Goal: Information Seeking & Learning: Learn about a topic

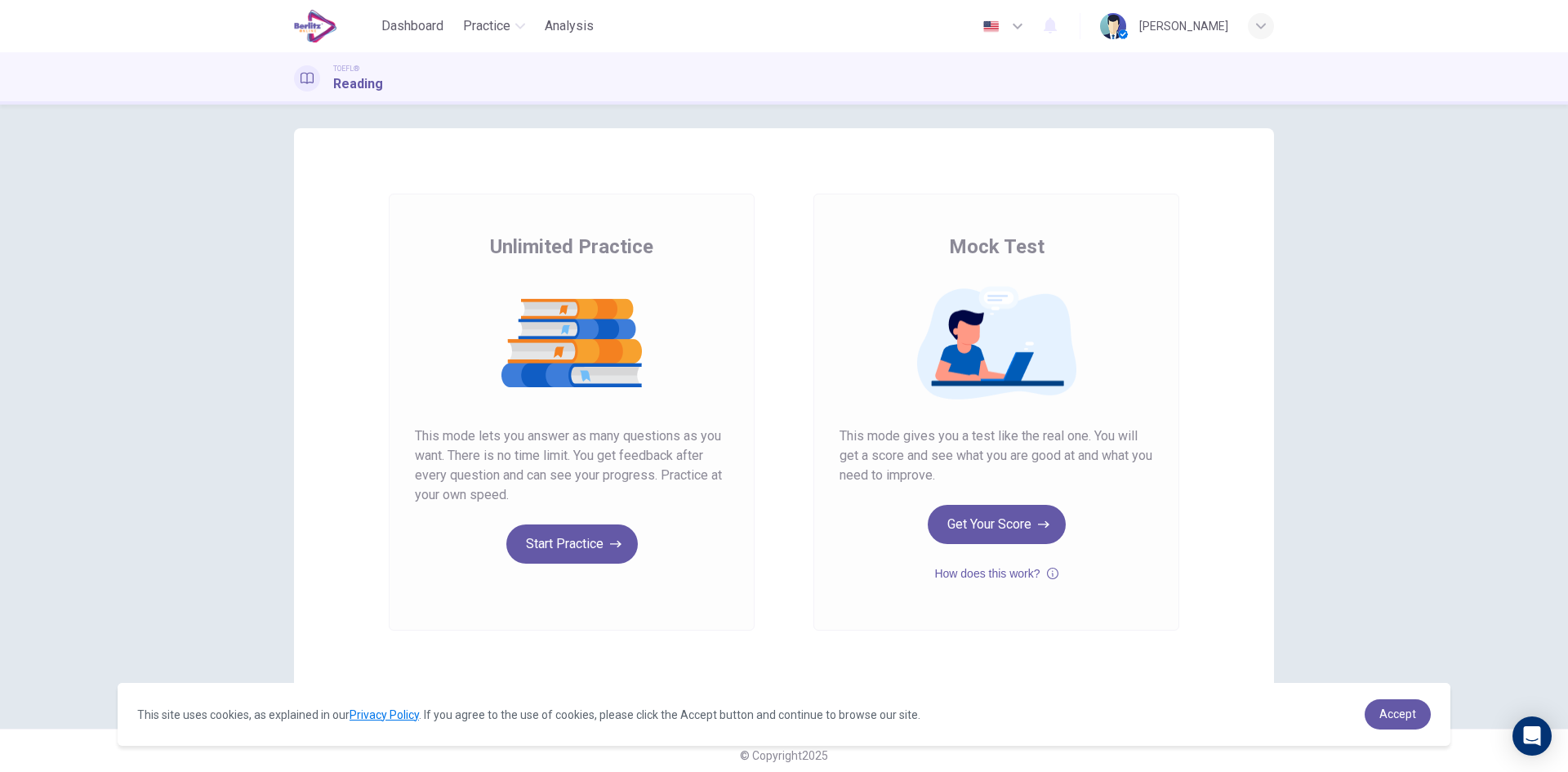
scroll to position [18, 0]
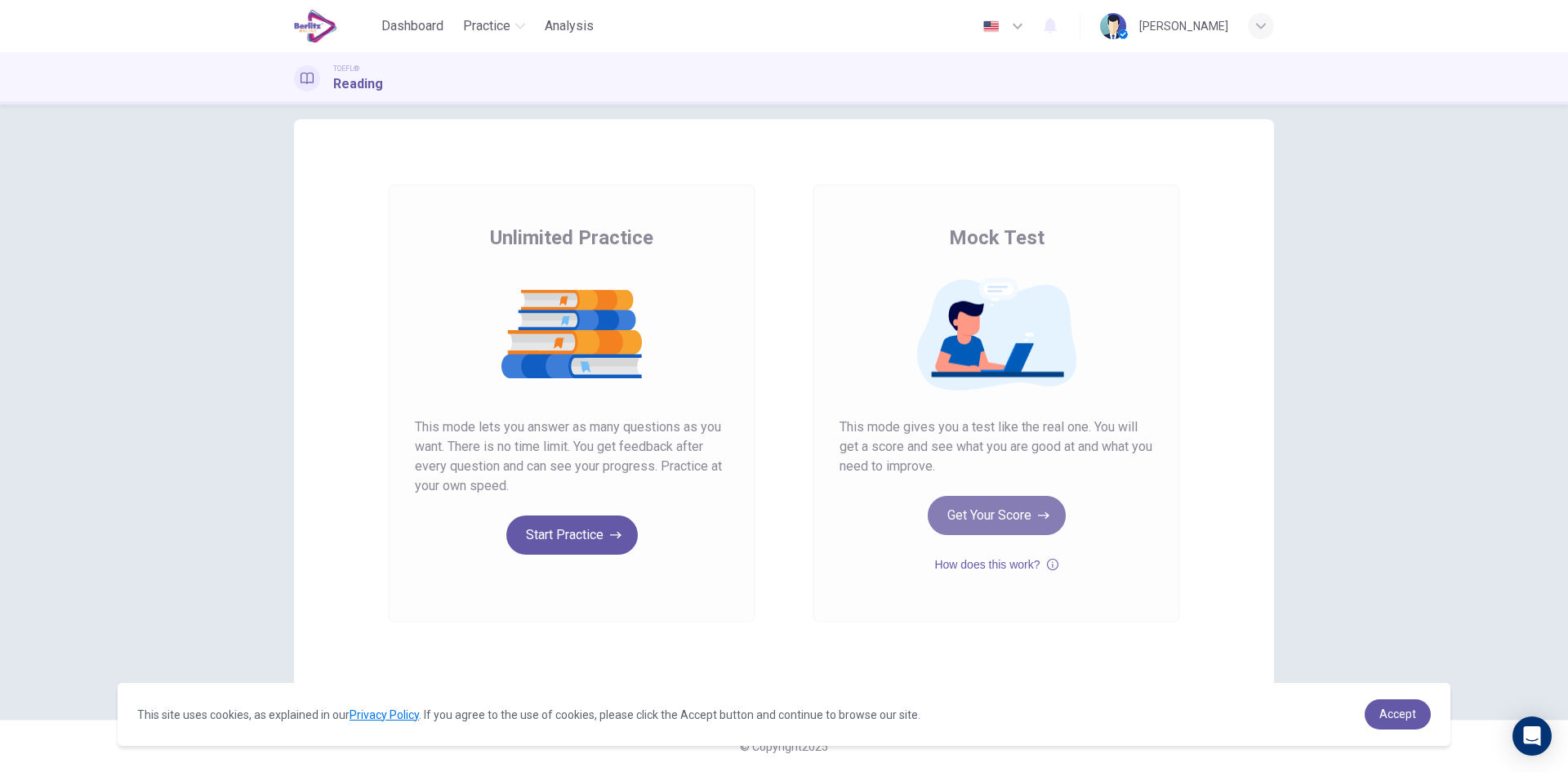
click at [991, 512] on button "Get Your Score" at bounding box center [997, 515] width 138 height 39
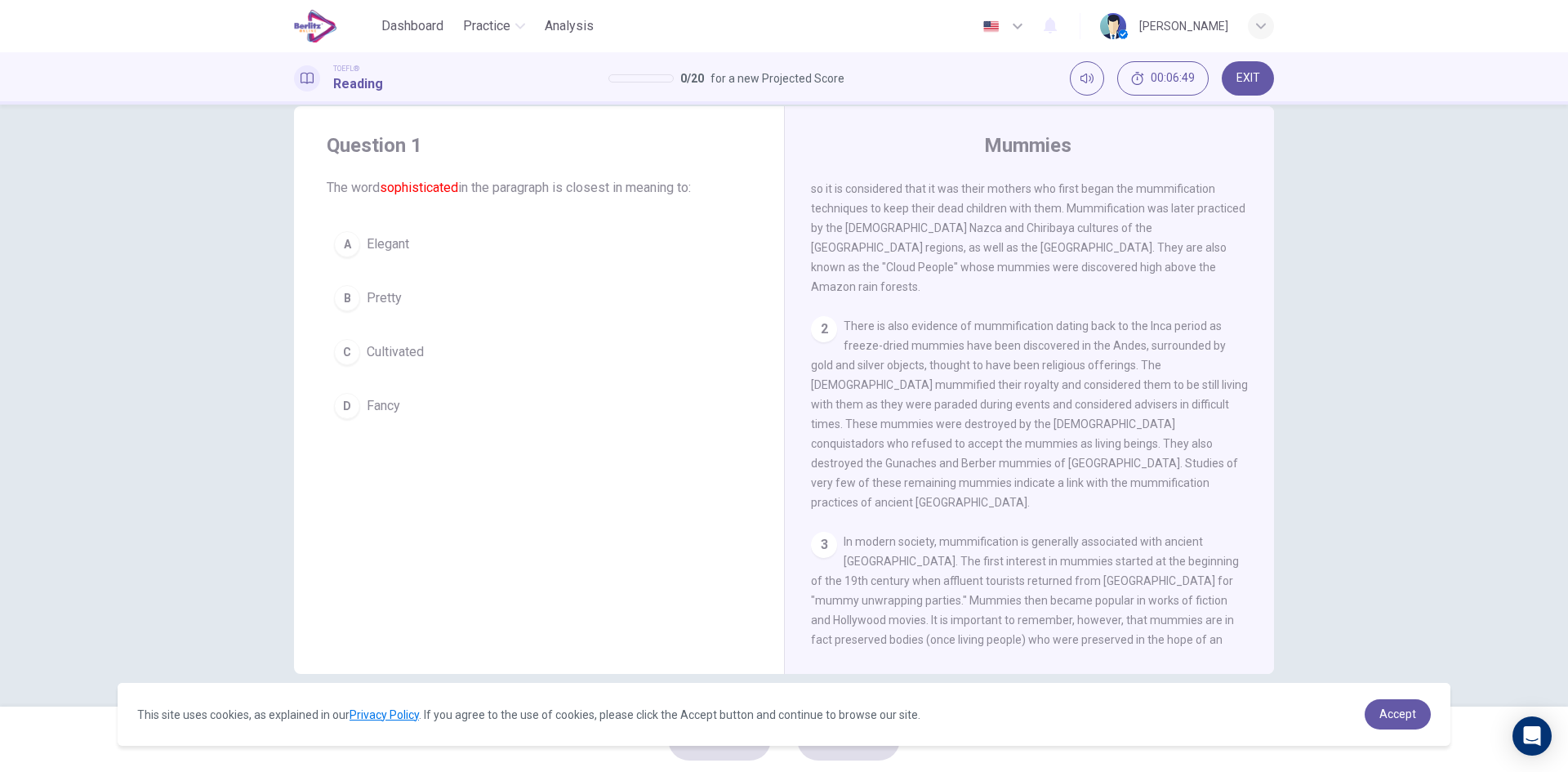
scroll to position [0, 0]
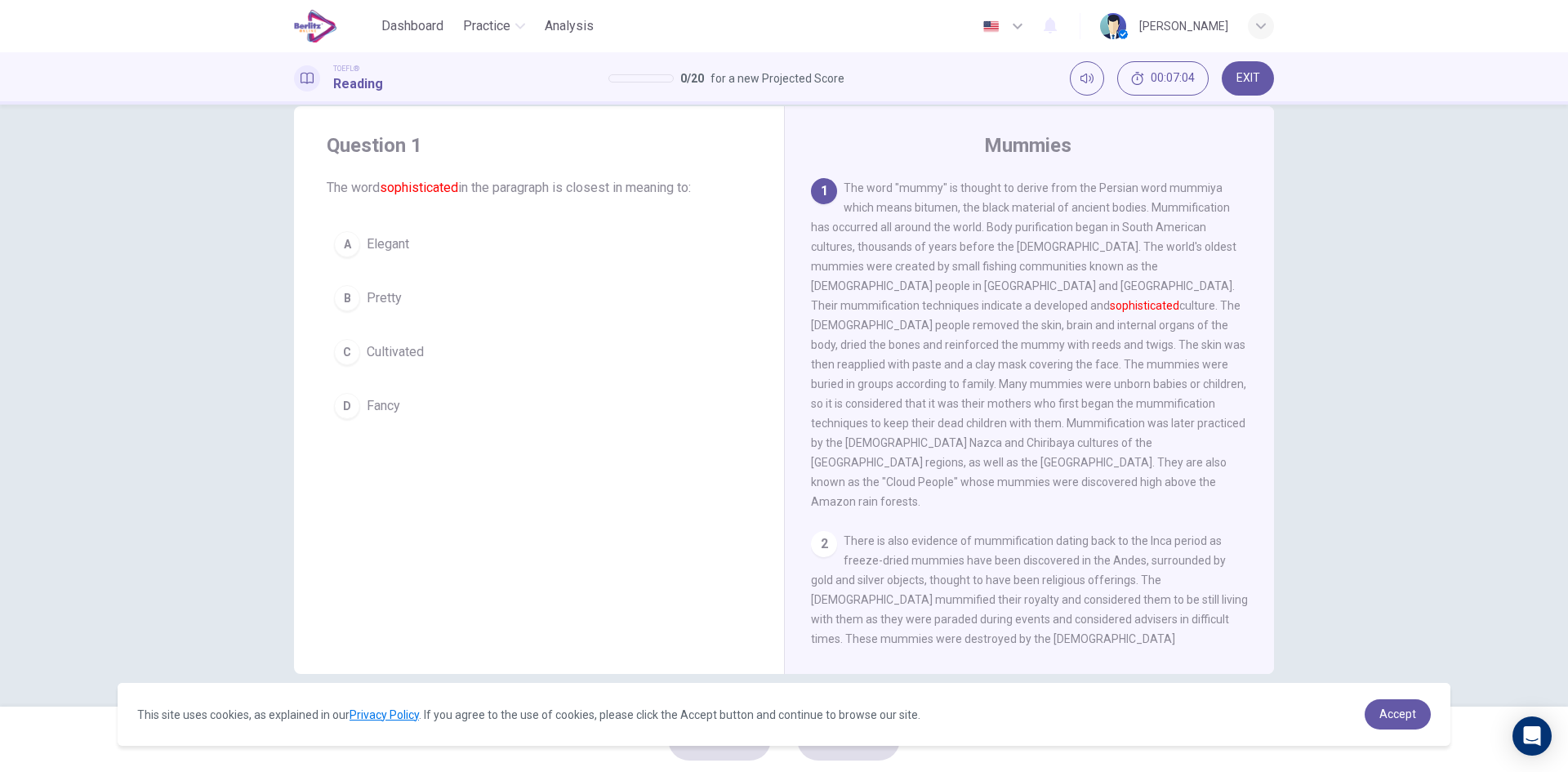
click at [339, 353] on div "C" at bounding box center [347, 351] width 26 height 26
click at [1400, 714] on span "Accept" at bounding box center [1398, 714] width 36 height 13
click at [1398, 725] on link "Accept" at bounding box center [1398, 713] width 66 height 30
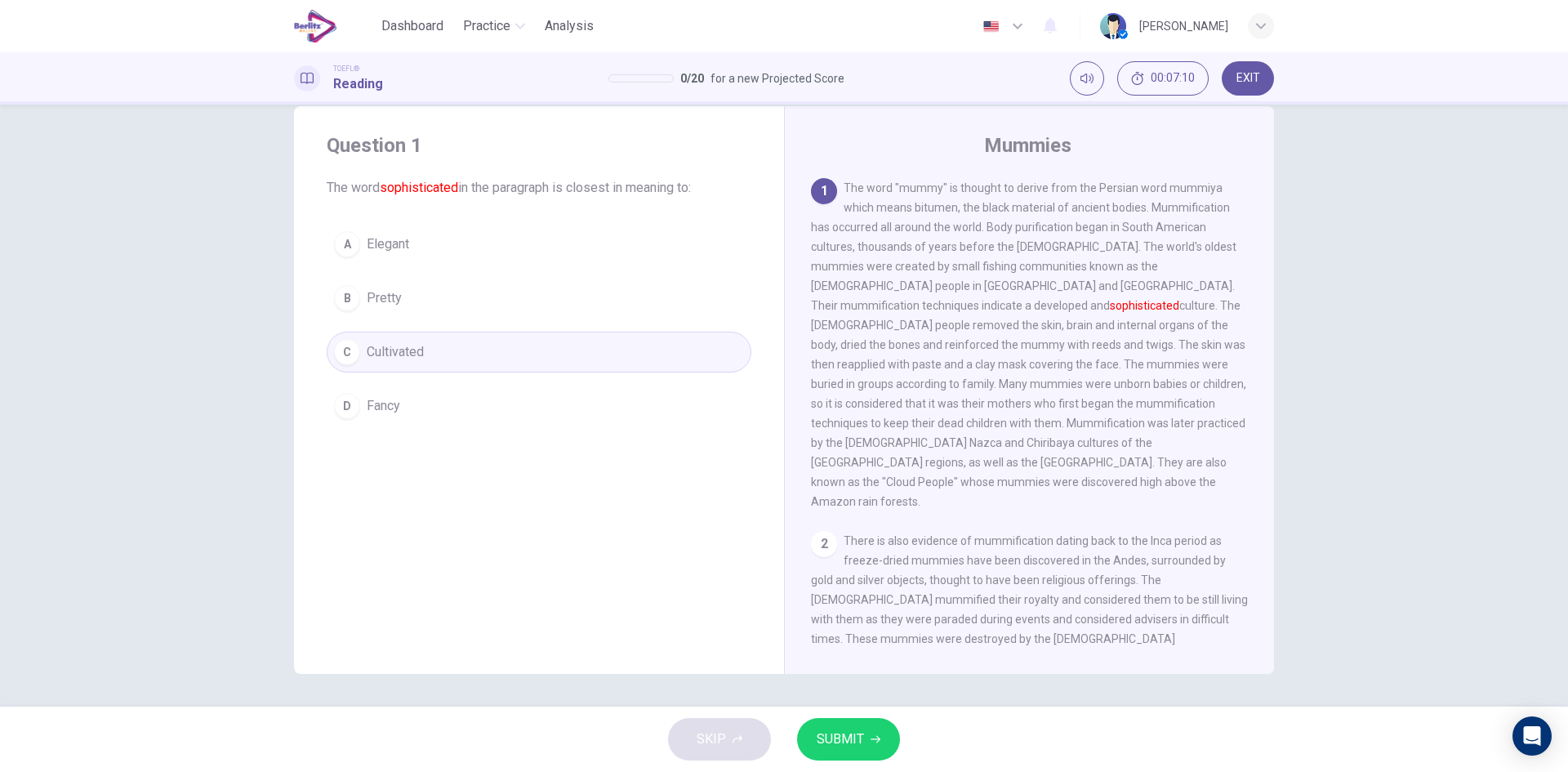
click at [864, 736] on button "SUBMIT" at bounding box center [848, 739] width 103 height 42
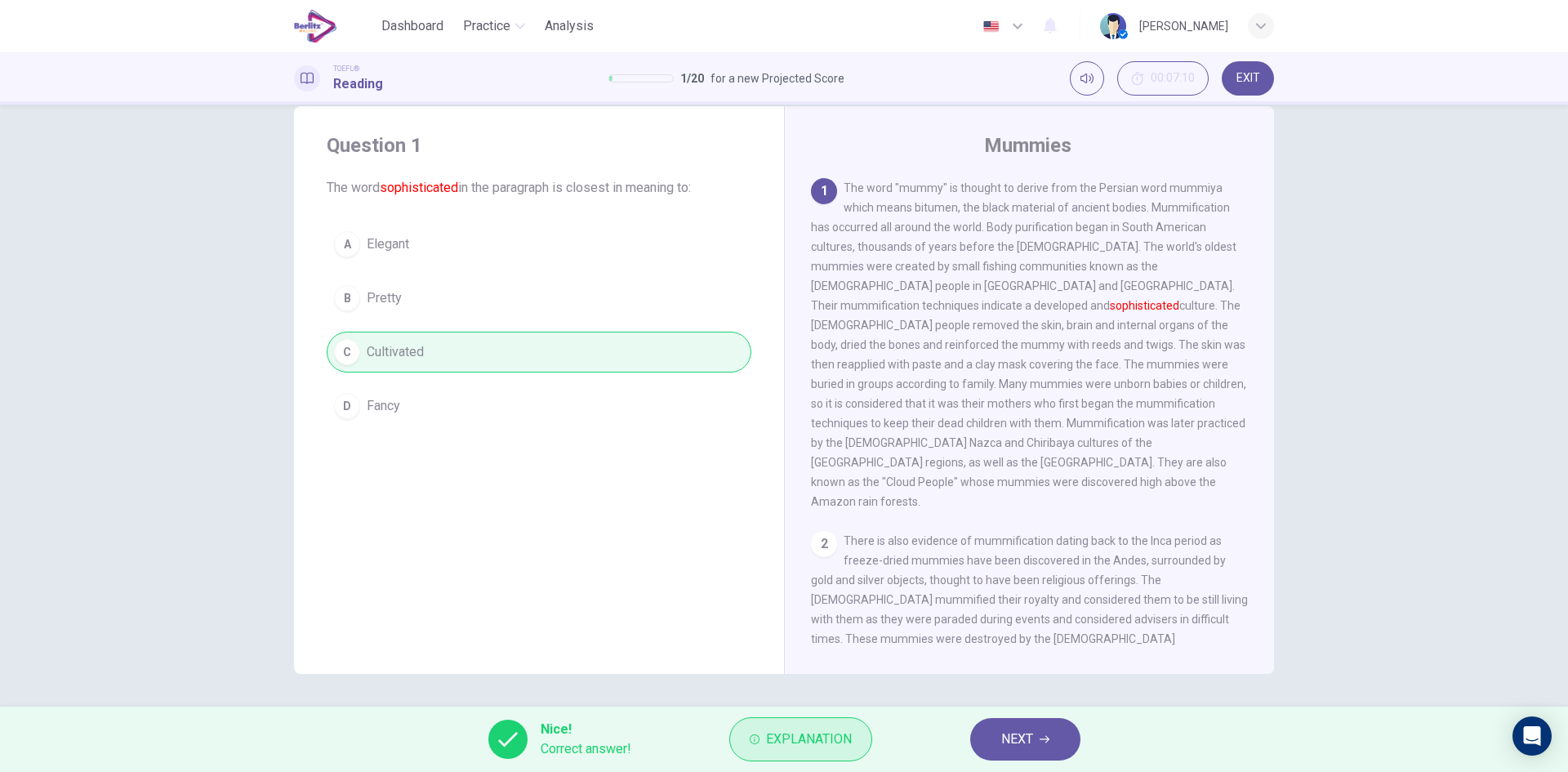
click at [834, 743] on span "Explanation" at bounding box center [808, 739] width 85 height 23
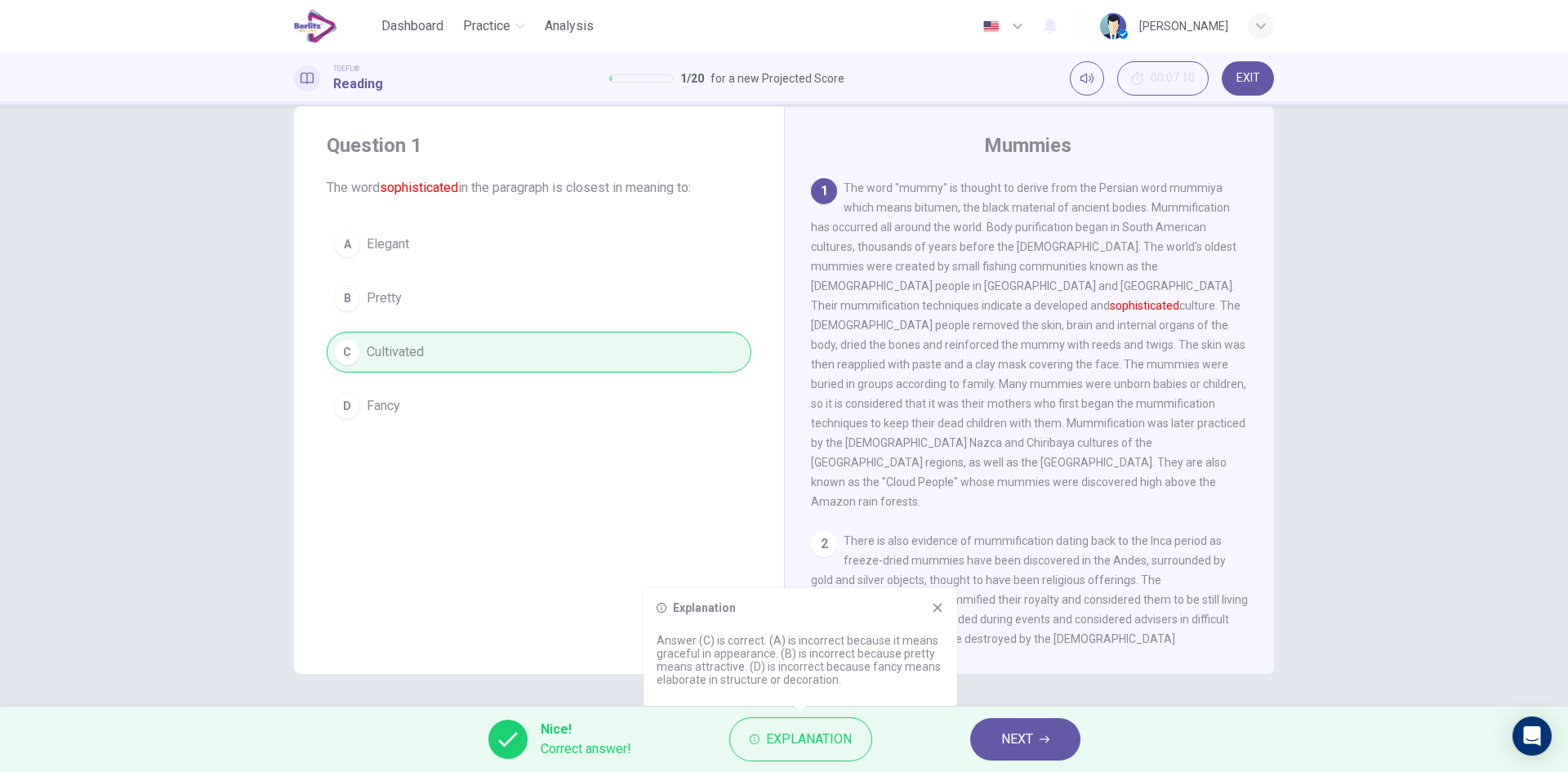
click at [999, 730] on button "NEXT" at bounding box center [1025, 739] width 110 height 42
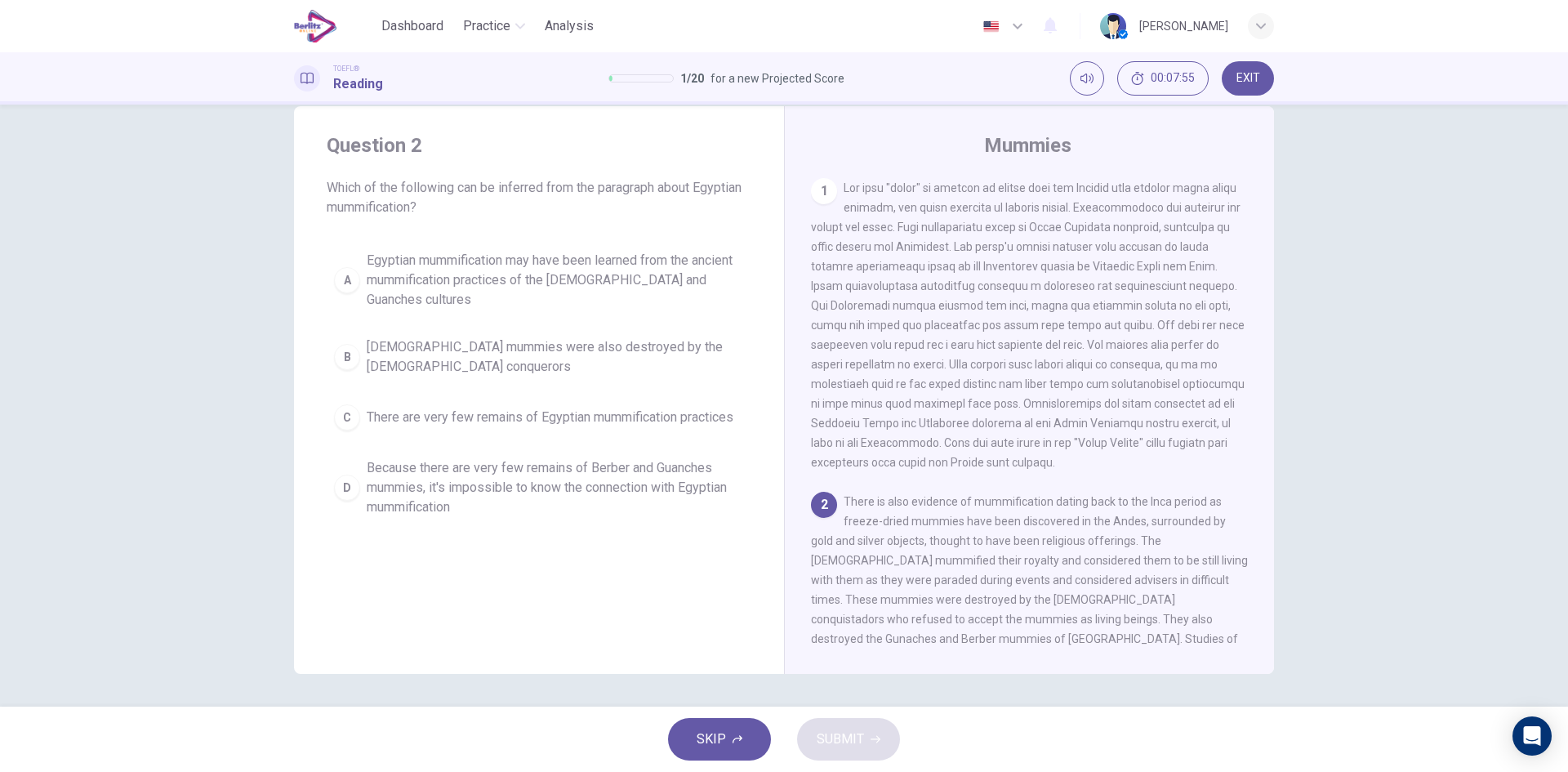
scroll to position [218, 0]
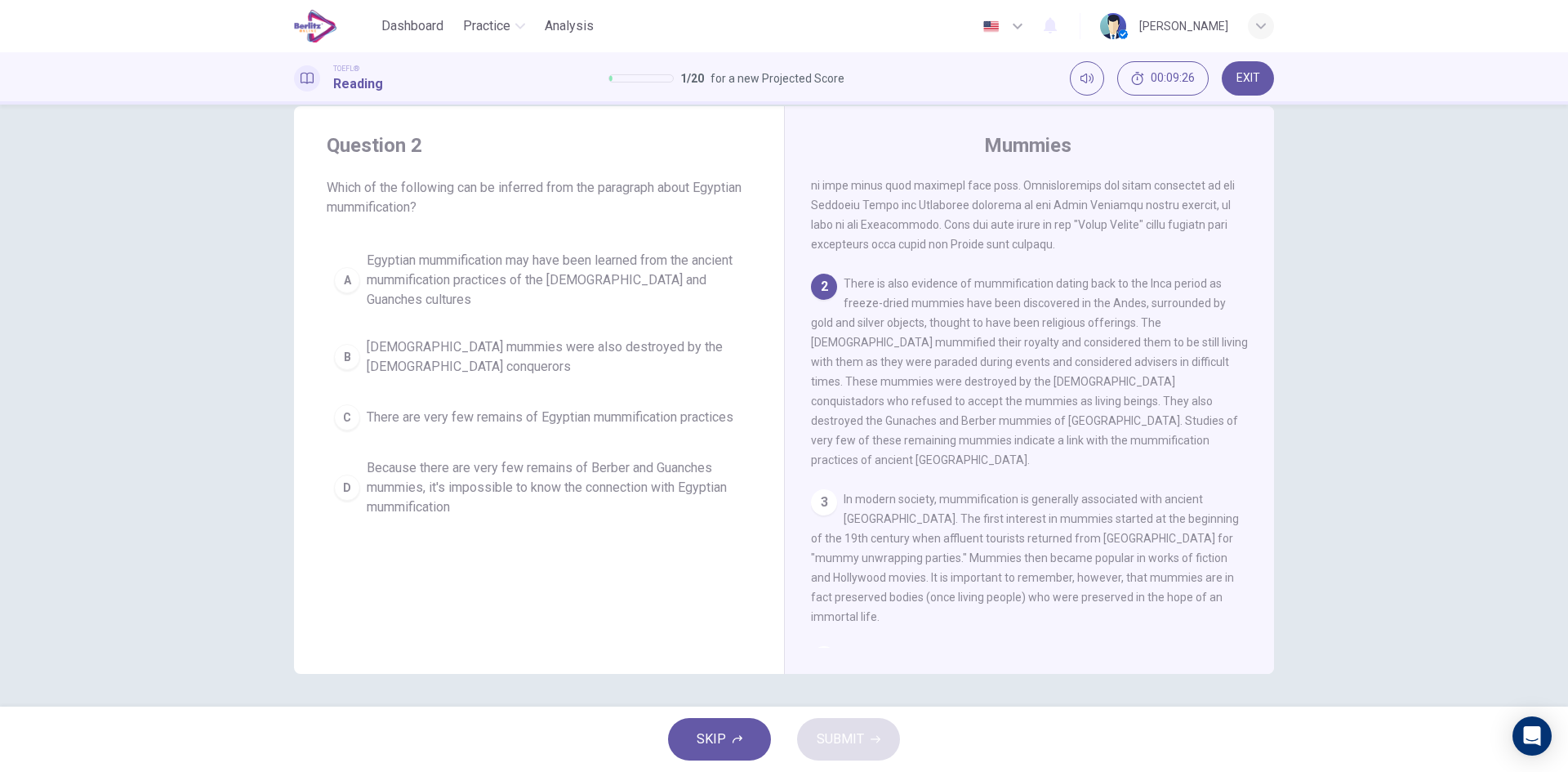
click at [336, 267] on div "A" at bounding box center [347, 279] width 26 height 26
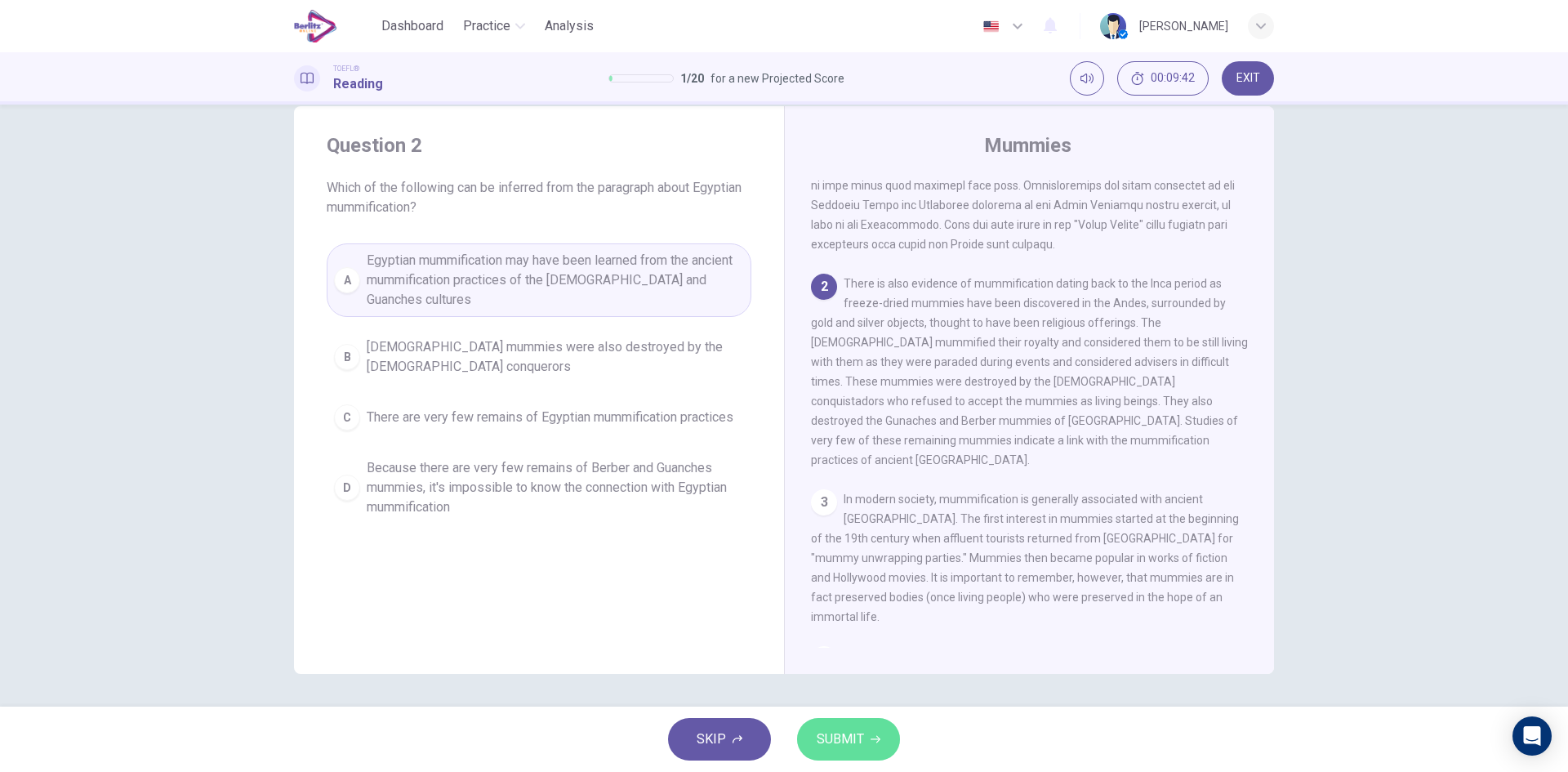
click at [882, 736] on button "SUBMIT" at bounding box center [848, 739] width 103 height 42
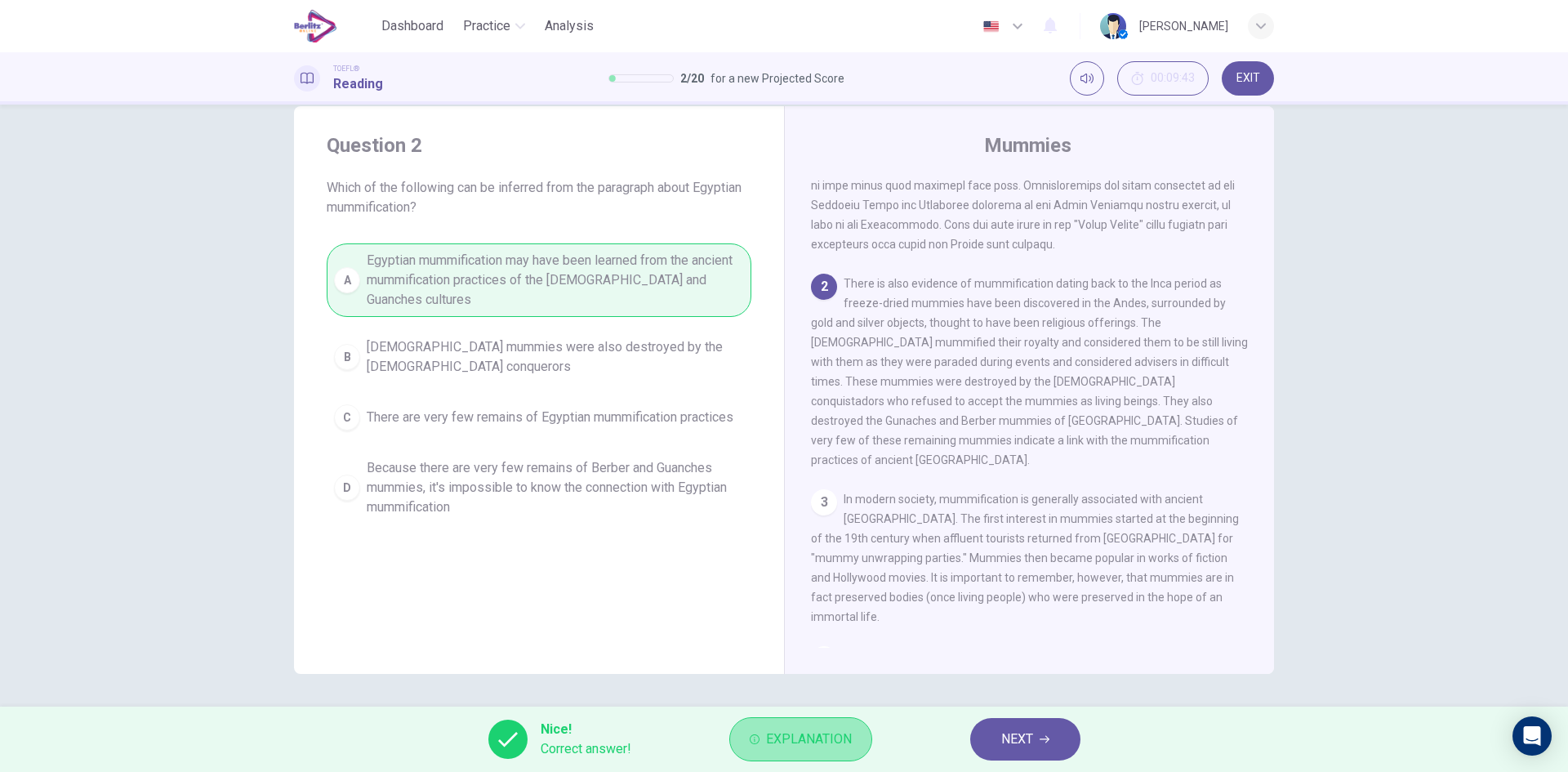
click at [835, 758] on button "Explanation" at bounding box center [801, 739] width 143 height 44
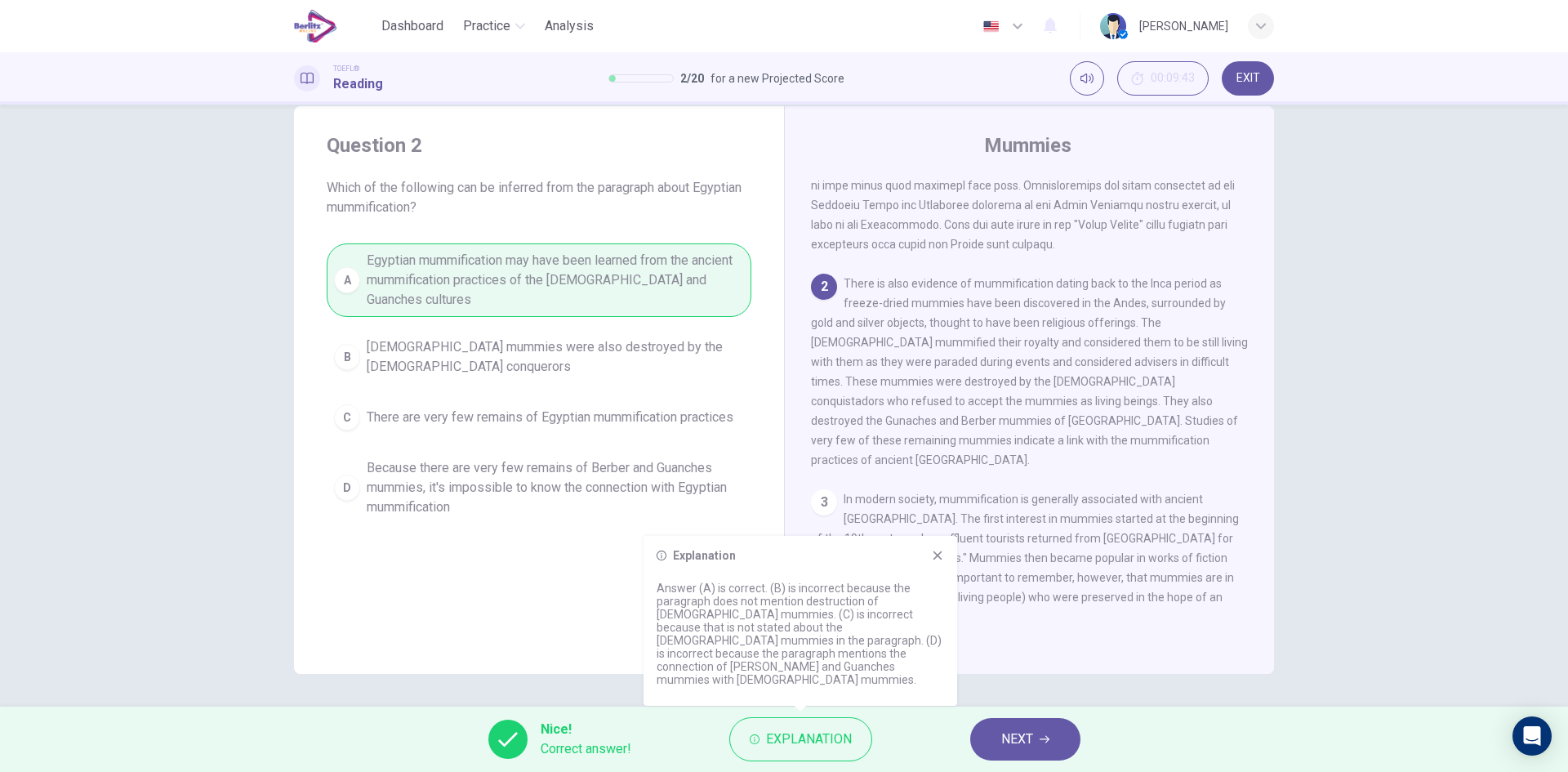
click at [1059, 740] on button "NEXT" at bounding box center [1025, 739] width 110 height 42
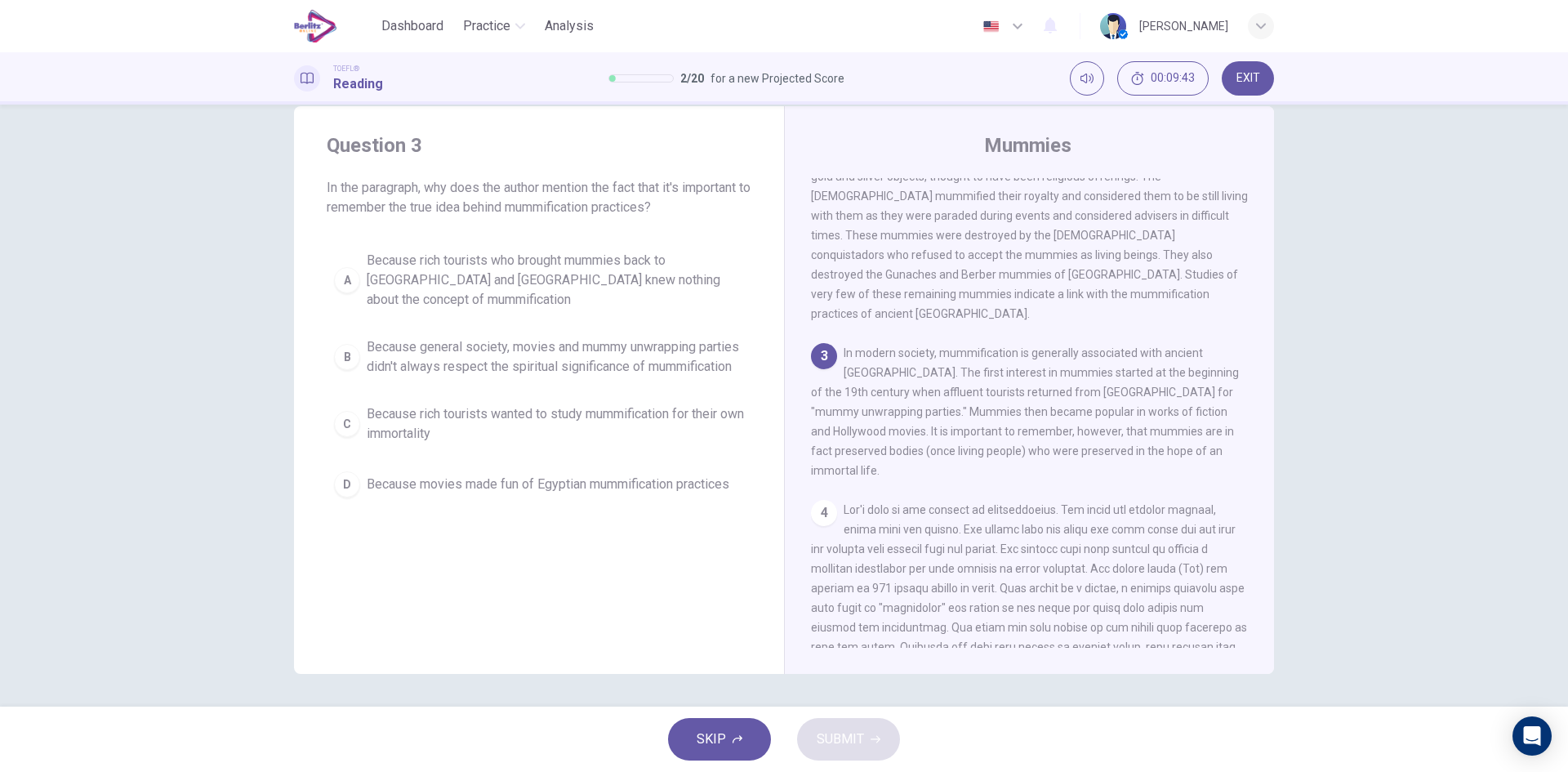
scroll to position [366, 0]
click at [348, 330] on button "B Because general society, movies and mummy unwrapping parties didn't always re…" at bounding box center [539, 357] width 424 height 54
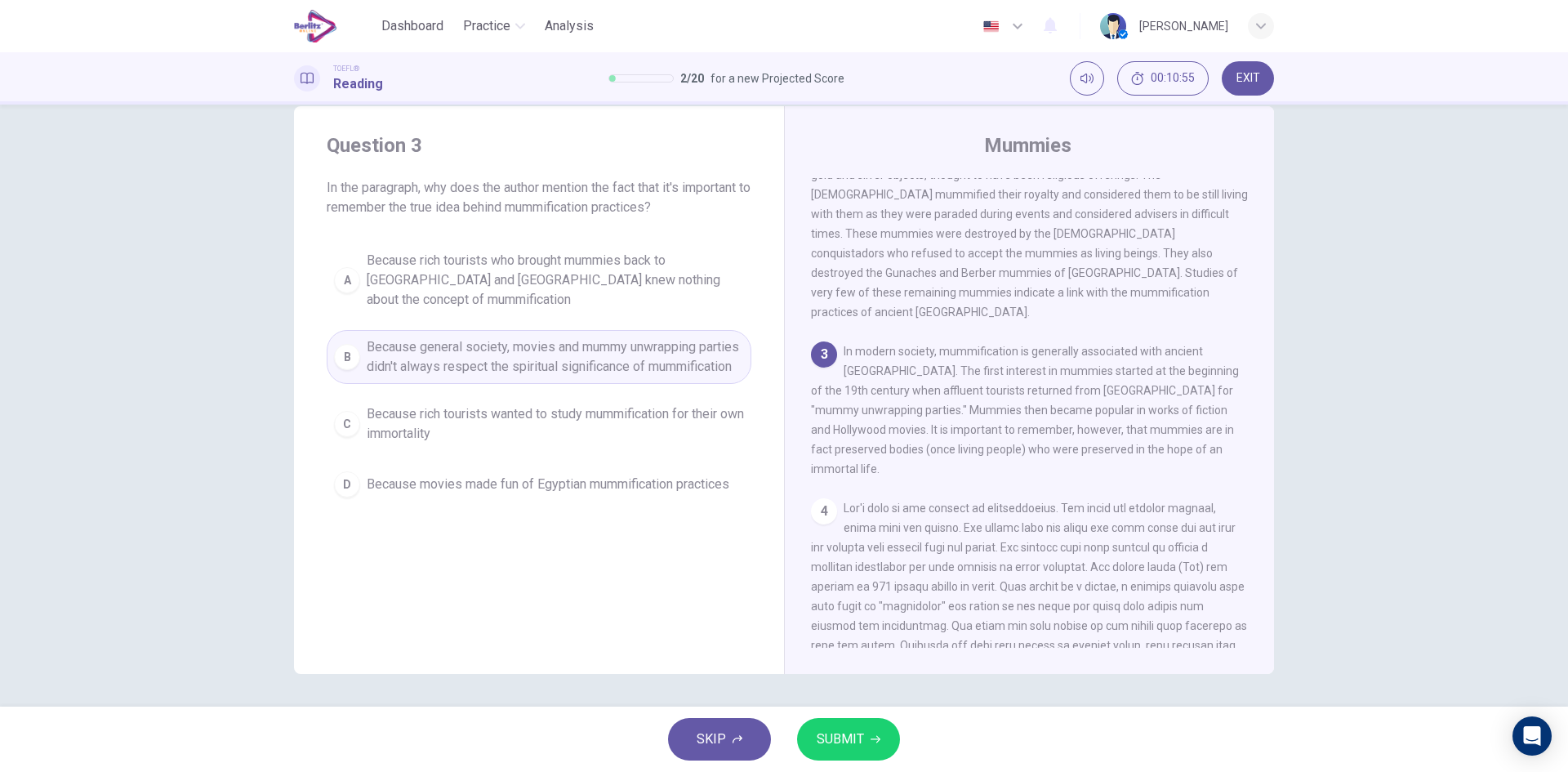
click at [834, 761] on div "SKIP SUBMIT" at bounding box center [784, 739] width 1568 height 65
click at [833, 756] on button "SUBMIT" at bounding box center [848, 739] width 103 height 42
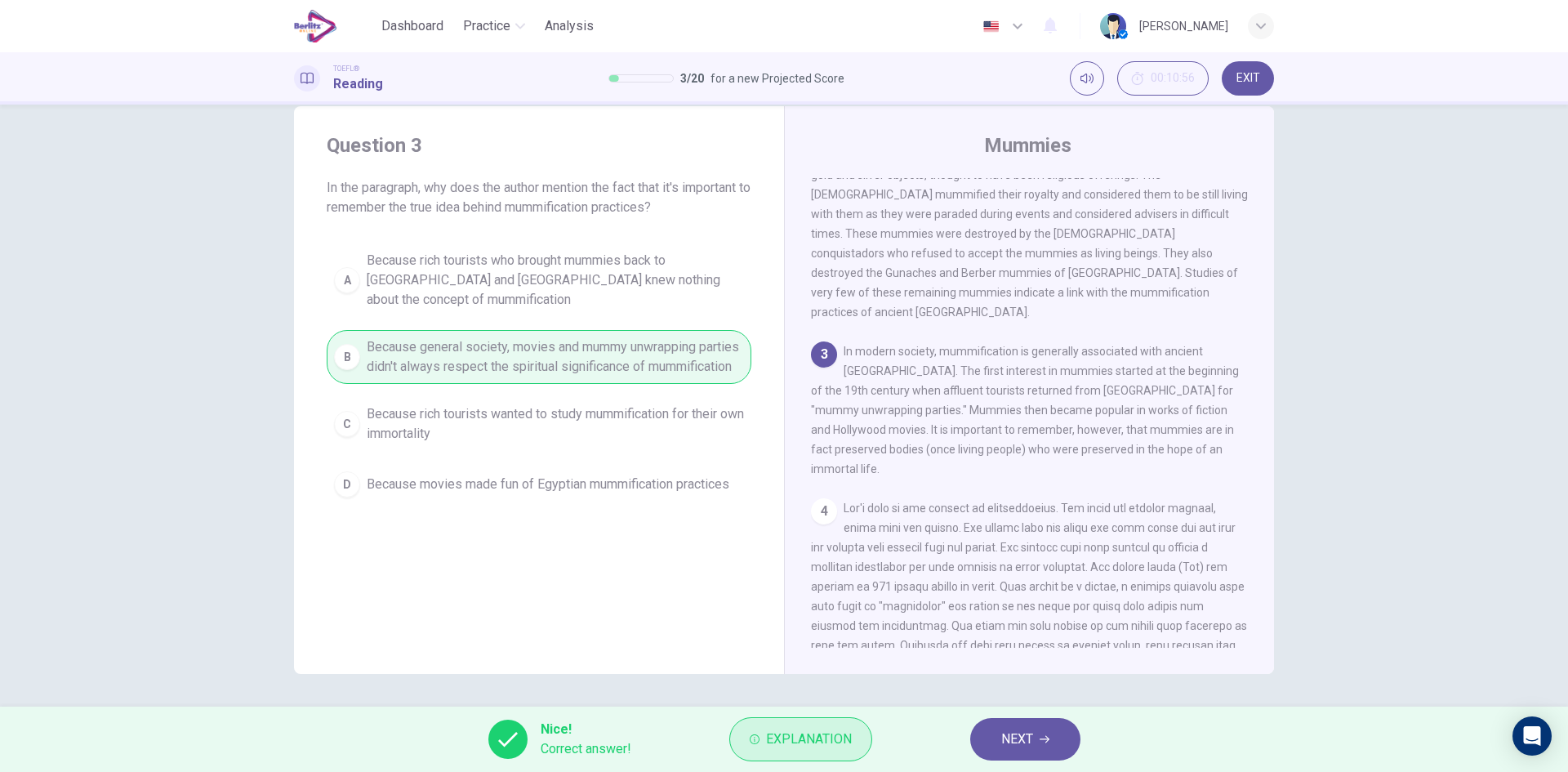
click at [828, 746] on span "Explanation" at bounding box center [808, 739] width 85 height 23
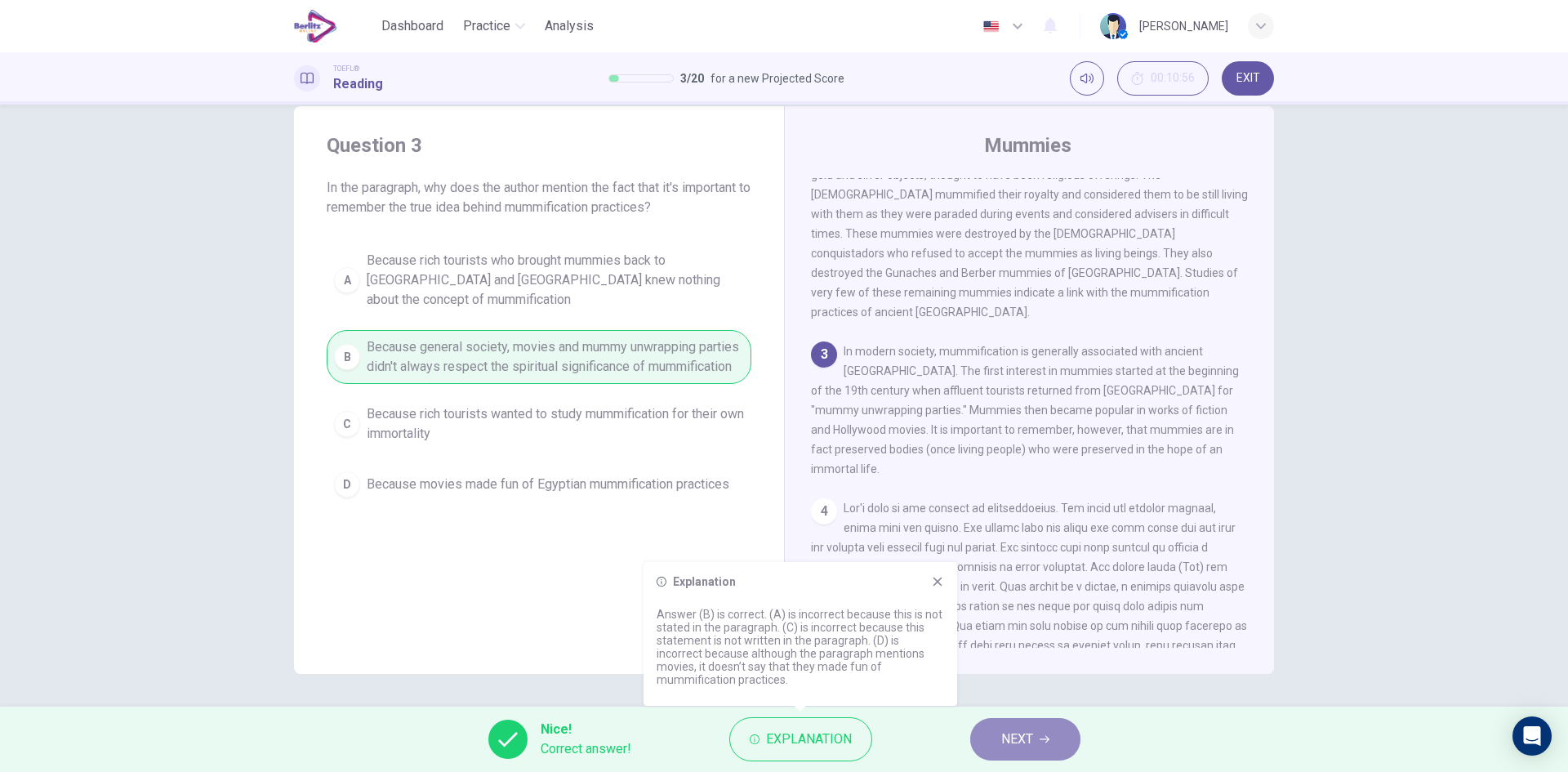
click at [977, 749] on button "NEXT" at bounding box center [1025, 739] width 110 height 42
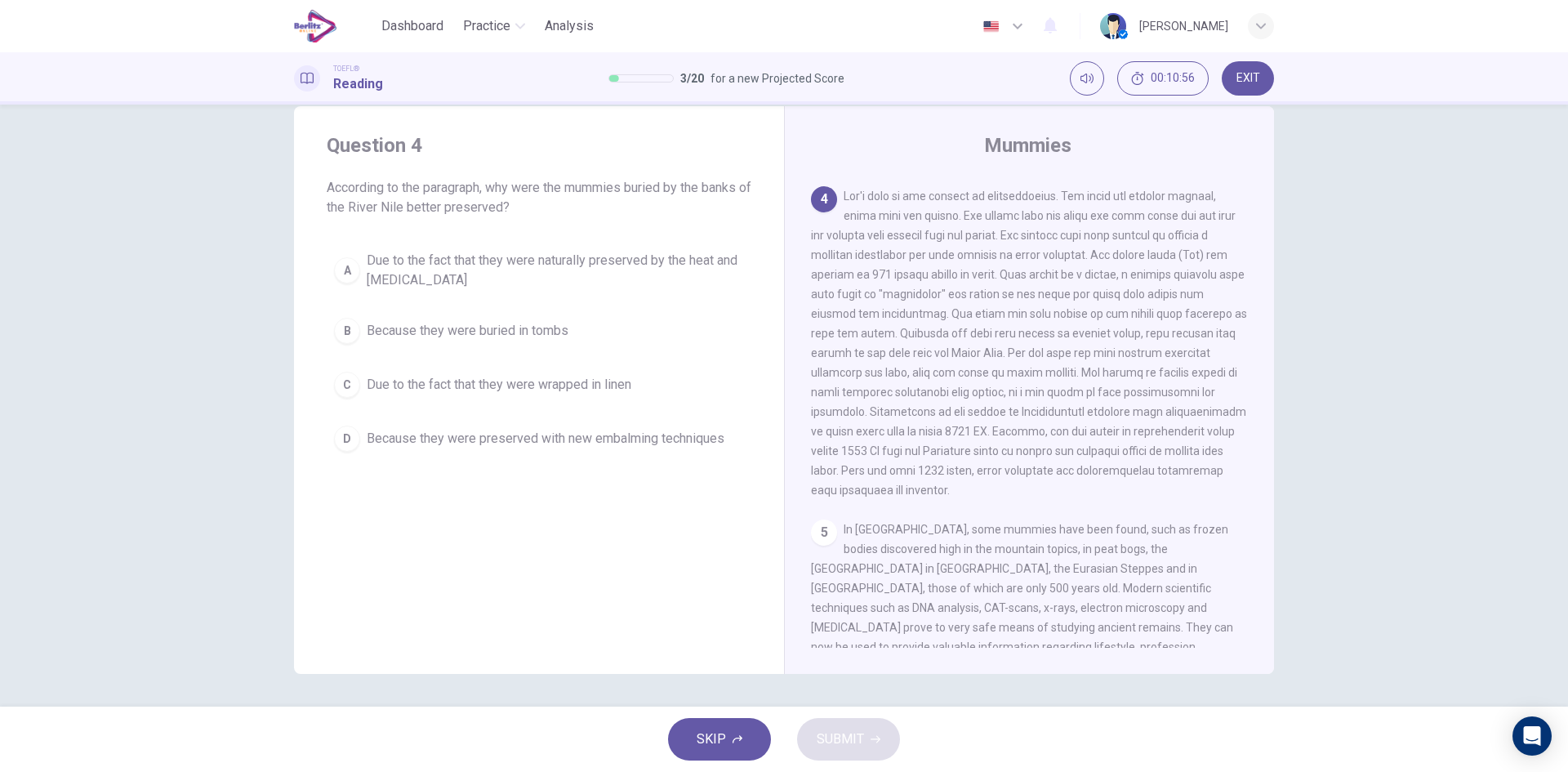
scroll to position [712, 0]
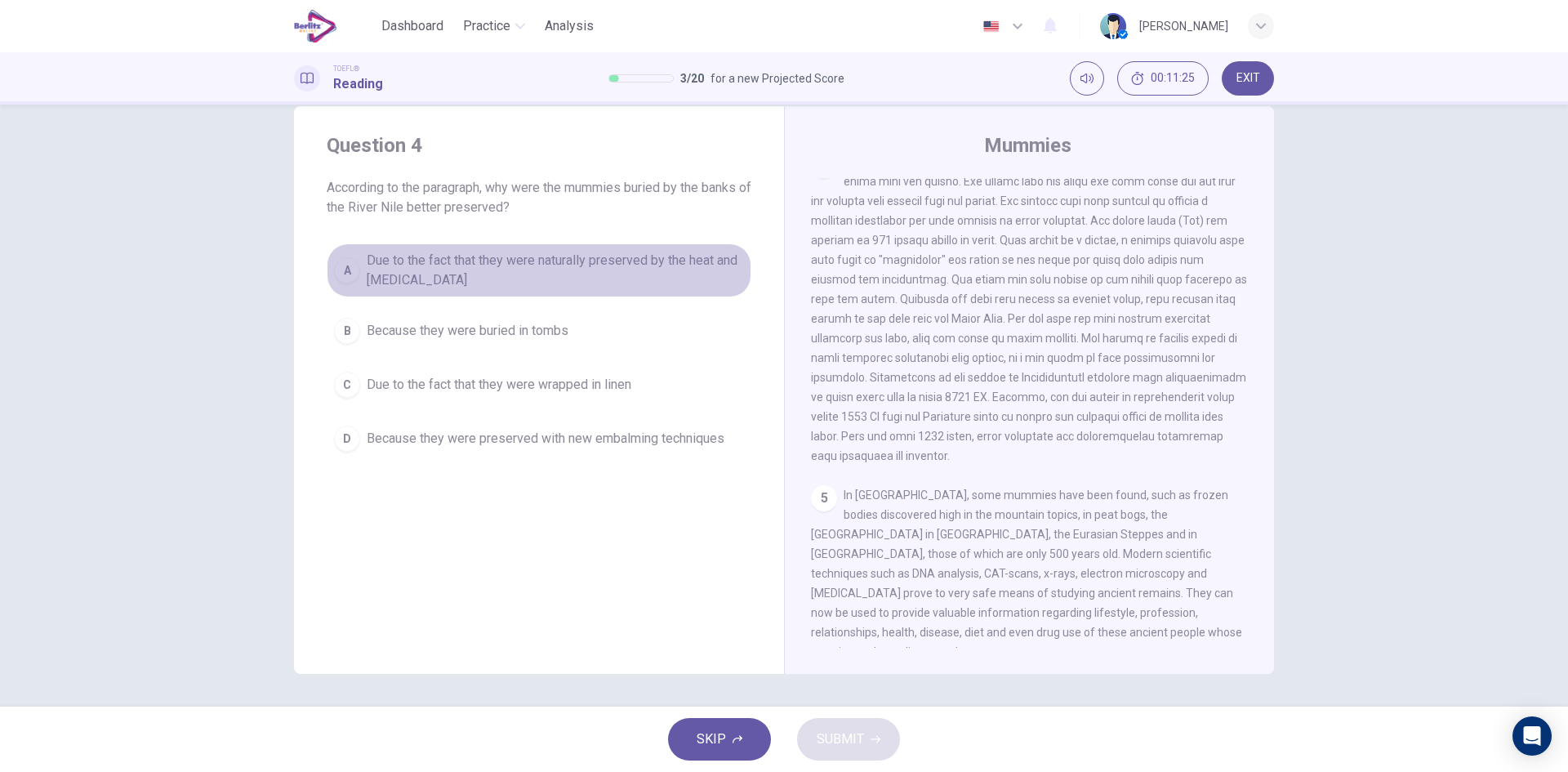
click at [331, 277] on button "A Due to the fact that they were naturally preserved by the heat and dryness" at bounding box center [539, 271] width 424 height 54
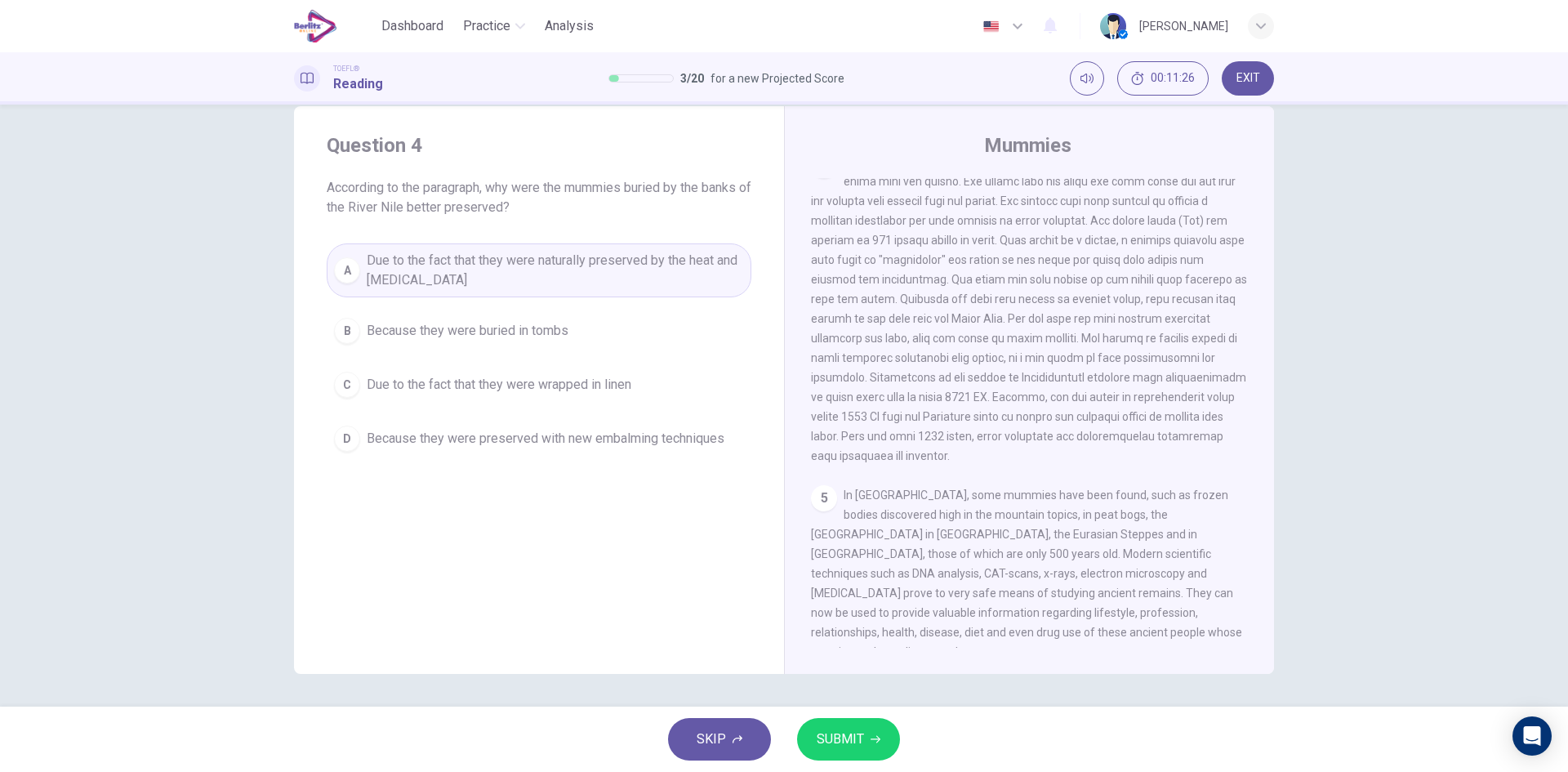
click at [852, 741] on span "SUBMIT" at bounding box center [840, 739] width 47 height 23
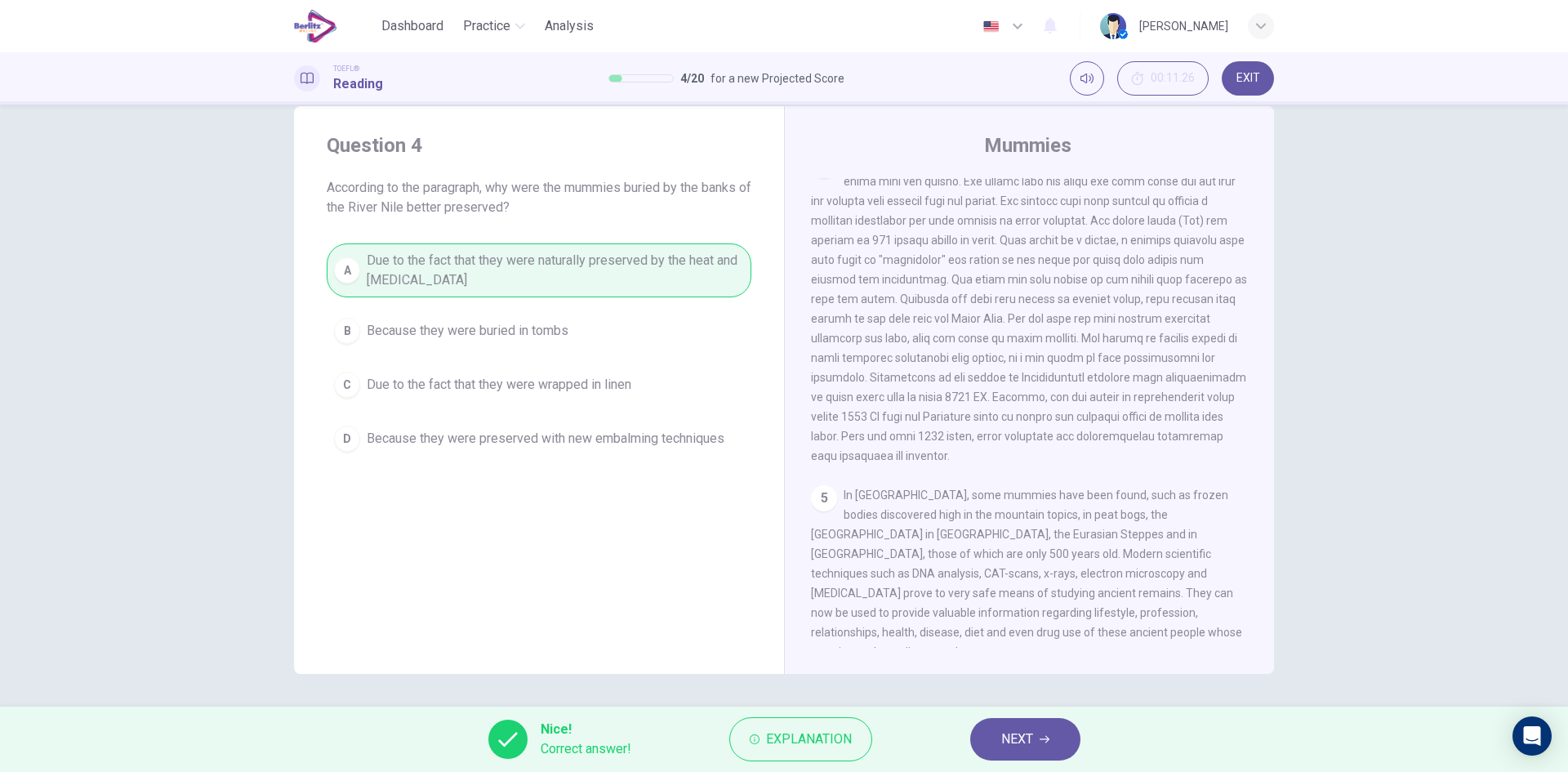
click at [1018, 734] on span "NEXT" at bounding box center [1017, 739] width 32 height 23
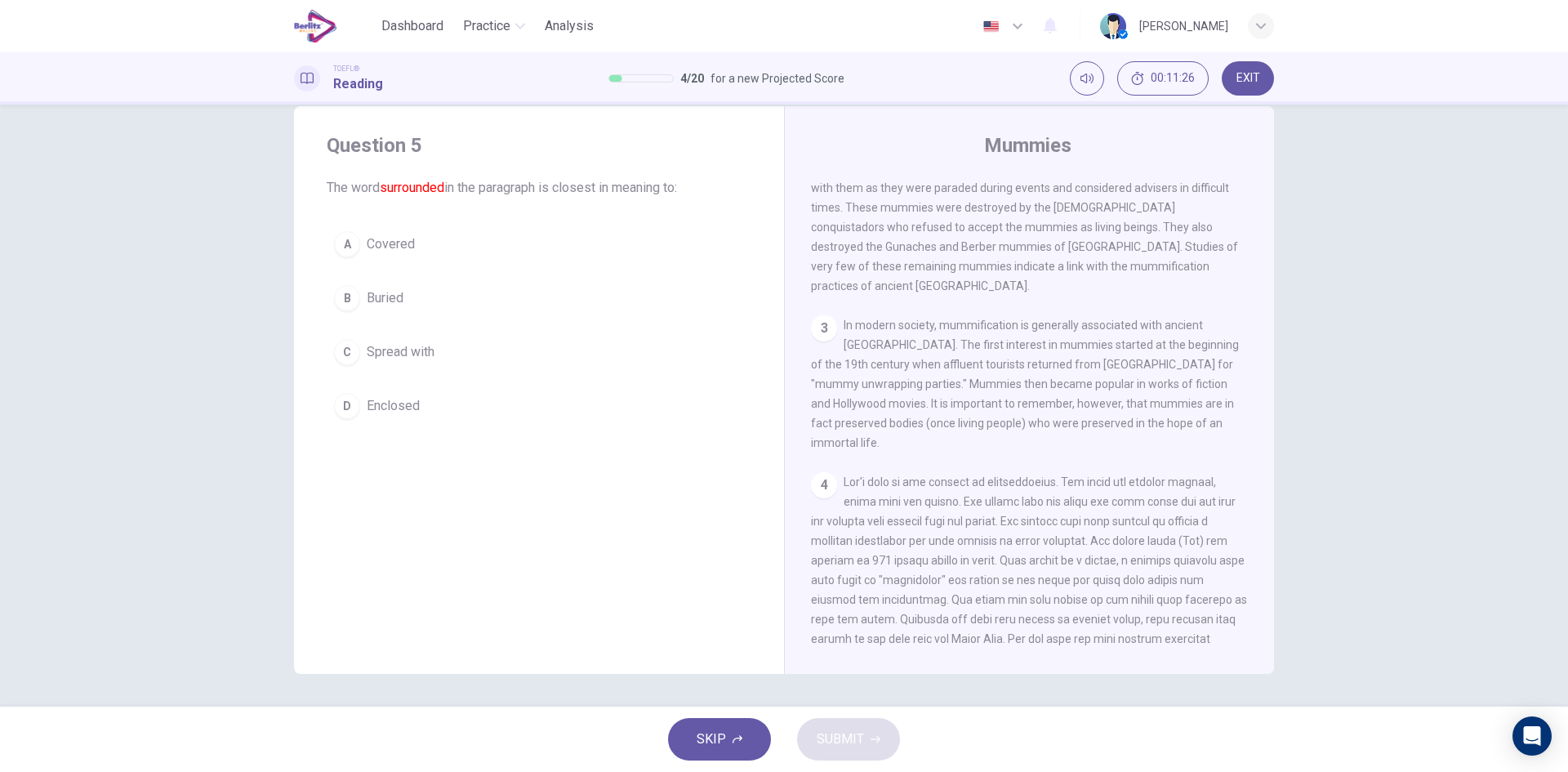
scroll to position [347, 0]
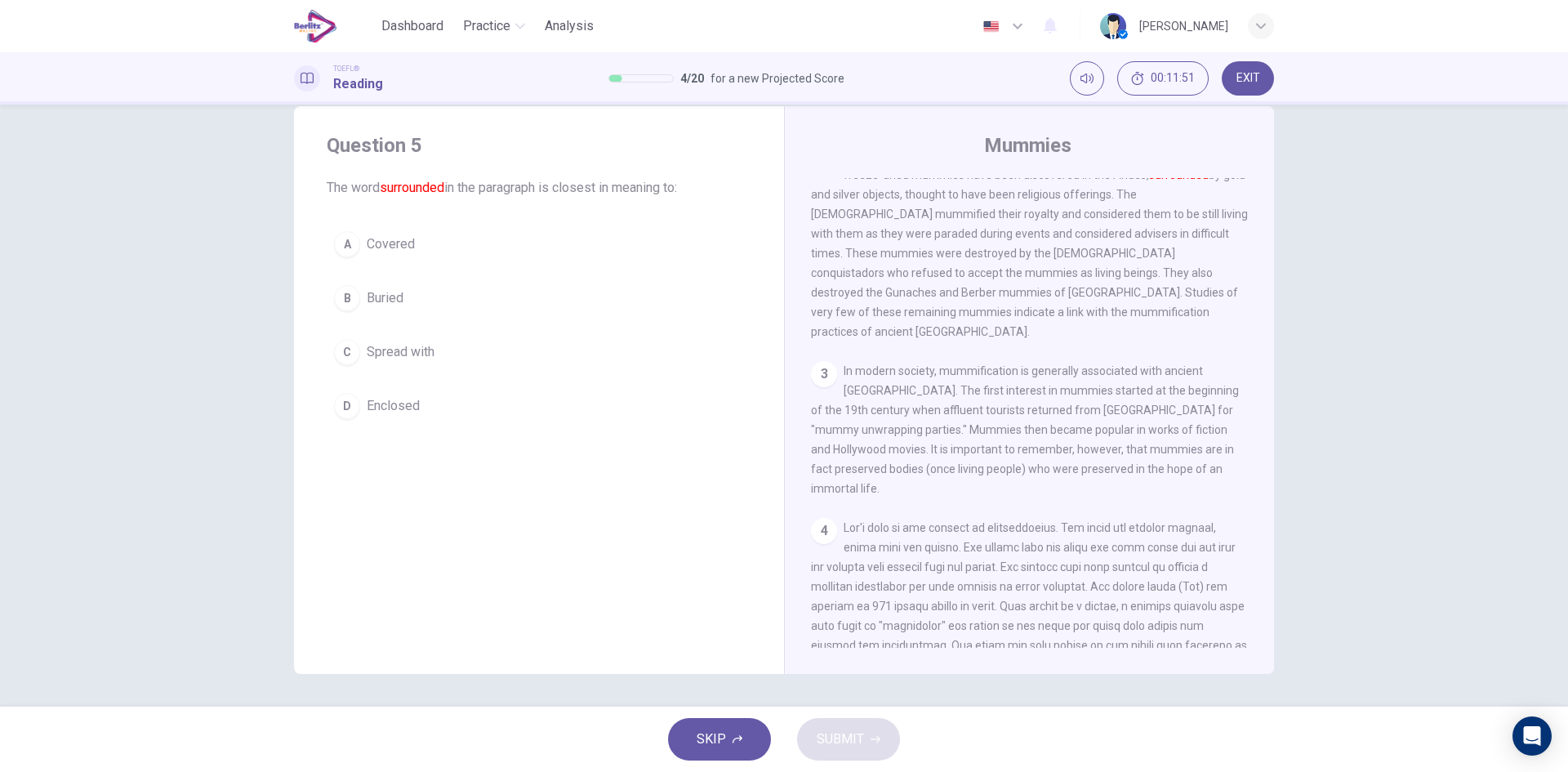
click at [348, 242] on div "A" at bounding box center [347, 244] width 26 height 26
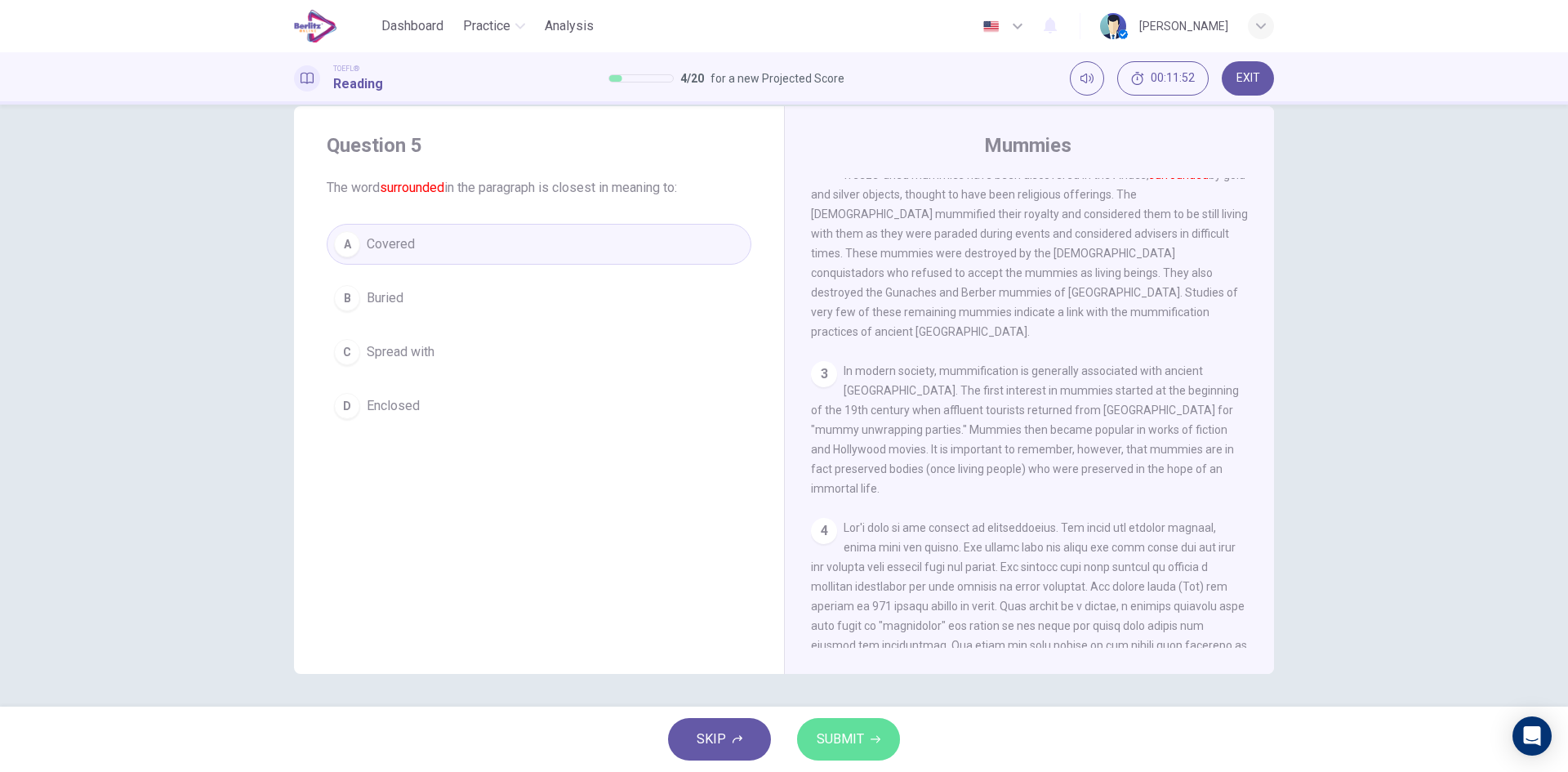
click at [828, 730] on span "SUBMIT" at bounding box center [840, 739] width 47 height 23
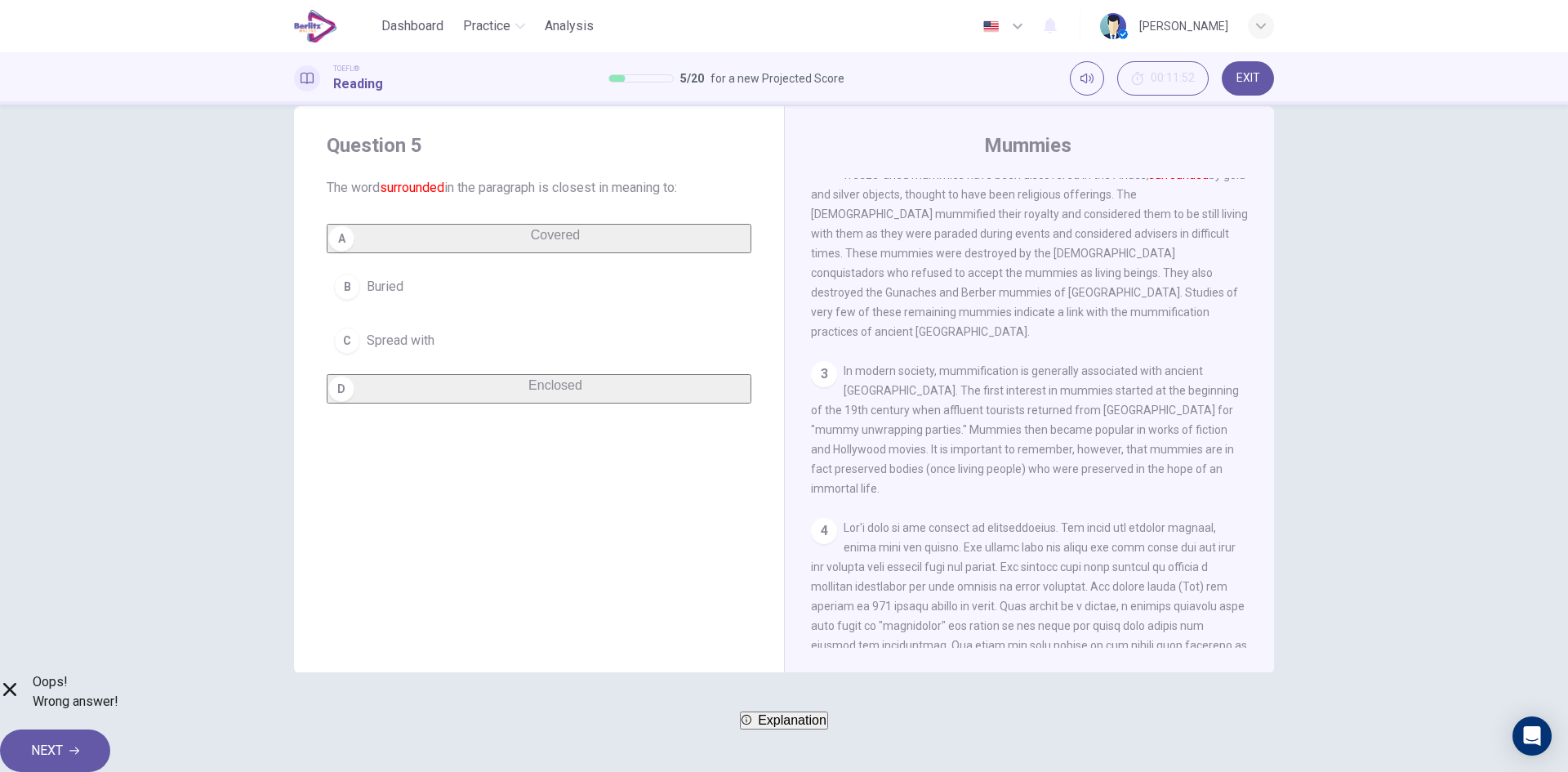
click at [797, 727] on span "Explanation" at bounding box center [791, 720] width 68 height 13
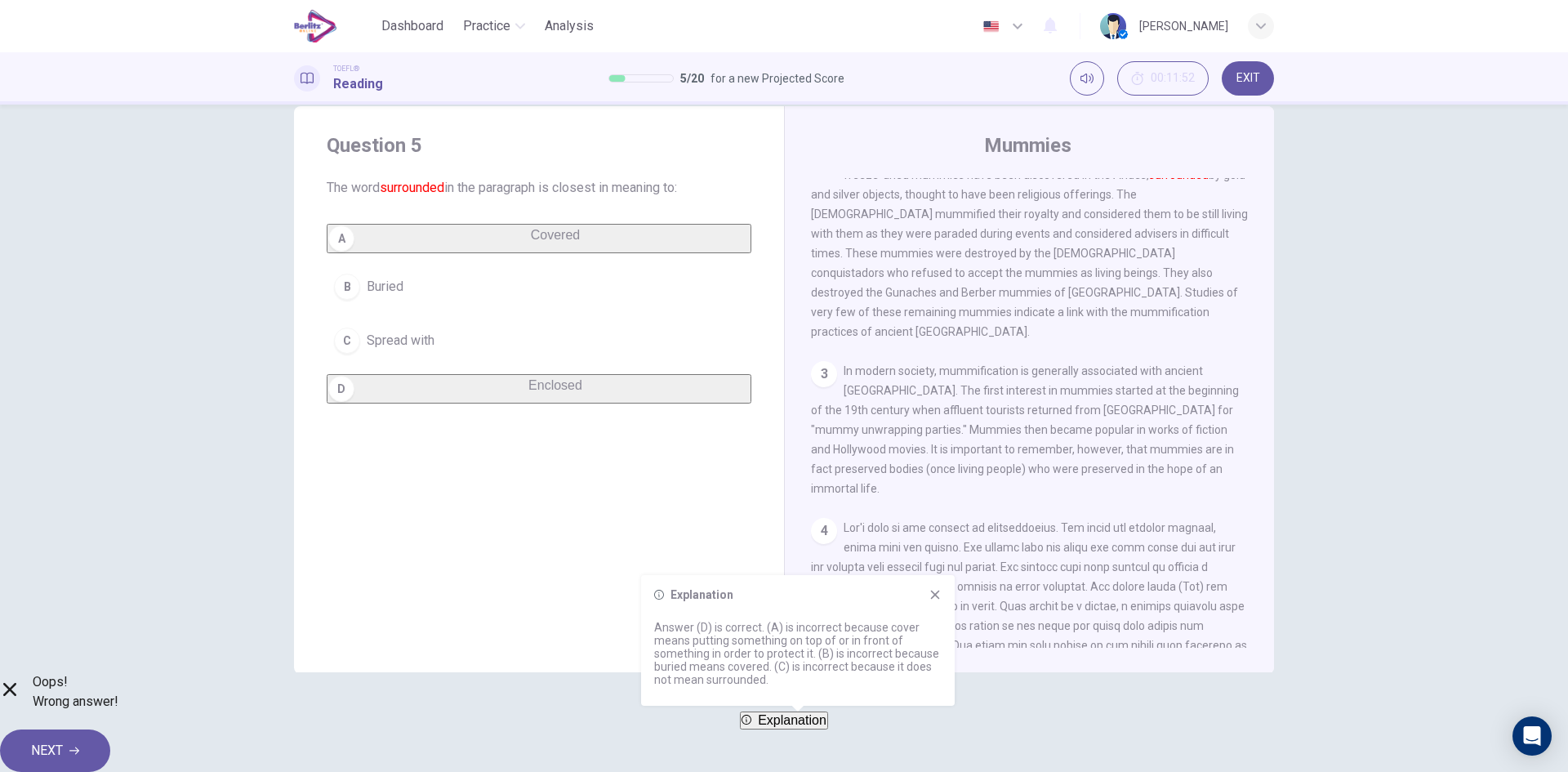
click at [63, 739] on span "NEXT" at bounding box center [46, 751] width 32 height 23
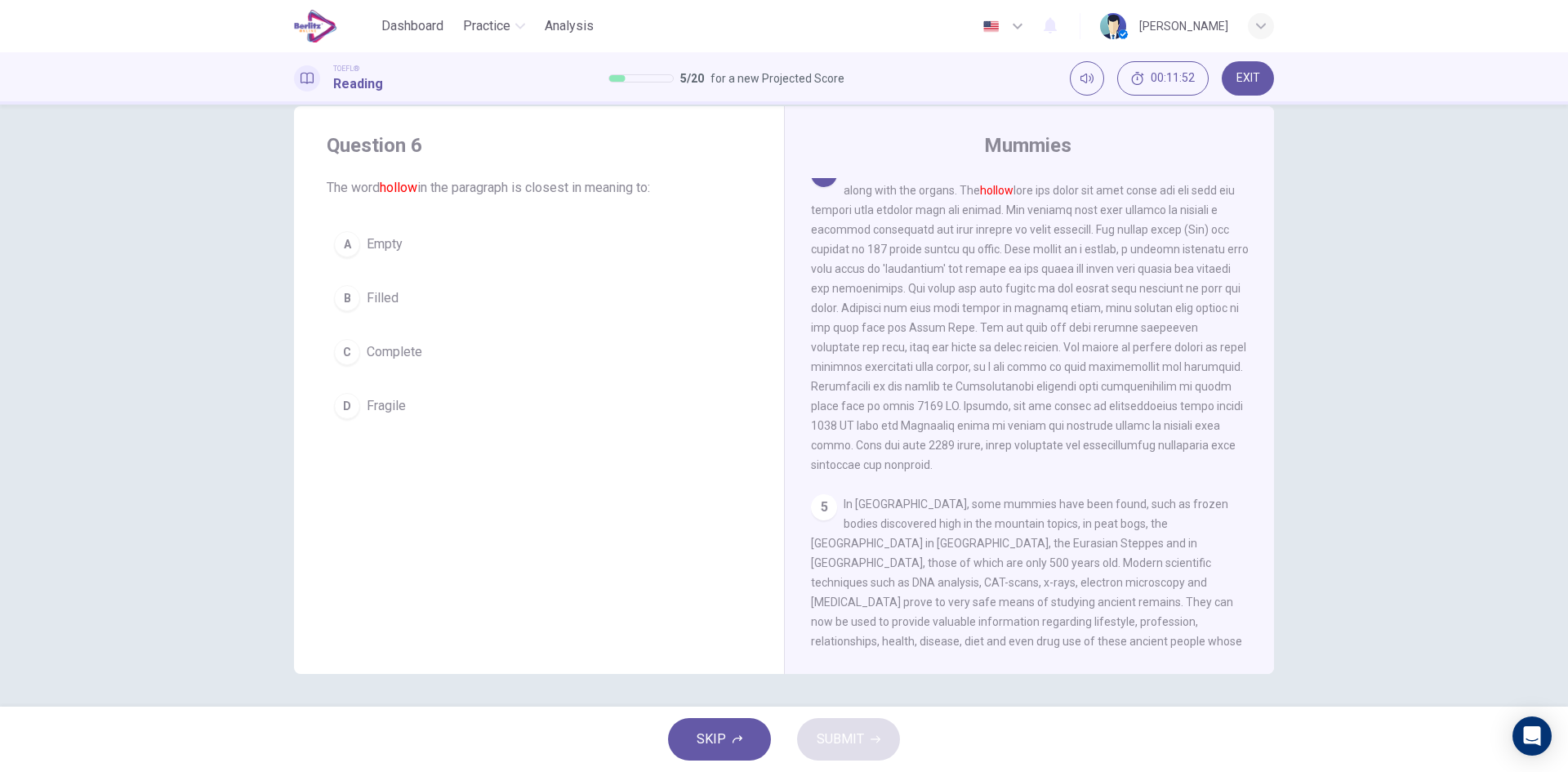
scroll to position [712, 0]
click at [350, 243] on div "A" at bounding box center [347, 244] width 26 height 26
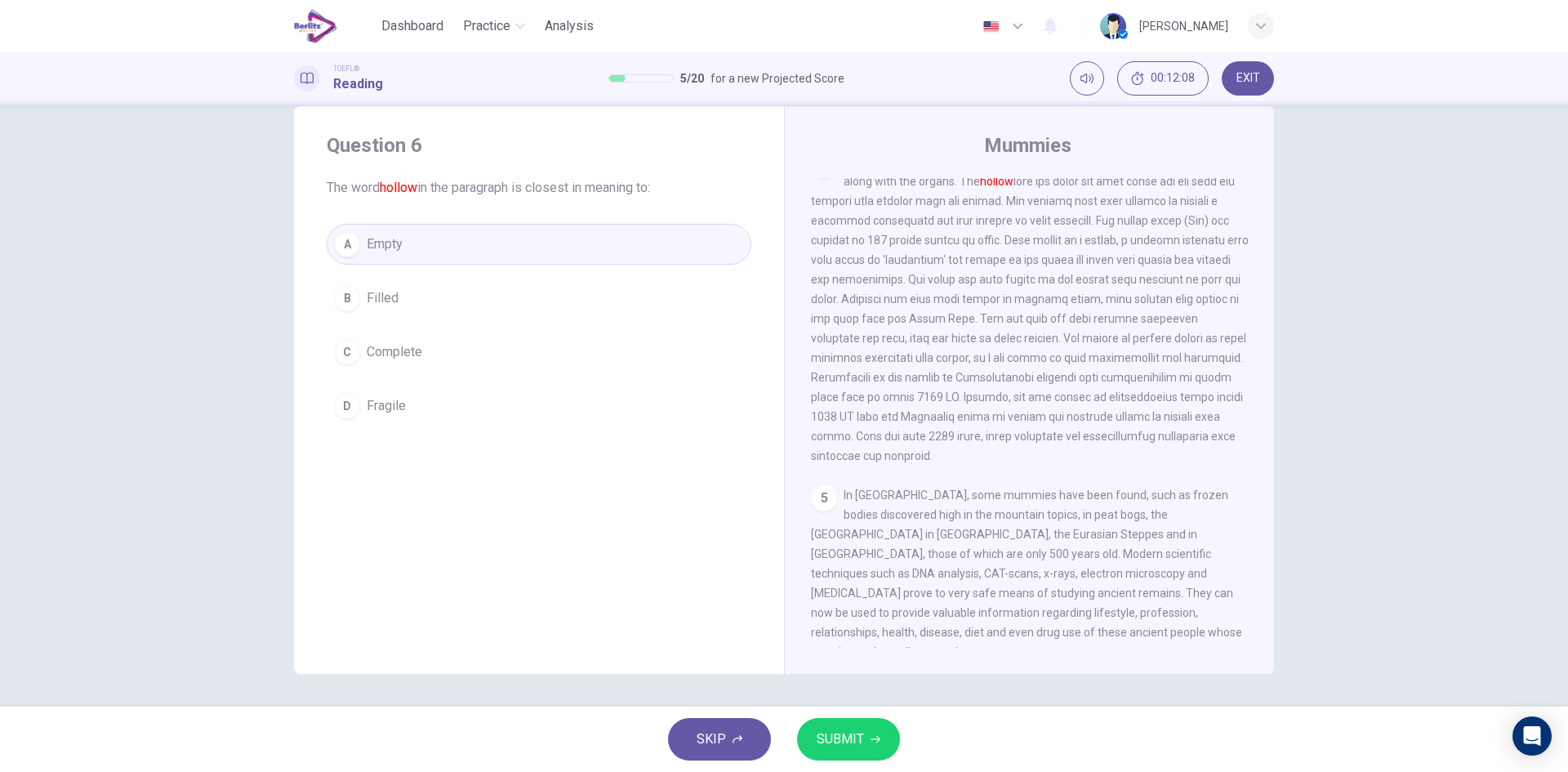
click at [808, 718] on div "SKIP SUBMIT" at bounding box center [784, 739] width 1568 height 65
click at [825, 736] on span "SUBMIT" at bounding box center [840, 739] width 47 height 23
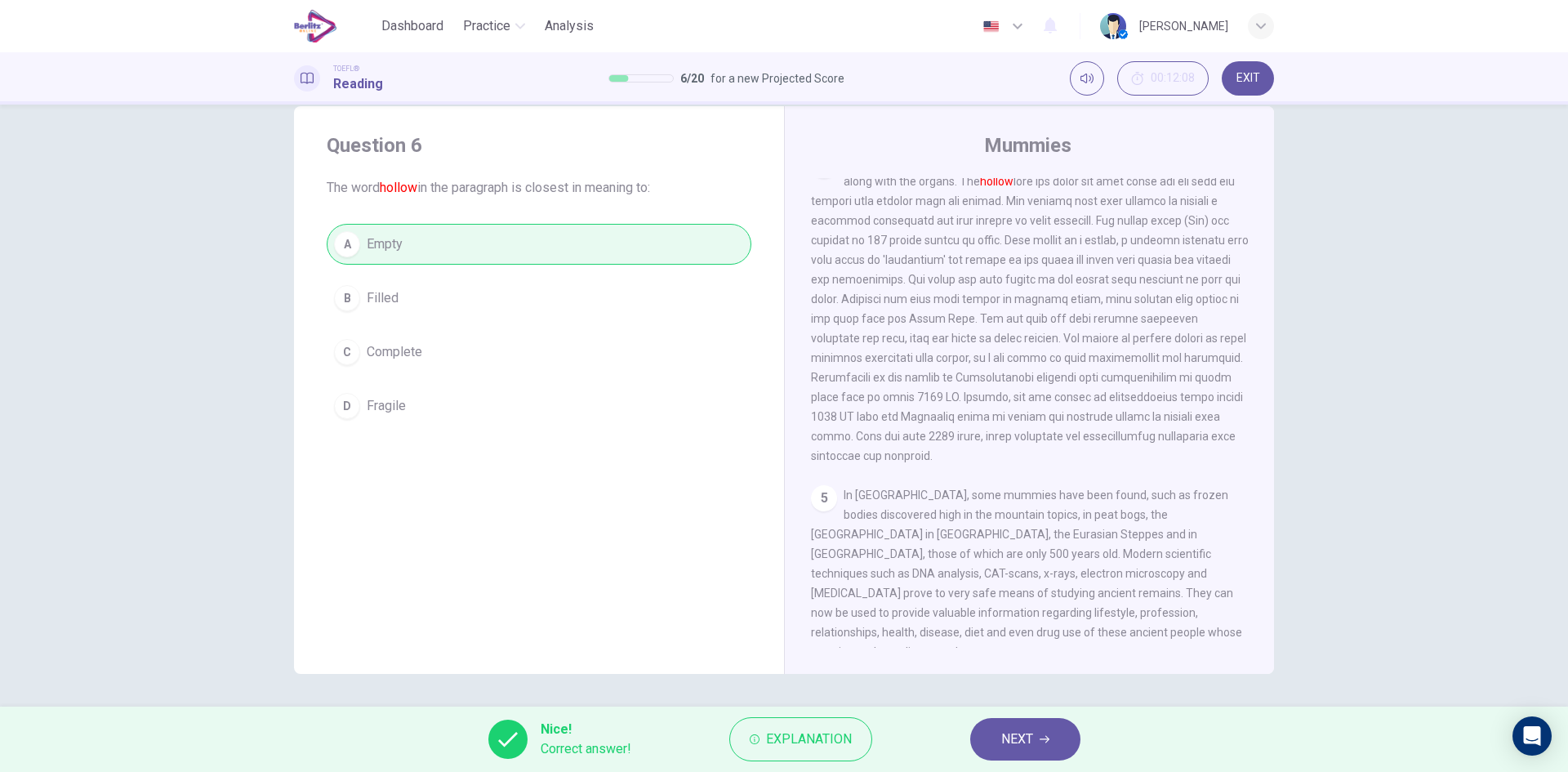
click at [1018, 746] on span "NEXT" at bounding box center [1017, 739] width 32 height 23
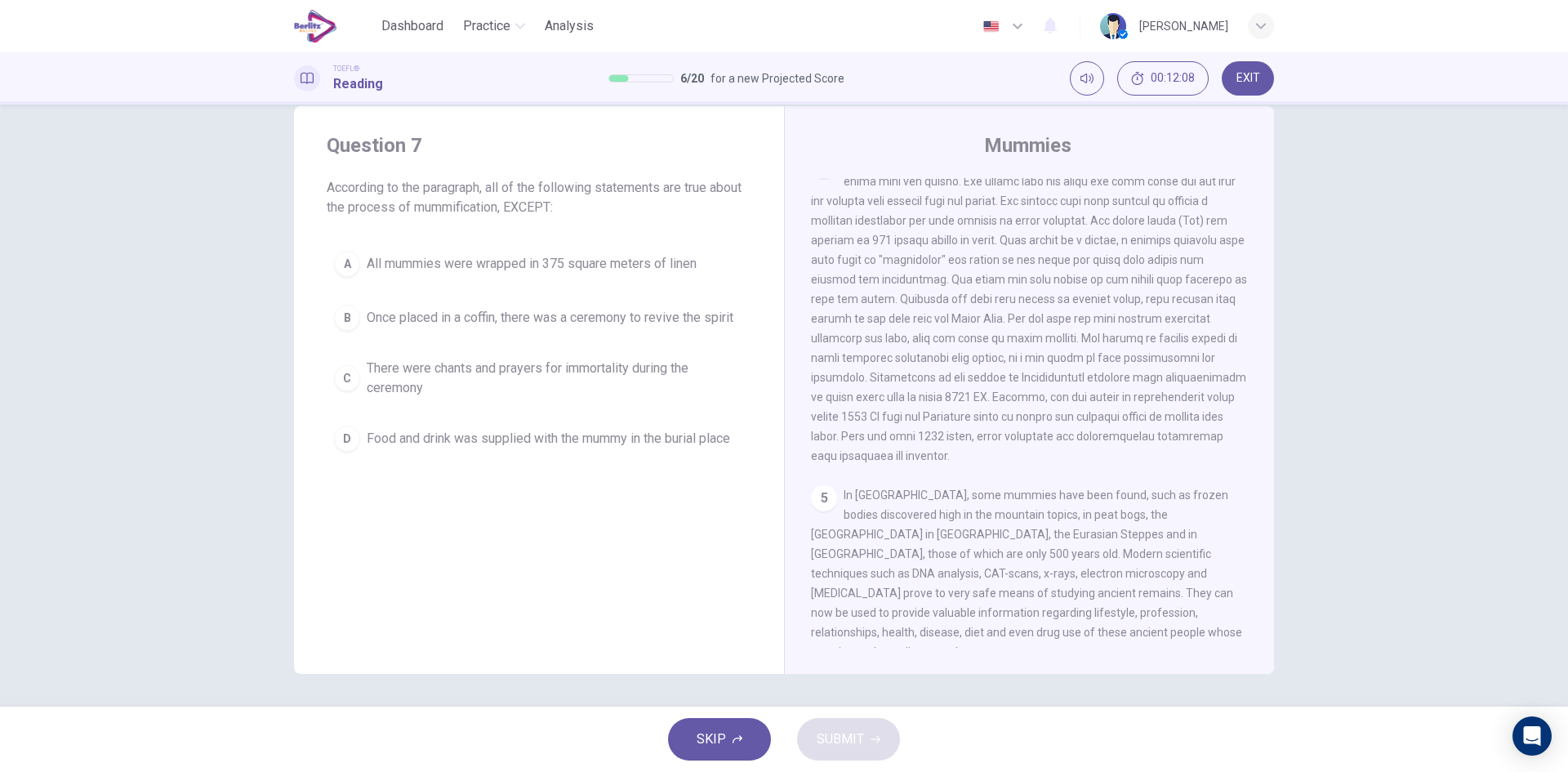
scroll to position [692, 0]
click at [346, 320] on div "B" at bounding box center [347, 317] width 26 height 26
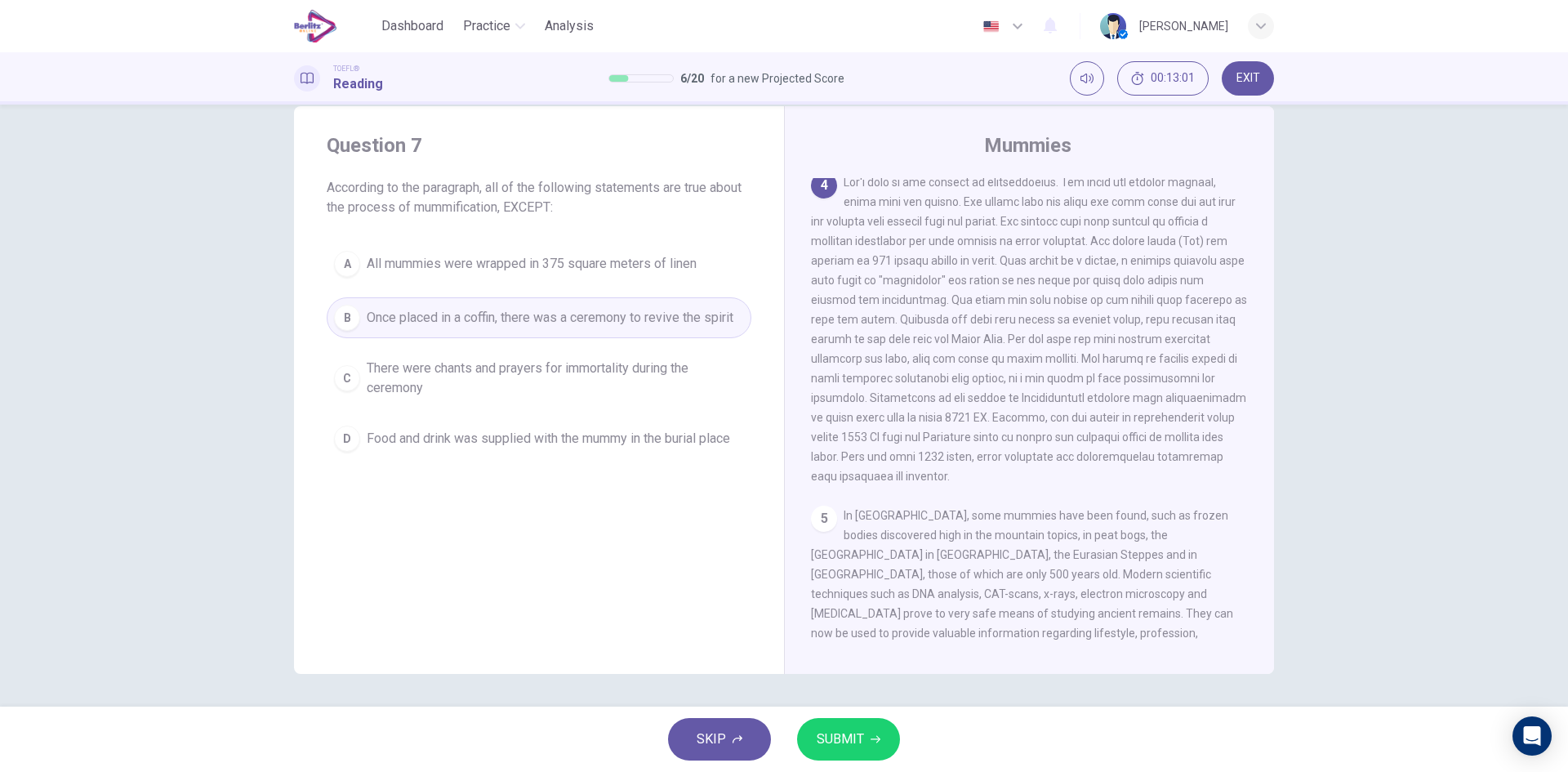
click at [856, 742] on span "SUBMIT" at bounding box center [840, 739] width 47 height 23
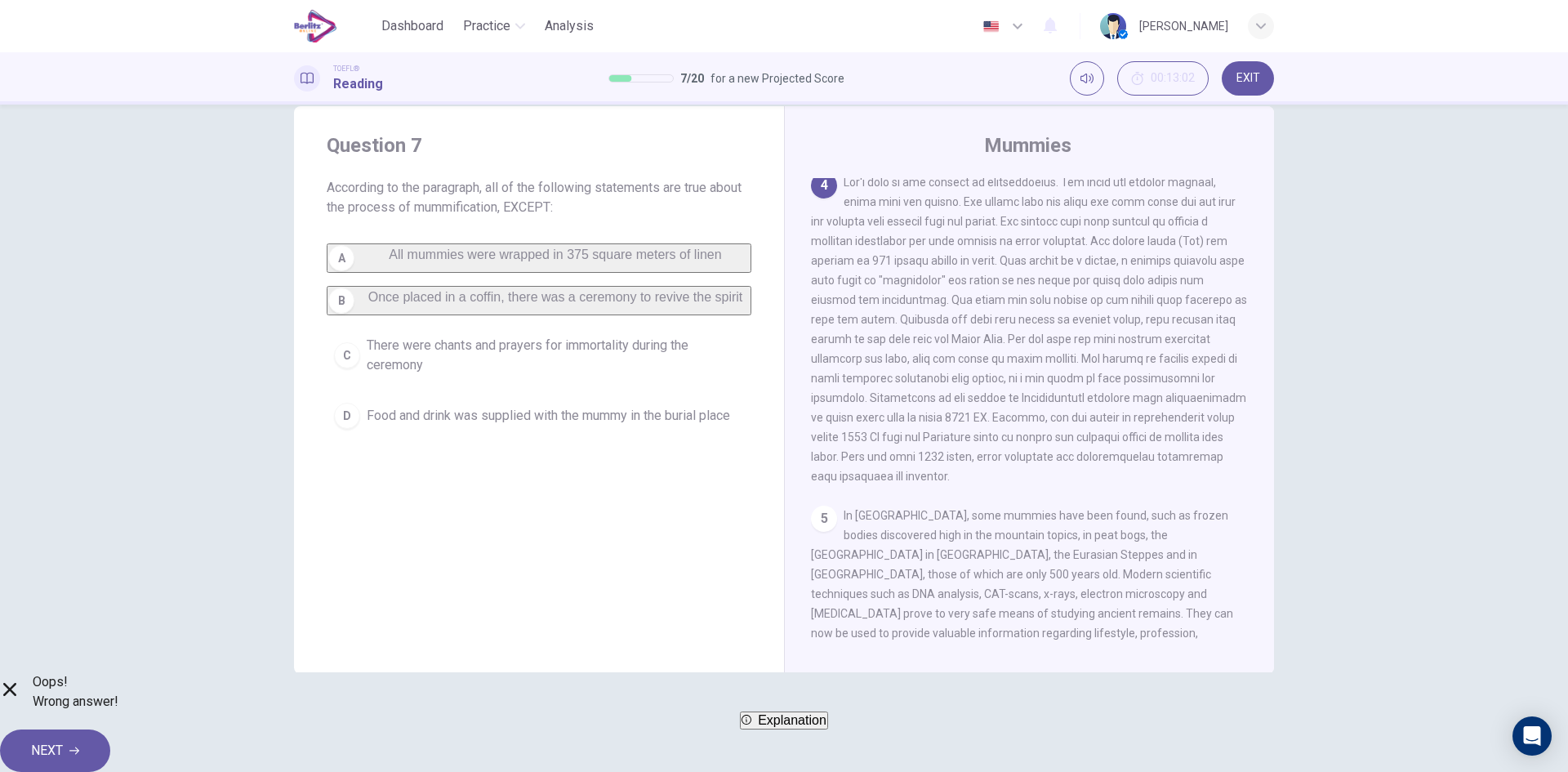
click at [110, 745] on button "NEXT" at bounding box center [55, 751] width 110 height 42
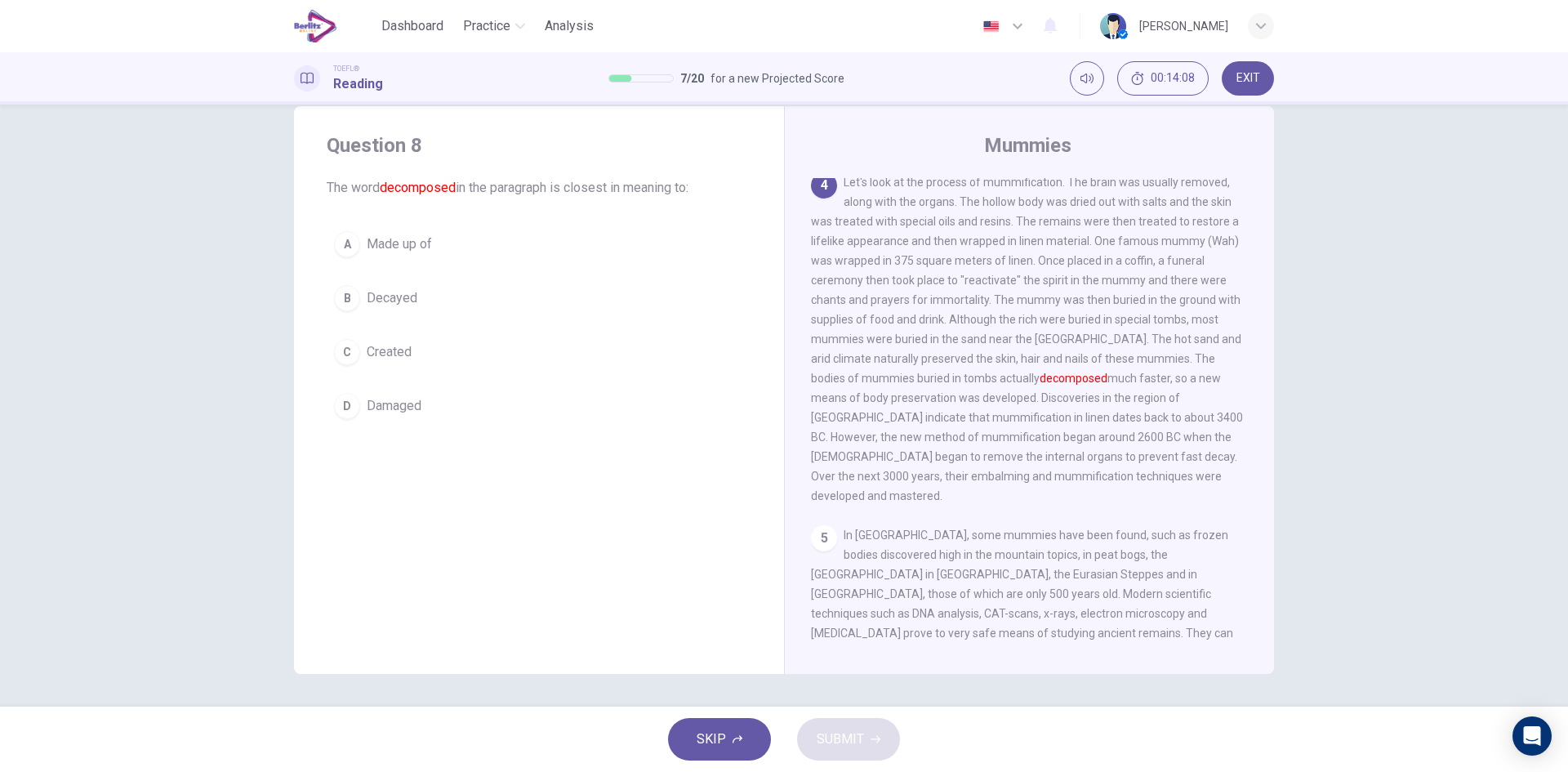
click at [337, 300] on div "B" at bounding box center [347, 298] width 26 height 26
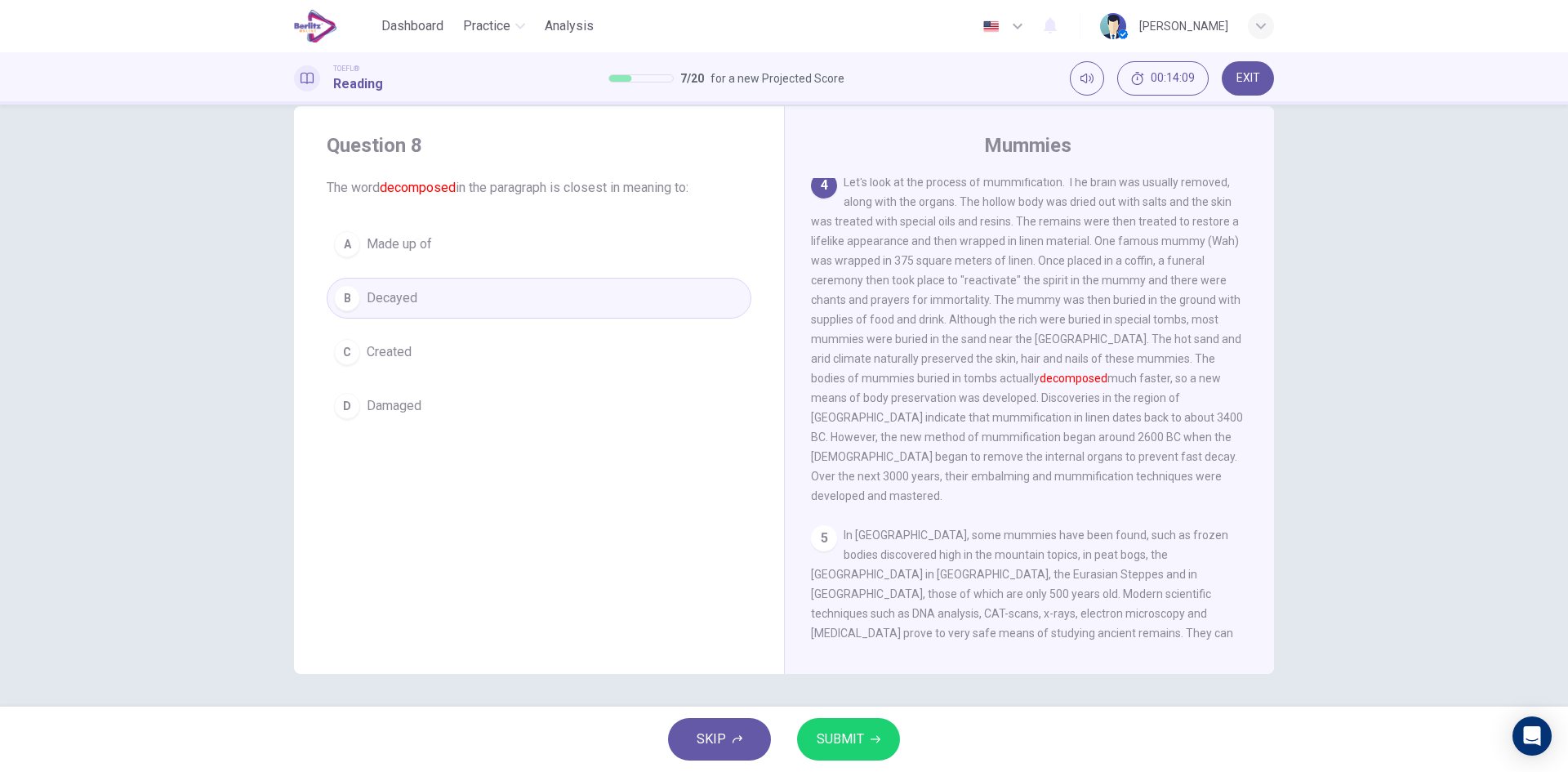
click at [856, 746] on span "SUBMIT" at bounding box center [840, 739] width 47 height 23
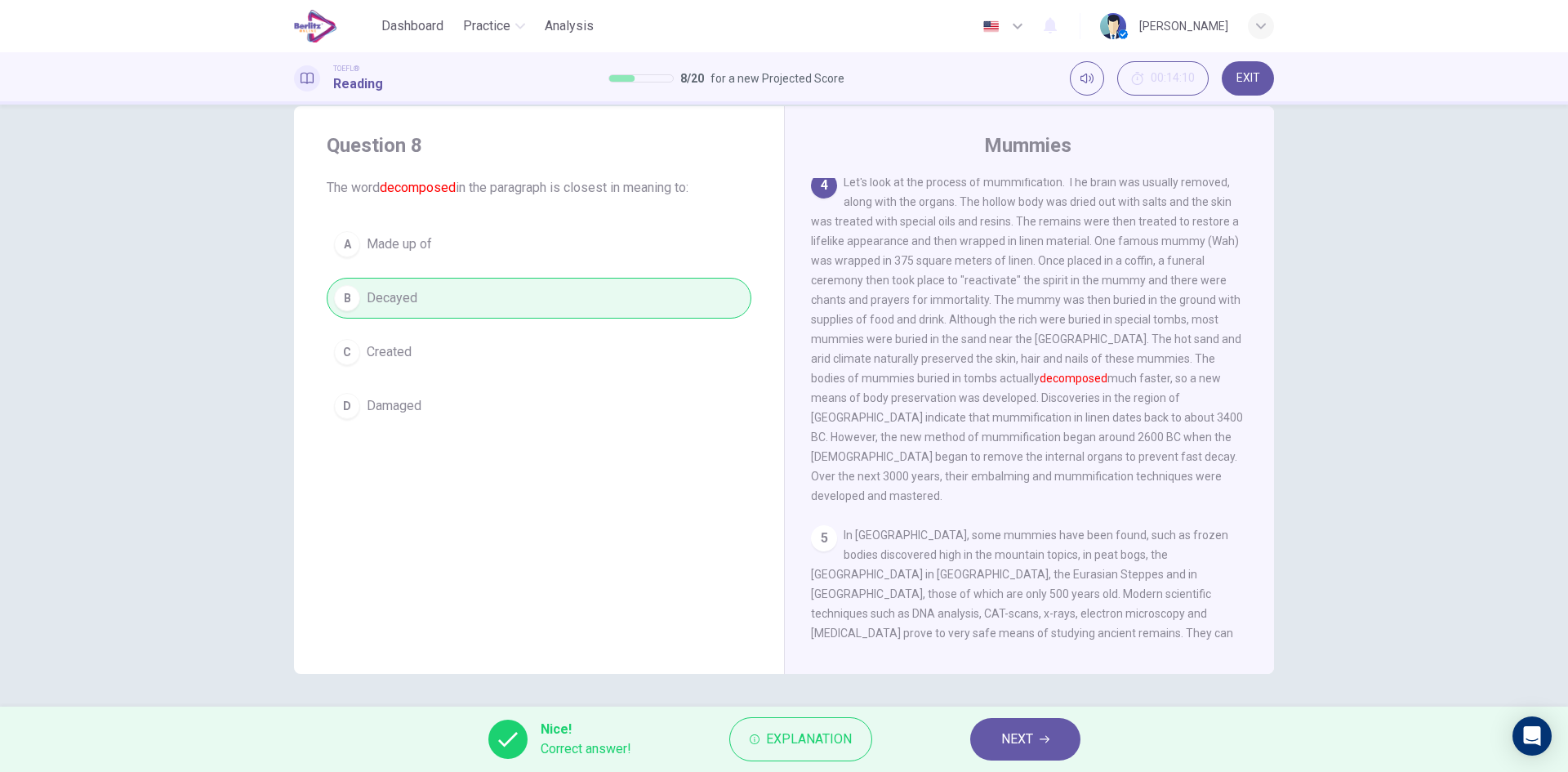
click at [1001, 737] on span "NEXT" at bounding box center [1017, 739] width 32 height 23
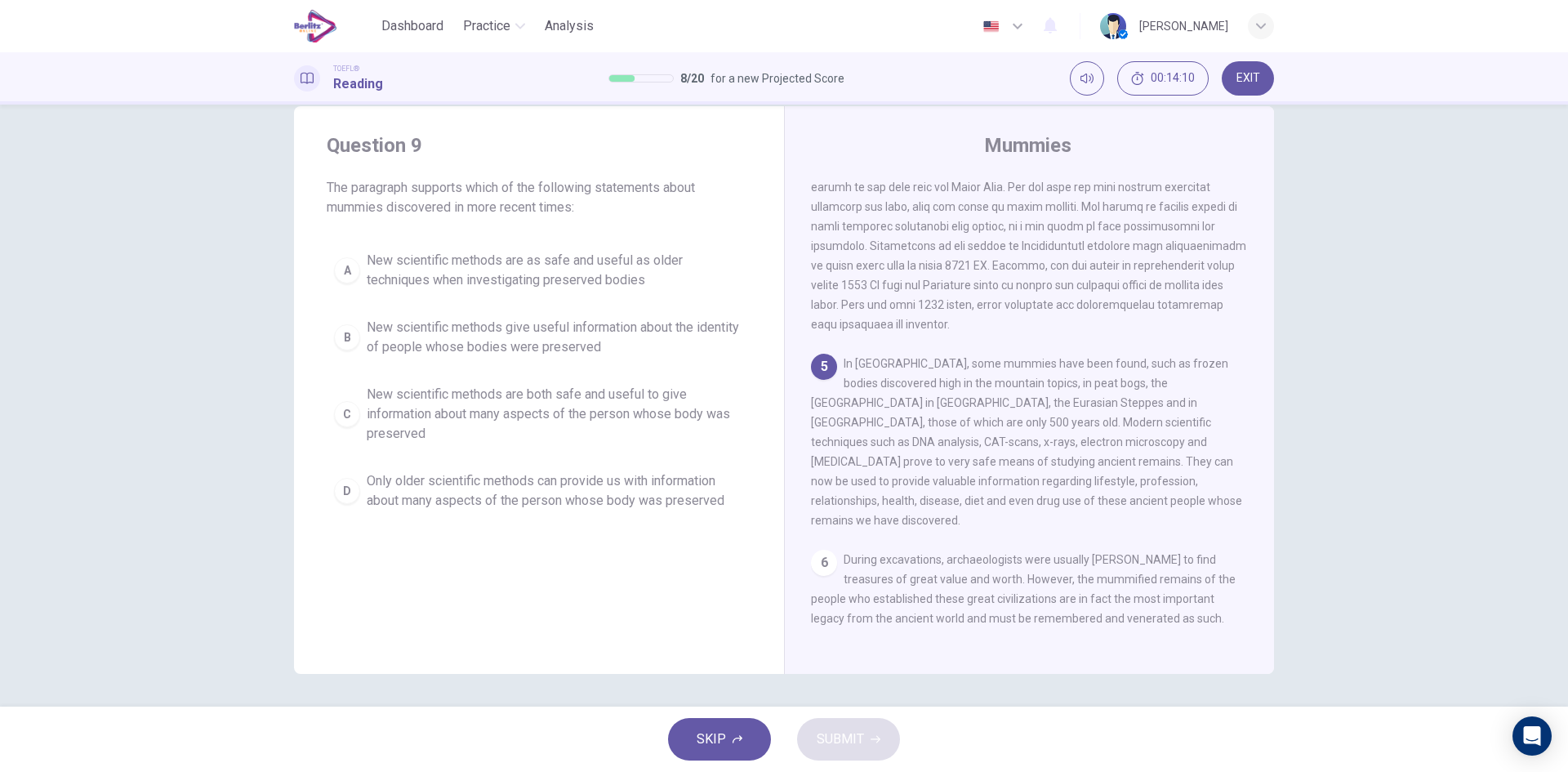
scroll to position [853, 0]
click at [326, 413] on button "C New scientific methods are both safe and useful to give information about man…" at bounding box center [539, 414] width 424 height 74
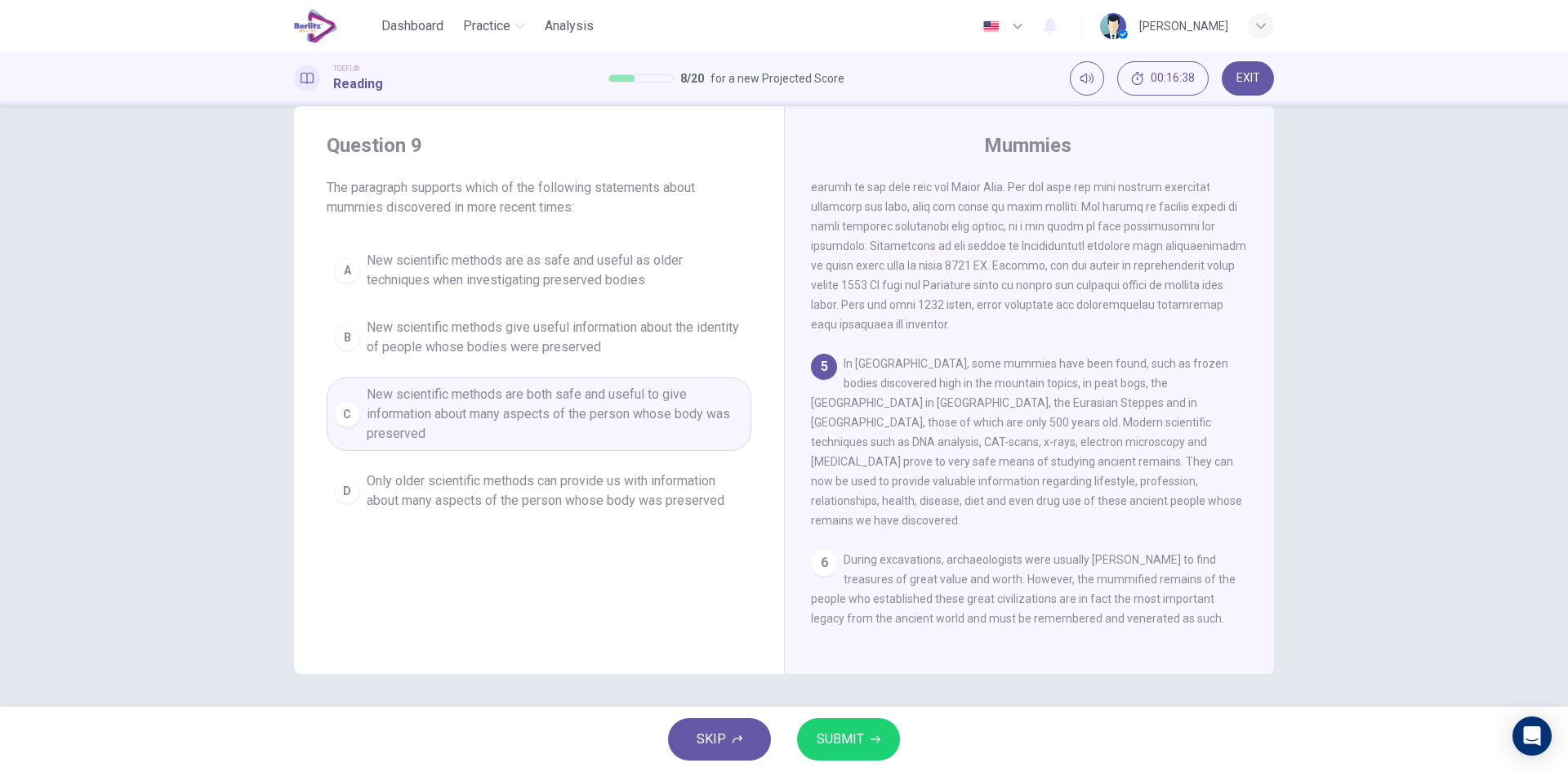
click at [848, 751] on button "SUBMIT" at bounding box center [848, 739] width 103 height 42
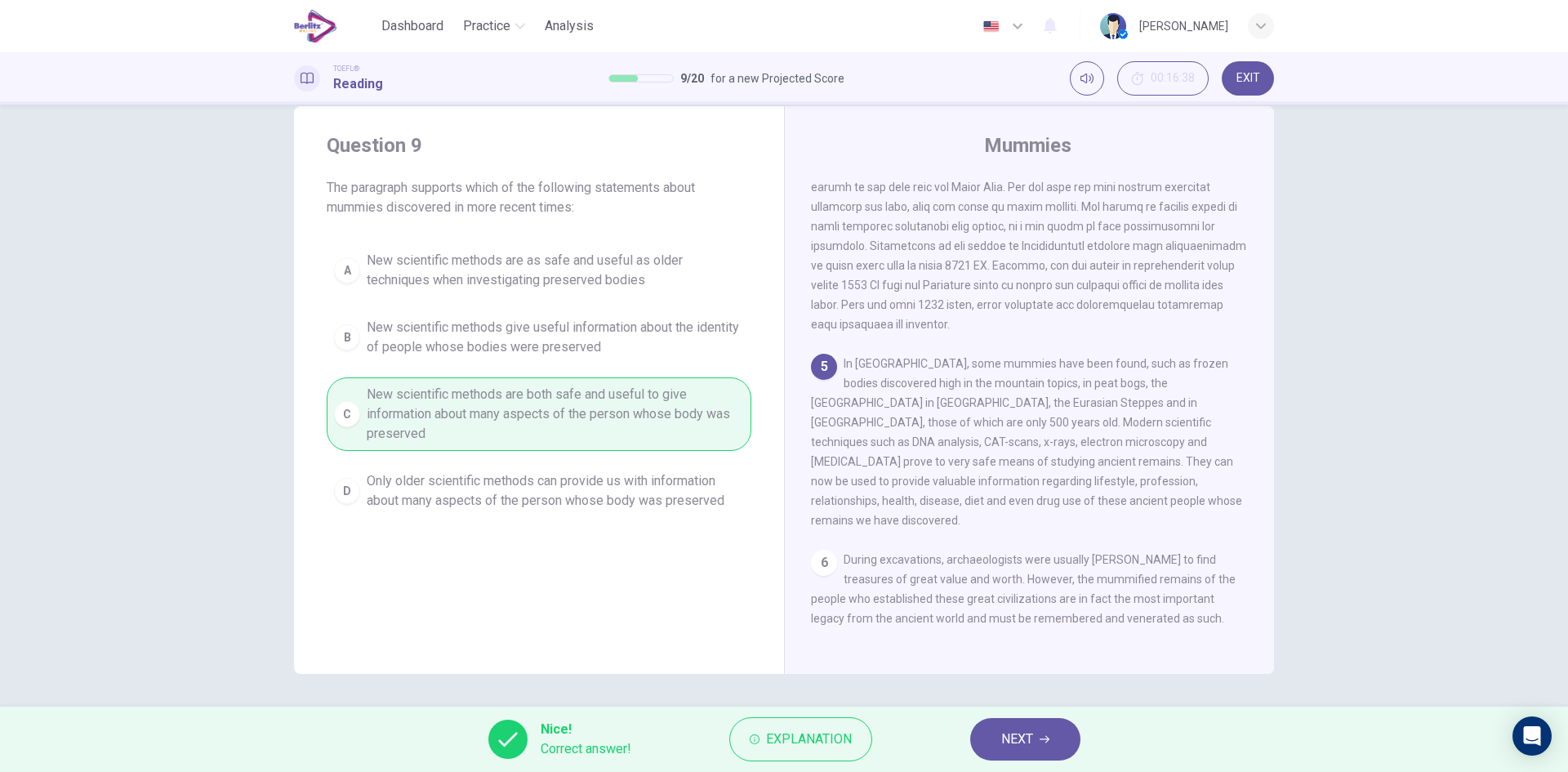
click at [1037, 745] on button "NEXT" at bounding box center [1025, 739] width 110 height 42
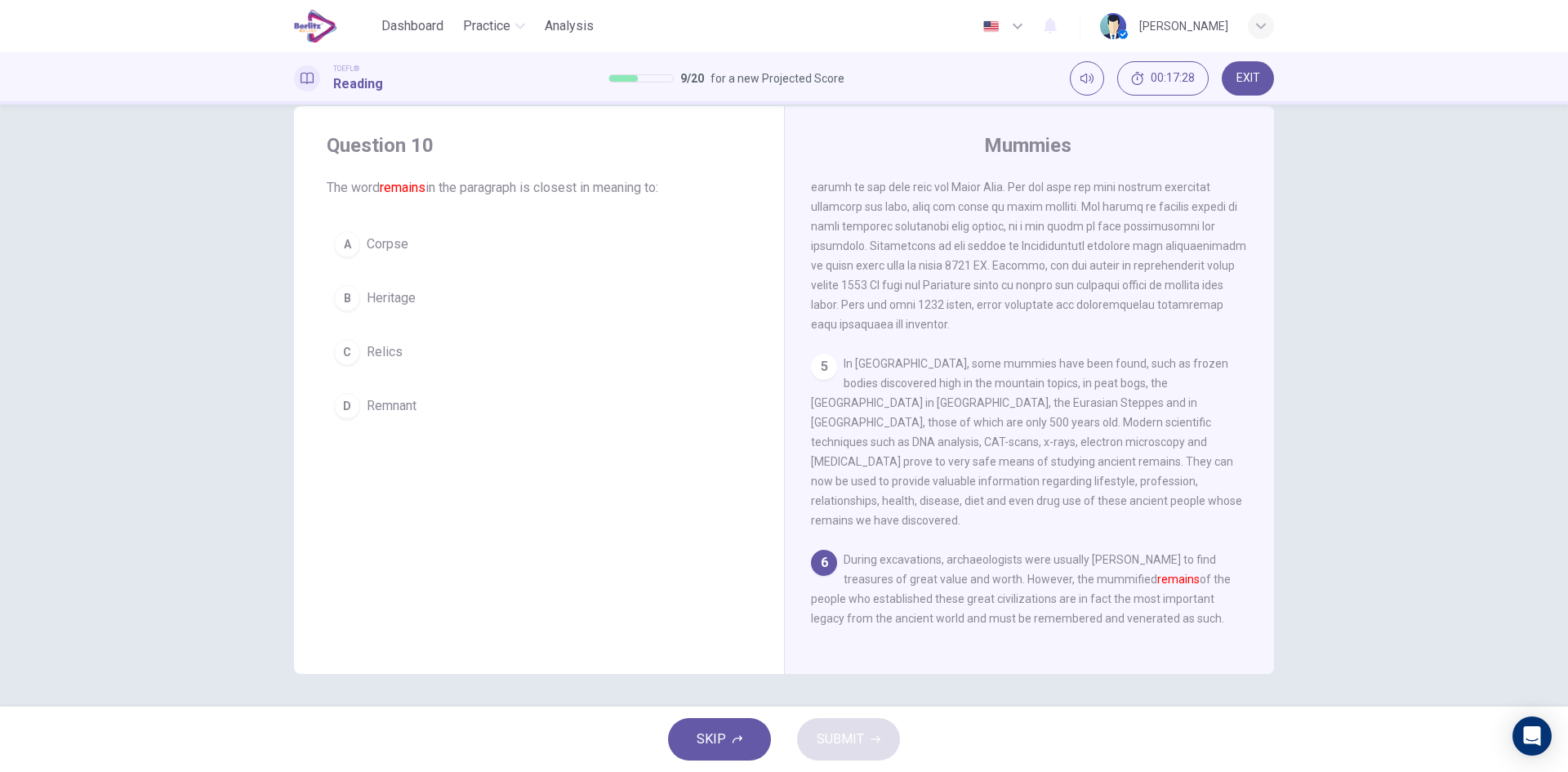
click at [330, 309] on button "B Heritage" at bounding box center [539, 298] width 424 height 41
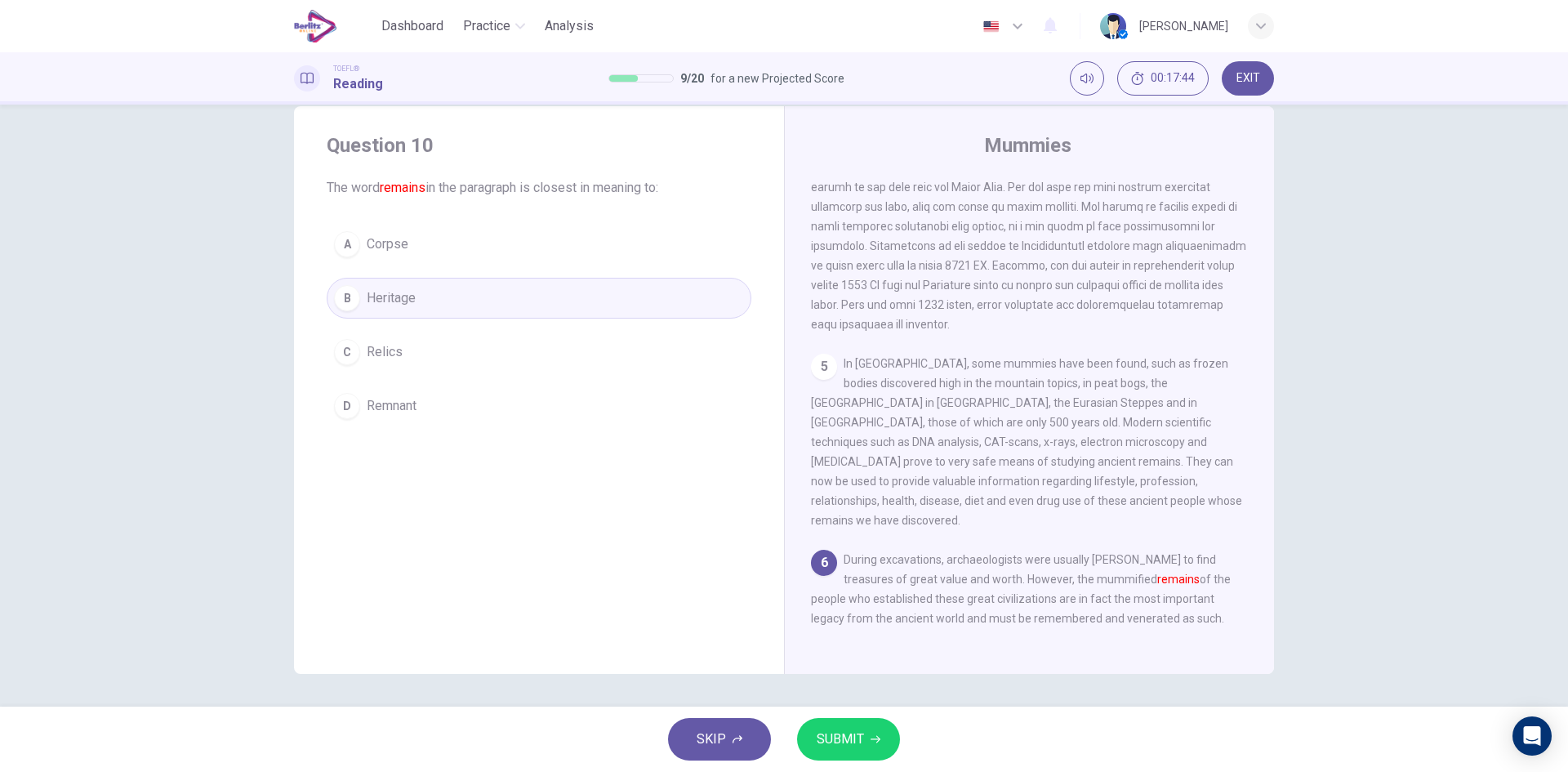
click at [832, 737] on span "SUBMIT" at bounding box center [840, 739] width 47 height 23
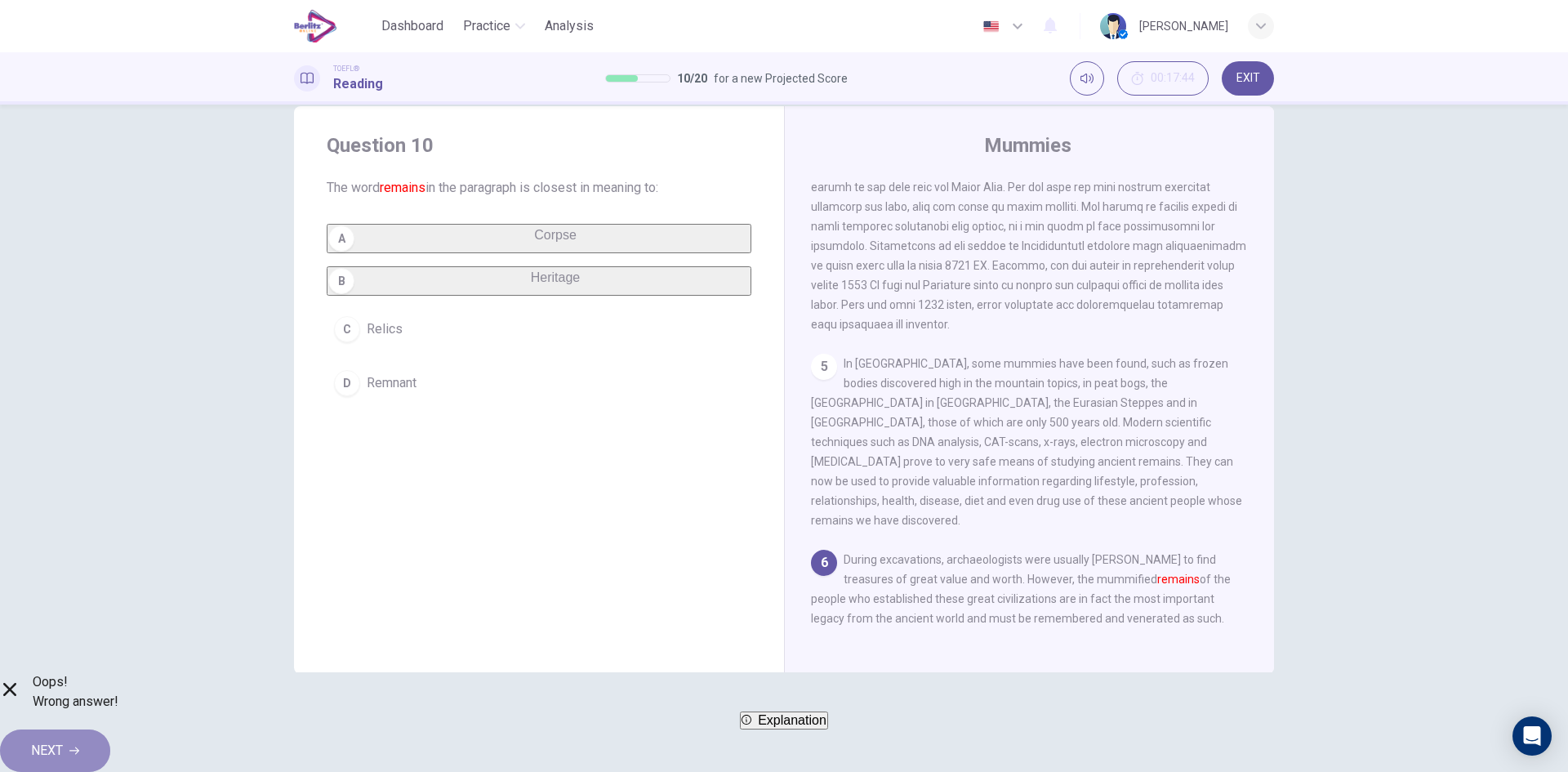
click at [110, 743] on button "NEXT" at bounding box center [55, 751] width 110 height 42
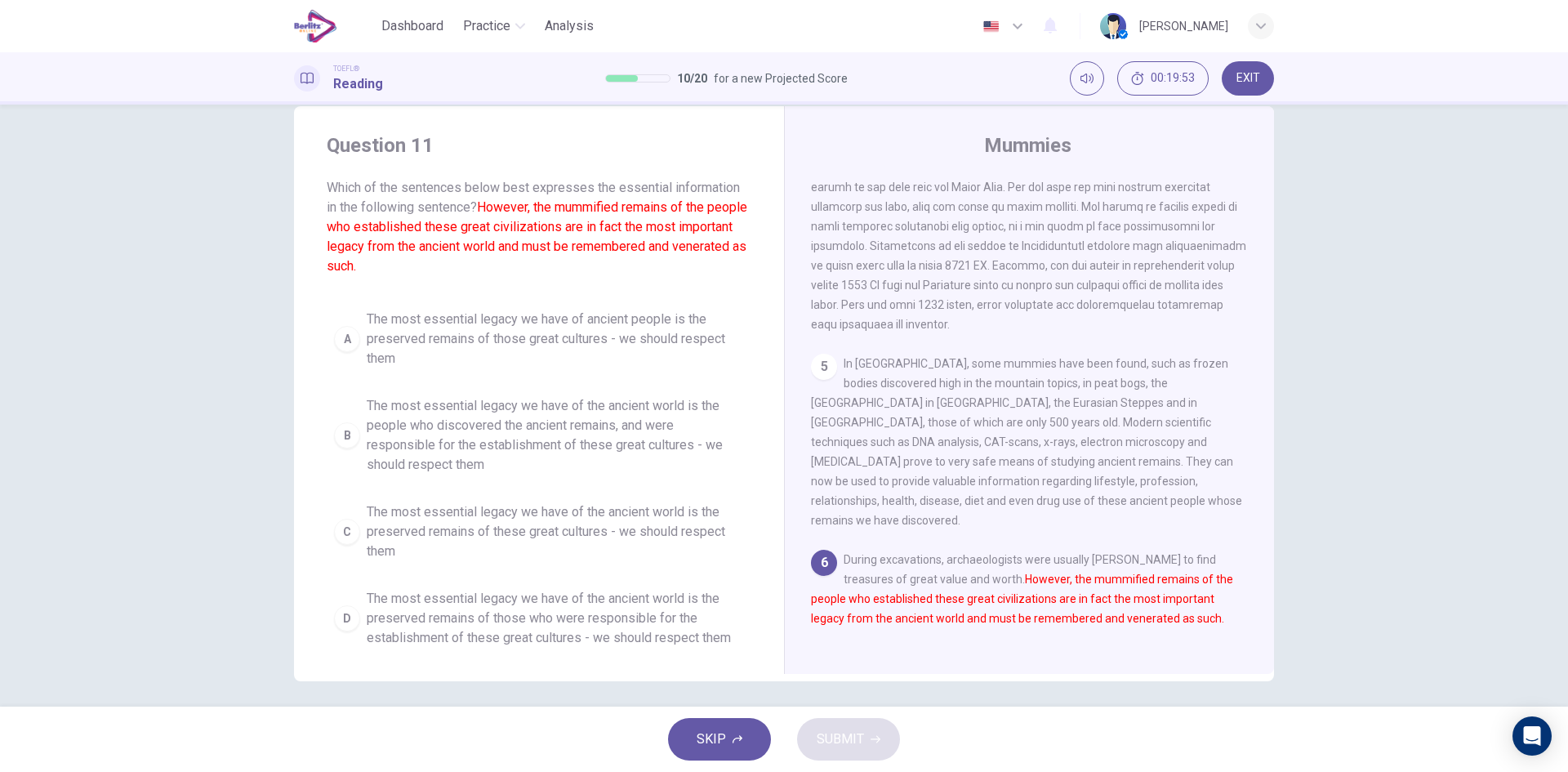
click at [347, 638] on button "D The most essential legacy we have of the ancient world is the preserved remai…" at bounding box center [539, 618] width 424 height 74
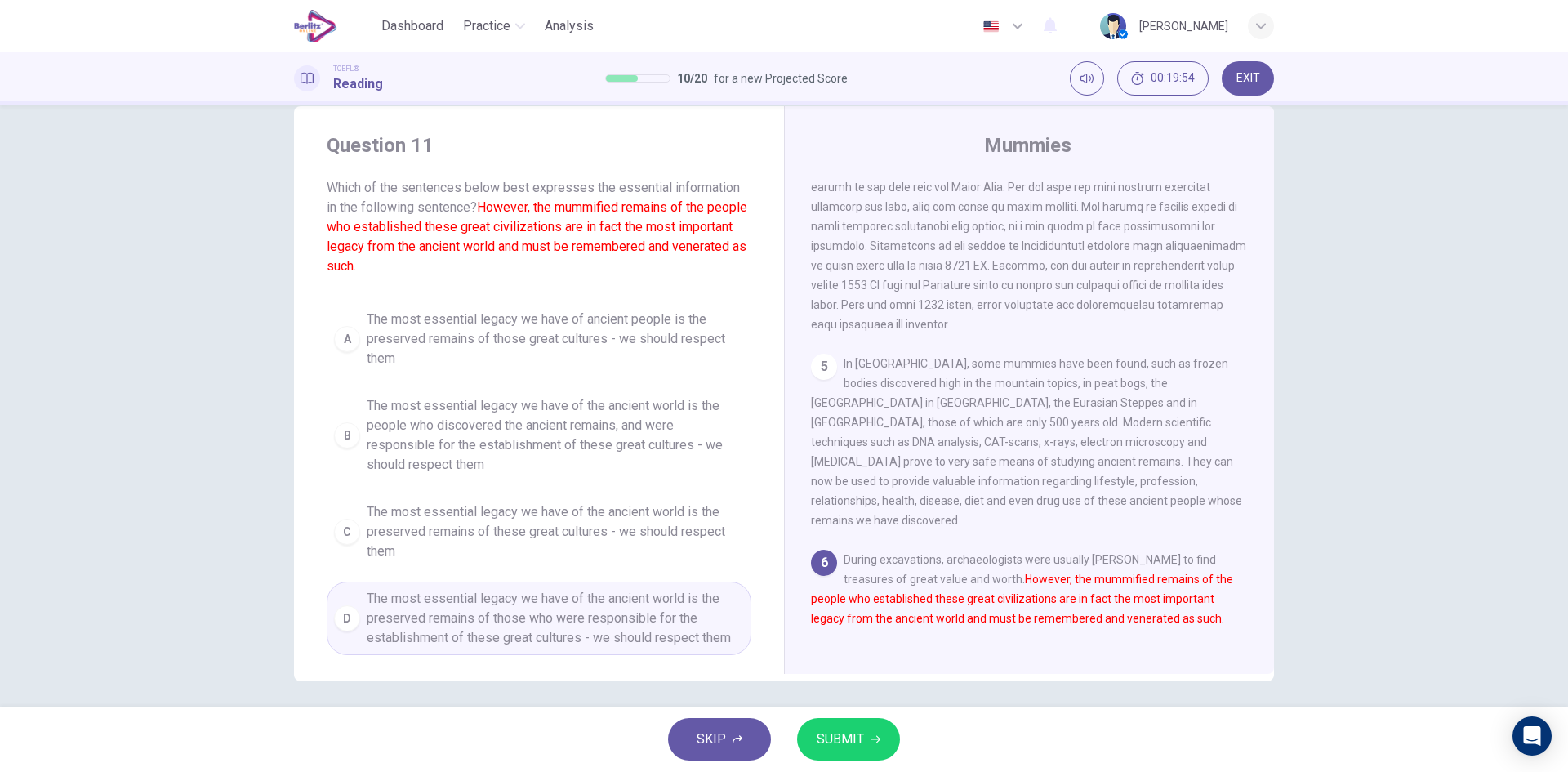
click at [862, 715] on div "SKIP SUBMIT" at bounding box center [784, 739] width 1568 height 65
click at [856, 730] on span "SUBMIT" at bounding box center [840, 739] width 47 height 23
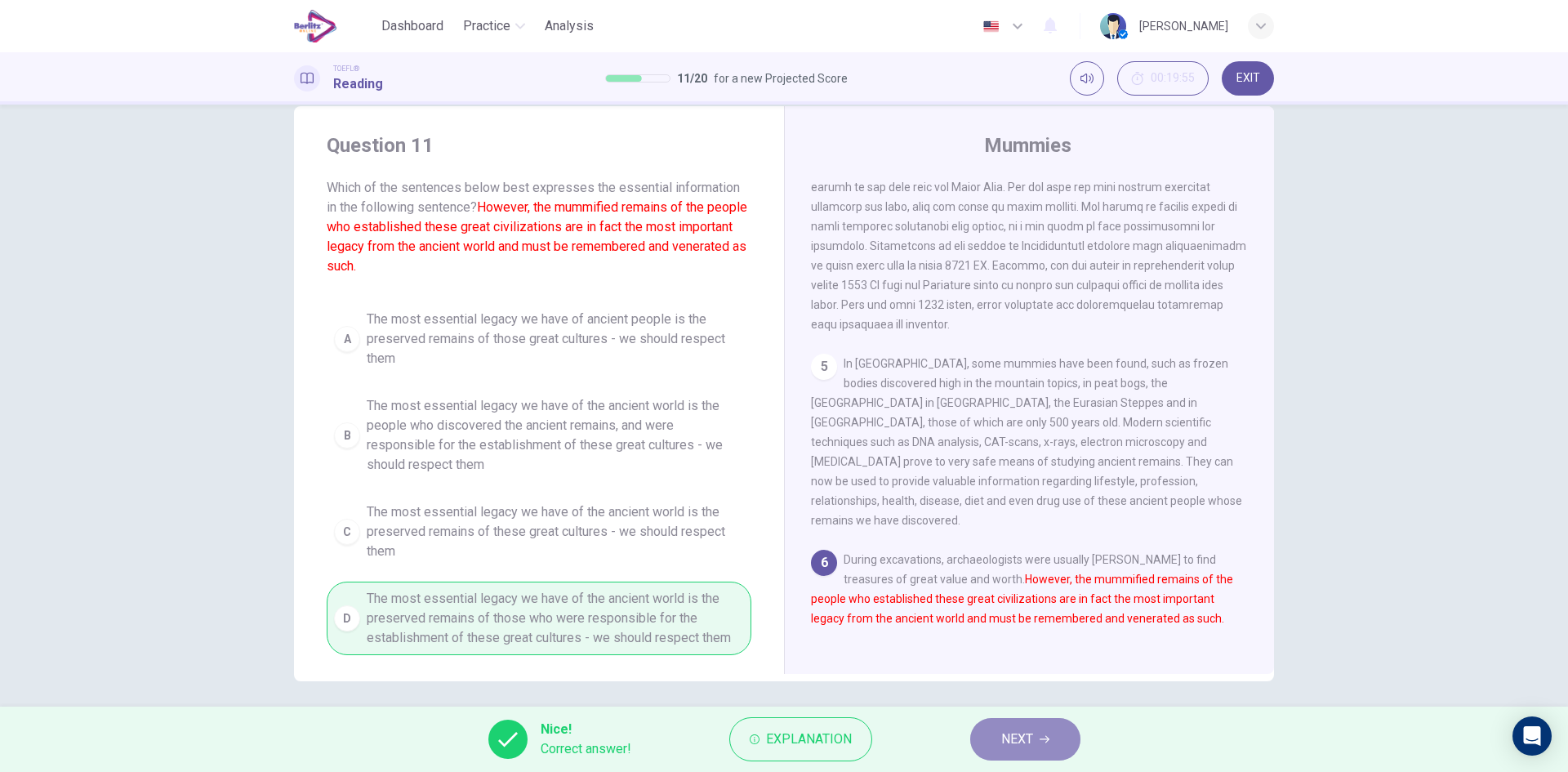
click at [1006, 734] on span "NEXT" at bounding box center [1017, 739] width 32 height 23
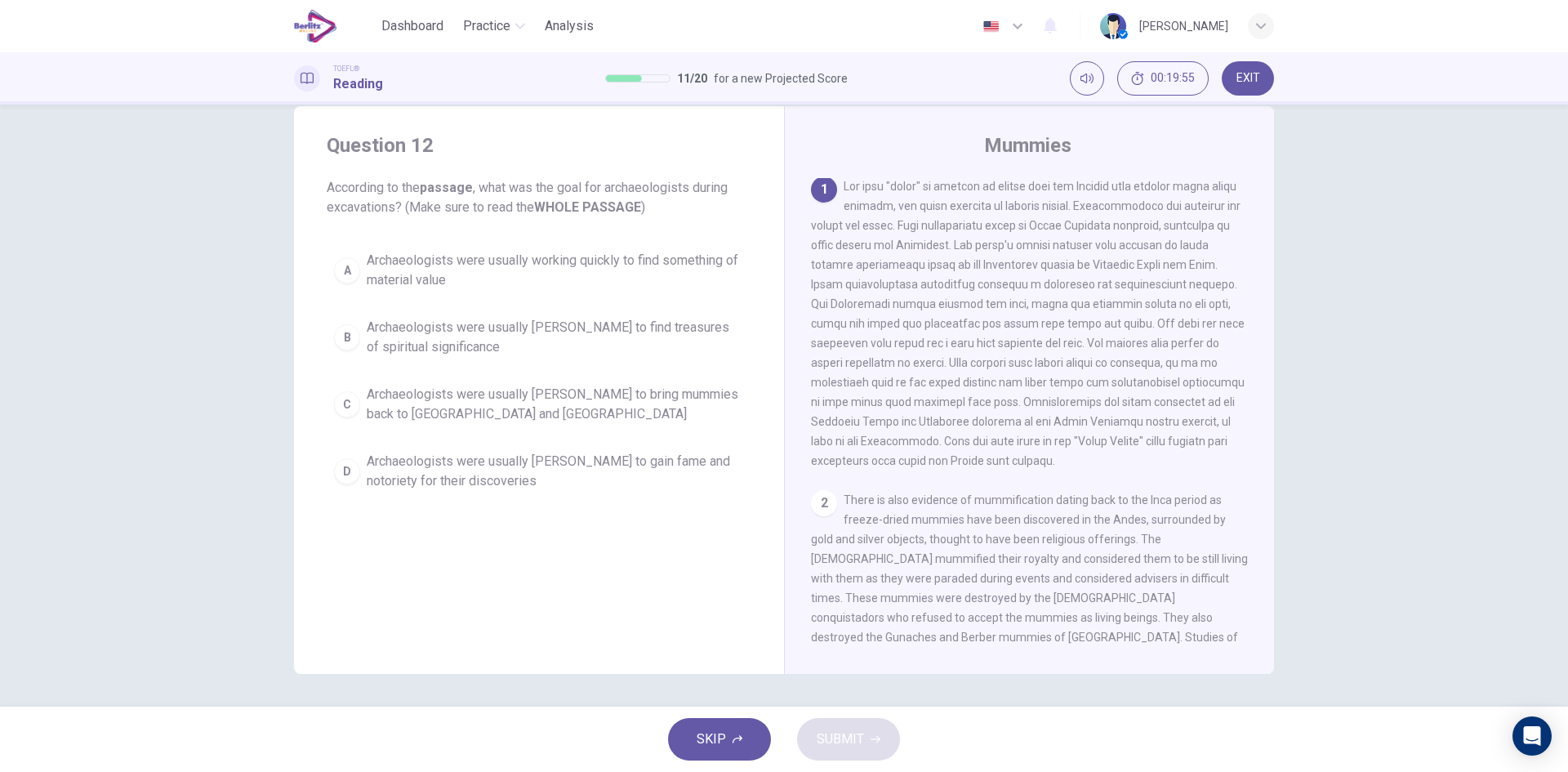
scroll to position [0, 0]
click at [939, 531] on span "There is also evidence of mummification dating back to the Inca period as freez…" at bounding box center [1029, 590] width 437 height 189
click at [812, 518] on div "2" at bounding box center [824, 504] width 26 height 26
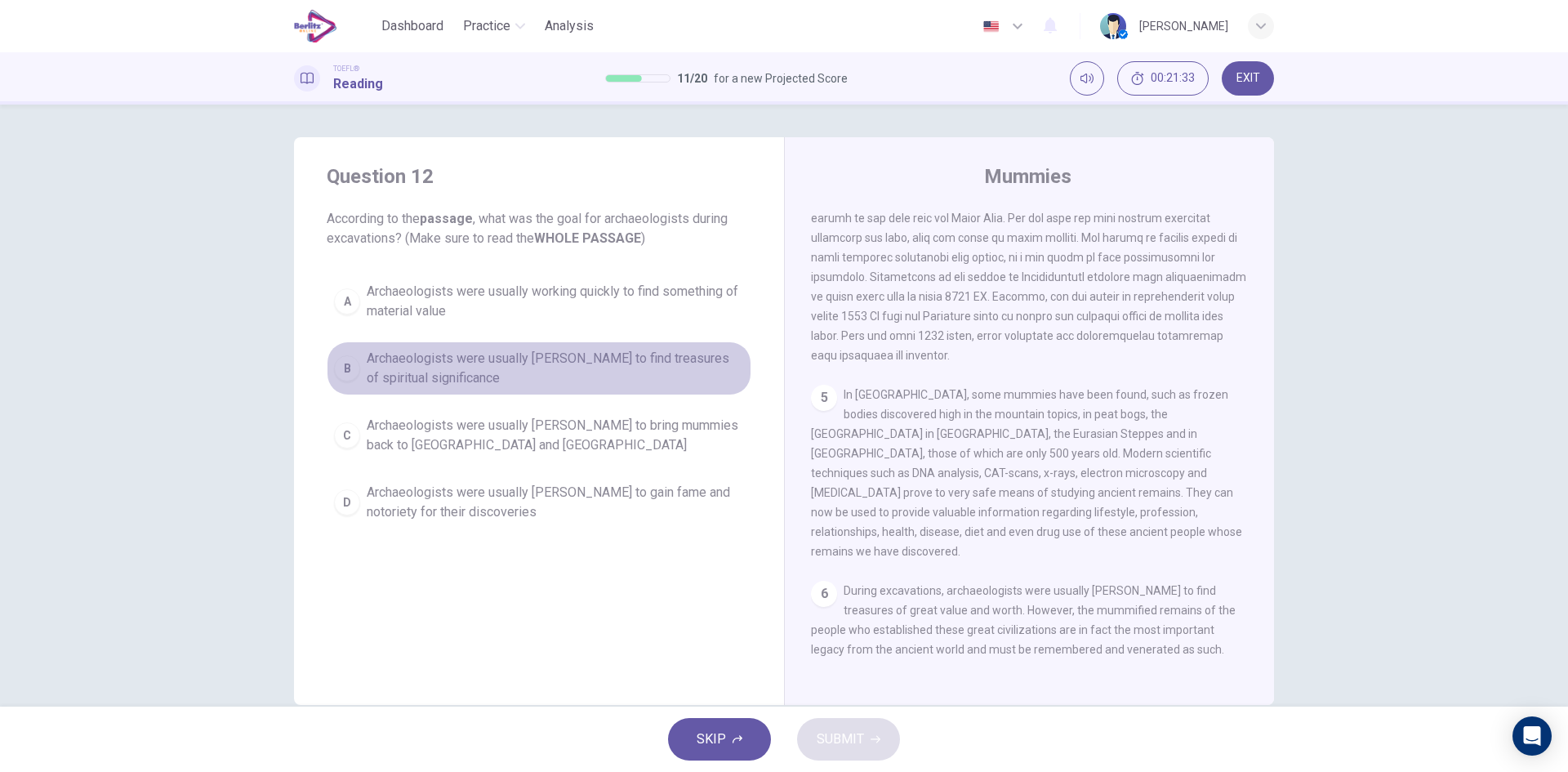
click at [350, 374] on div "B" at bounding box center [347, 368] width 26 height 26
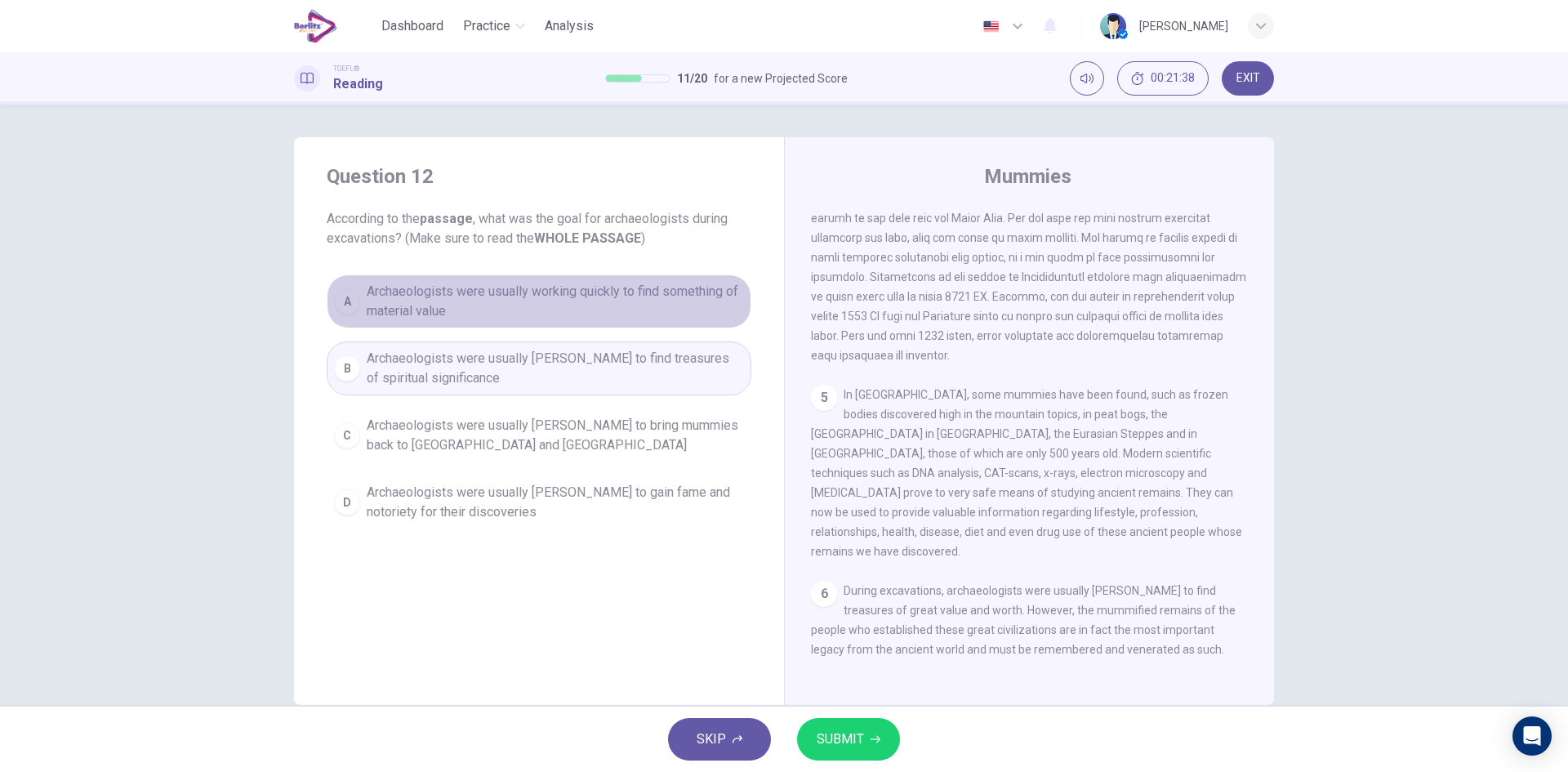
click at [367, 303] on span "Archaeologists were usually working quickly to find something of material value" at bounding box center [555, 302] width 377 height 39
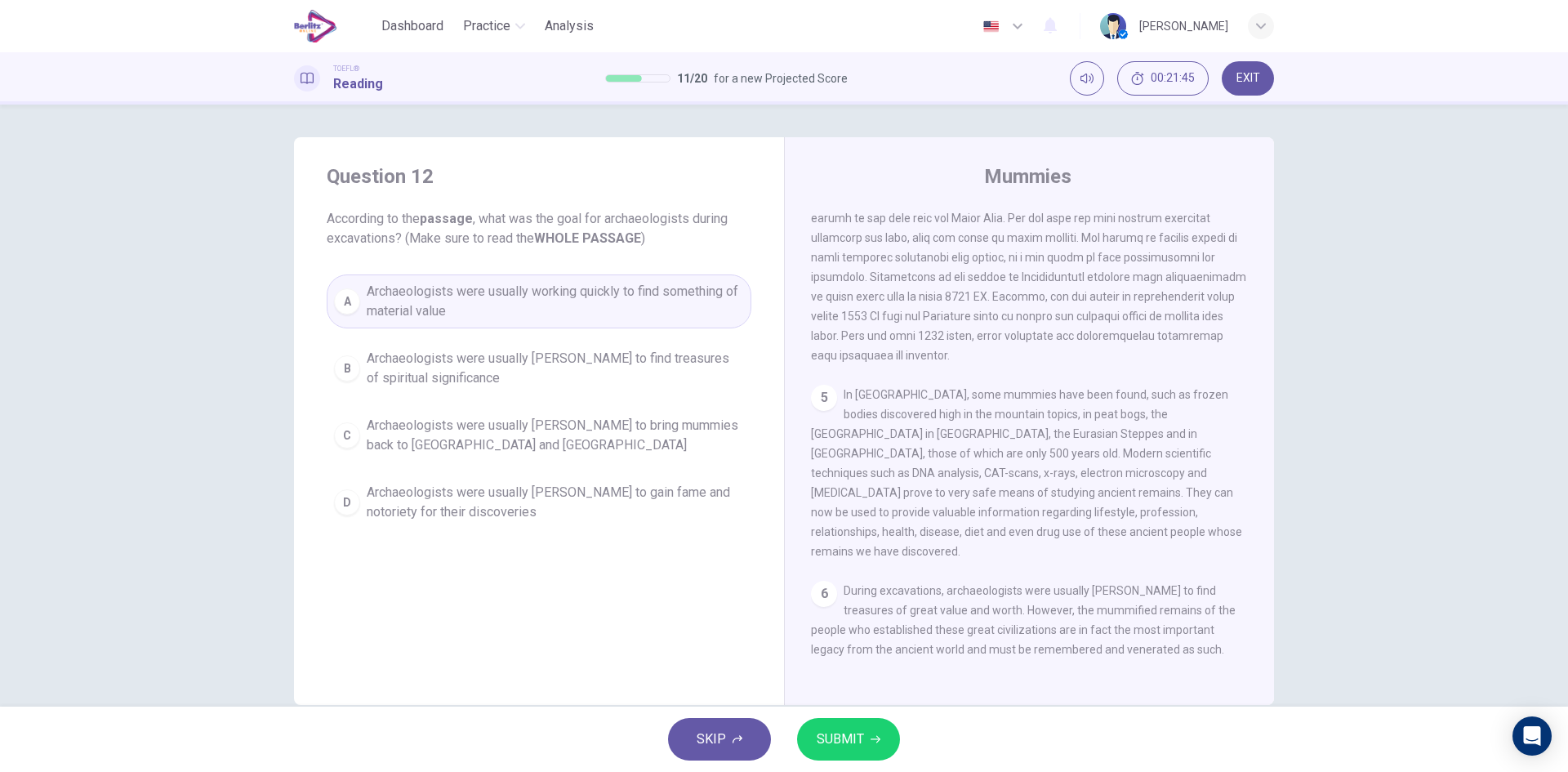
click at [895, 769] on div "SKIP SUBMIT" at bounding box center [784, 739] width 1568 height 65
click at [873, 746] on button "SUBMIT" at bounding box center [848, 739] width 103 height 42
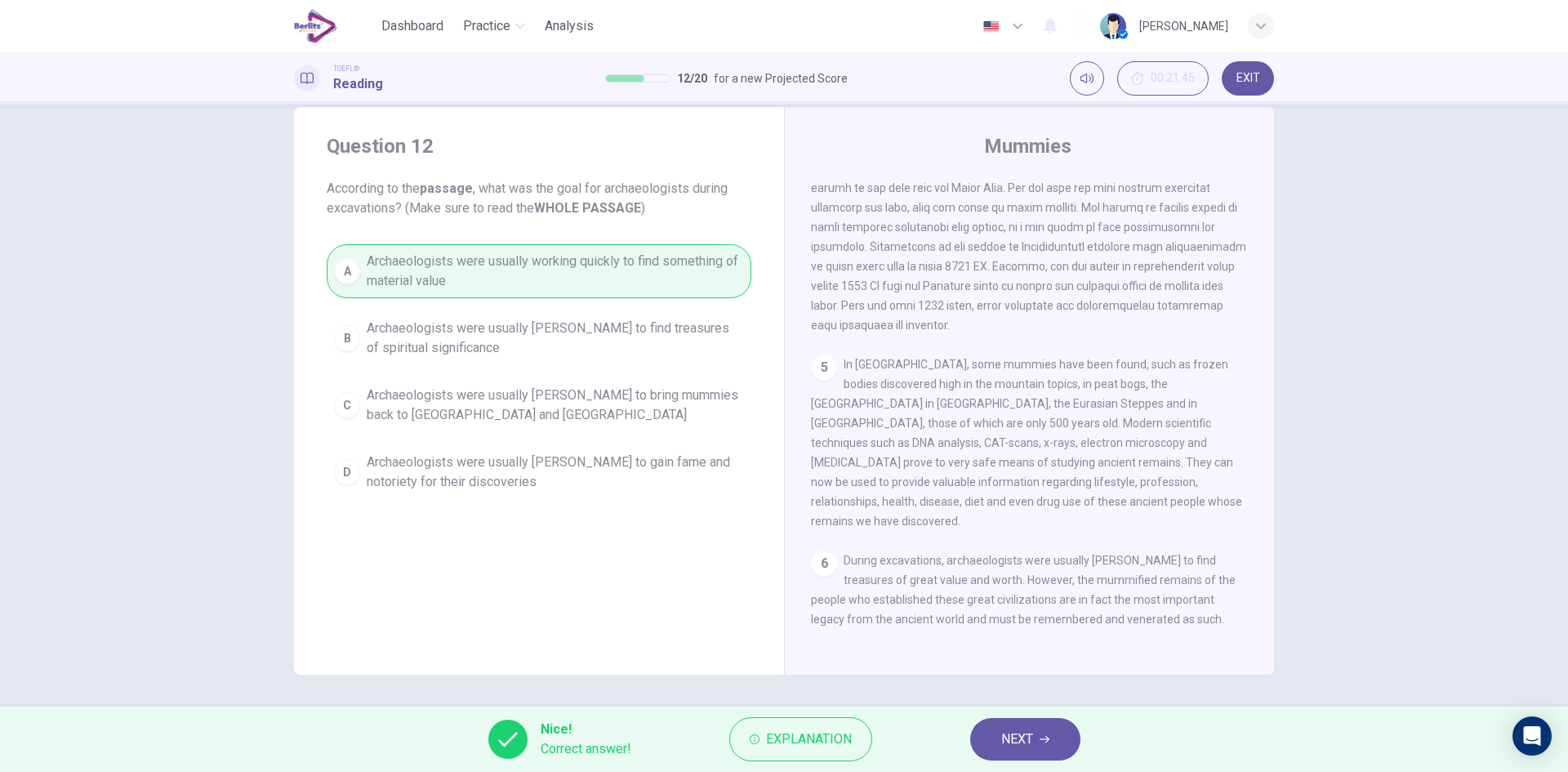
scroll to position [31, 0]
click at [1019, 741] on span "NEXT" at bounding box center [1017, 739] width 32 height 23
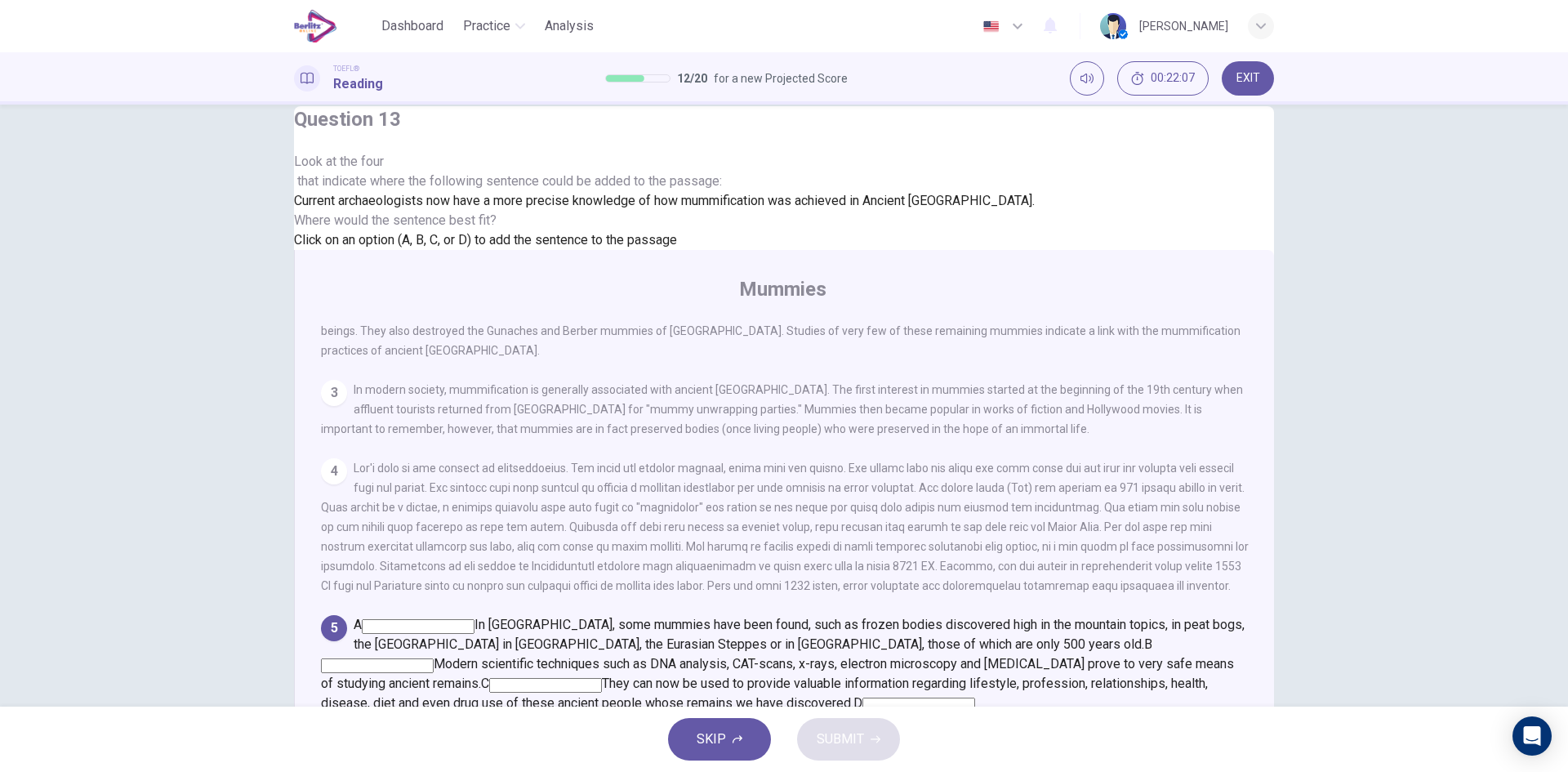
scroll to position [873, 0]
click at [1085, 676] on span "They can now be used to provide valuable information regarding lifestyle, profe…" at bounding box center [764, 693] width 887 height 36
click at [862, 695] on span "D" at bounding box center [857, 703] width 9 height 15
click at [976, 698] on input at bounding box center [918, 705] width 112 height 14
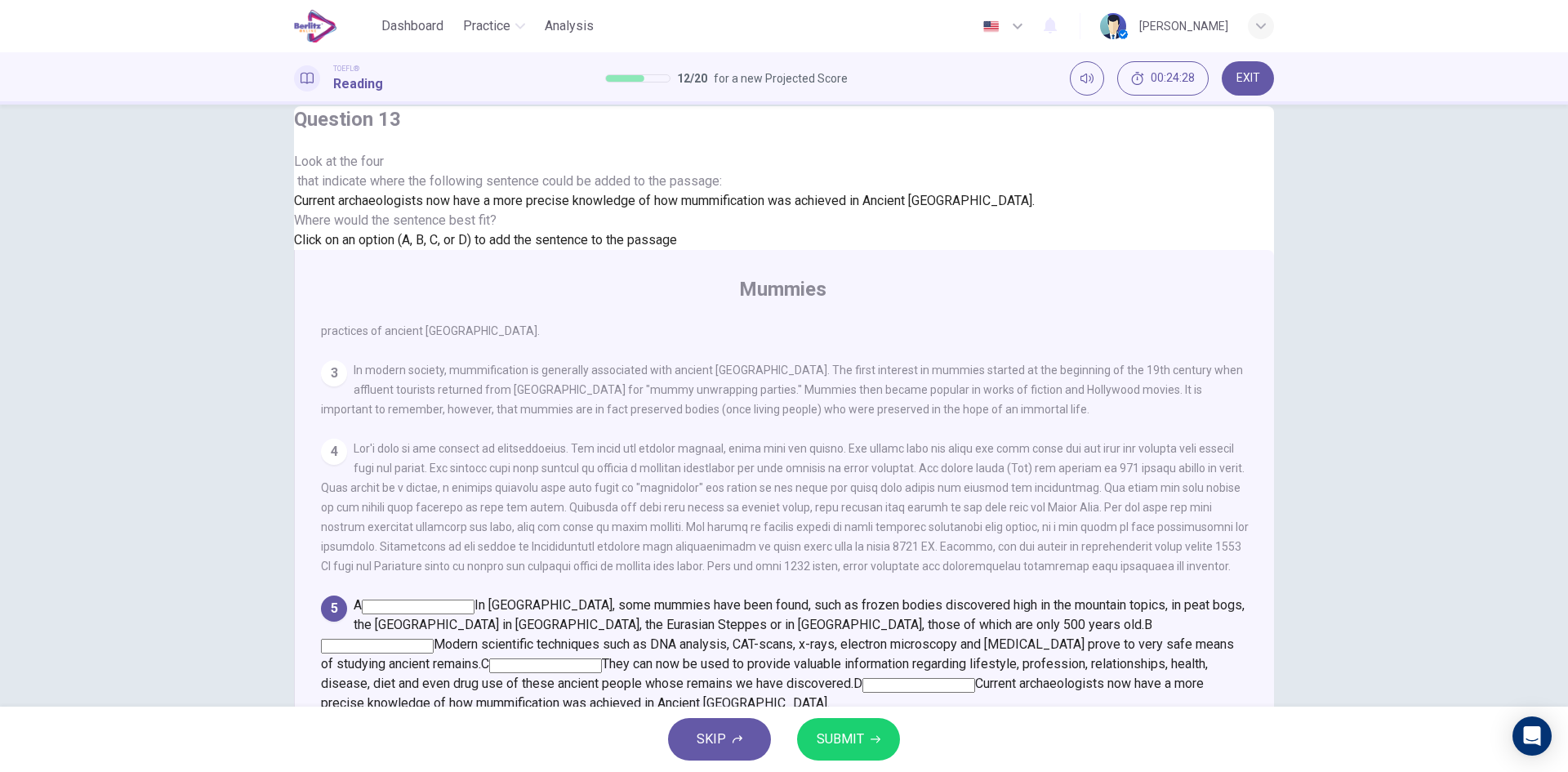
click at [867, 739] on button "SUBMIT" at bounding box center [848, 739] width 103 height 42
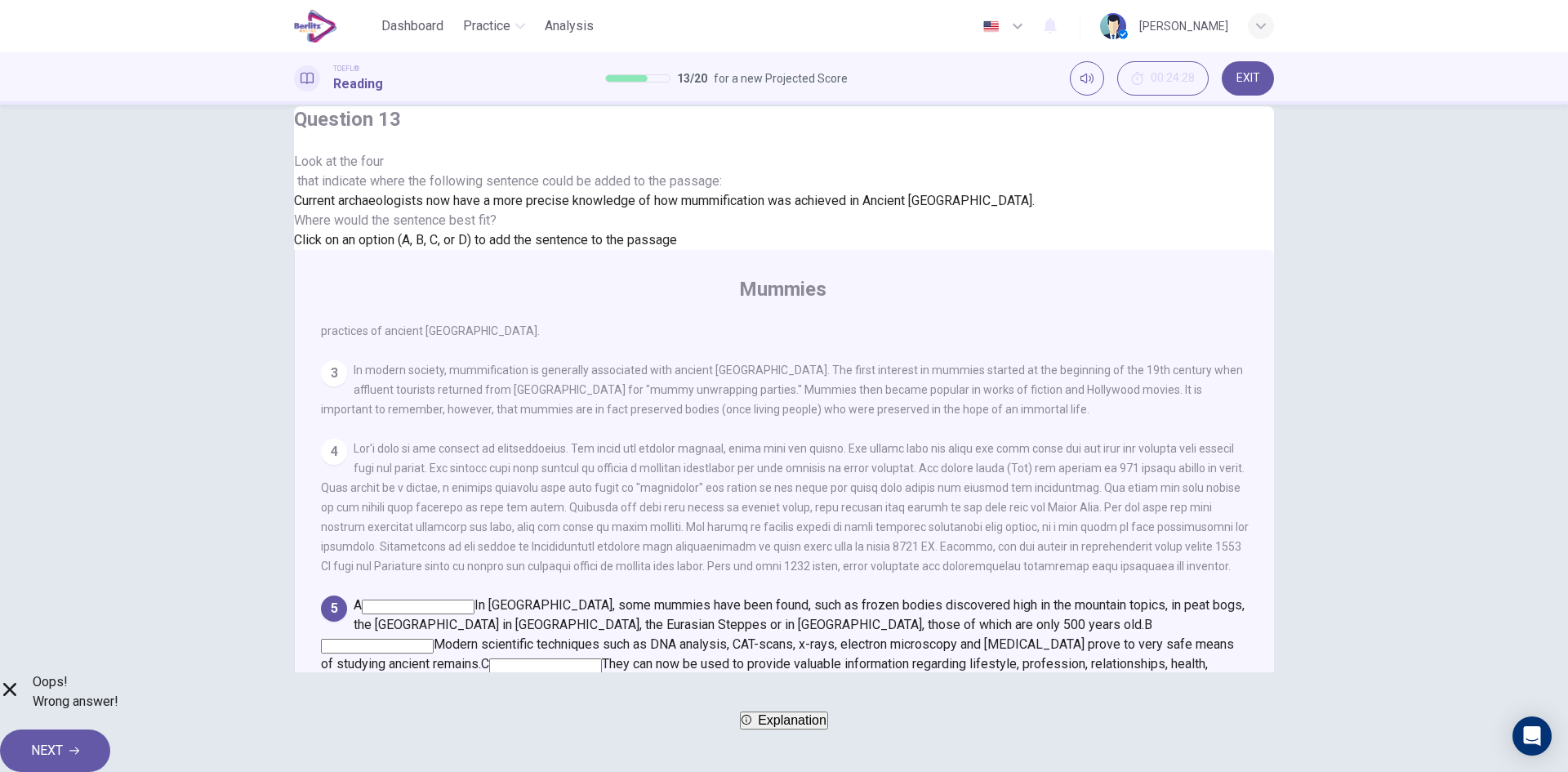
click at [754, 765] on div "Oops! Wrong answer! Explanation NEXT" at bounding box center [784, 722] width 1568 height 100
click at [763, 727] on span "Explanation" at bounding box center [791, 720] width 68 height 13
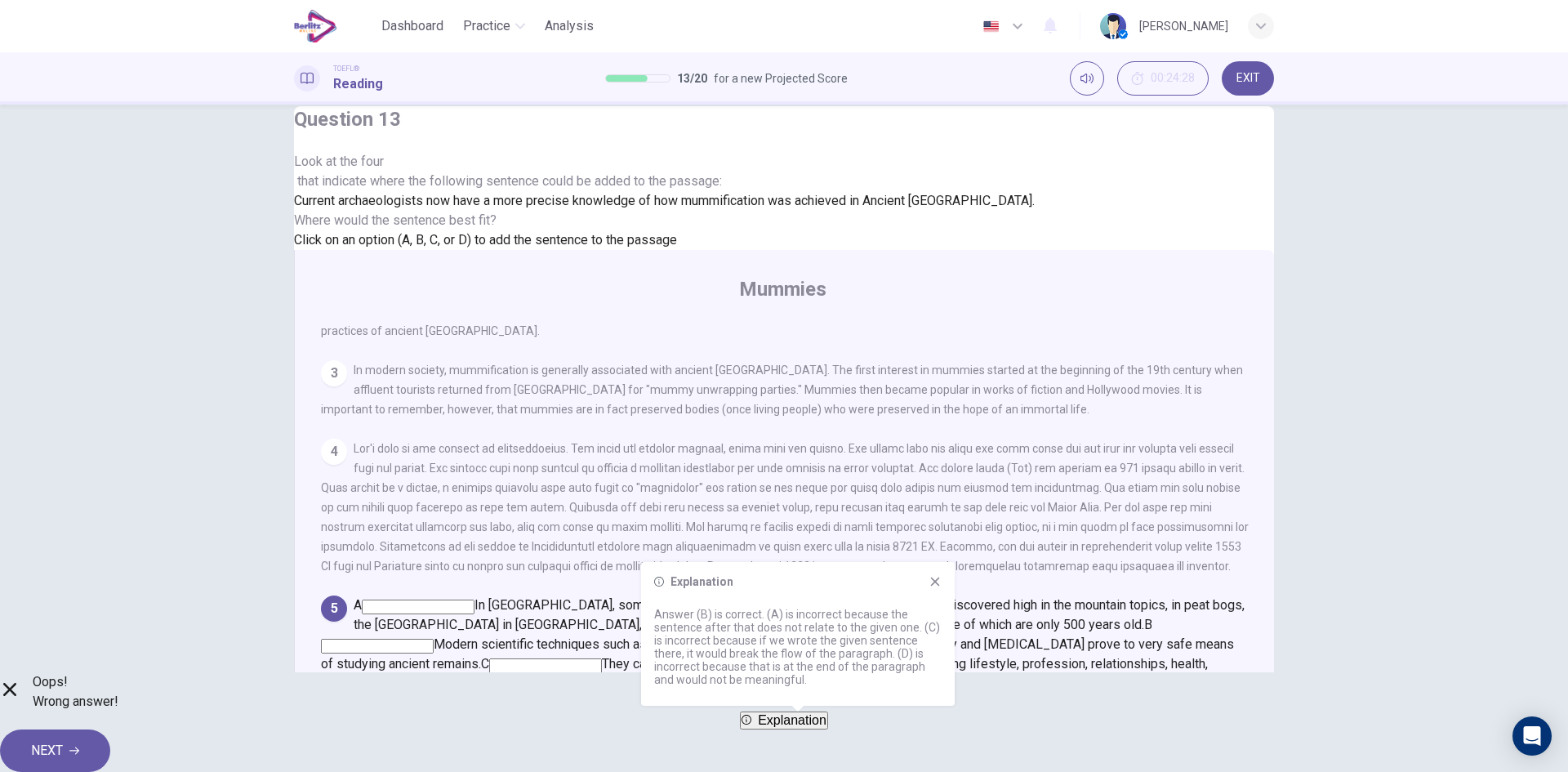
click at [939, 577] on icon at bounding box center [935, 581] width 9 height 9
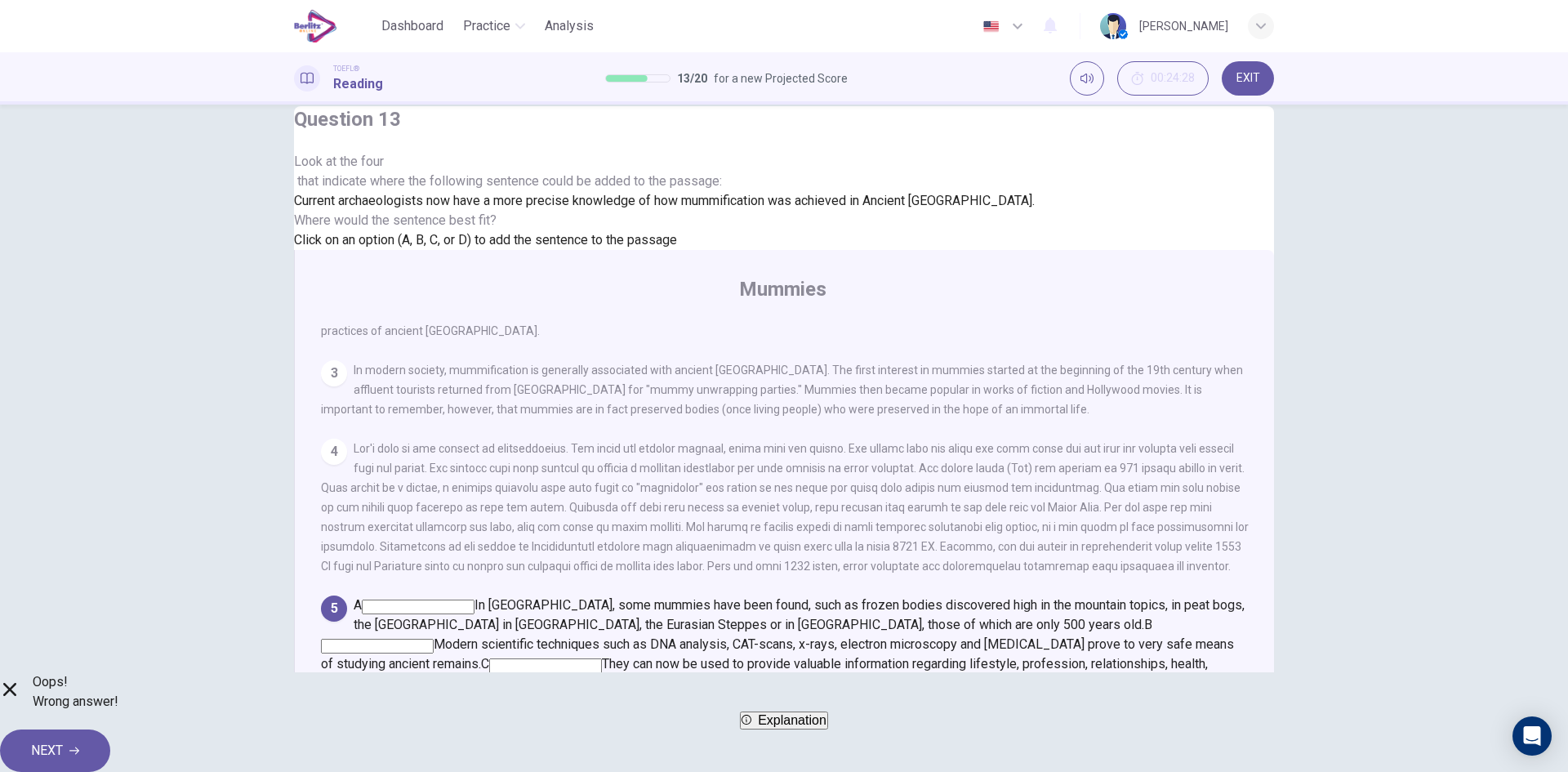
click at [110, 742] on button "NEXT" at bounding box center [55, 751] width 110 height 42
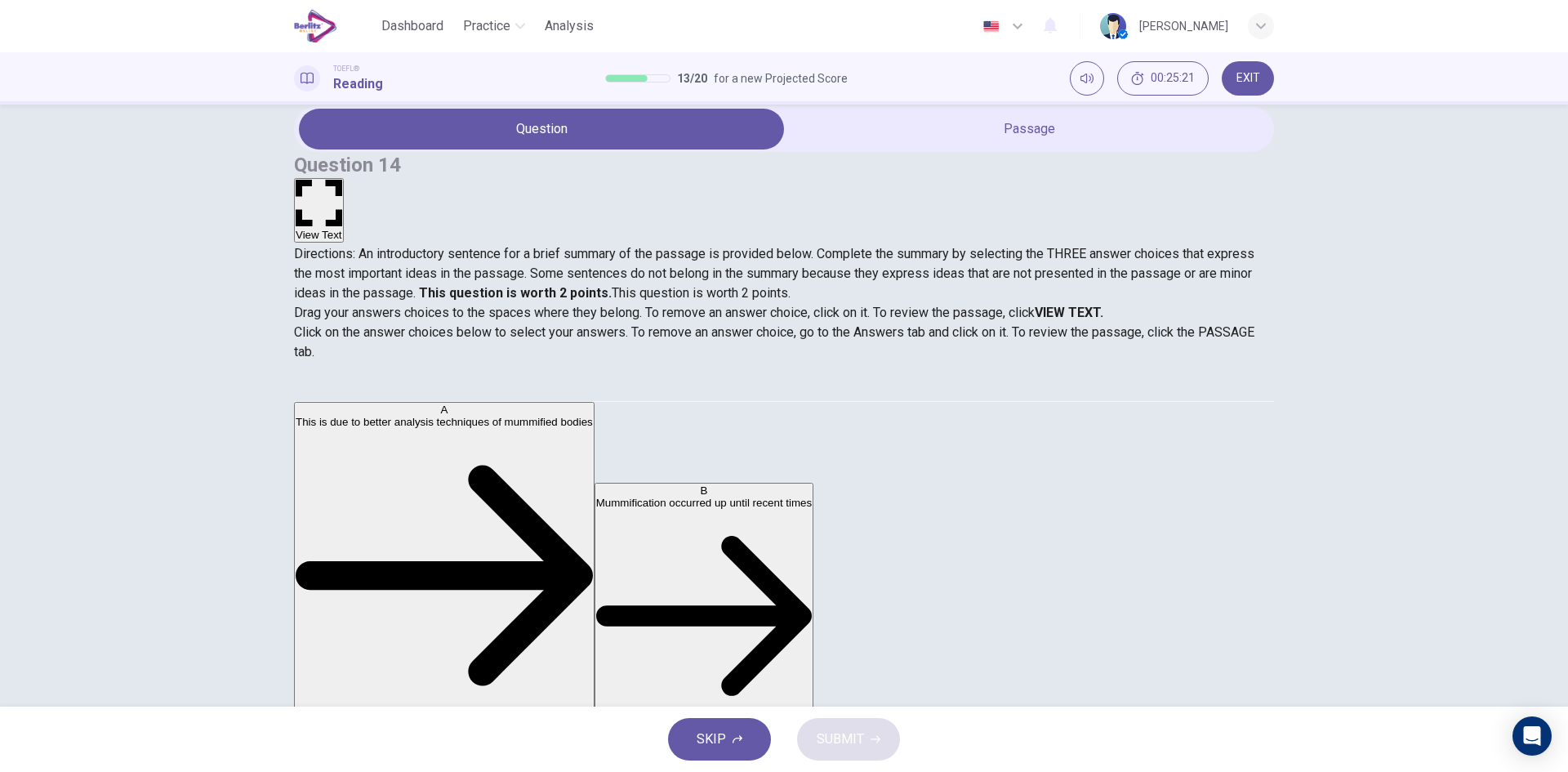
scroll to position [0, 0]
drag, startPoint x: 350, startPoint y: 439, endPoint x: 611, endPoint y: 445, distance: 261.1
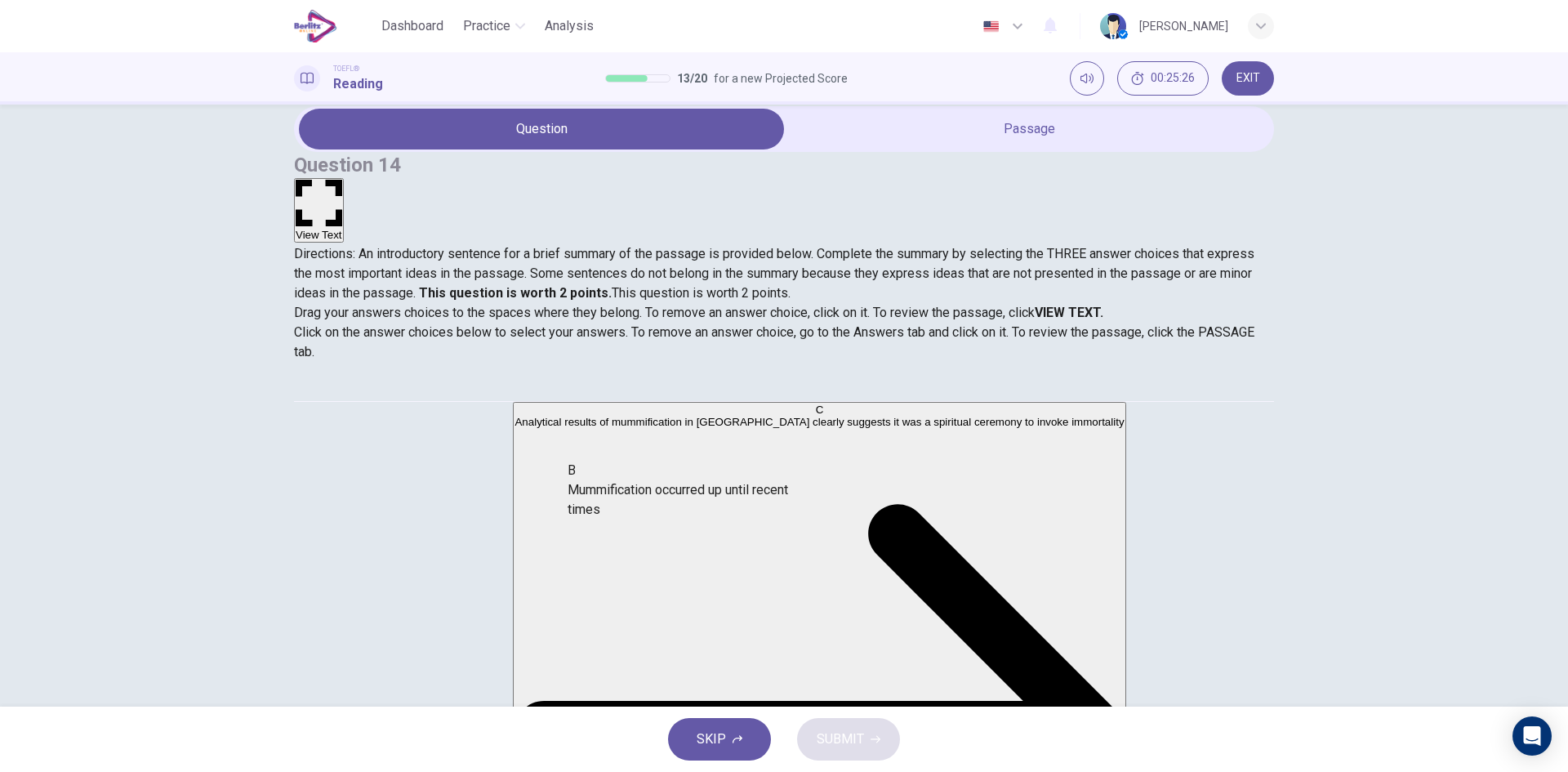
drag, startPoint x: 408, startPoint y: 424, endPoint x: 660, endPoint y: 497, distance: 262.4
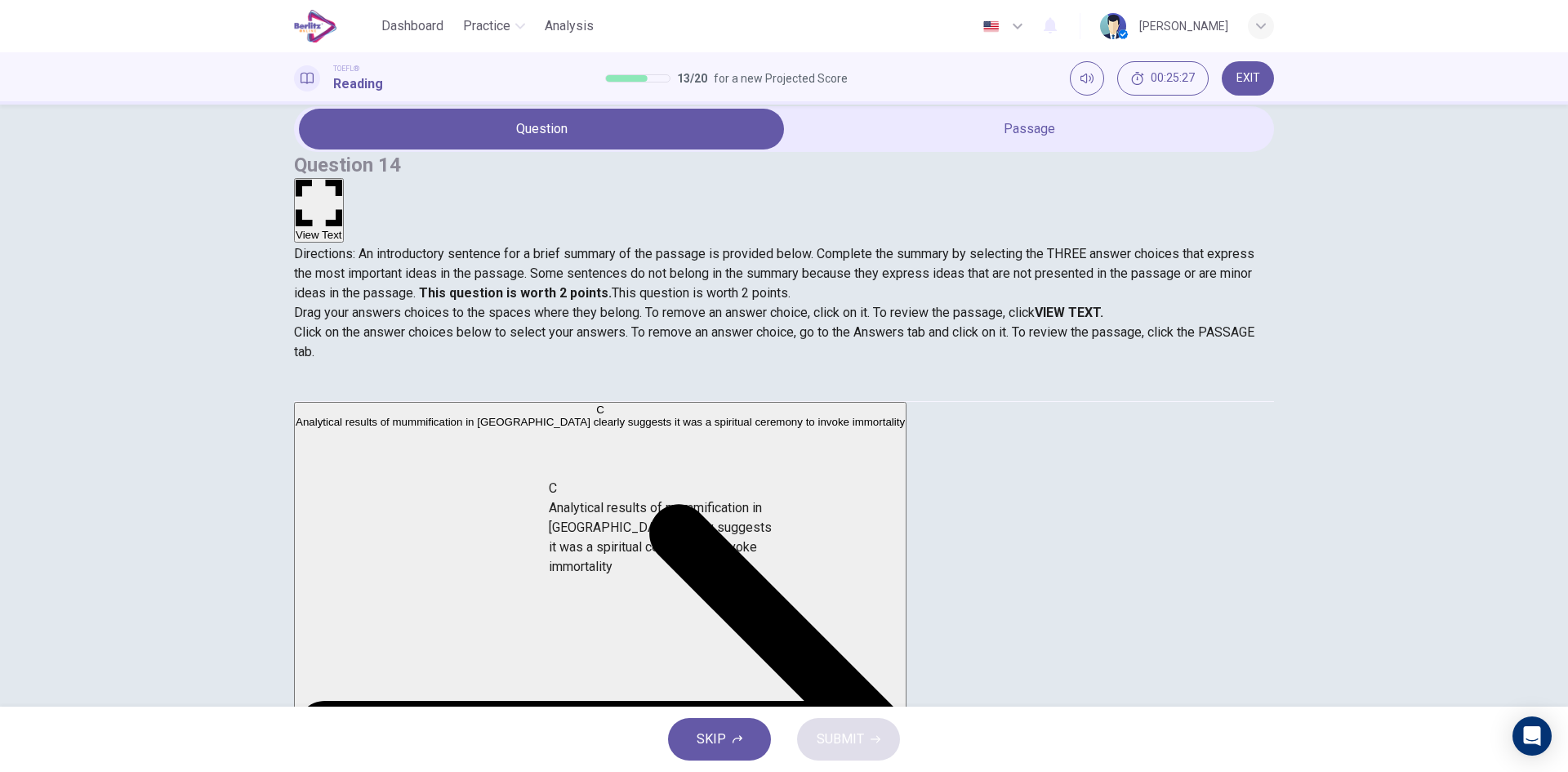
drag, startPoint x: 465, startPoint y: 500, endPoint x: 659, endPoint y: 576, distance: 208.4
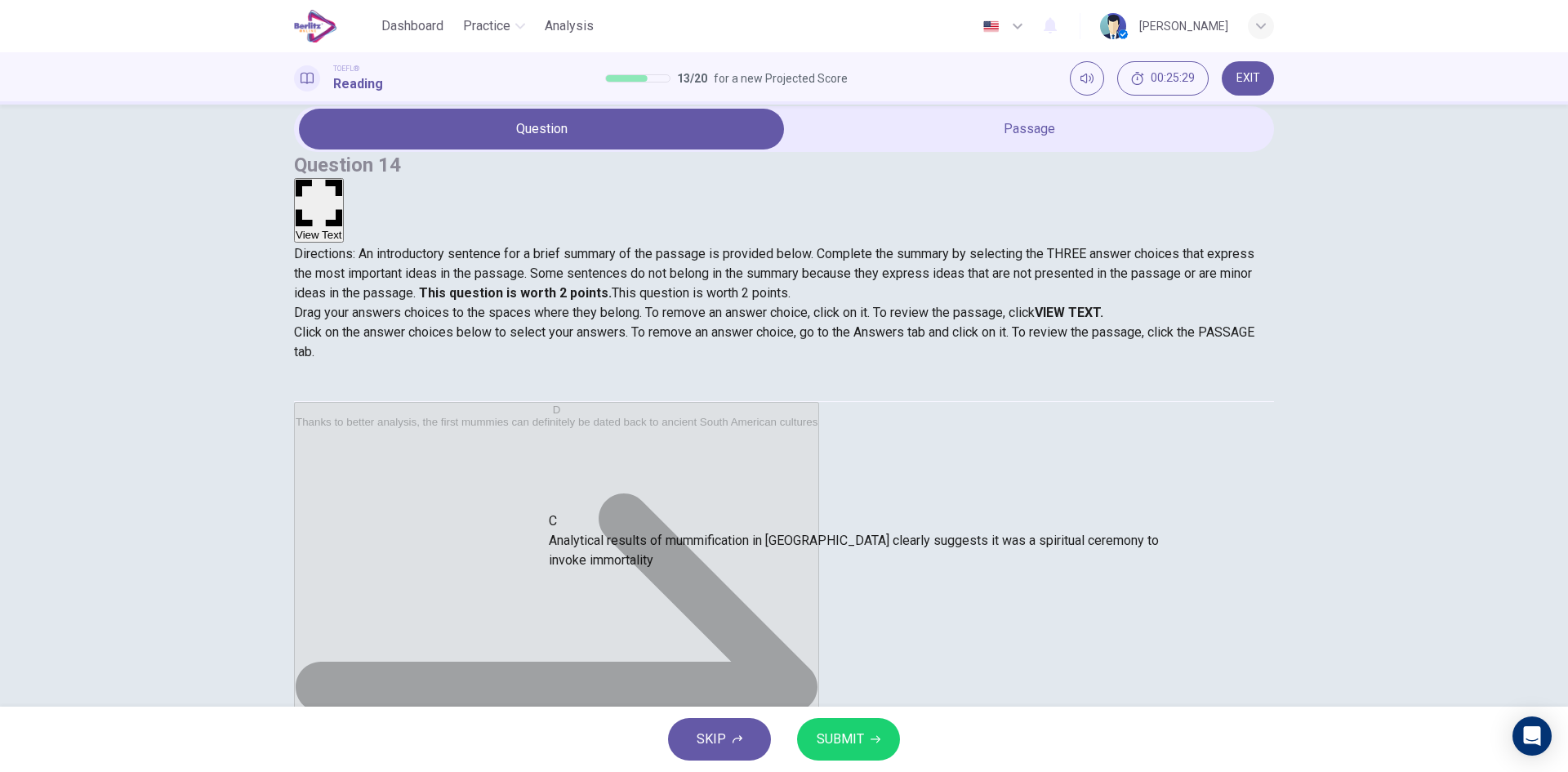
drag, startPoint x: 687, startPoint y: 566, endPoint x: 632, endPoint y: 542, distance: 60.0
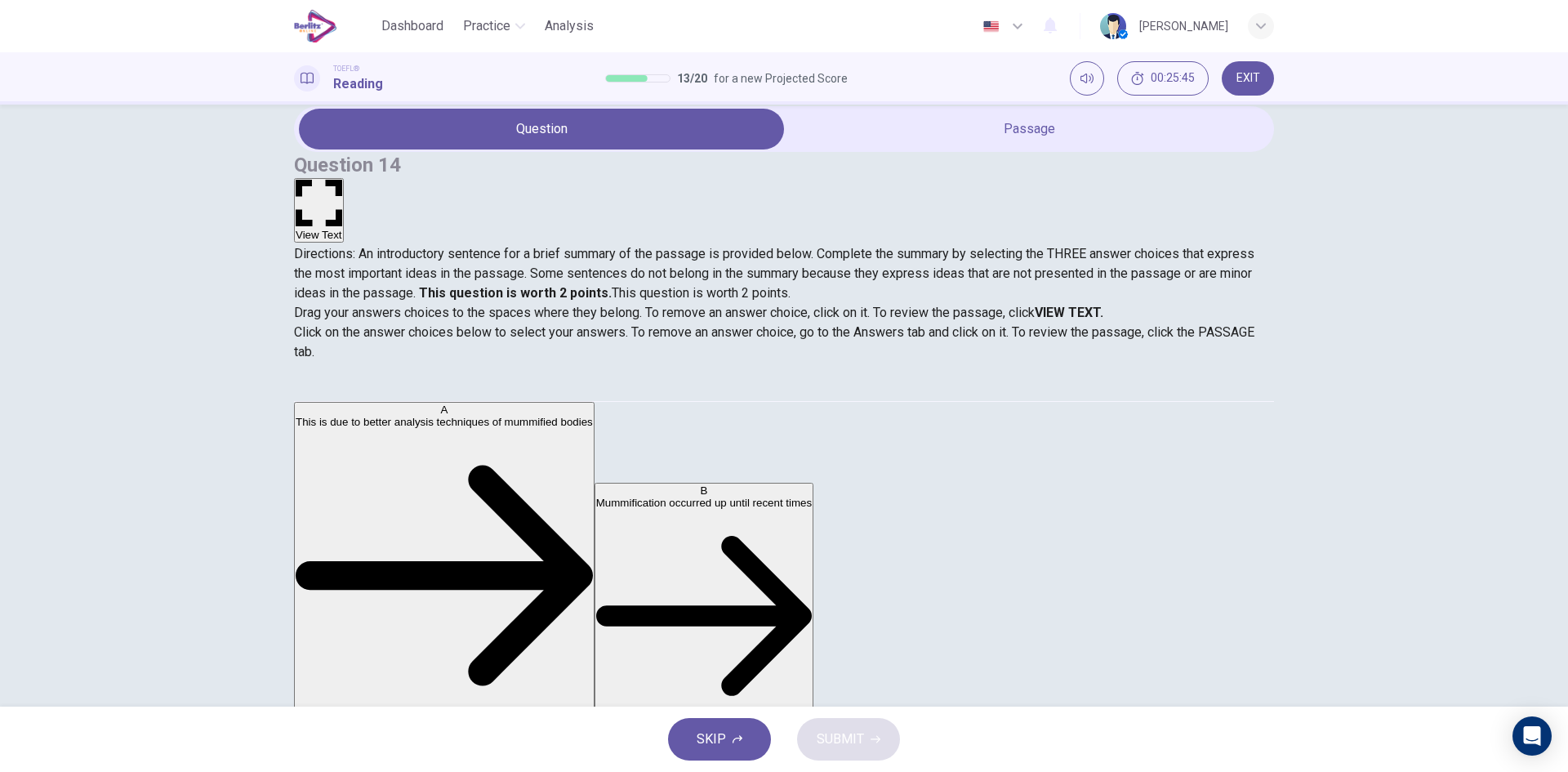
drag, startPoint x: 562, startPoint y: 465, endPoint x: 561, endPoint y: 495, distance: 30.0
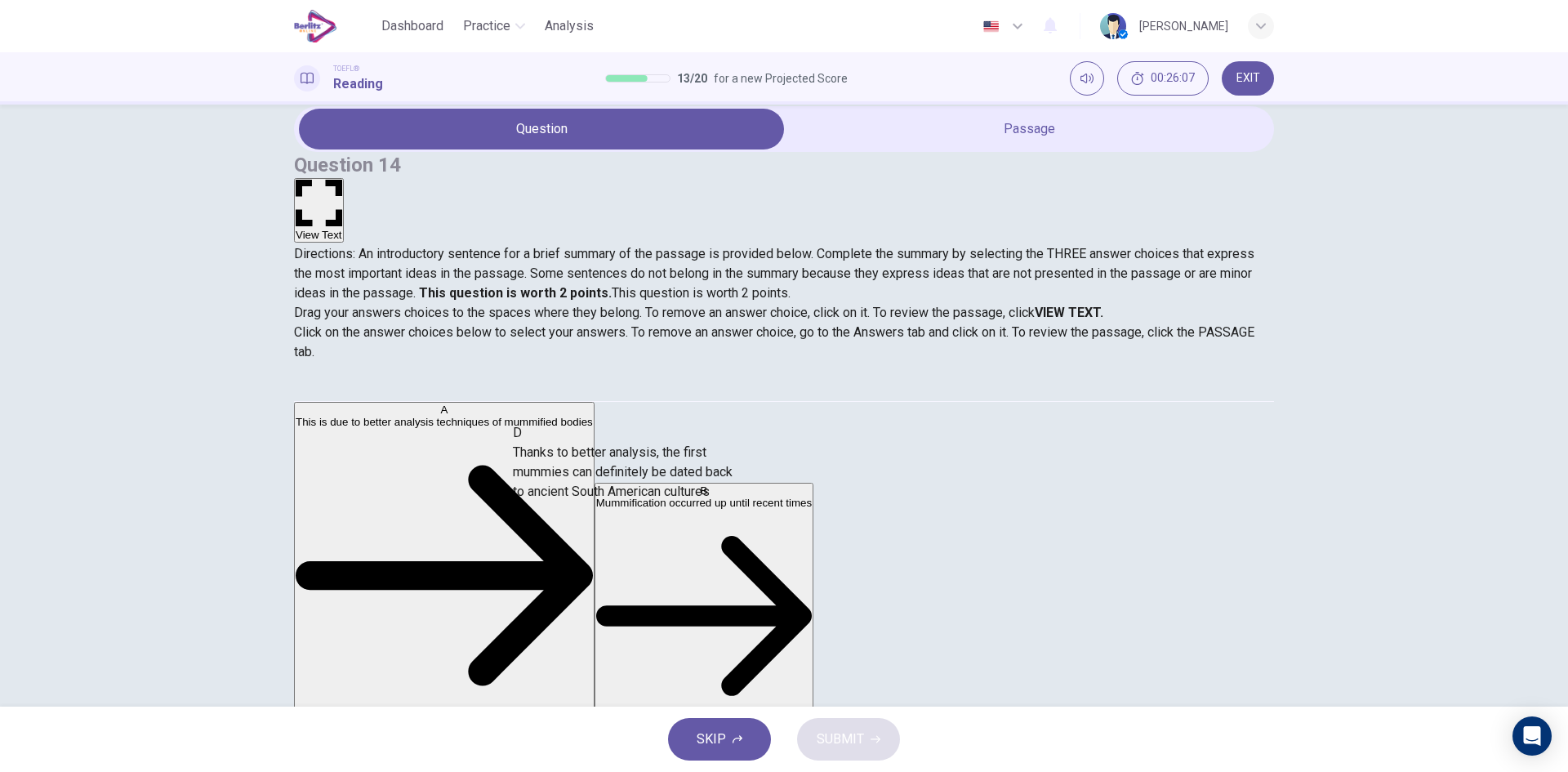
drag, startPoint x: 350, startPoint y: 483, endPoint x: 547, endPoint y: 483, distance: 197.0
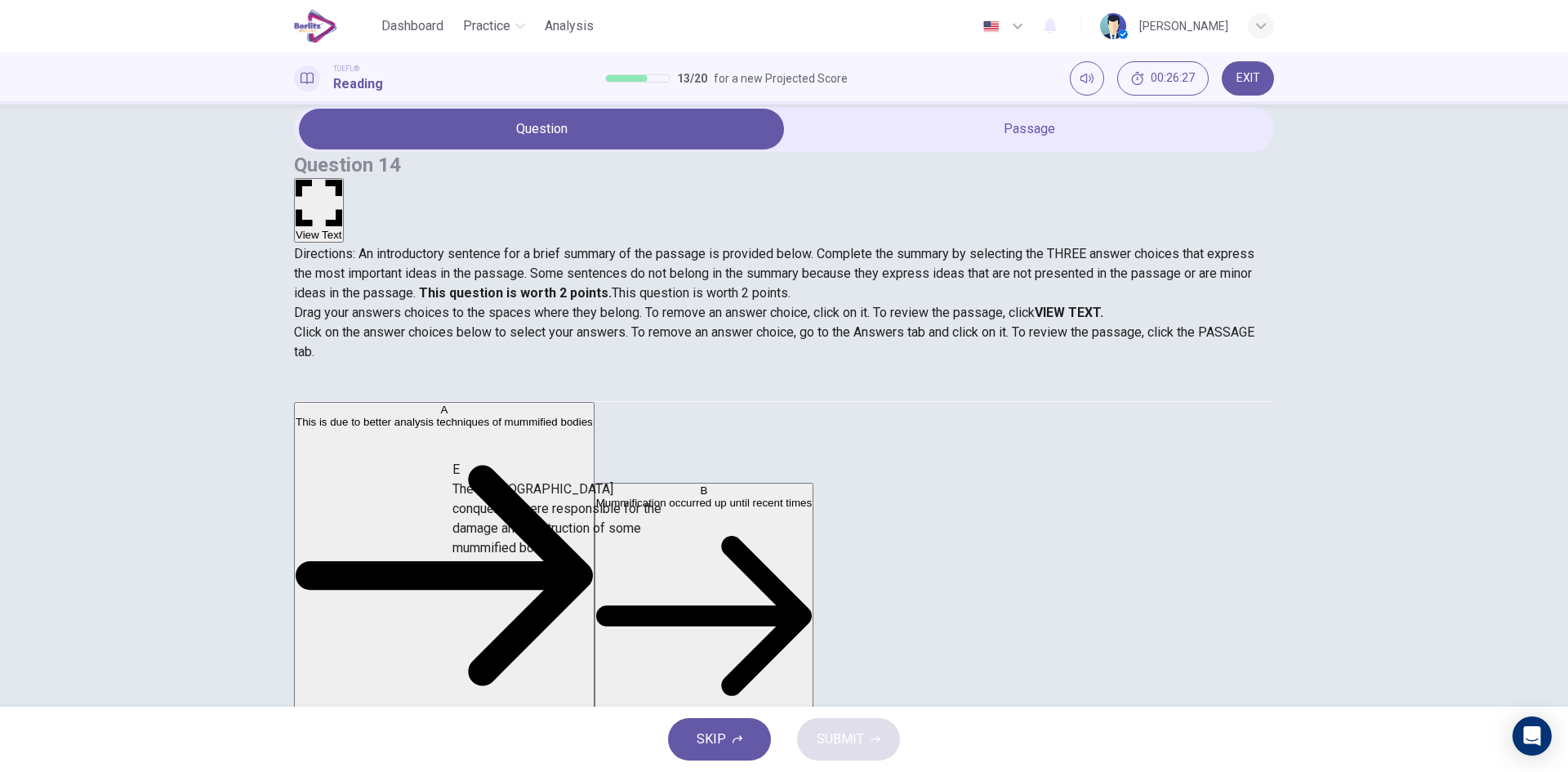
drag, startPoint x: 425, startPoint y: 514, endPoint x: 567, endPoint y: 537, distance: 143.9
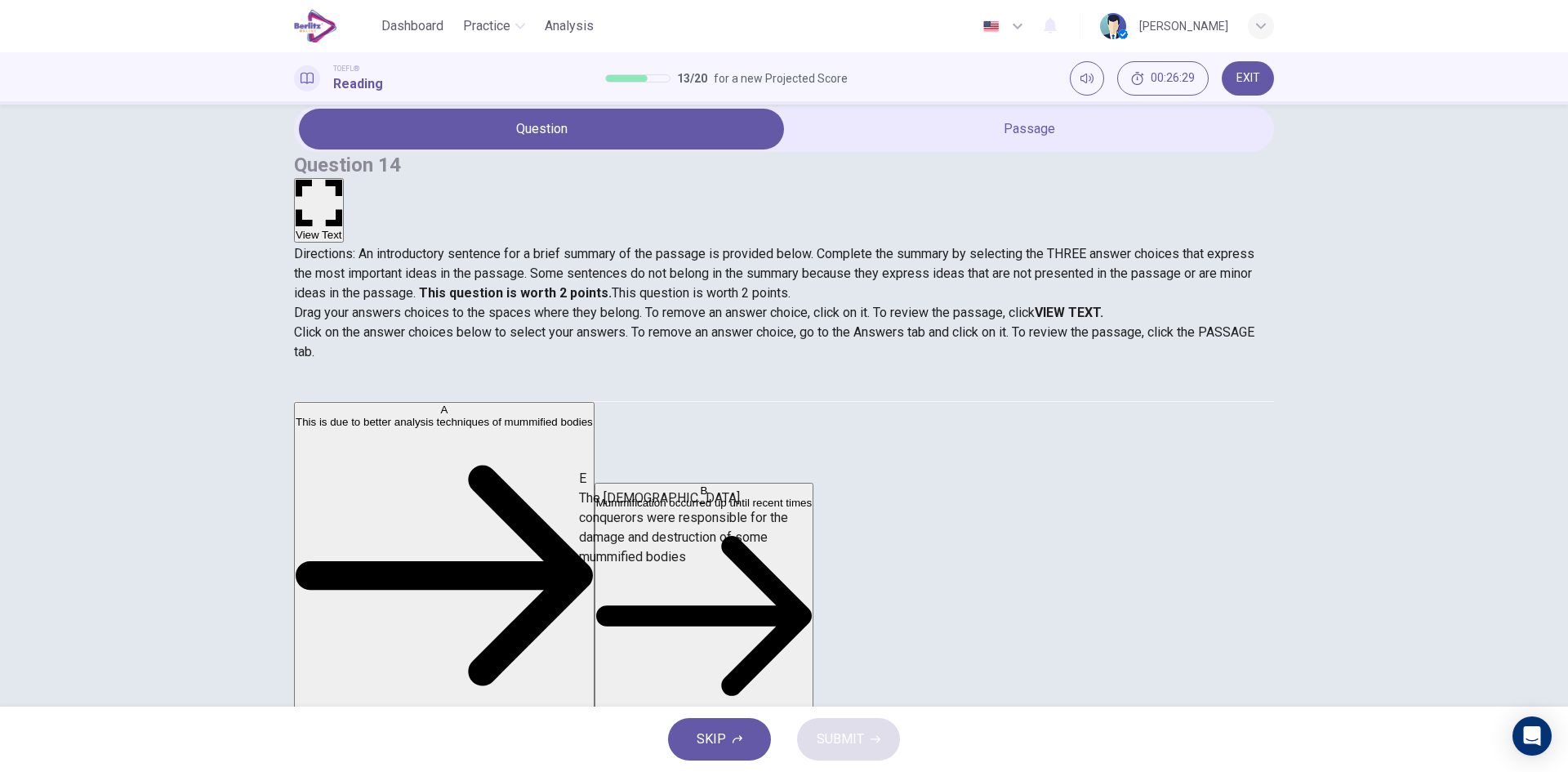
drag, startPoint x: 408, startPoint y: 503, endPoint x: 673, endPoint y: 535, distance: 266.9
drag, startPoint x: 357, startPoint y: 431, endPoint x: 632, endPoint y: 518, distance: 288.4
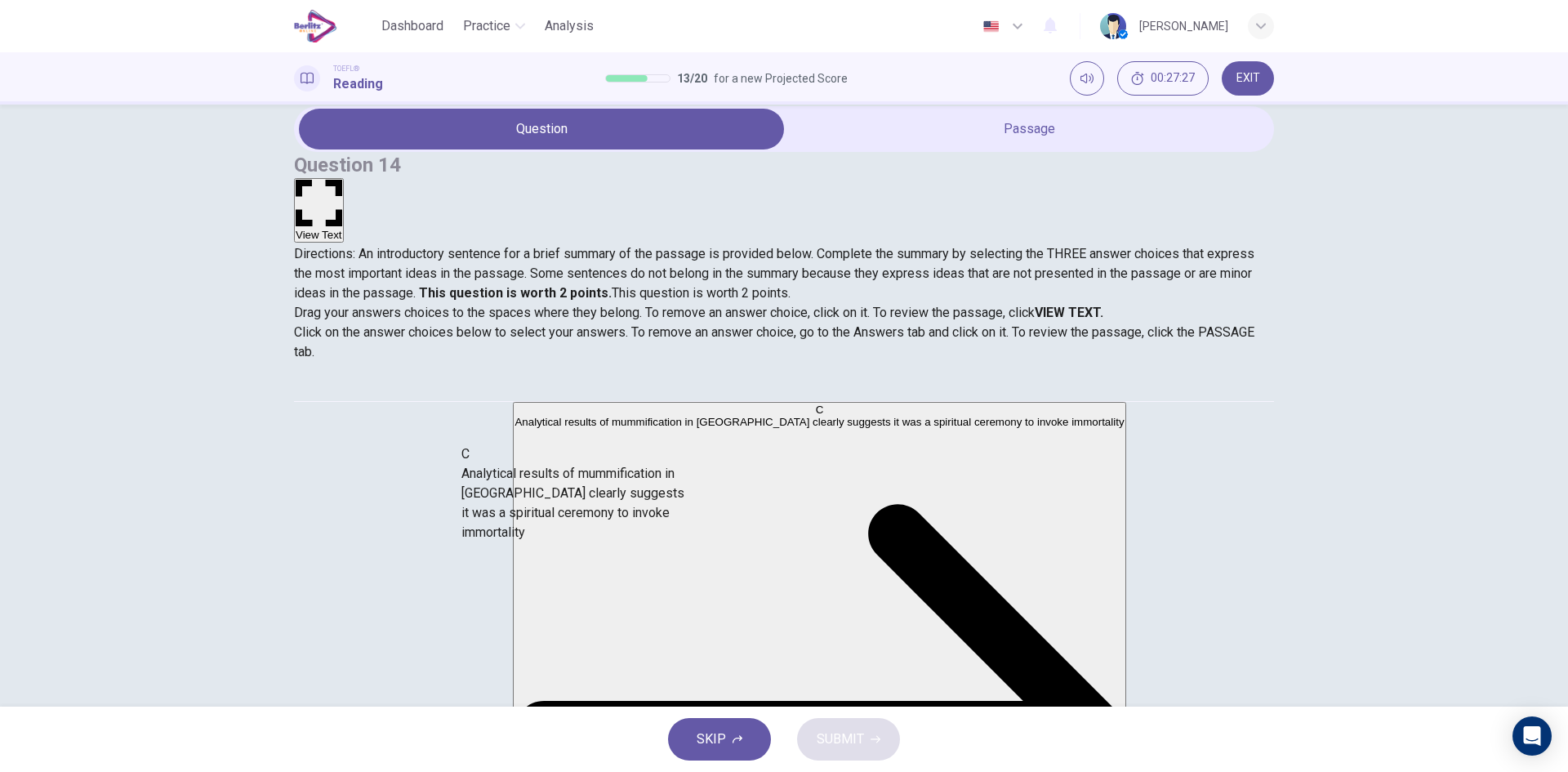
drag, startPoint x: 397, startPoint y: 564, endPoint x: 582, endPoint y: 528, distance: 188.5
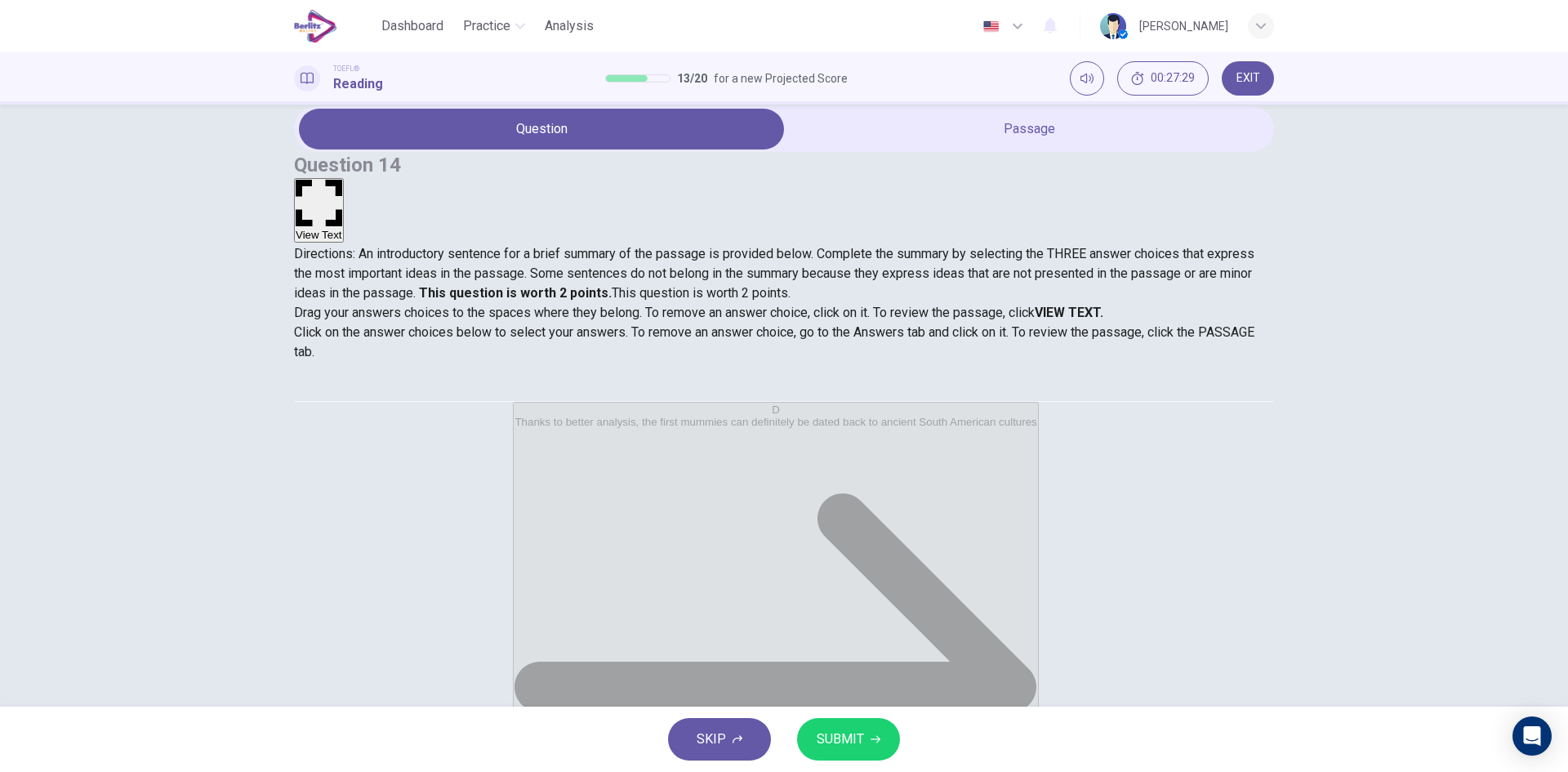
click at [829, 744] on span "SUBMIT" at bounding box center [840, 739] width 47 height 23
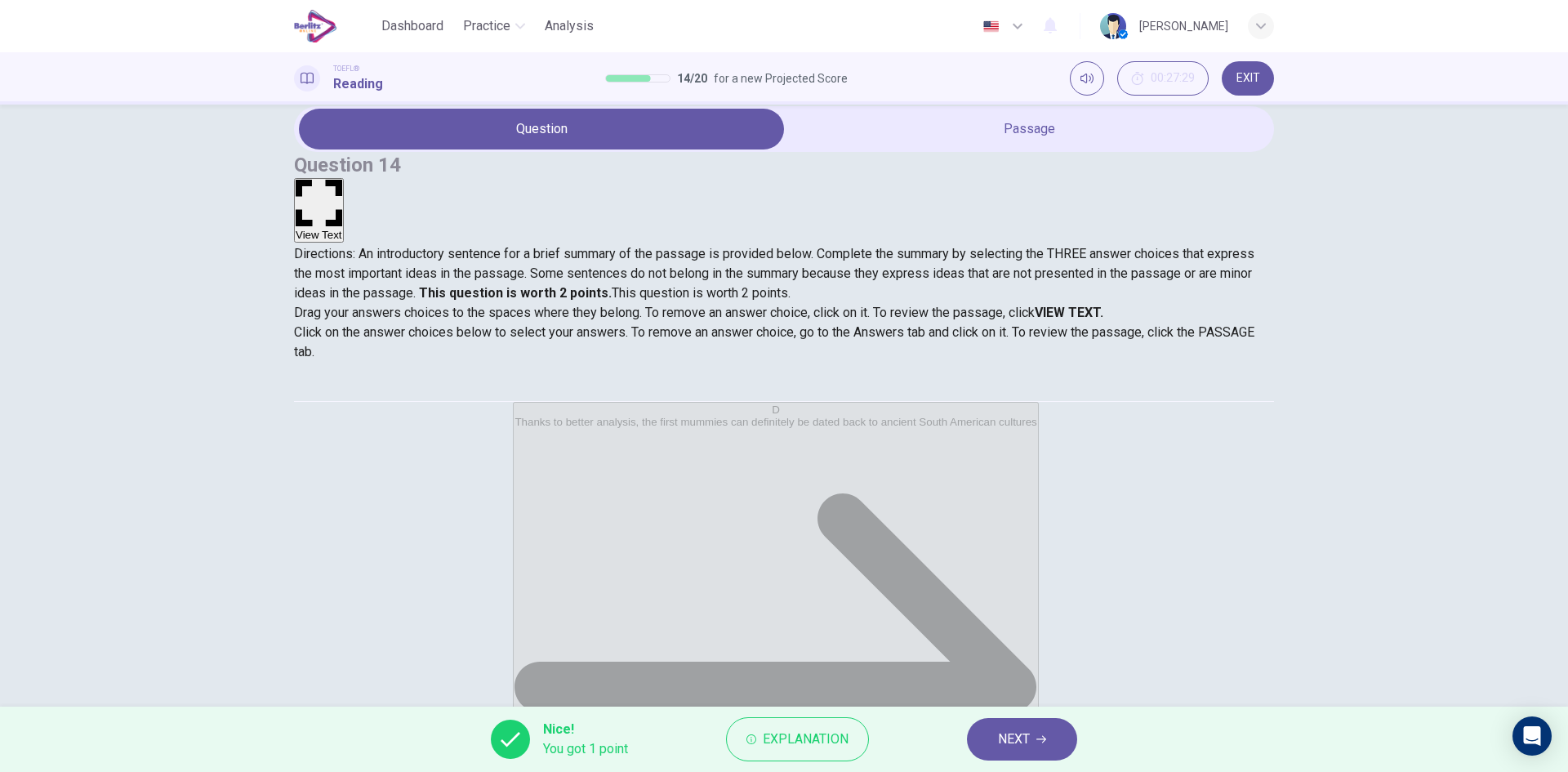
click at [1021, 713] on div "Nice! You got 1 point Explanation NEXT" at bounding box center [784, 739] width 1568 height 65
click at [1004, 739] on span "NEXT" at bounding box center [1014, 739] width 32 height 23
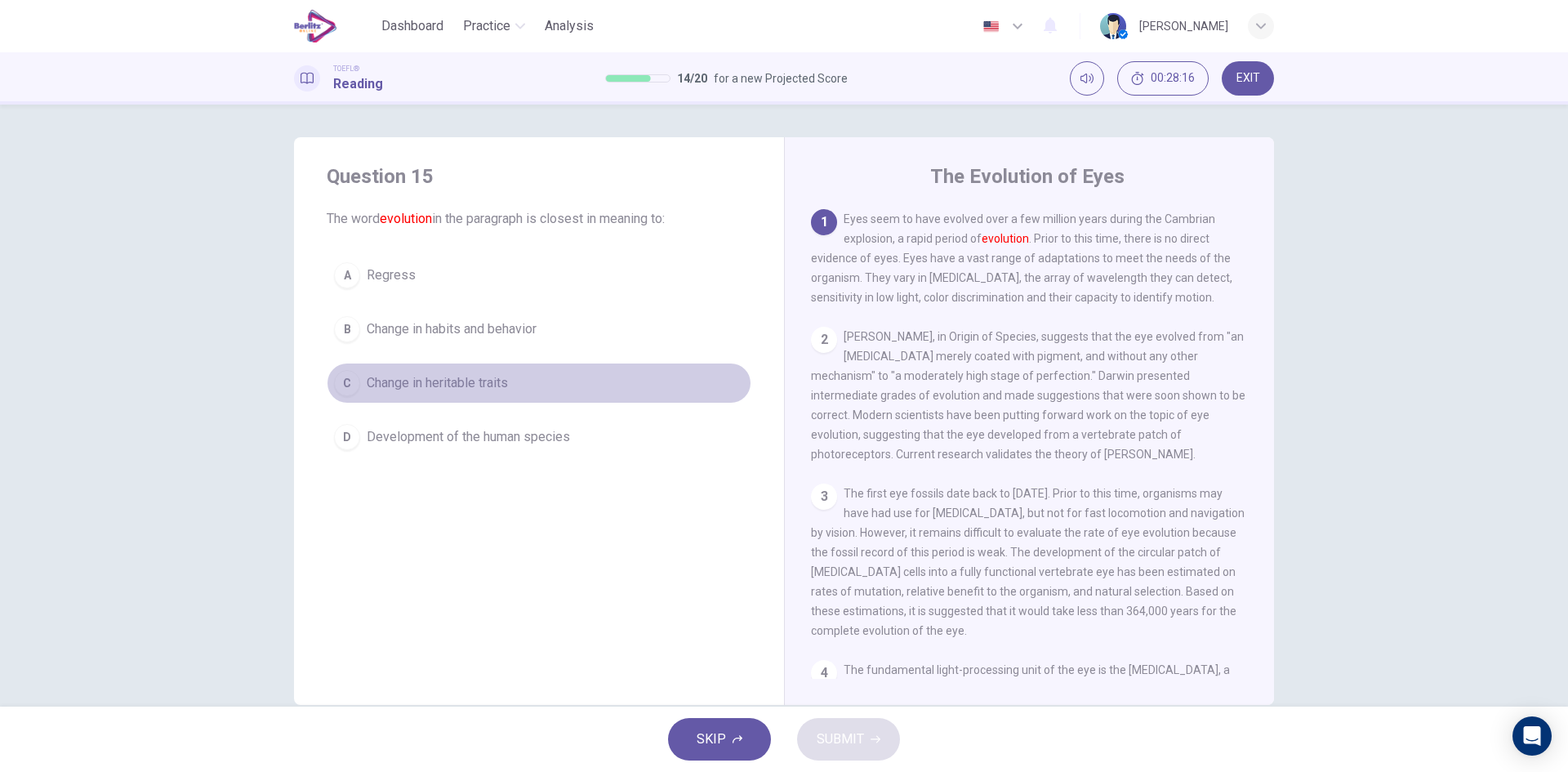
click at [441, 376] on span "Change in heritable traits" at bounding box center [437, 383] width 141 height 19
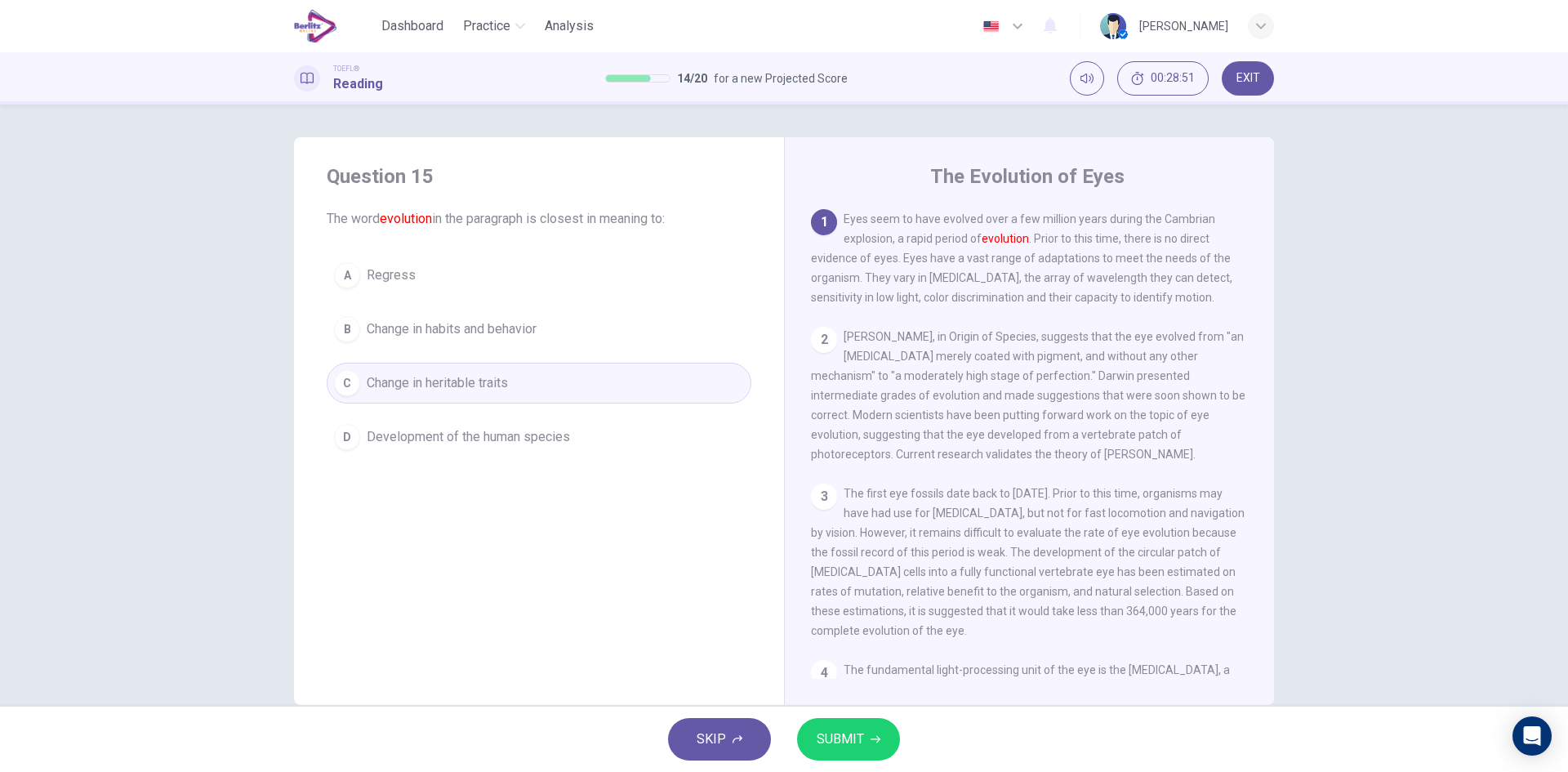
click at [863, 741] on button "SUBMIT" at bounding box center [848, 739] width 103 height 42
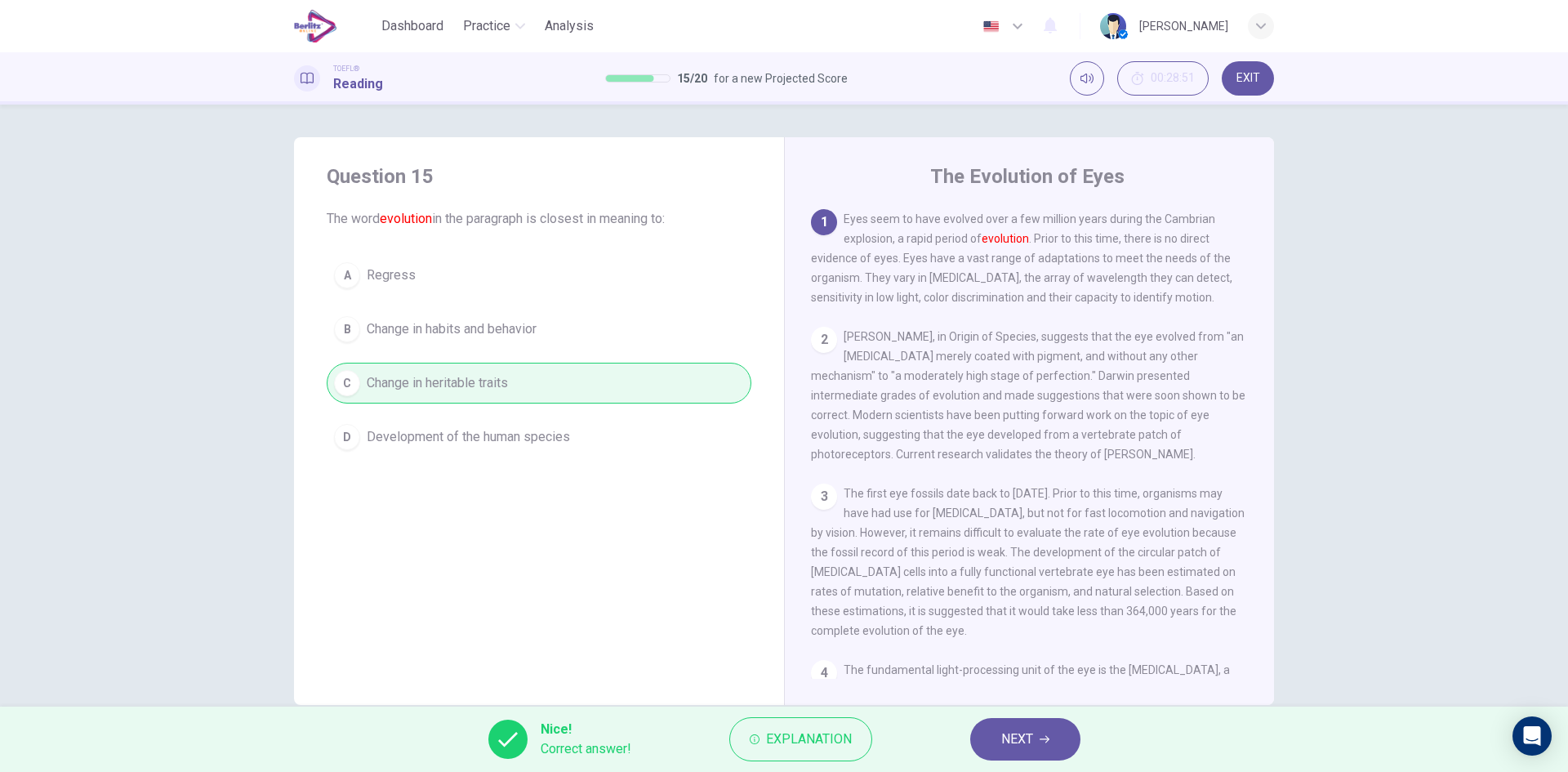
click at [991, 741] on button "NEXT" at bounding box center [1025, 739] width 110 height 42
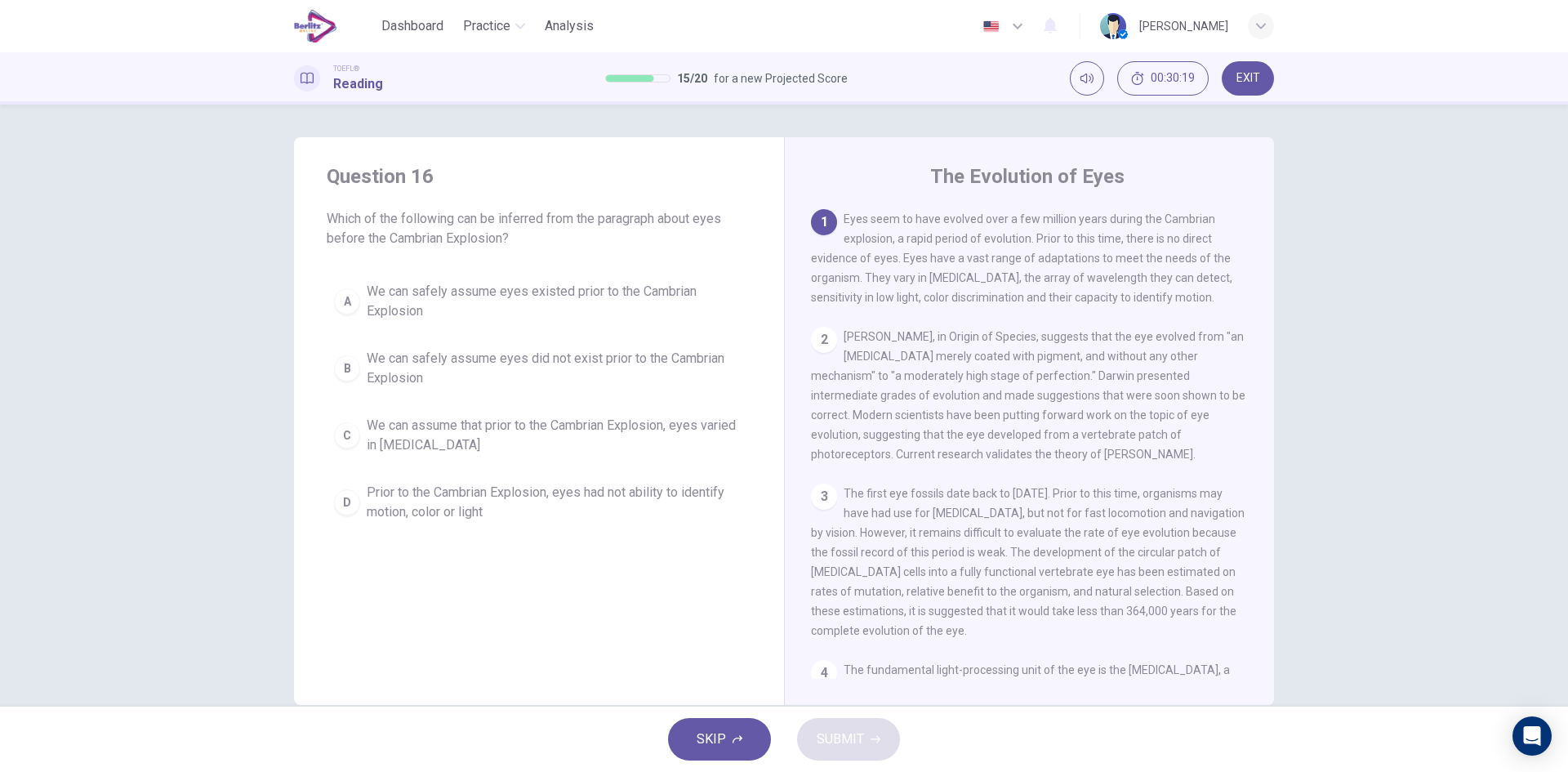
click at [665, 429] on span "We can assume that prior to the Cambrian Explosion, eyes varied in visual acuity" at bounding box center [555, 435] width 377 height 39
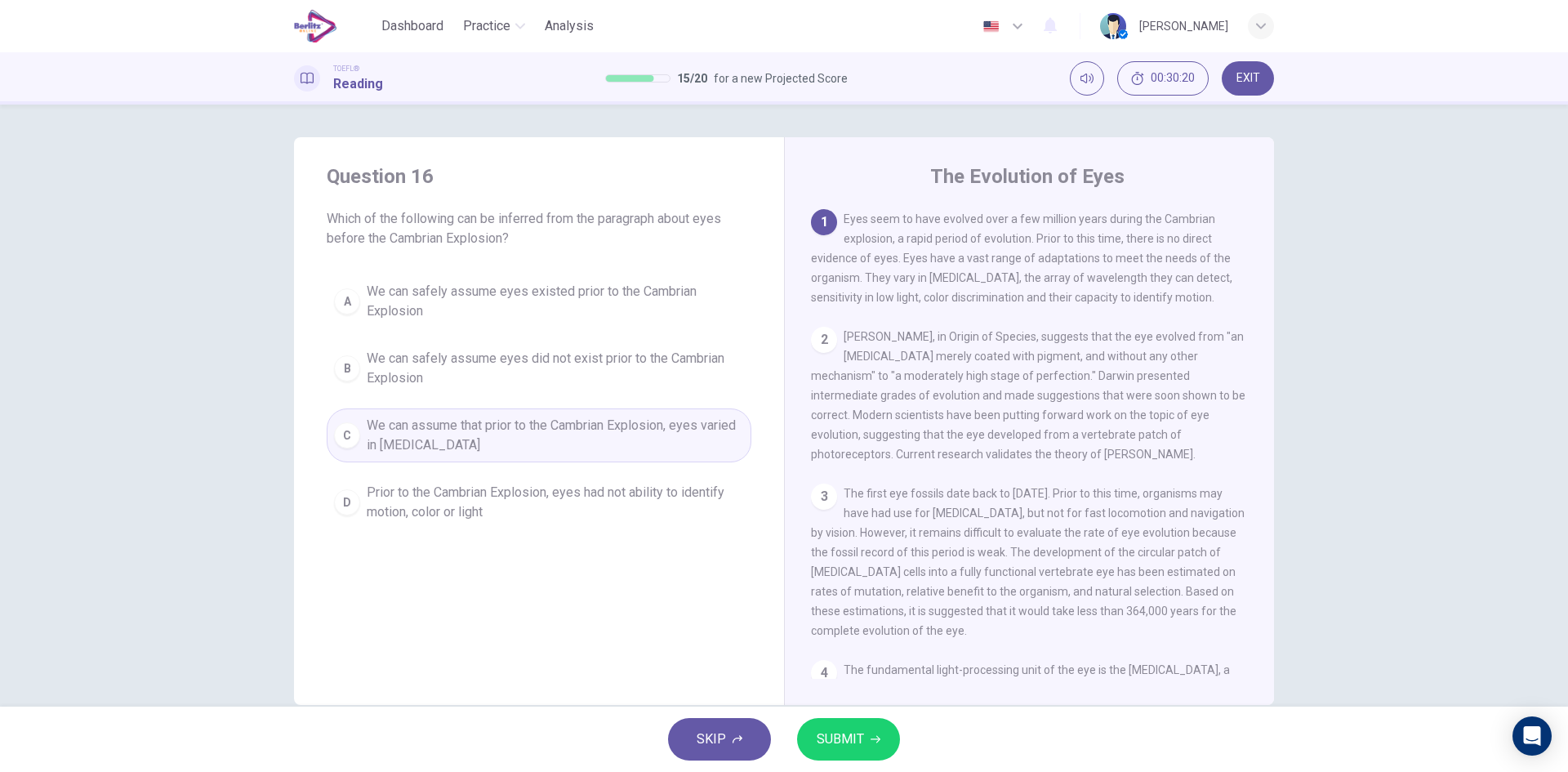
click at [803, 759] on div "SKIP SUBMIT" at bounding box center [784, 739] width 1568 height 65
click at [812, 744] on button "SUBMIT" at bounding box center [848, 739] width 103 height 42
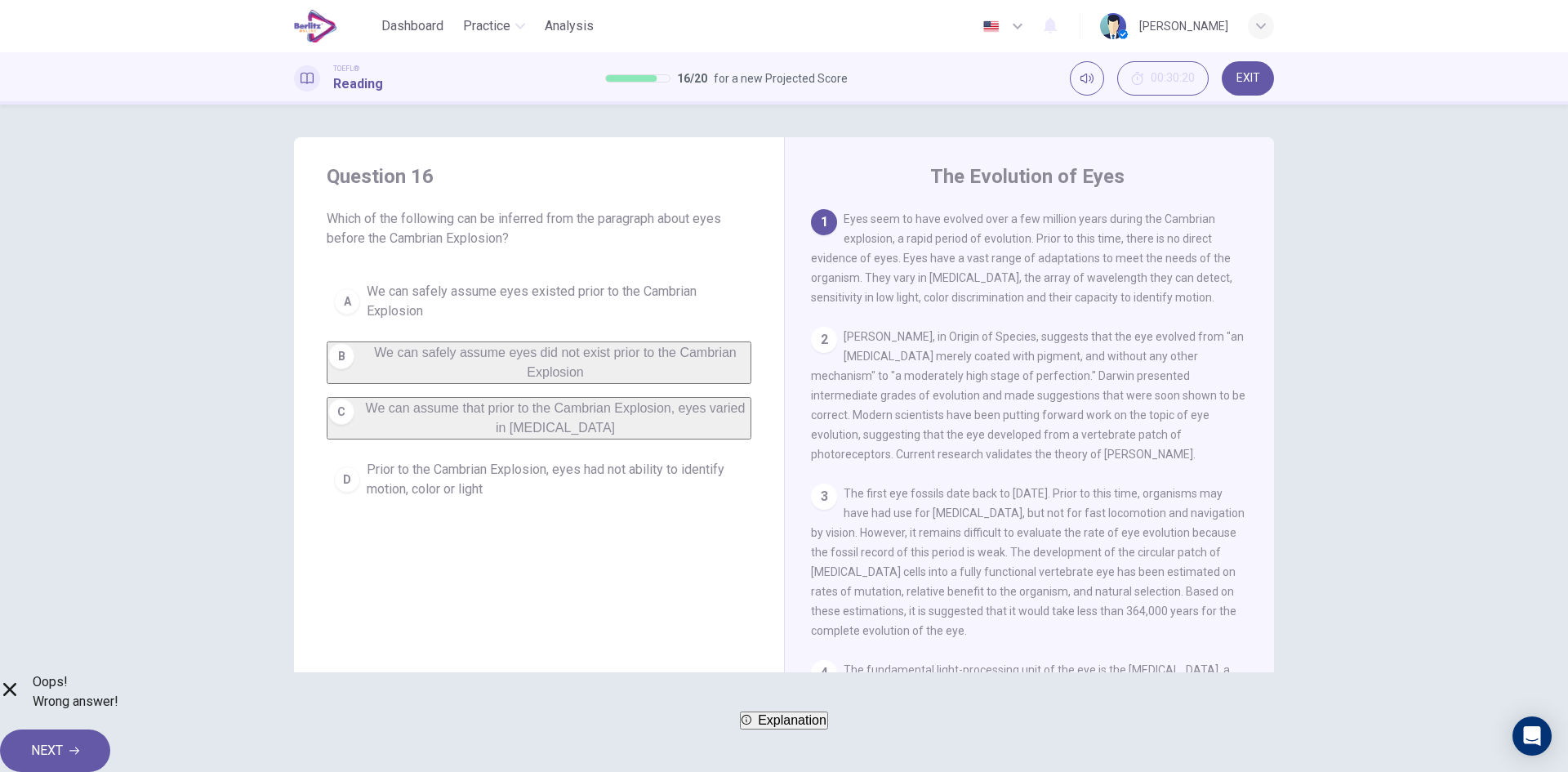
drag, startPoint x: 842, startPoint y: 220, endPoint x: 1021, endPoint y: 289, distance: 191.8
click at [1017, 293] on div "1 Eyes seem to have evolved over a few million years during the Cambrian explos…" at bounding box center [1030, 258] width 438 height 98
drag, startPoint x: 1023, startPoint y: 282, endPoint x: 945, endPoint y: 277, distance: 78.2
click at [945, 277] on span "Eyes seem to have evolved over a few million years during the Cambrian explosio…" at bounding box center [1022, 257] width 422 height 91
click at [110, 731] on button "NEXT" at bounding box center [55, 751] width 110 height 42
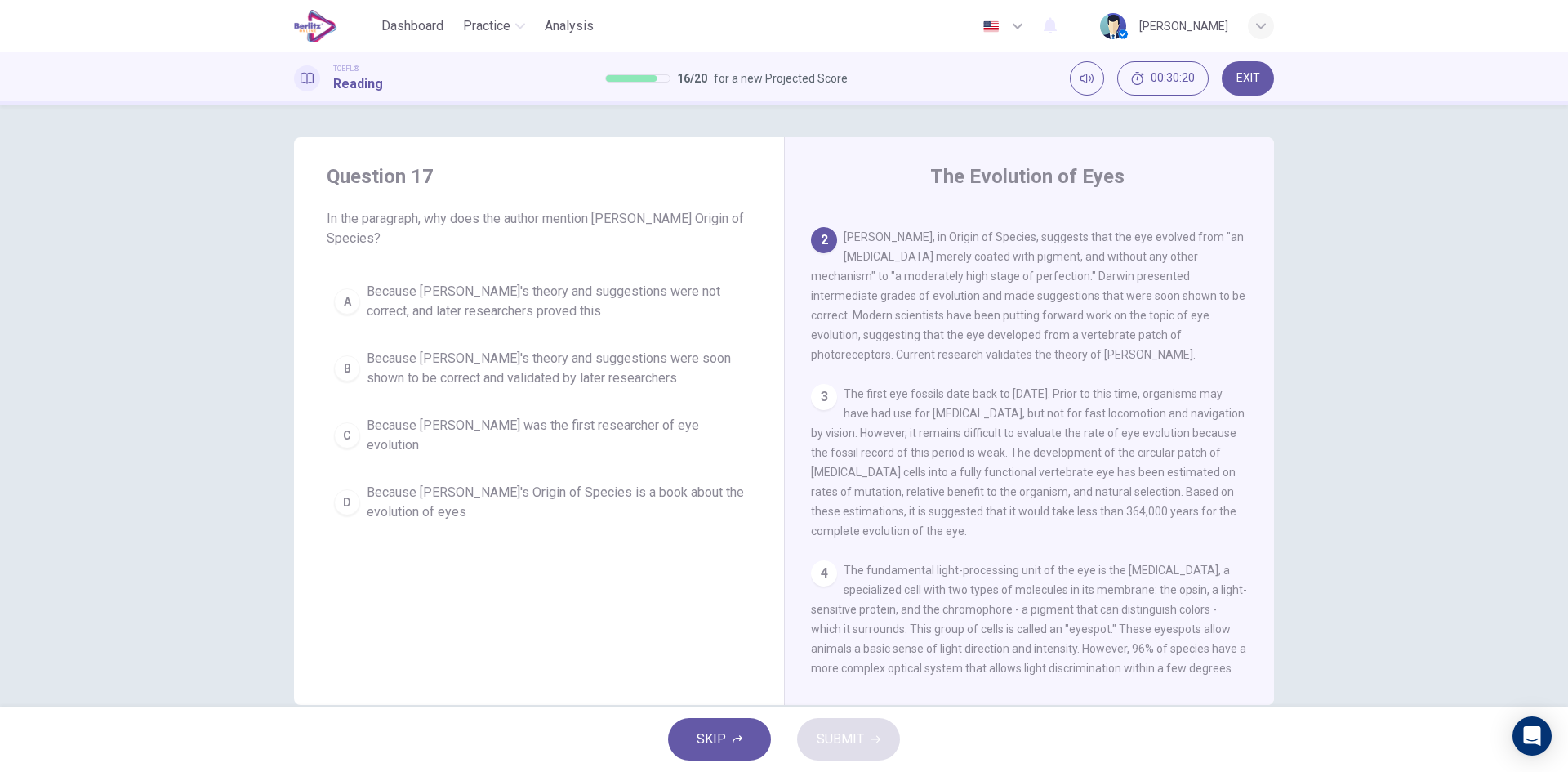
scroll to position [122, 0]
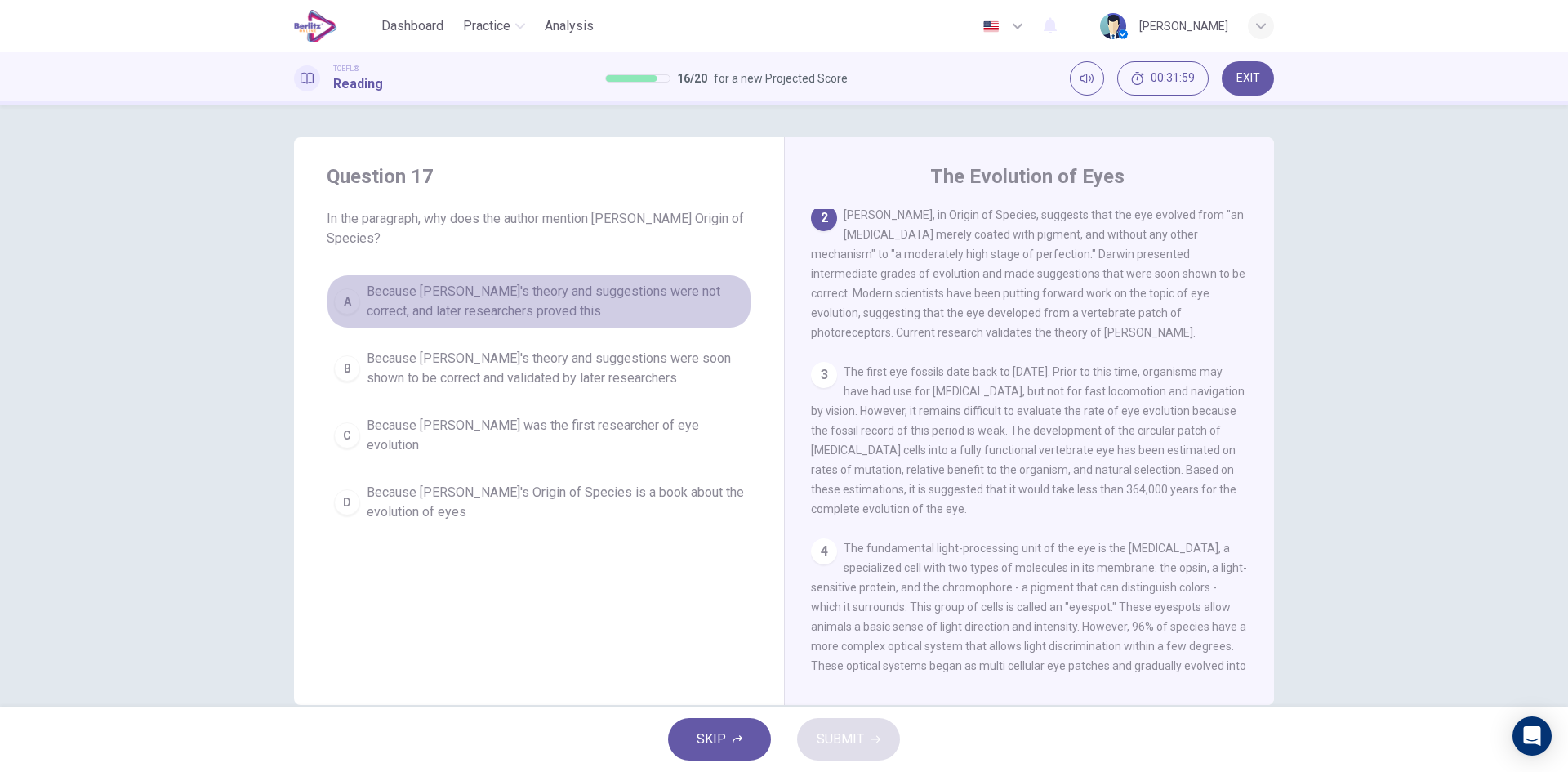
click at [498, 287] on span "Because Darwin's theory and suggestions were not correct, and later researchers…" at bounding box center [555, 302] width 377 height 39
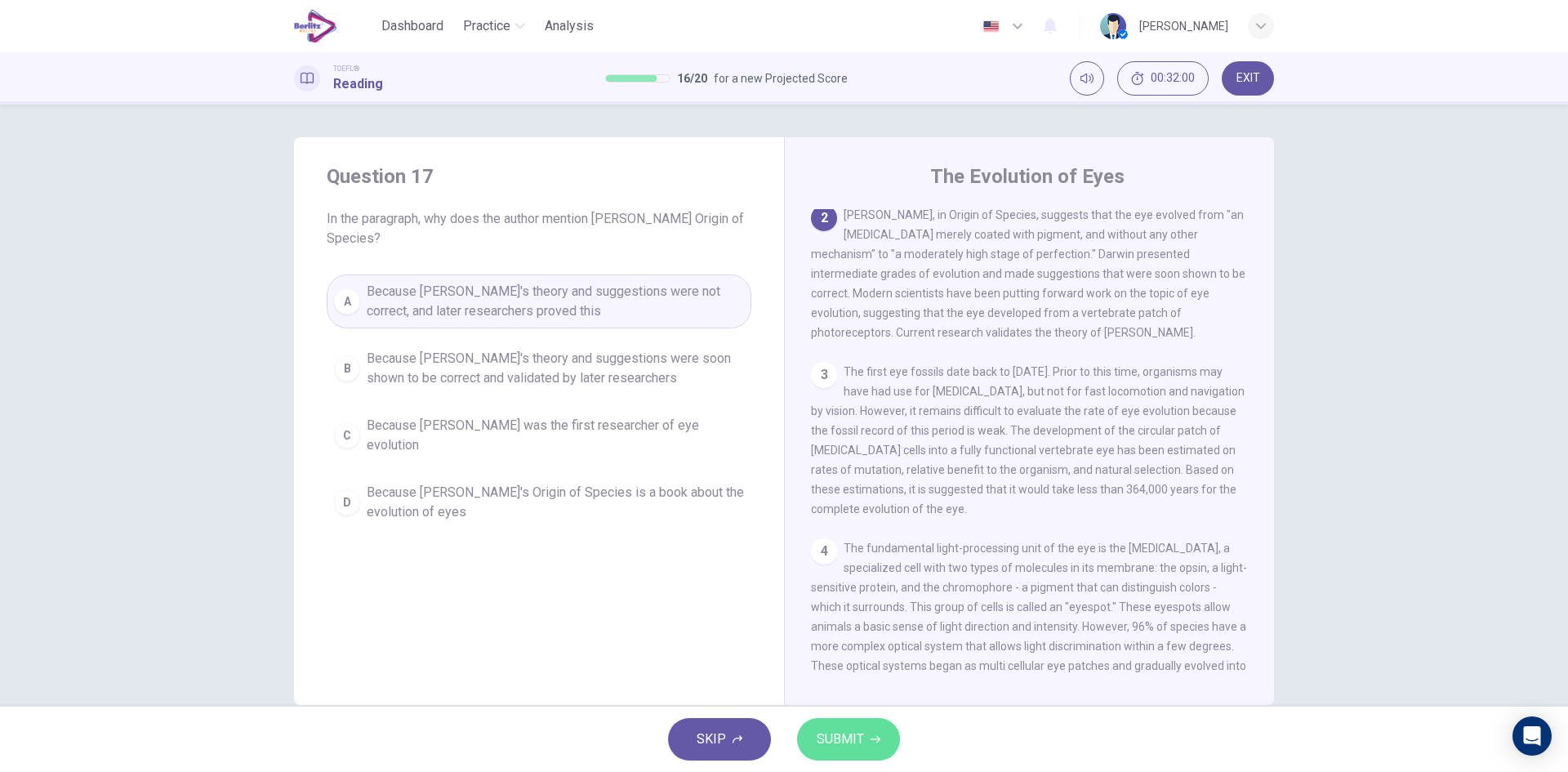
click at [867, 748] on button "SUBMIT" at bounding box center [848, 739] width 103 height 42
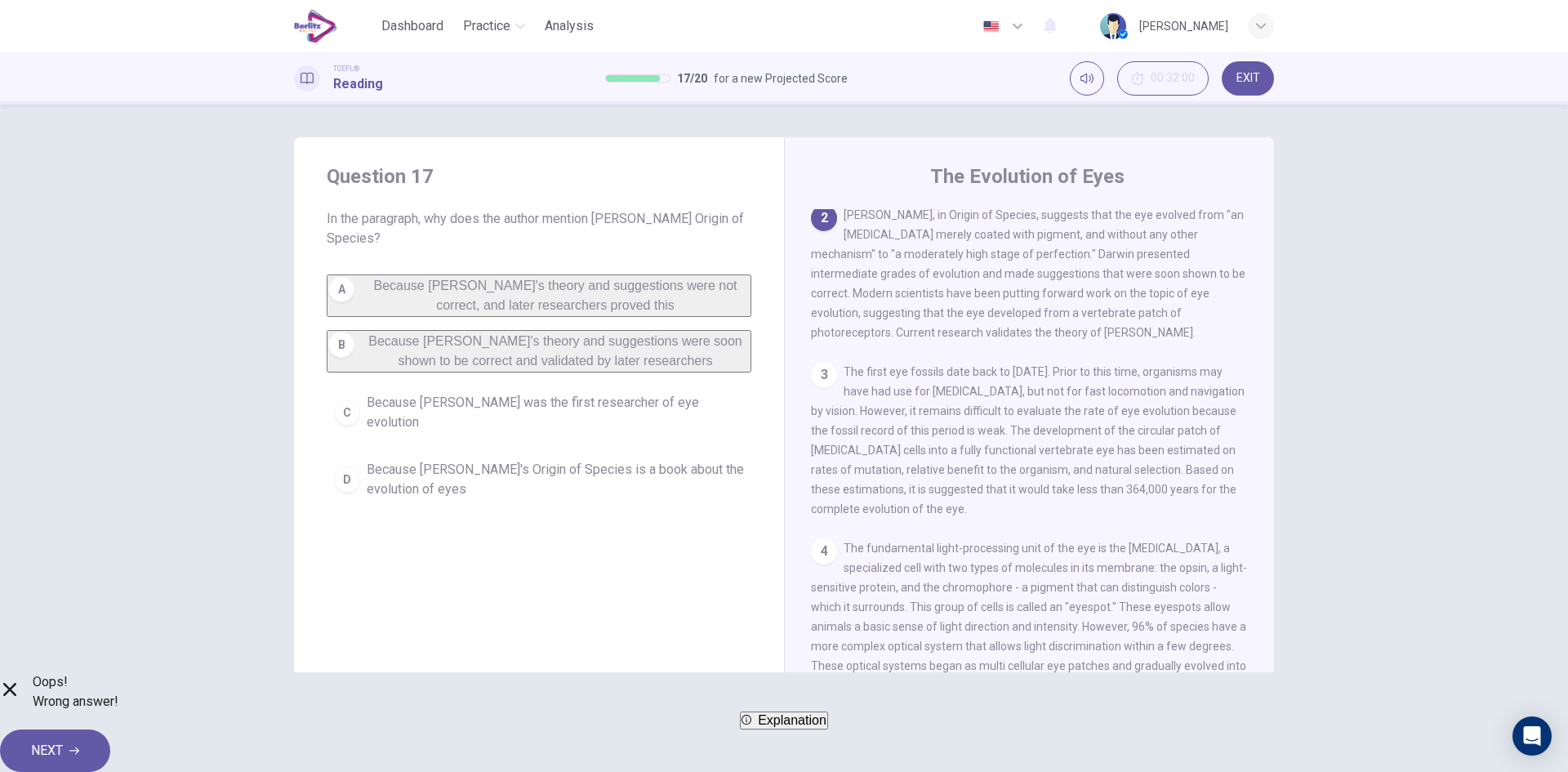
click at [63, 739] on span "NEXT" at bounding box center [46, 751] width 32 height 23
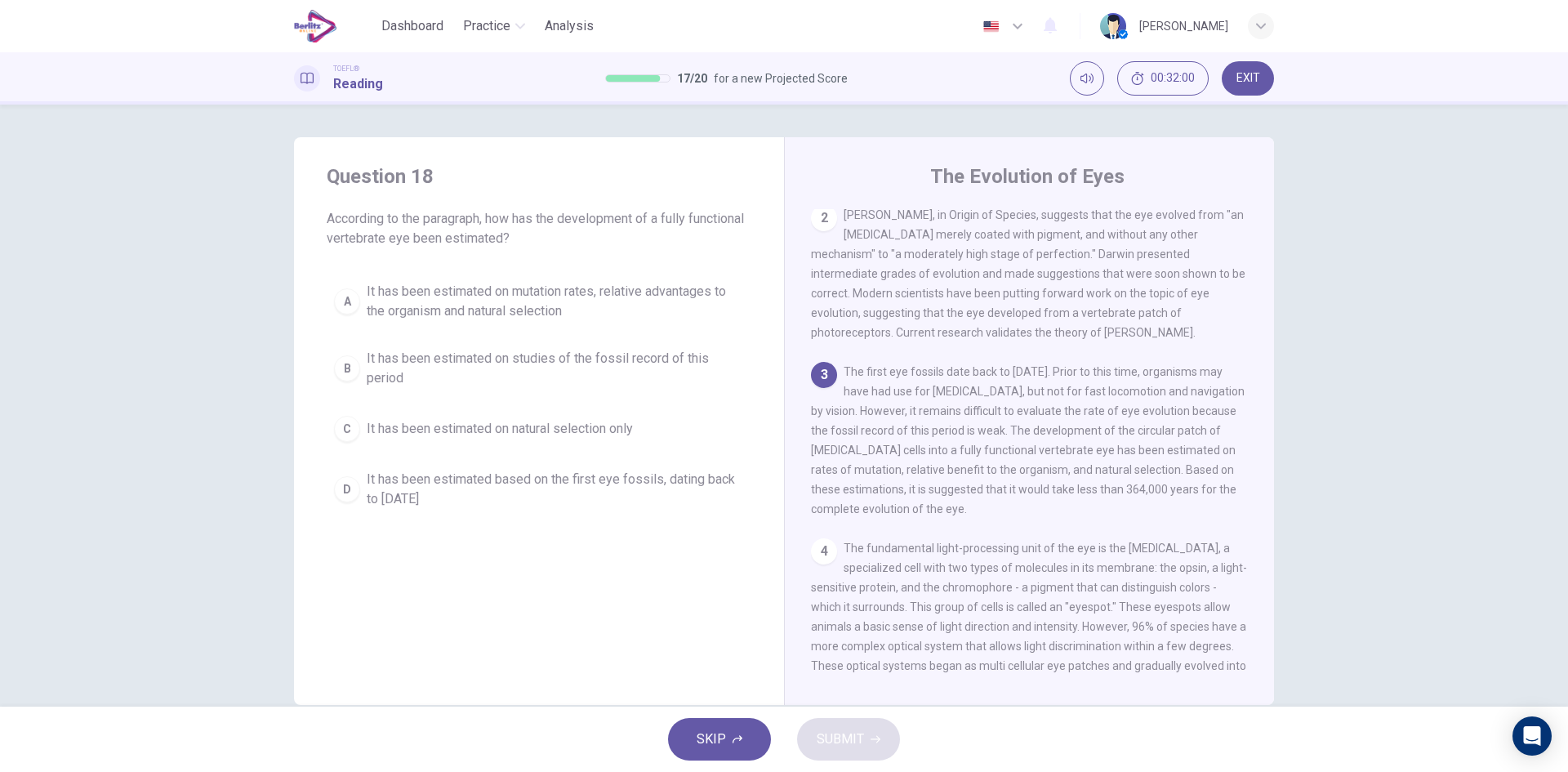
scroll to position [141, 0]
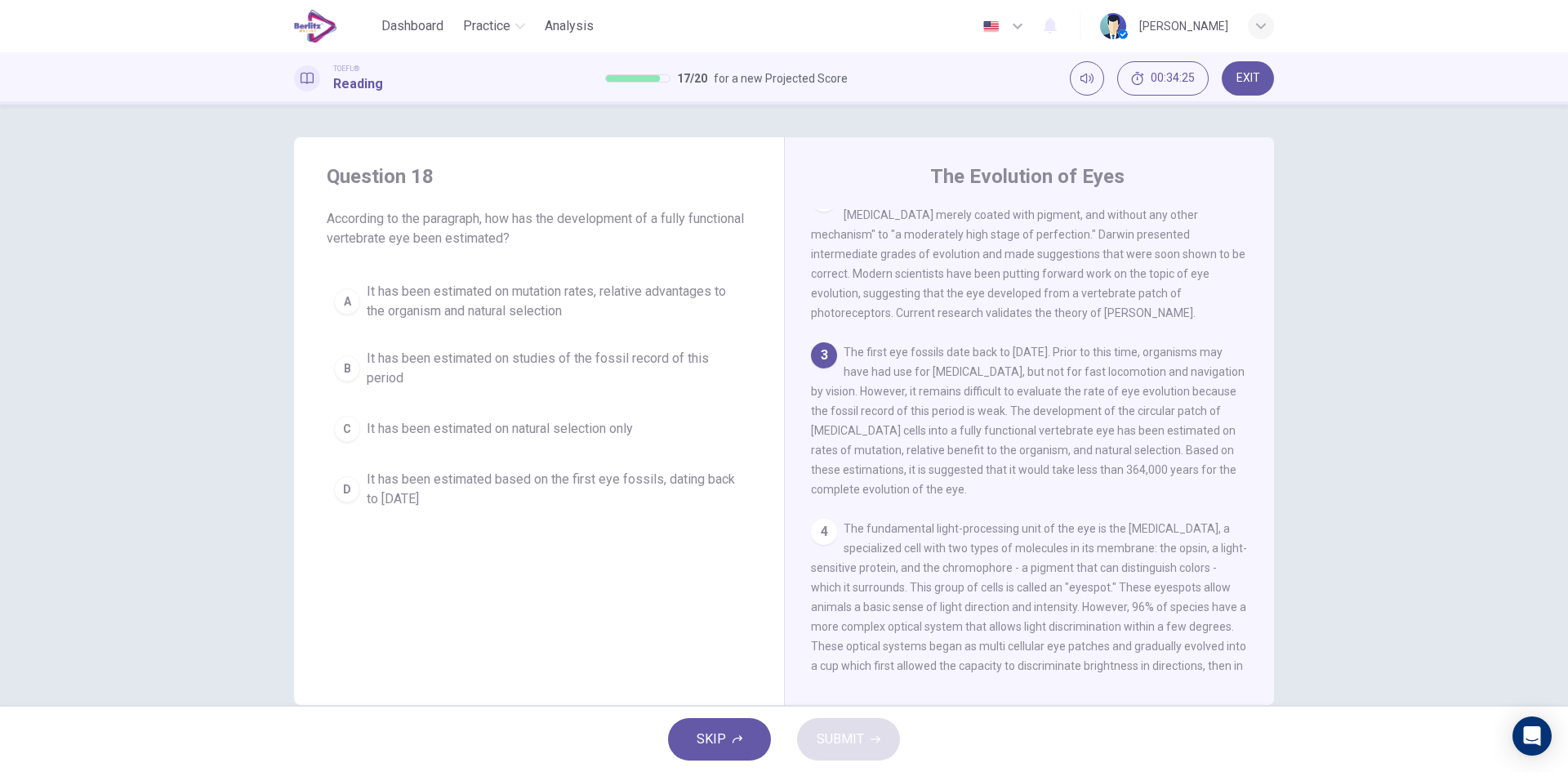
click at [500, 325] on button "A It has been estimated on mutation rates, relative advantages to the organism …" at bounding box center [539, 302] width 424 height 54
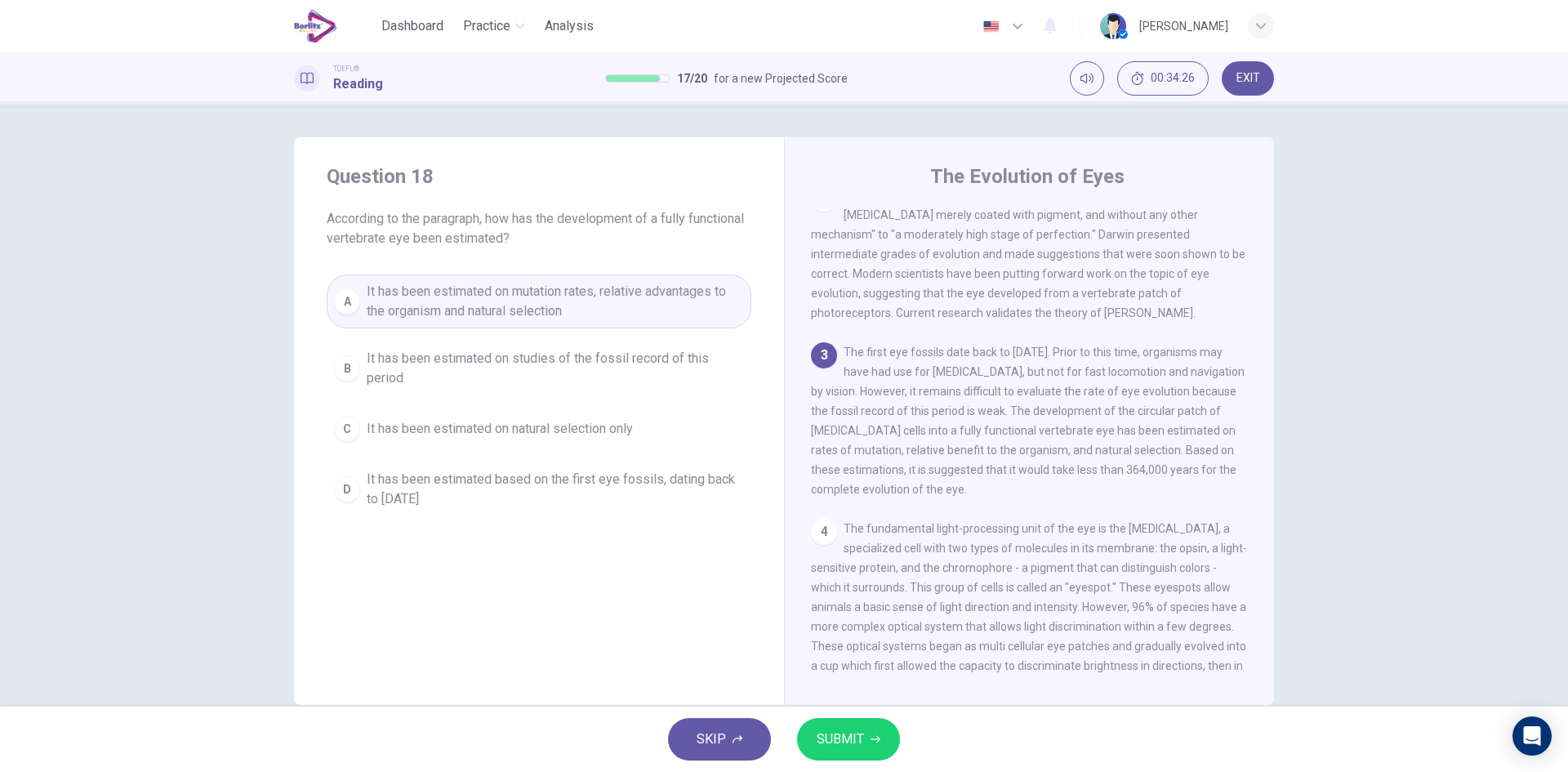
click at [850, 747] on span "SUBMIT" at bounding box center [840, 739] width 47 height 23
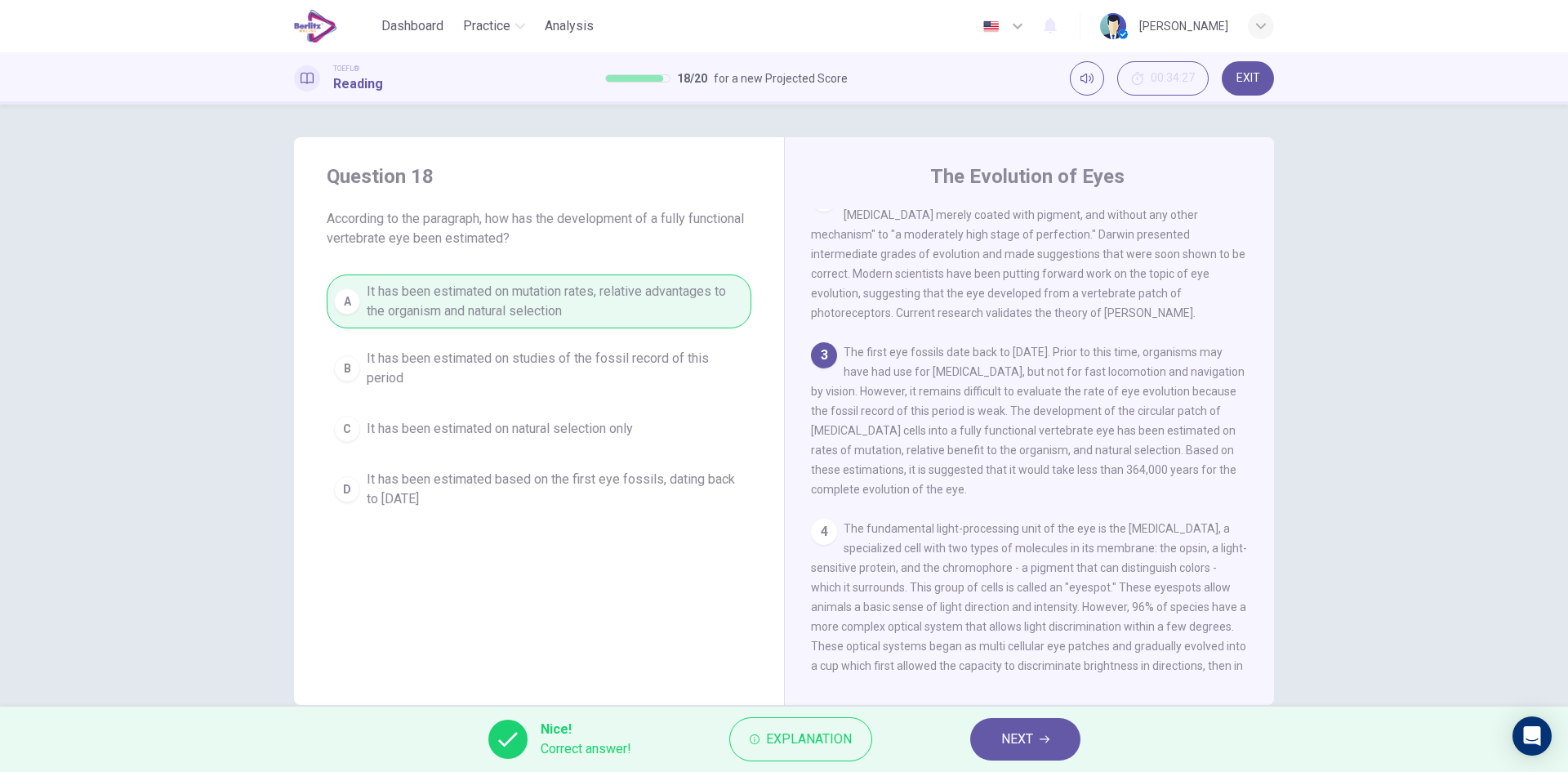
click at [1071, 745] on button "NEXT" at bounding box center [1025, 739] width 110 height 42
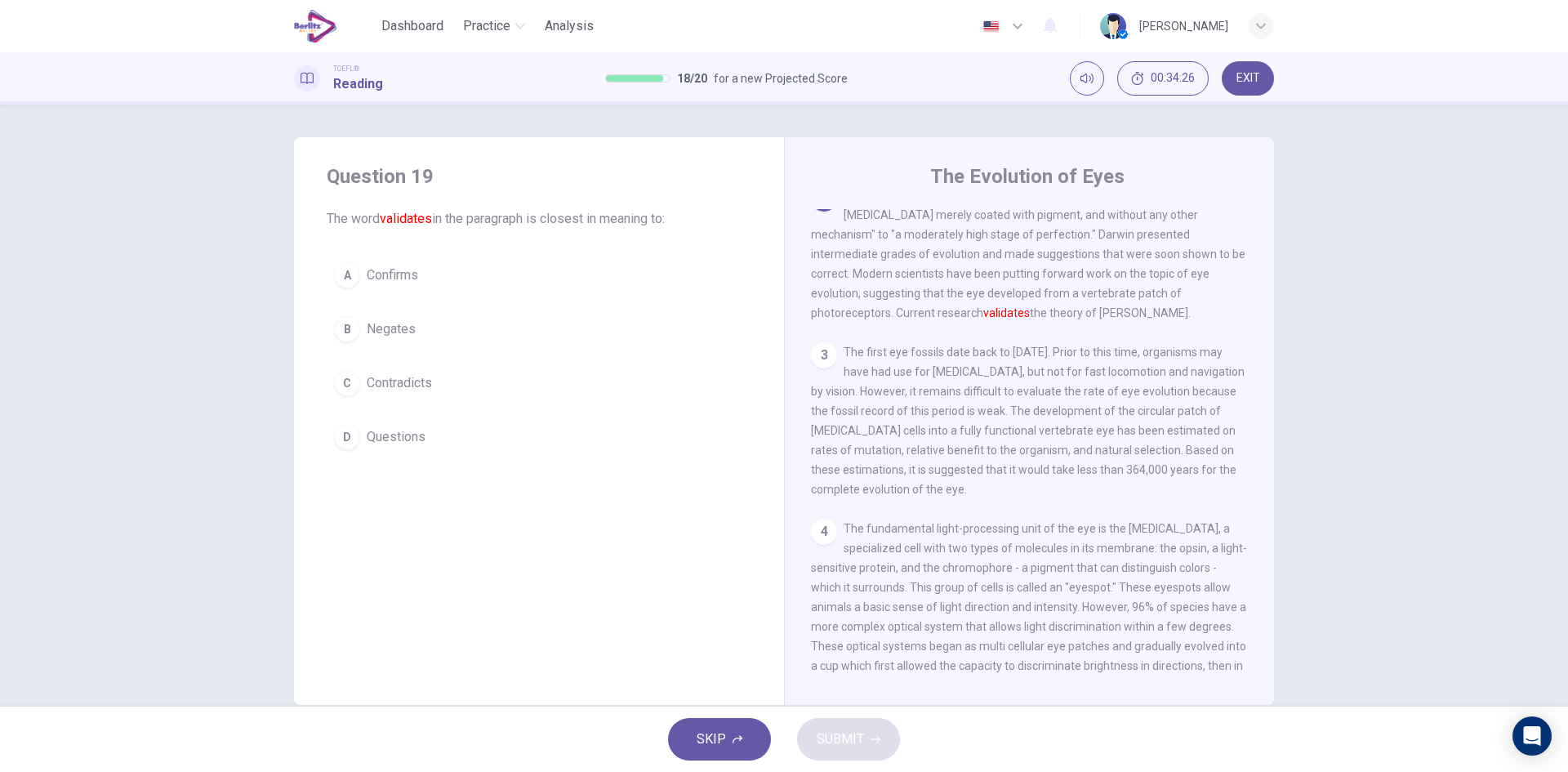
scroll to position [122, 0]
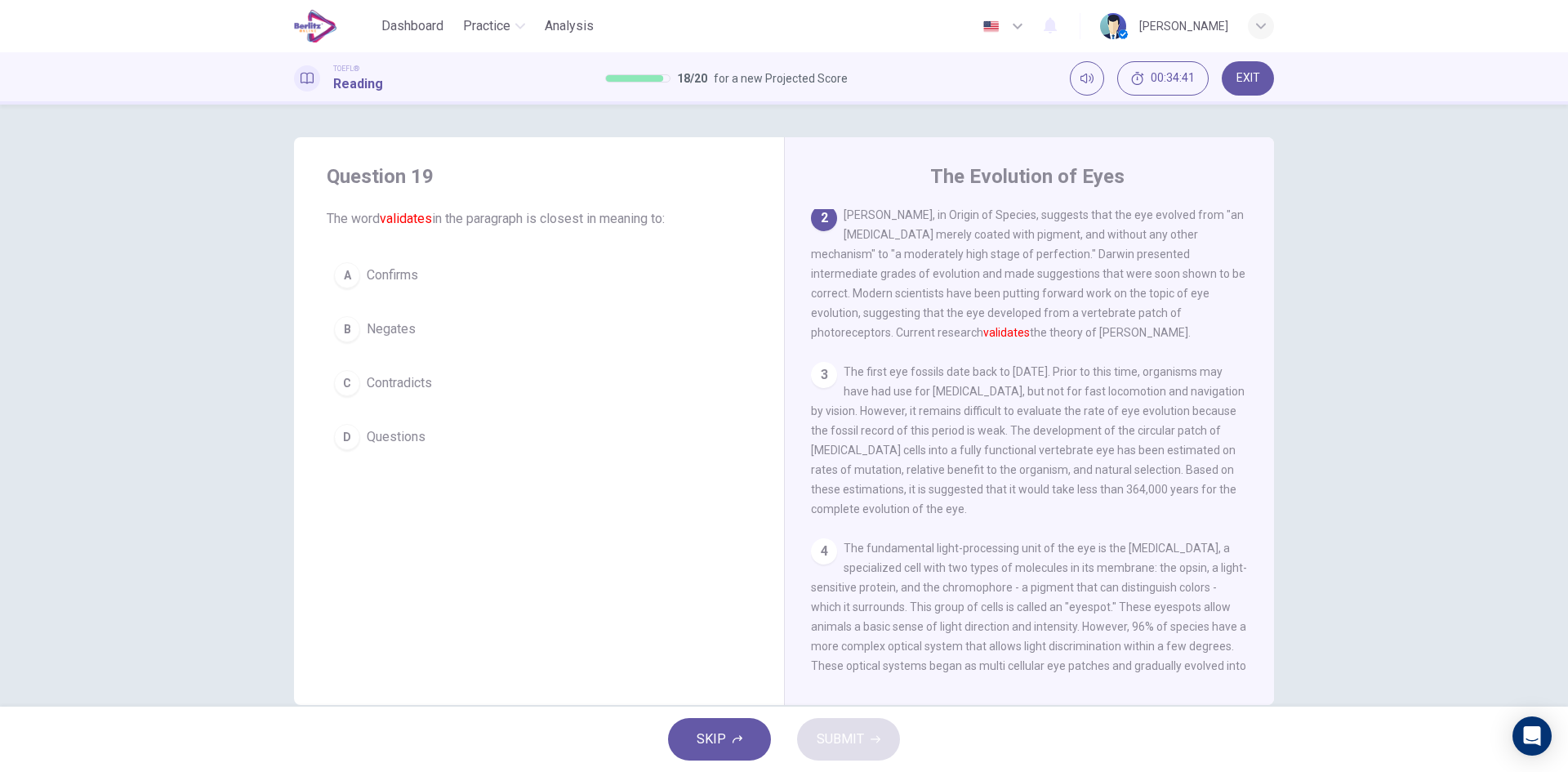
click at [395, 279] on span "Confirms" at bounding box center [393, 275] width 52 height 19
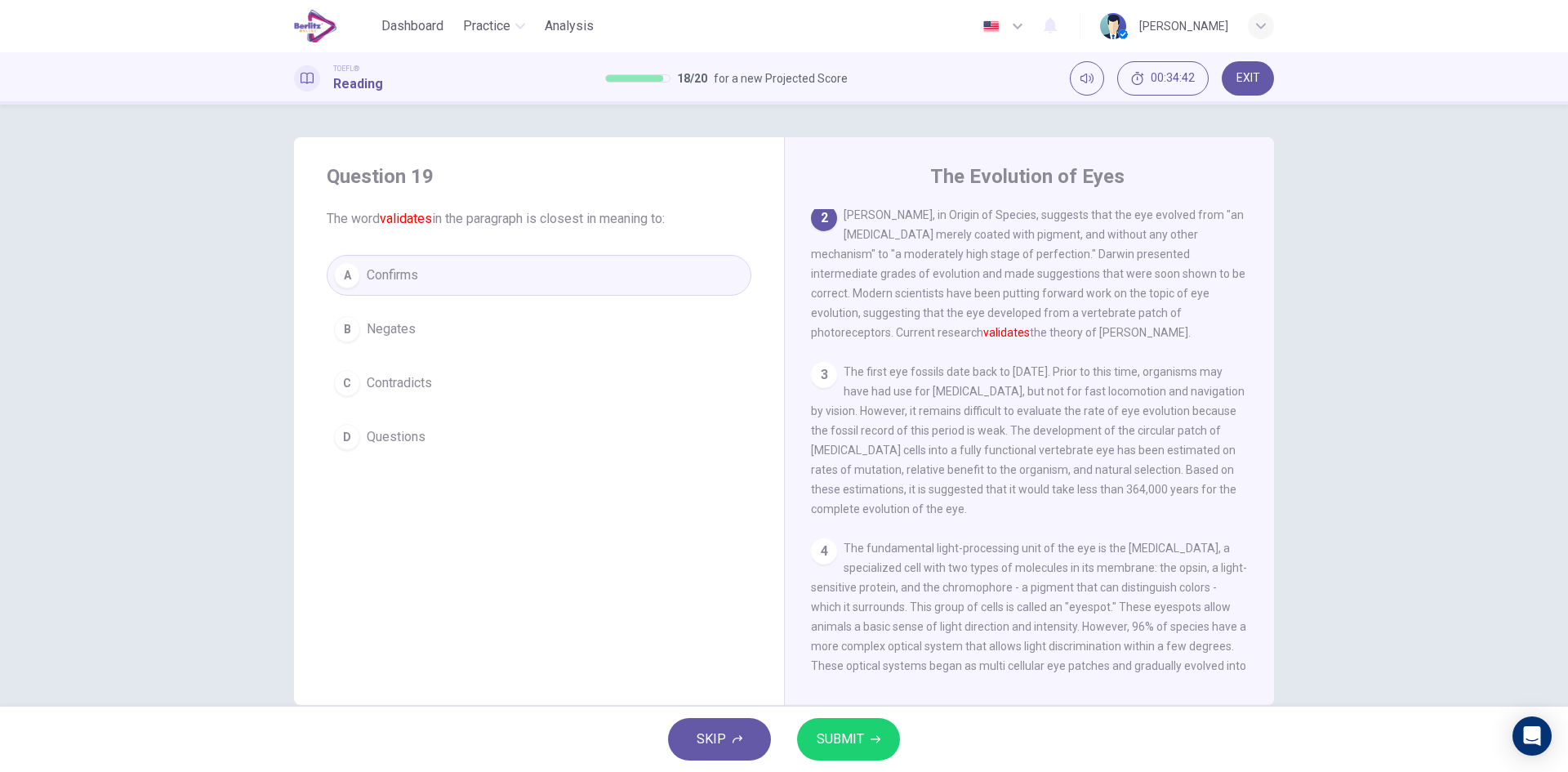
click at [829, 715] on div "SKIP SUBMIT" at bounding box center [784, 739] width 1568 height 65
click at [830, 731] on span "SUBMIT" at bounding box center [840, 739] width 47 height 23
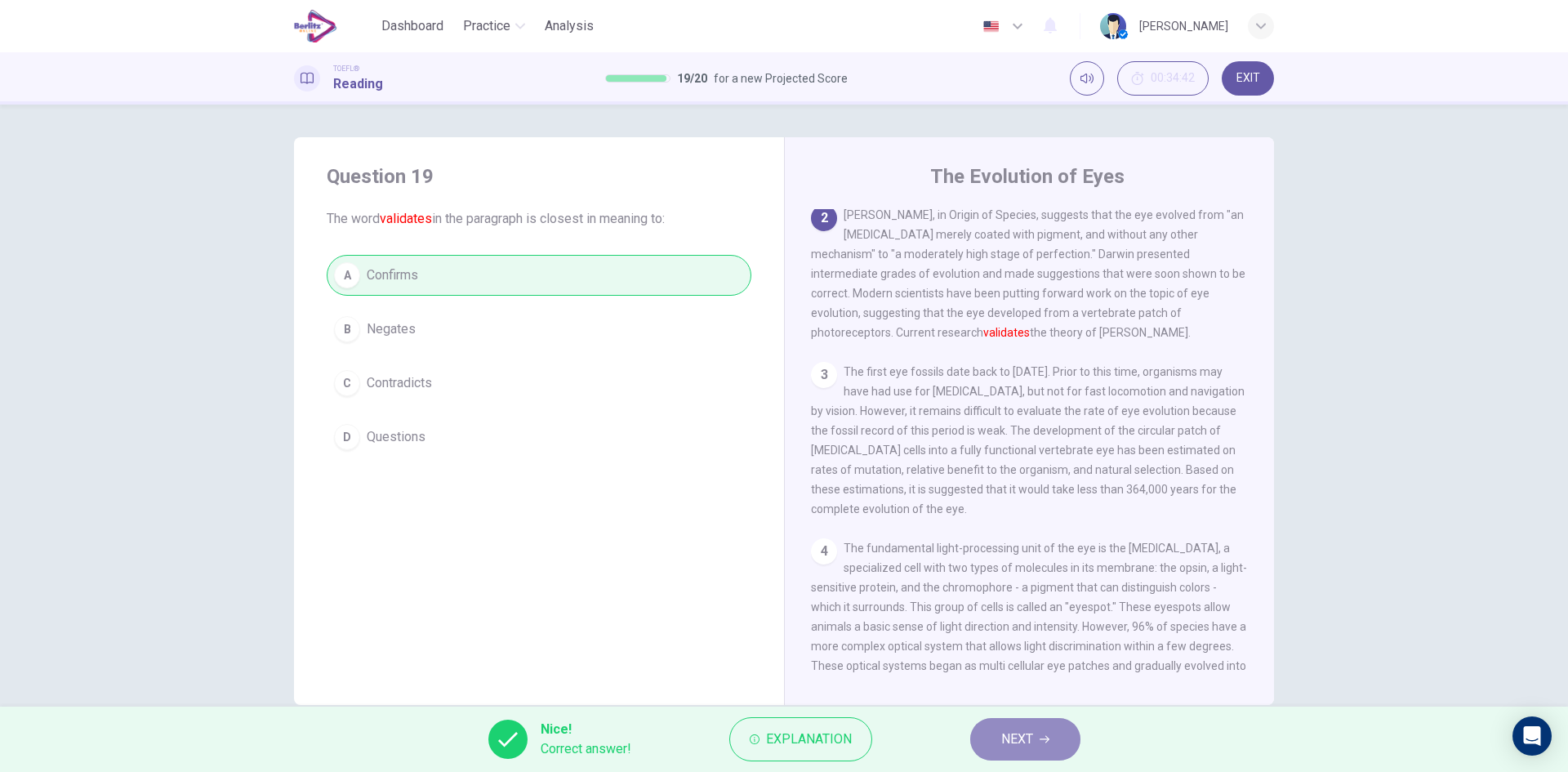
click at [980, 732] on button "NEXT" at bounding box center [1025, 739] width 110 height 42
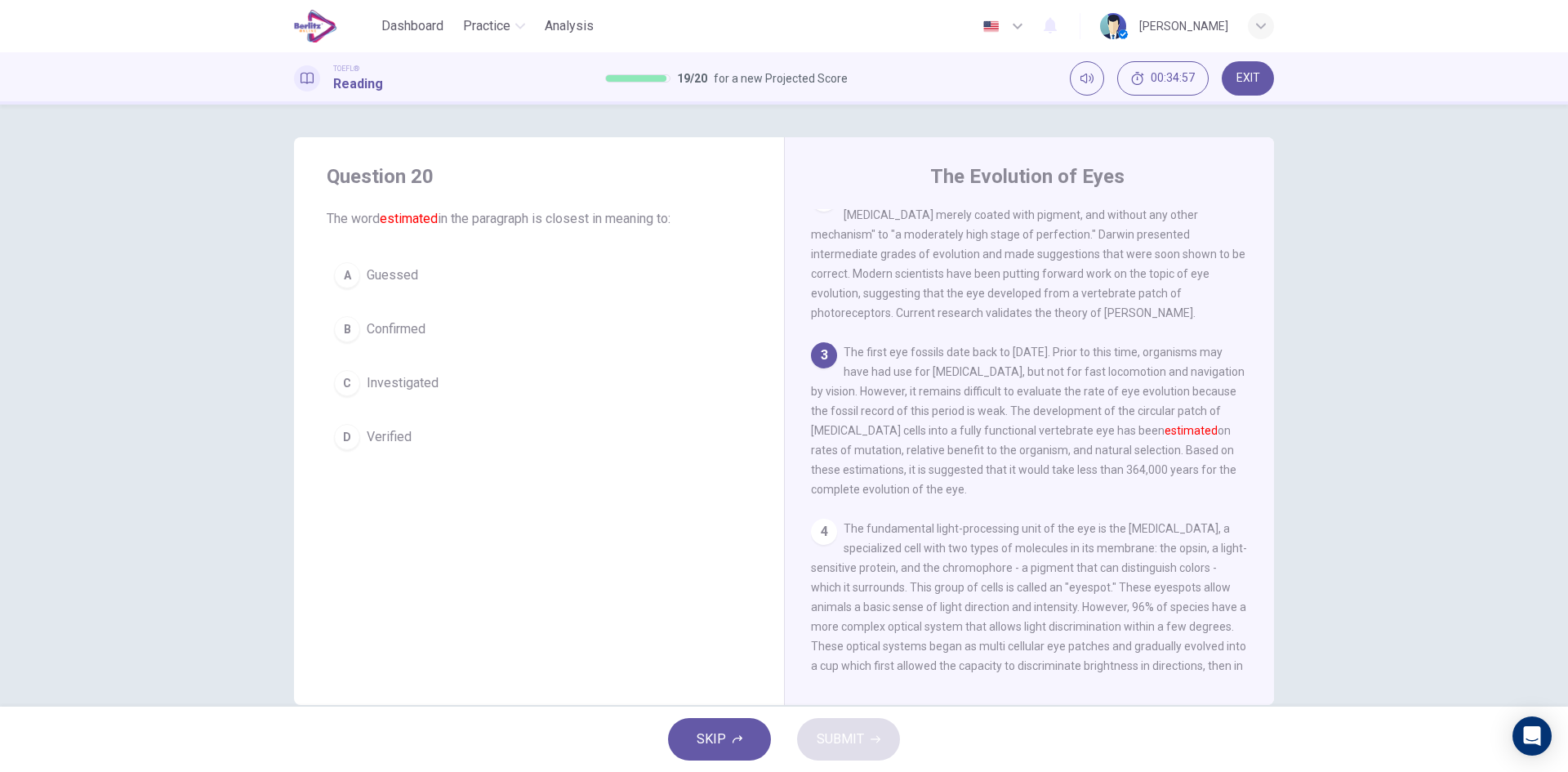
click at [337, 277] on div "A" at bounding box center [347, 275] width 26 height 26
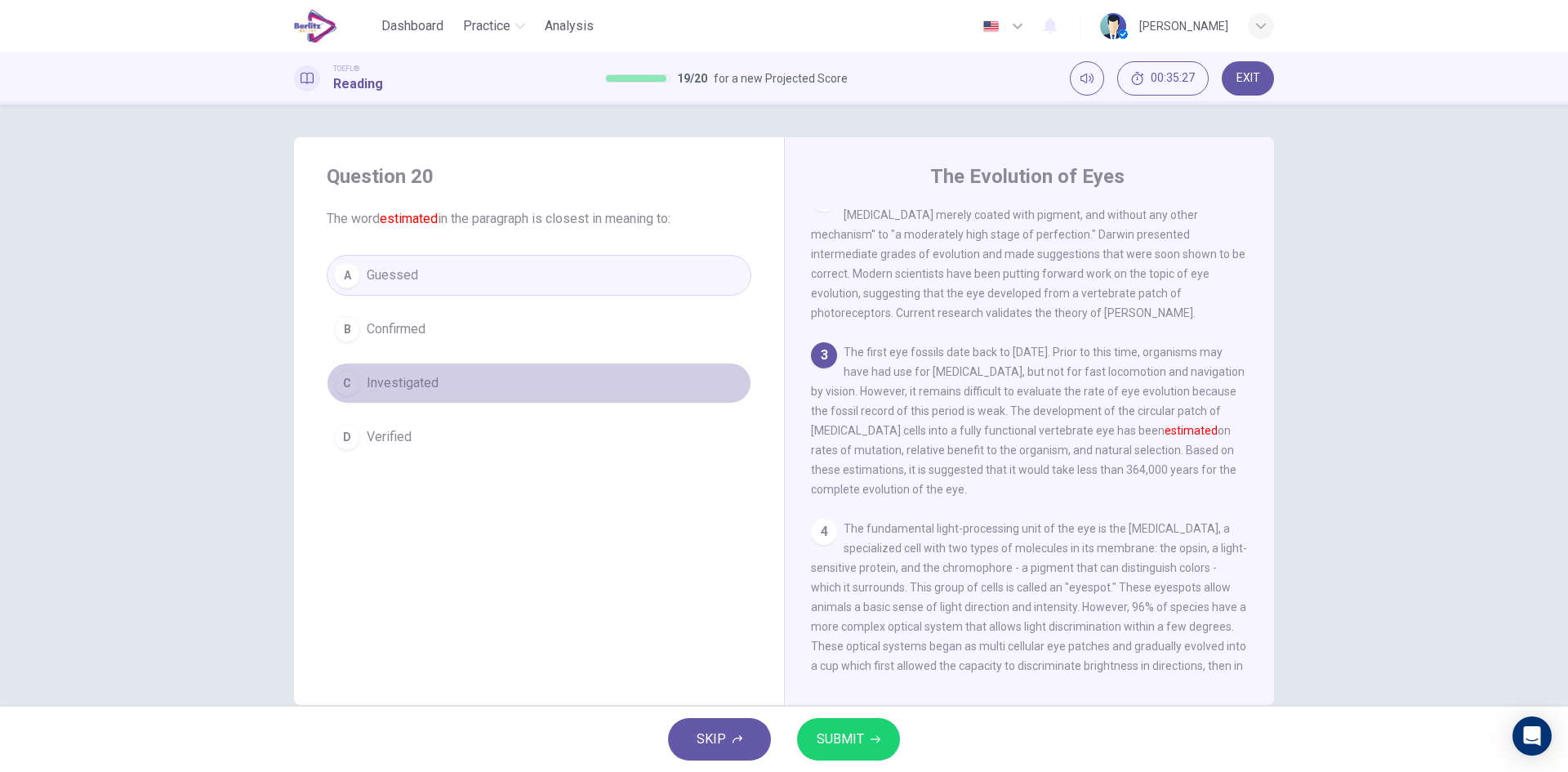
click at [380, 400] on button "C Investigated" at bounding box center [539, 383] width 424 height 41
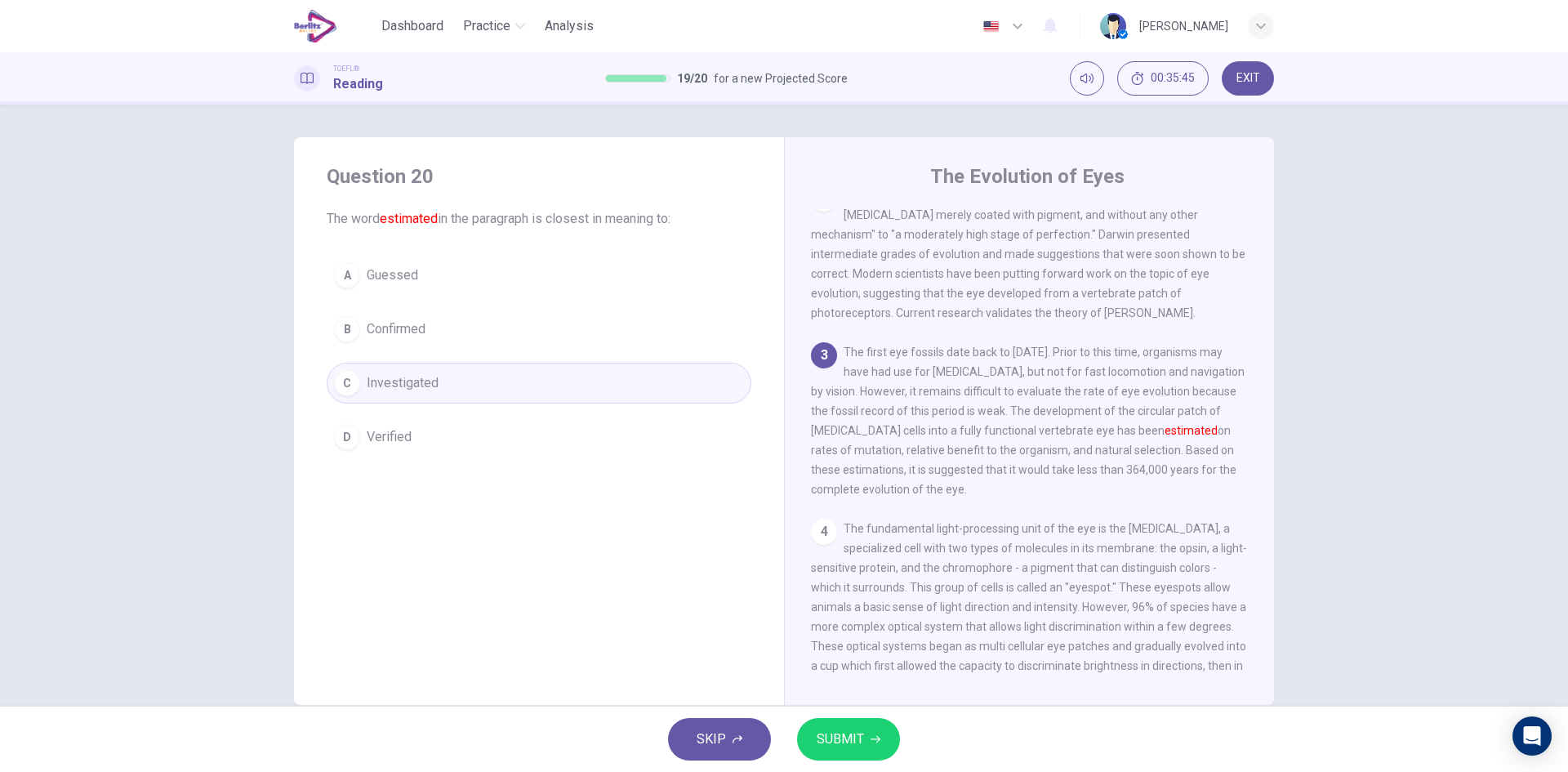
click at [350, 282] on div "A" at bounding box center [347, 275] width 26 height 26
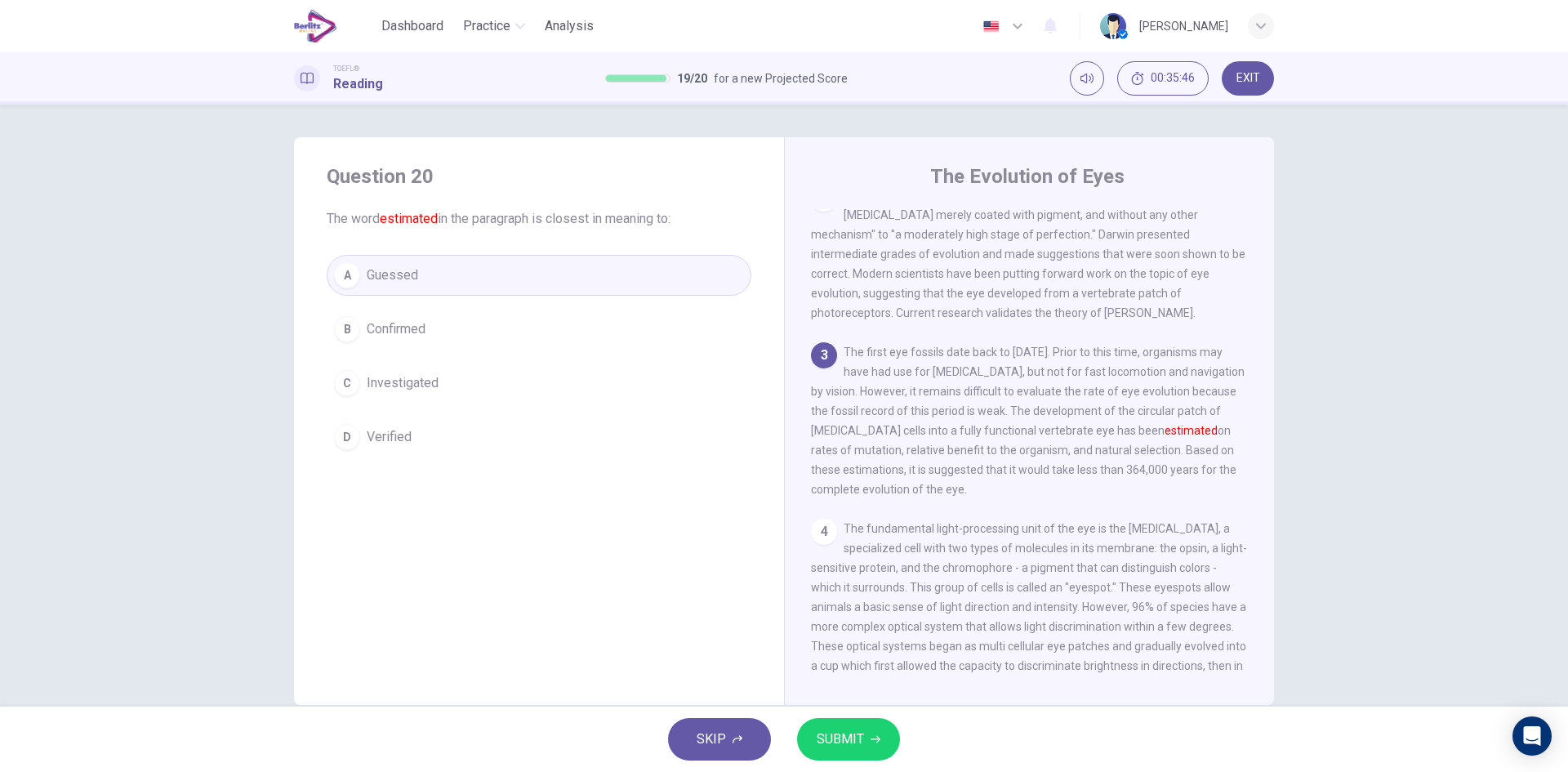
click at [848, 715] on div "SKIP SUBMIT" at bounding box center [784, 739] width 1568 height 65
click at [851, 725] on button "SUBMIT" at bounding box center [848, 739] width 103 height 42
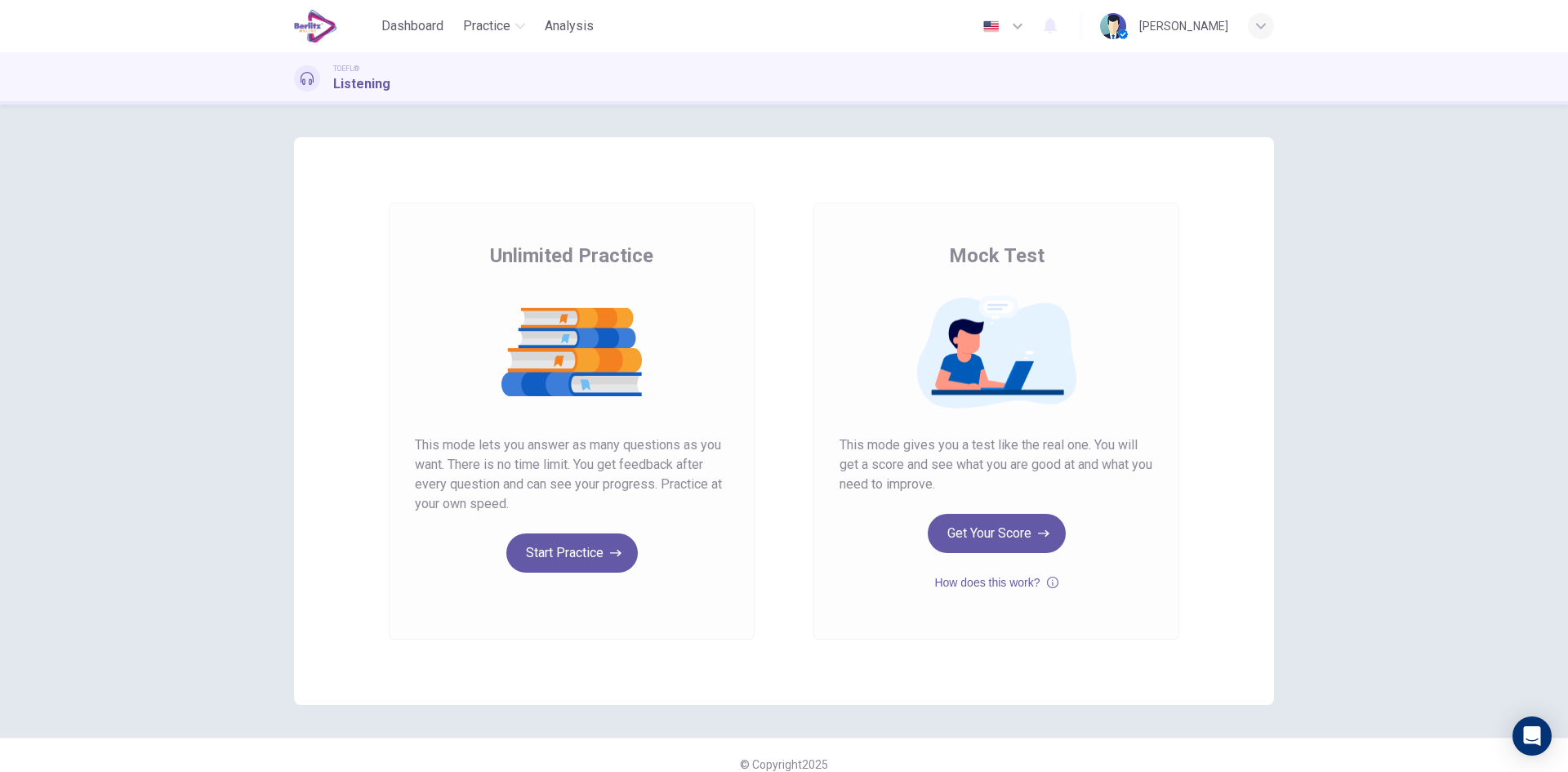
scroll to position [18, 0]
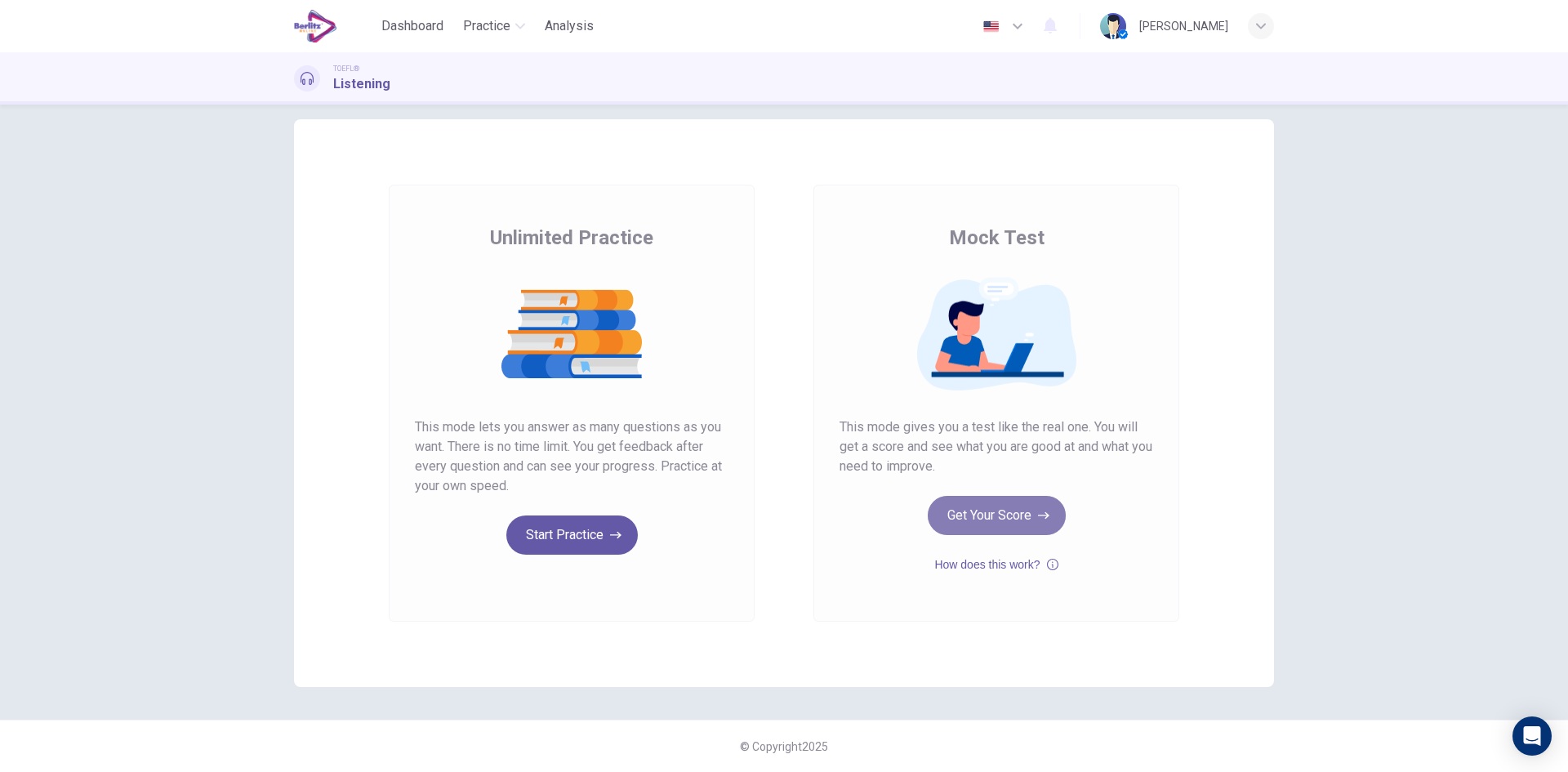
click at [969, 513] on button "Get Your Score" at bounding box center [997, 515] width 138 height 39
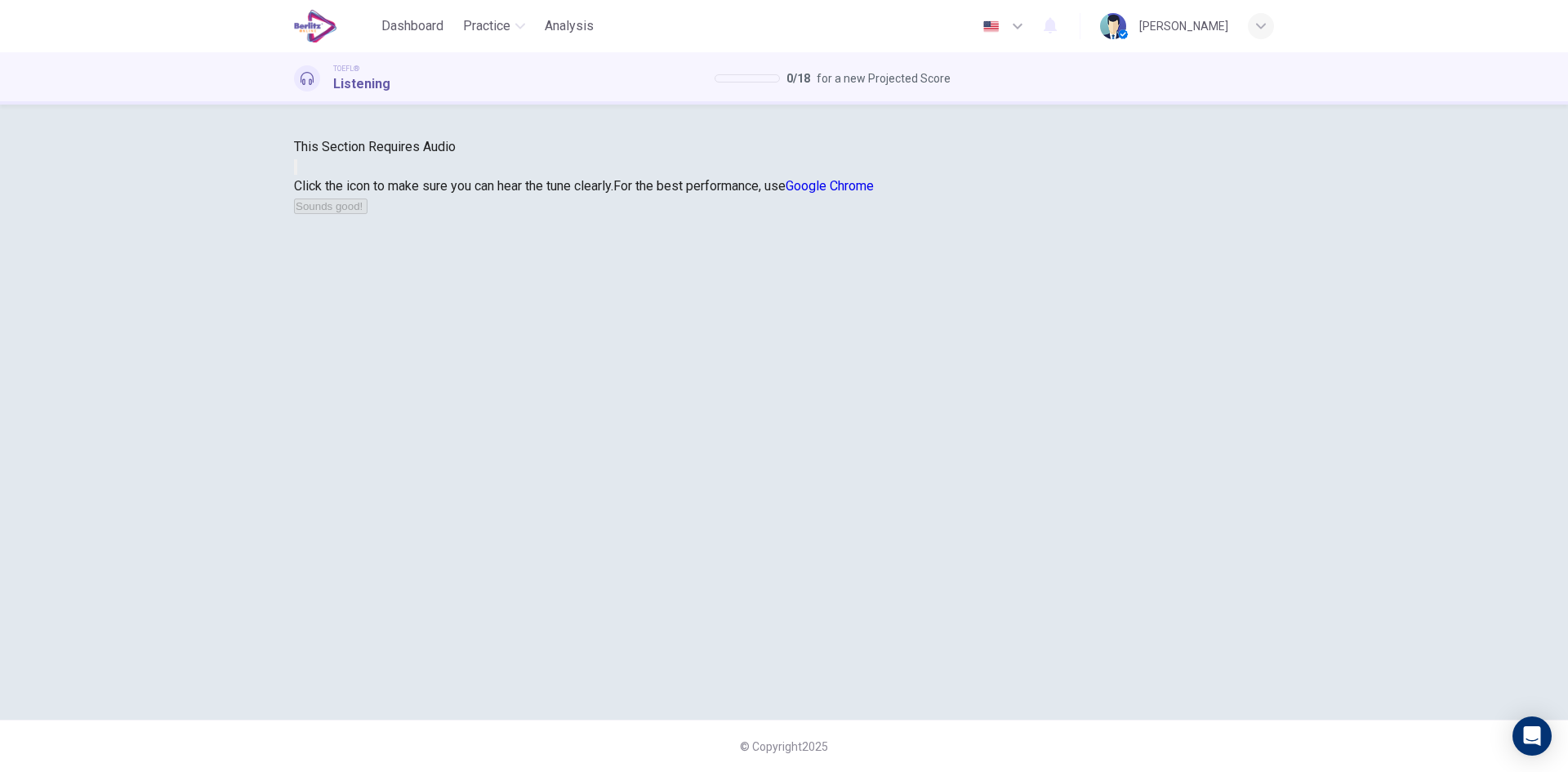
click at [298, 175] on button "button" at bounding box center [295, 167] width 3 height 15
click at [368, 214] on button "Sounds good!" at bounding box center [330, 206] width 74 height 15
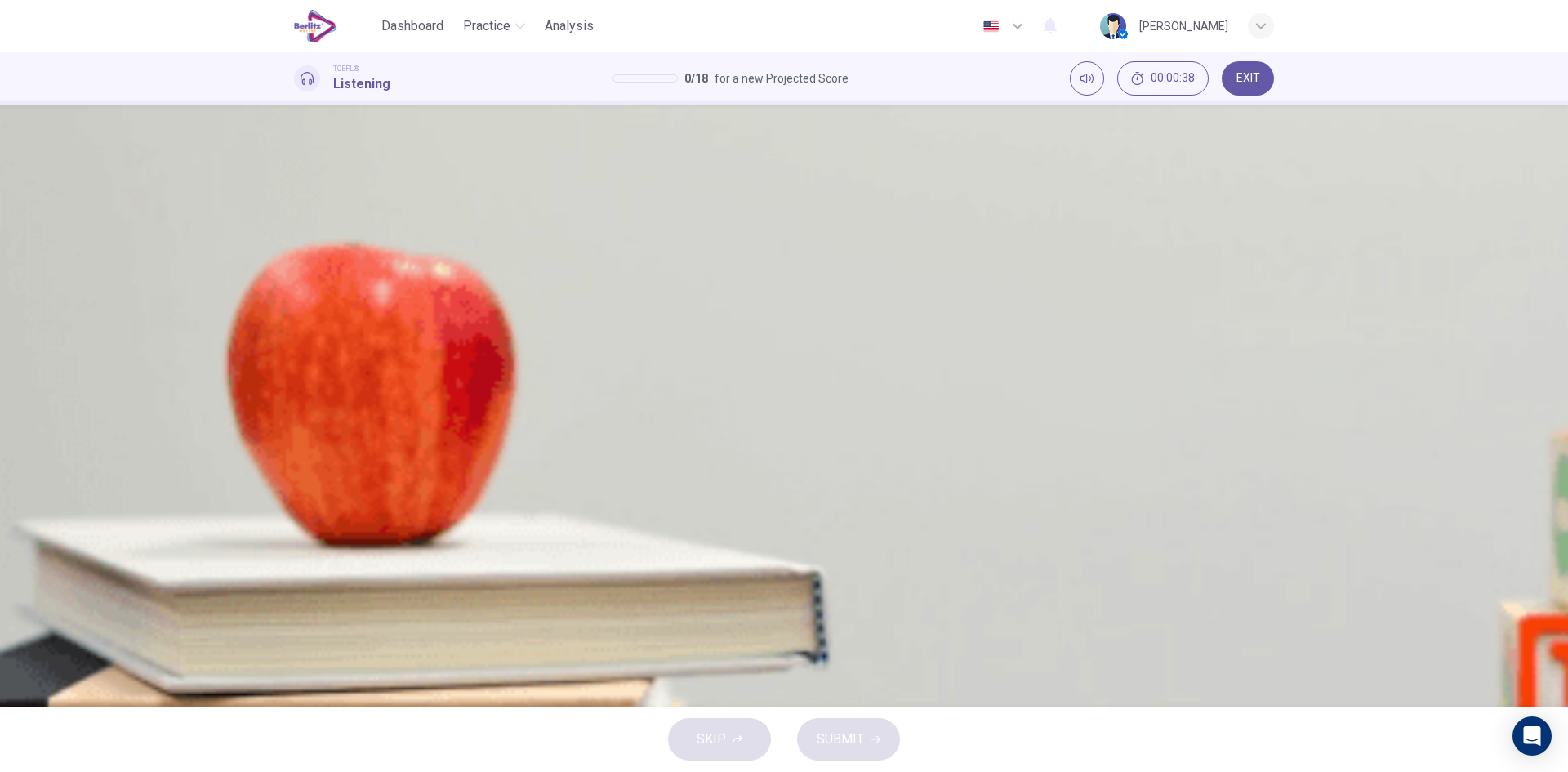
click at [301, 416] on icon "button" at bounding box center [301, 416] width 0 height 0
click at [327, 255] on div "A" at bounding box center [314, 242] width 26 height 26
click at [832, 736] on span "SUBMIT" at bounding box center [840, 739] width 47 height 23
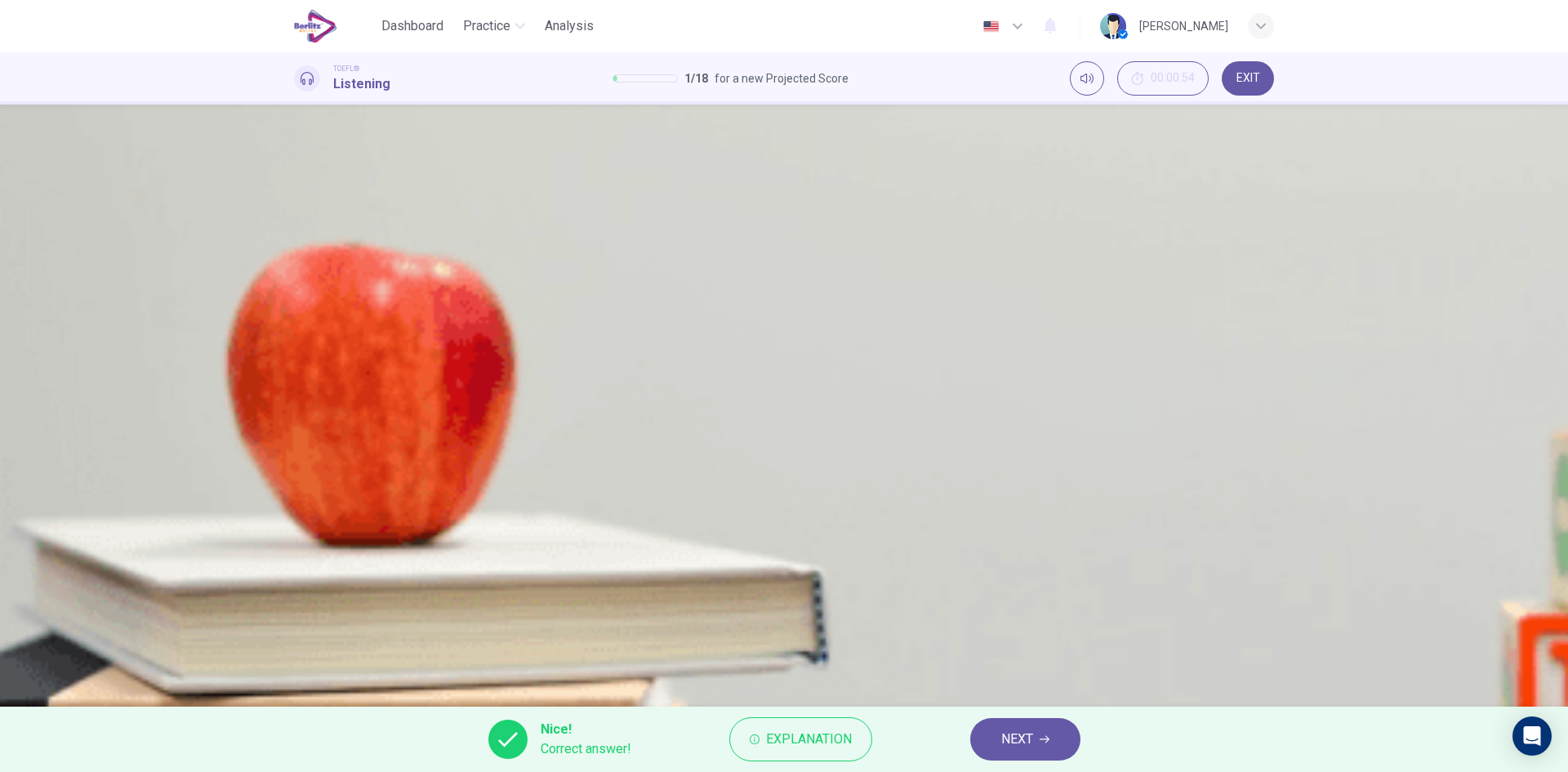
click at [1009, 747] on span "NEXT" at bounding box center [1017, 739] width 32 height 23
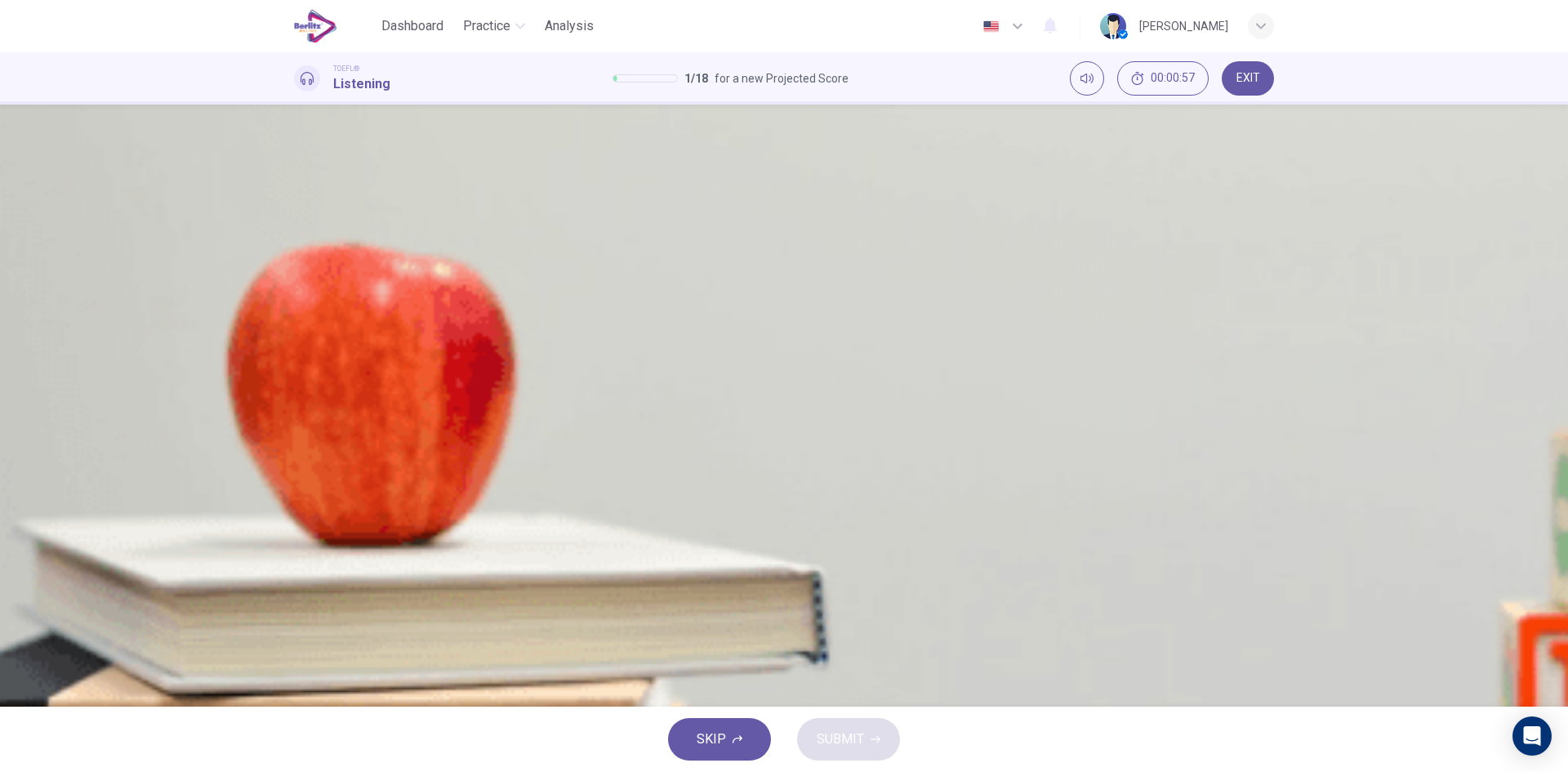
drag, startPoint x: 357, startPoint y: 299, endPoint x: 342, endPoint y: 307, distance: 17.0
click at [294, 426] on span at bounding box center [294, 426] width 0 height 0
click at [301, 416] on icon "button" at bounding box center [301, 416] width 0 height 0
click at [307, 409] on button "button" at bounding box center [301, 416] width 13 height 13
click at [327, 337] on div "C" at bounding box center [314, 324] width 26 height 26
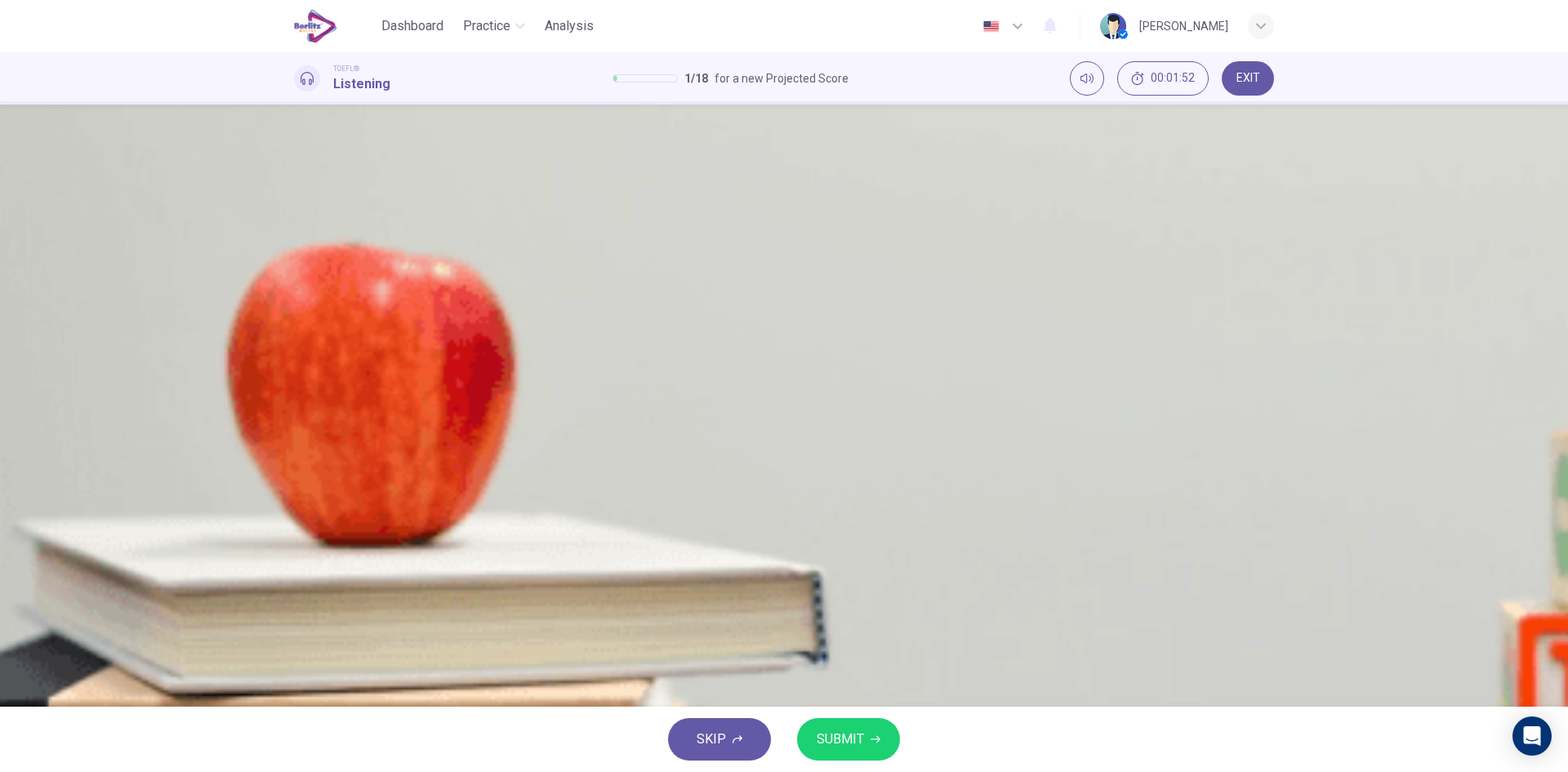
click at [874, 745] on button "SUBMIT" at bounding box center [848, 739] width 103 height 42
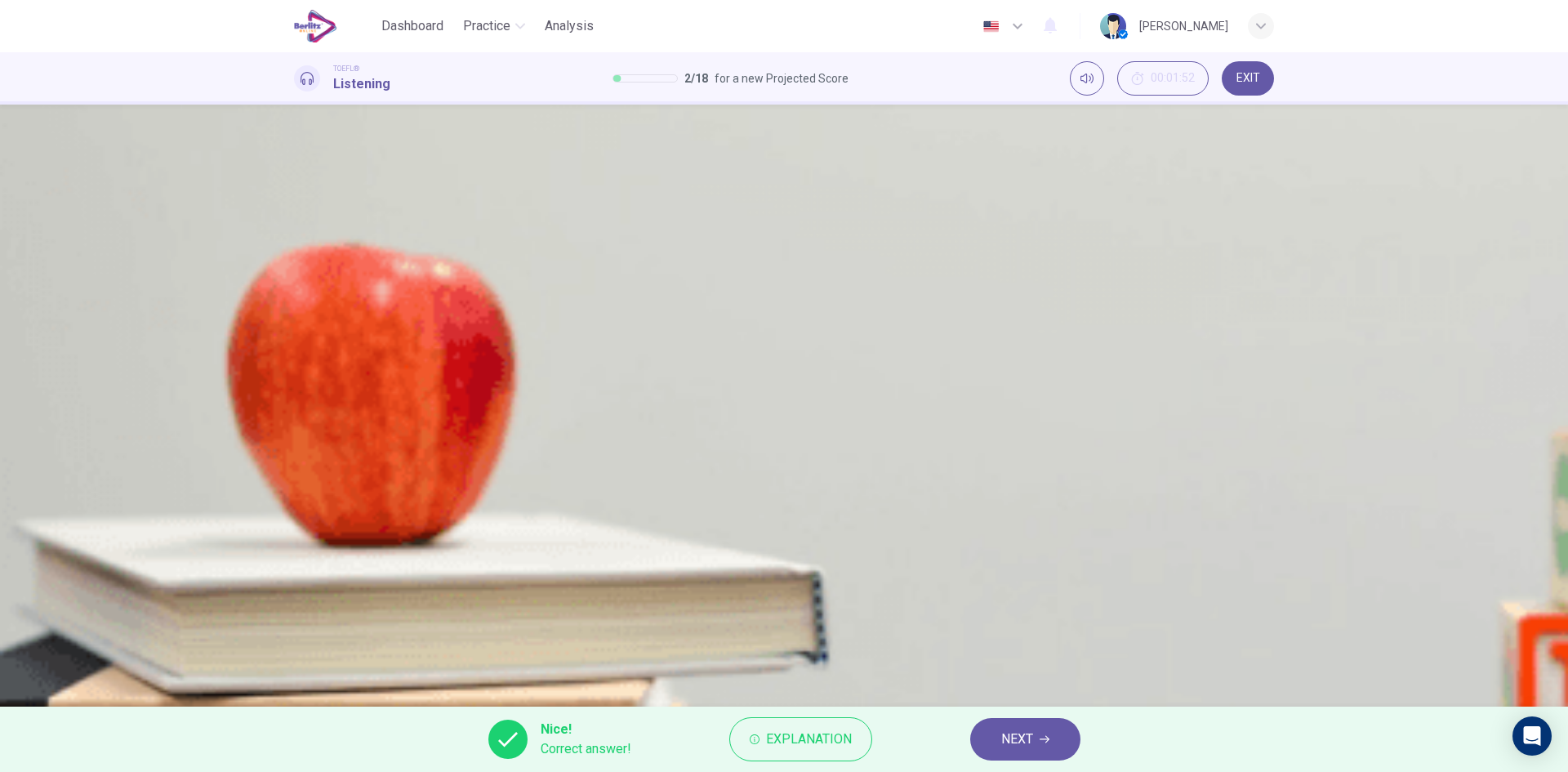
click at [989, 745] on button "NEXT" at bounding box center [1025, 739] width 110 height 42
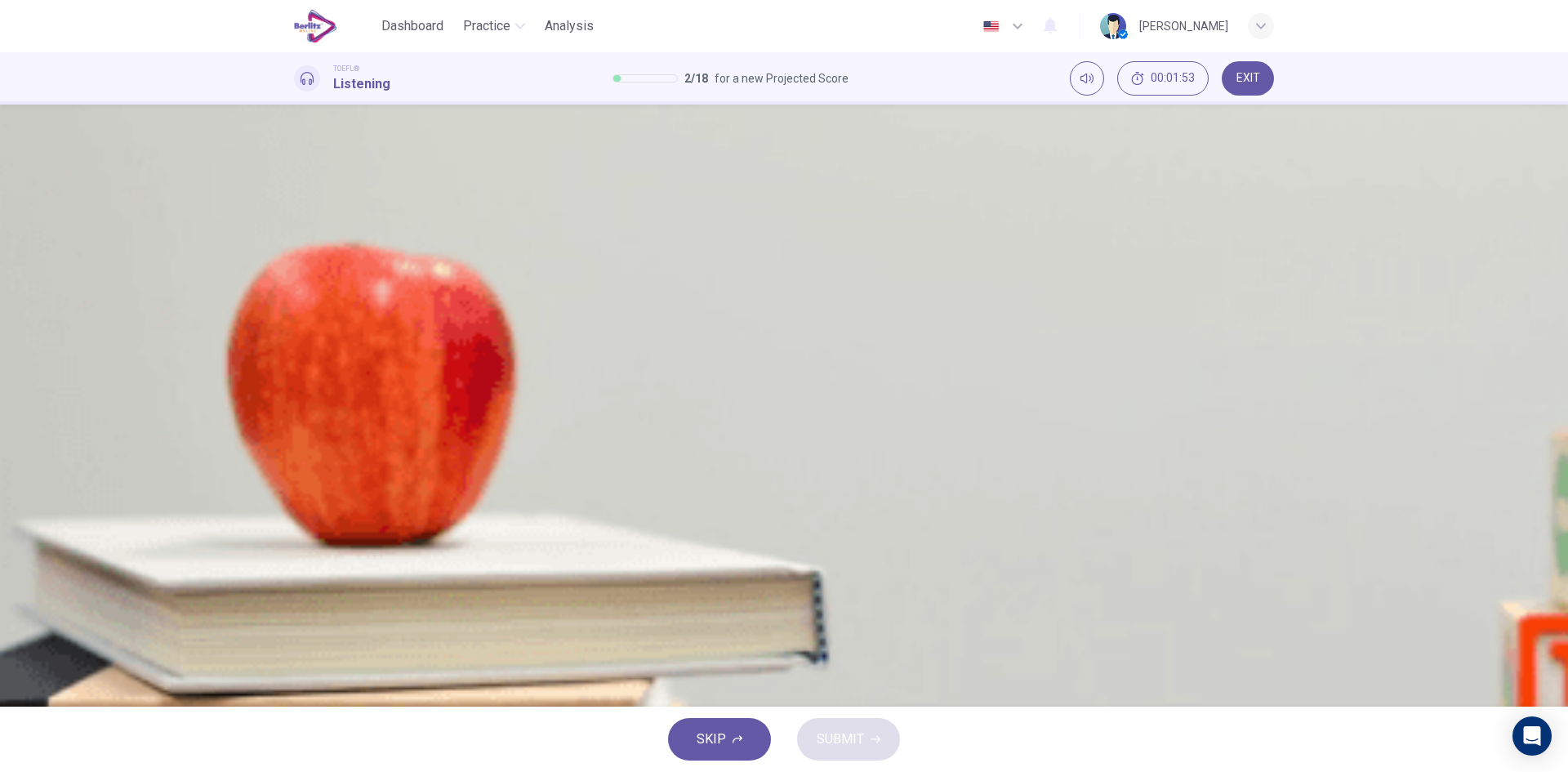
click at [300, 409] on button "button" at bounding box center [301, 416] width 13 height 13
click at [307, 409] on button "button" at bounding box center [301, 416] width 13 height 13
click at [294, 426] on span at bounding box center [294, 426] width 0 height 0
click at [857, 303] on button "B The floor is really dirty and has a lot of crumbs" at bounding box center [784, 283] width 980 height 41
click at [307, 409] on button "button" at bounding box center [301, 416] width 13 height 13
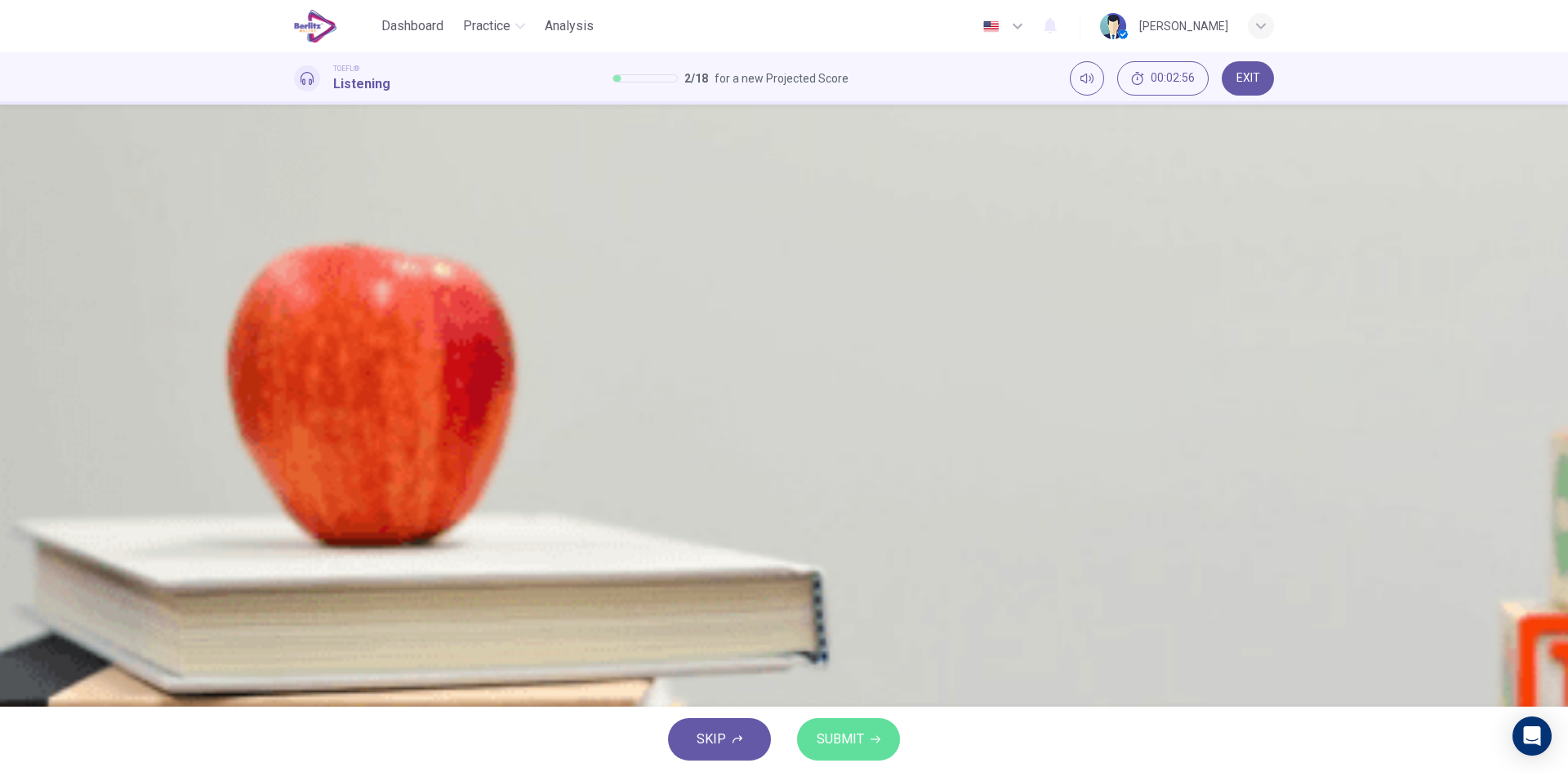
click at [835, 728] on span "SUBMIT" at bounding box center [840, 739] width 47 height 23
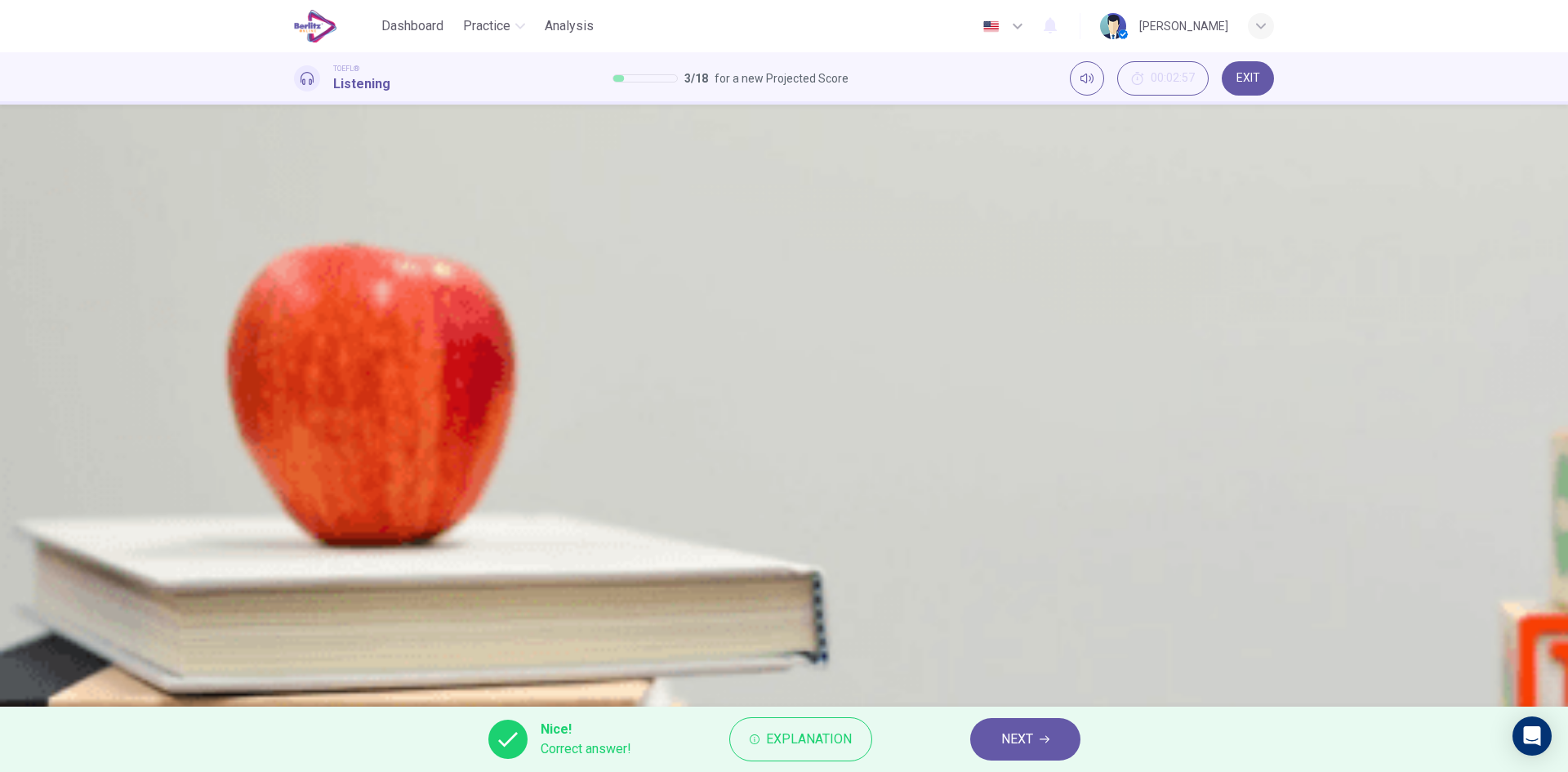
click at [1005, 736] on span "NEXT" at bounding box center [1017, 739] width 32 height 23
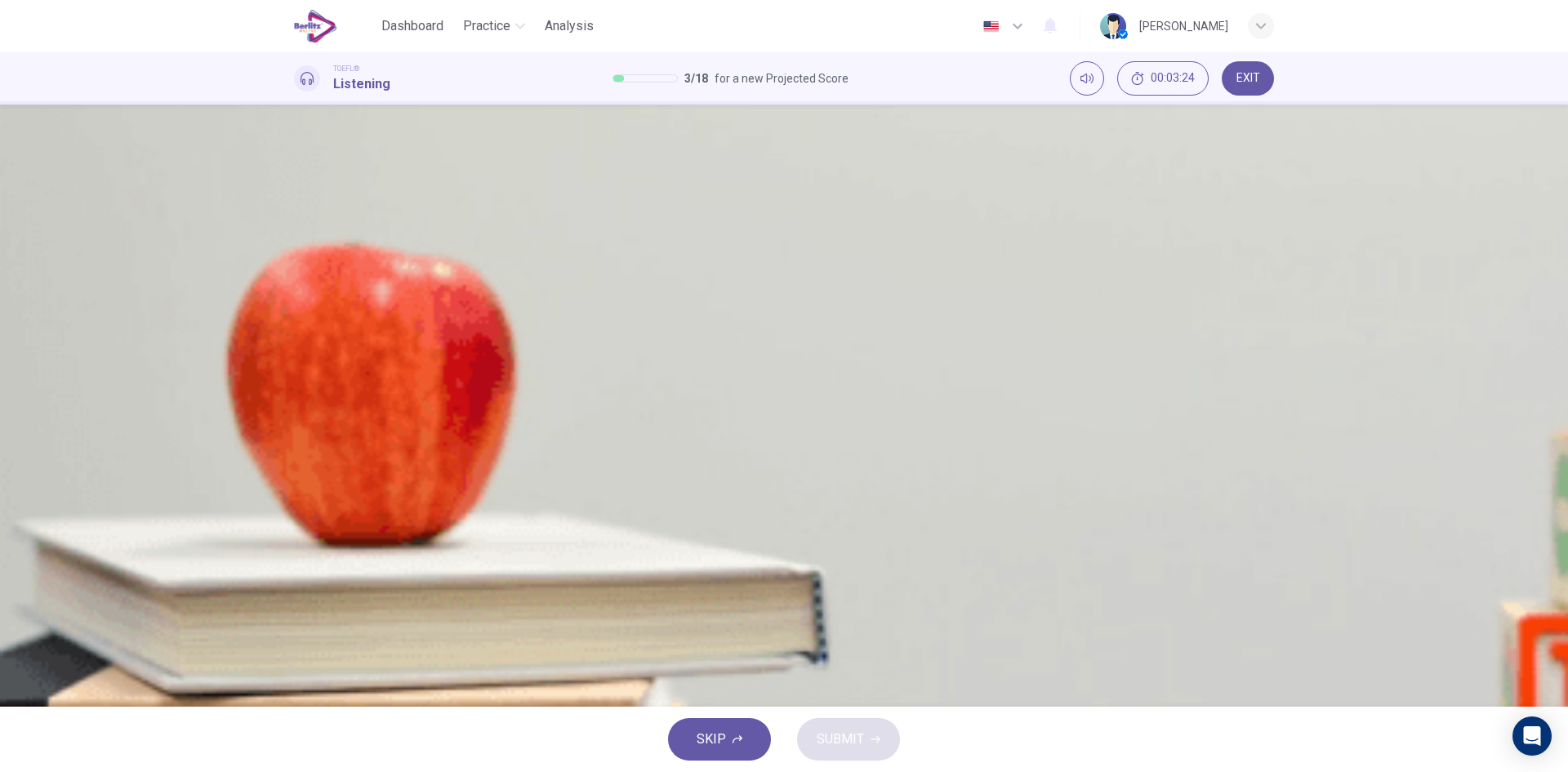
click at [294, 426] on span at bounding box center [294, 426] width 0 height 0
click at [311, 416] on icon "button" at bounding box center [311, 425] width 17 height 19
click at [736, 303] on button "B The professor wants the student to do some of the work himself and thus learn…" at bounding box center [784, 283] width 980 height 41
click at [294, 426] on span at bounding box center [294, 426] width 0 height 0
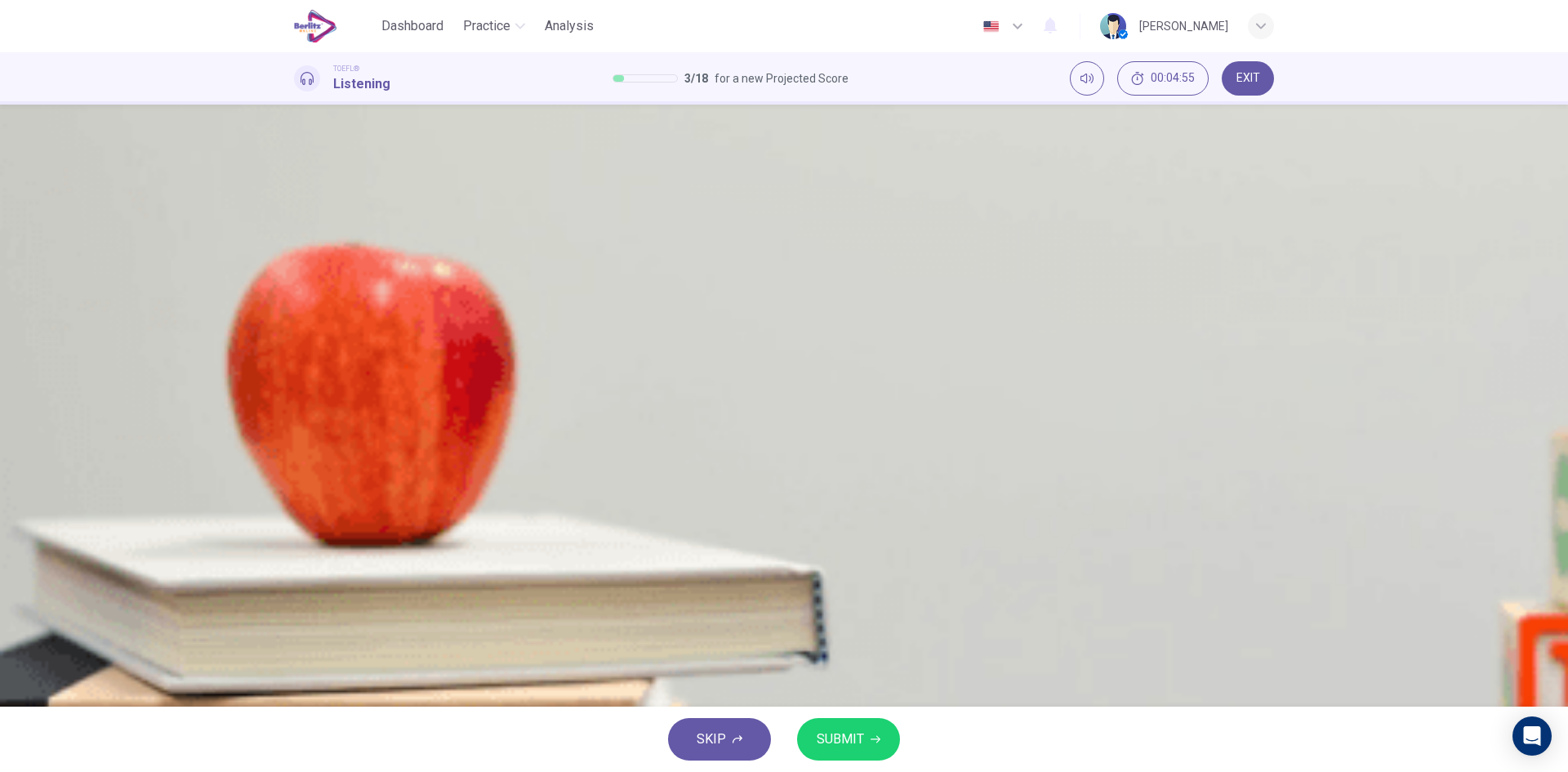
click at [785, 386] on div "A The professor is too lazy to give a full explanation himself B The professor …" at bounding box center [784, 303] width 980 height 163
click at [541, 334] on span "The professor is testing the student" at bounding box center [437, 325] width 206 height 19
click at [853, 741] on span "SUBMIT" at bounding box center [840, 739] width 47 height 23
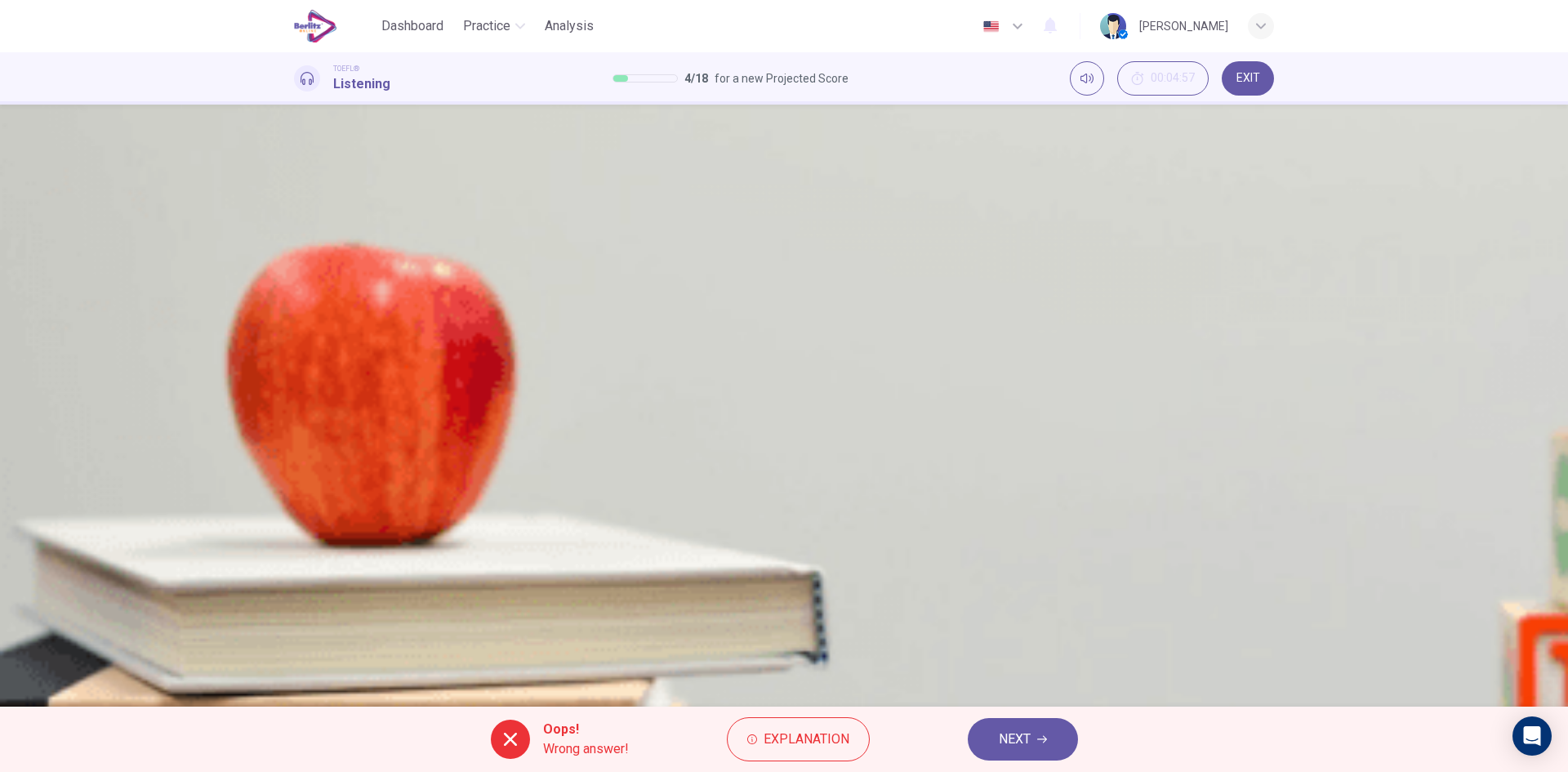
click at [307, 409] on button "button" at bounding box center [301, 416] width 13 height 13
type input "**"
click at [1013, 736] on span "NEXT" at bounding box center [1014, 739] width 32 height 23
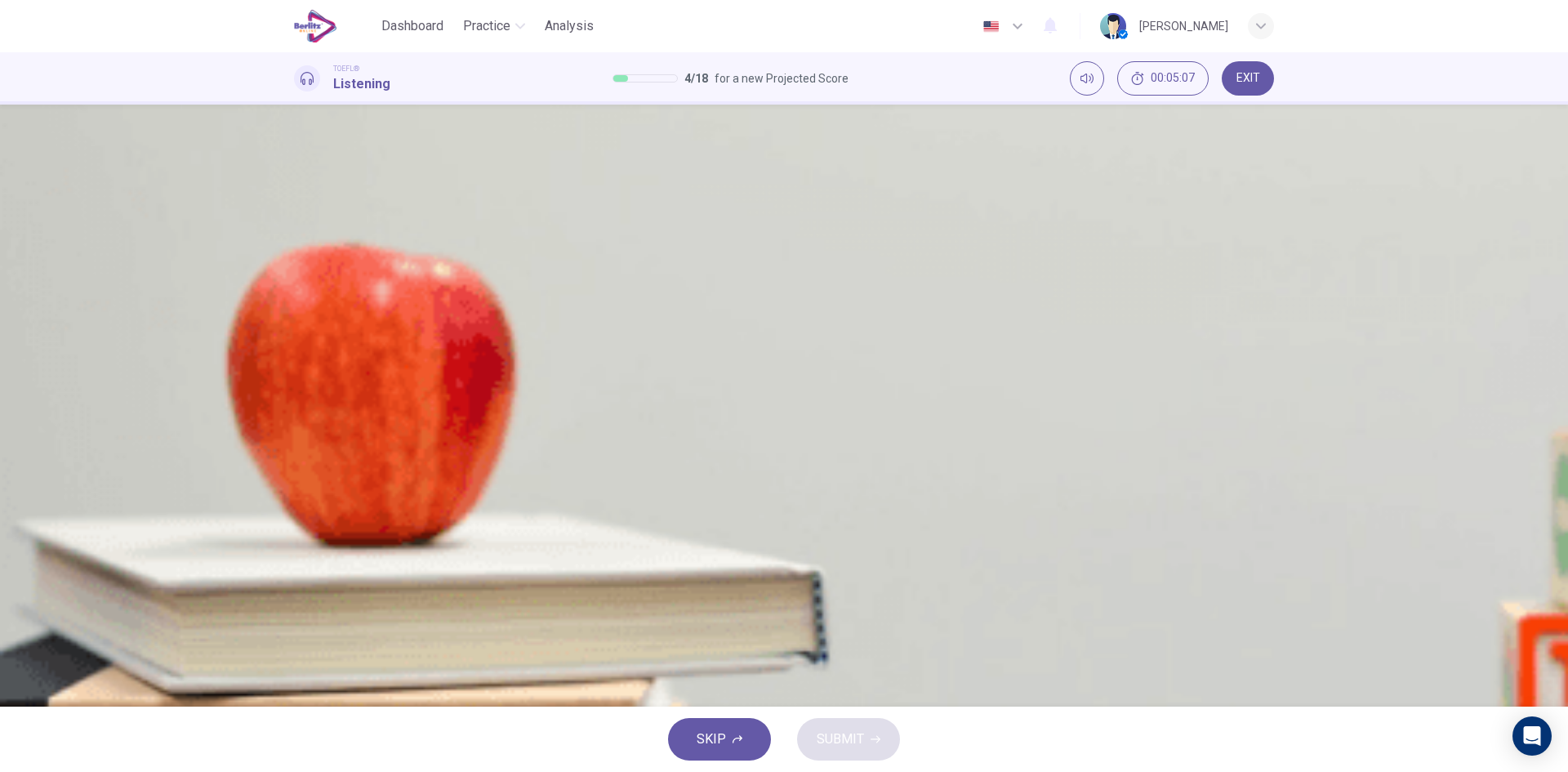
click at [301, 416] on icon "button" at bounding box center [301, 416] width 0 height 0
drag, startPoint x: 348, startPoint y: 290, endPoint x: 322, endPoint y: 287, distance: 26.2
click at [323, 405] on div "02m 55s" at bounding box center [784, 446] width 980 height 84
click at [301, 416] on icon "button" at bounding box center [301, 416] width 0 height 0
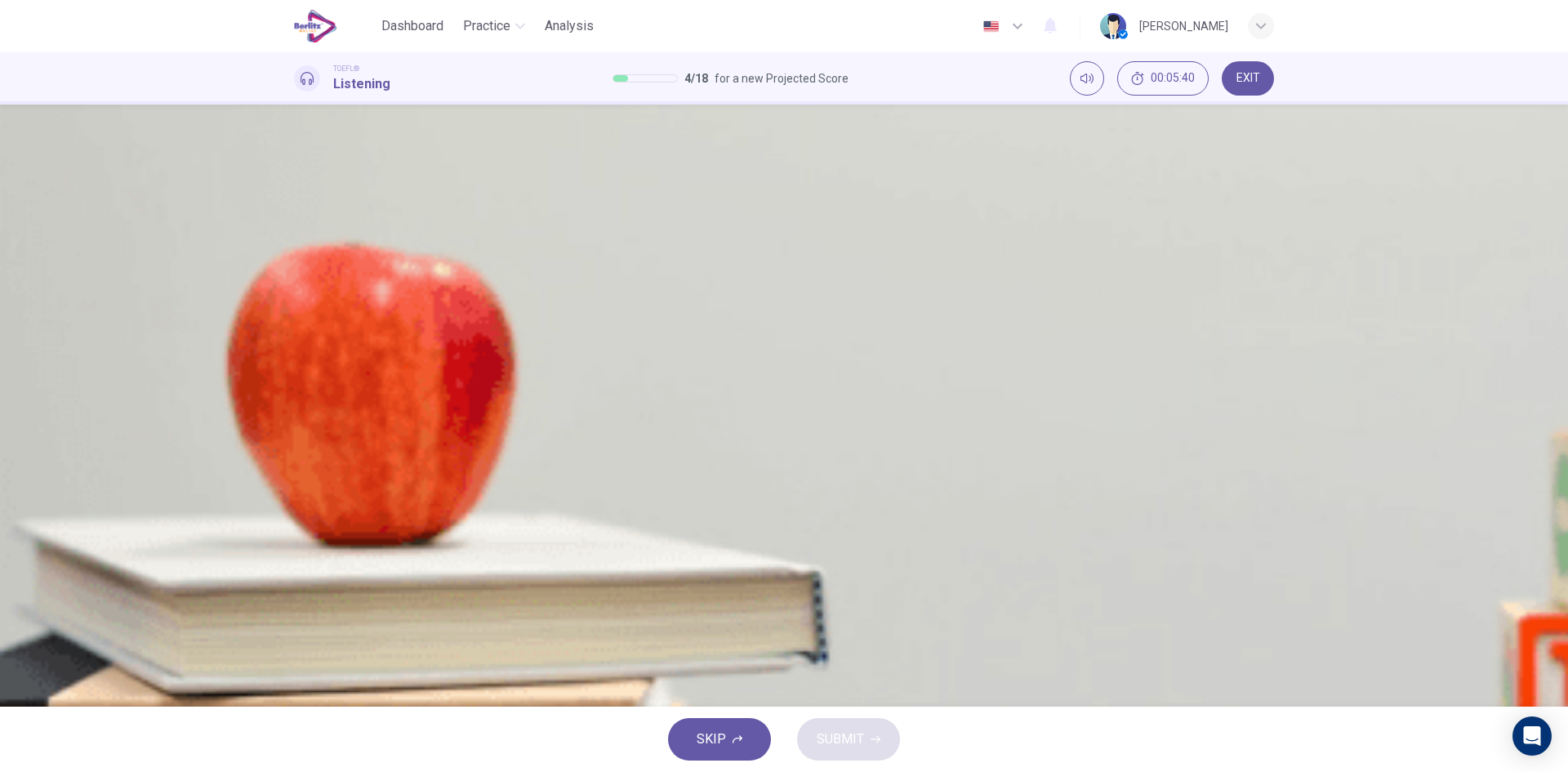
click at [327, 337] on div "C" at bounding box center [314, 324] width 26 height 26
click at [850, 746] on span "SUBMIT" at bounding box center [840, 739] width 47 height 23
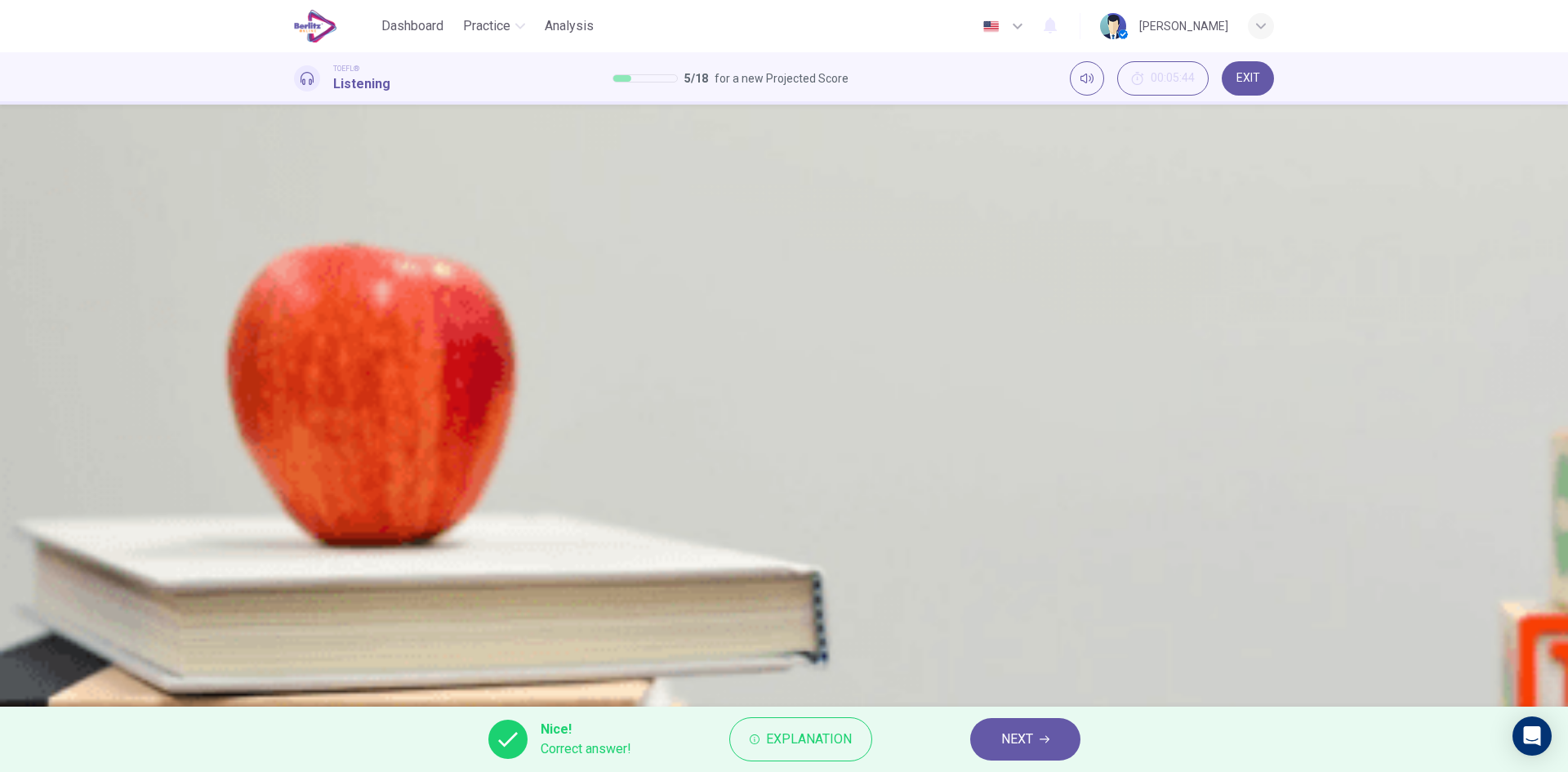
click at [1025, 733] on span "NEXT" at bounding box center [1017, 739] width 32 height 23
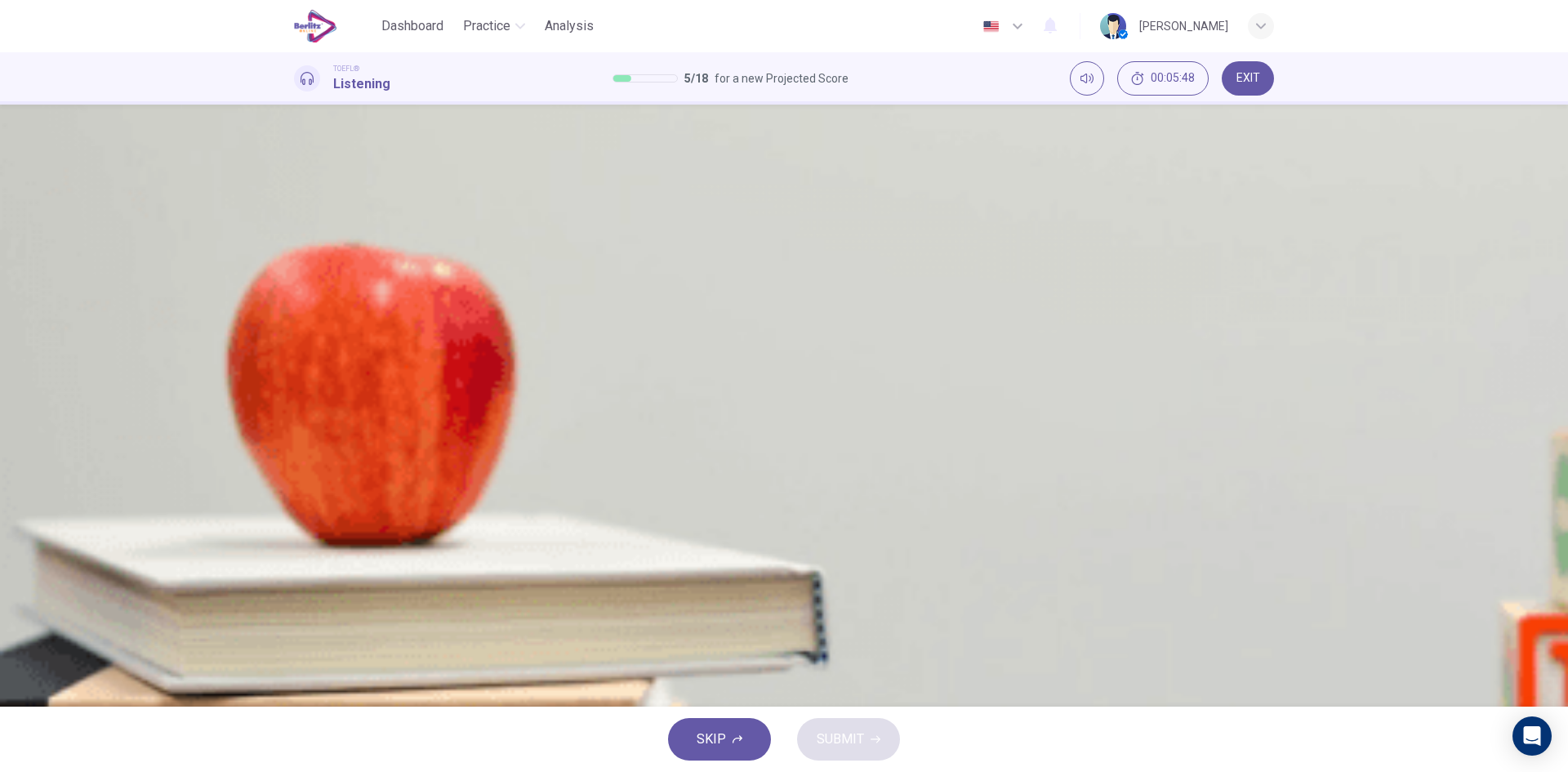
click at [301, 416] on icon "button" at bounding box center [301, 416] width 0 height 0
click at [294, 426] on span at bounding box center [294, 426] width 0 height 0
click at [301, 416] on icon "button" at bounding box center [301, 416] width 0 height 0
click at [730, 345] on button "C The words are all relatively simple, which gives the poem a feeling of simpli…" at bounding box center [784, 324] width 980 height 41
click at [880, 743] on button "SUBMIT" at bounding box center [848, 739] width 103 height 42
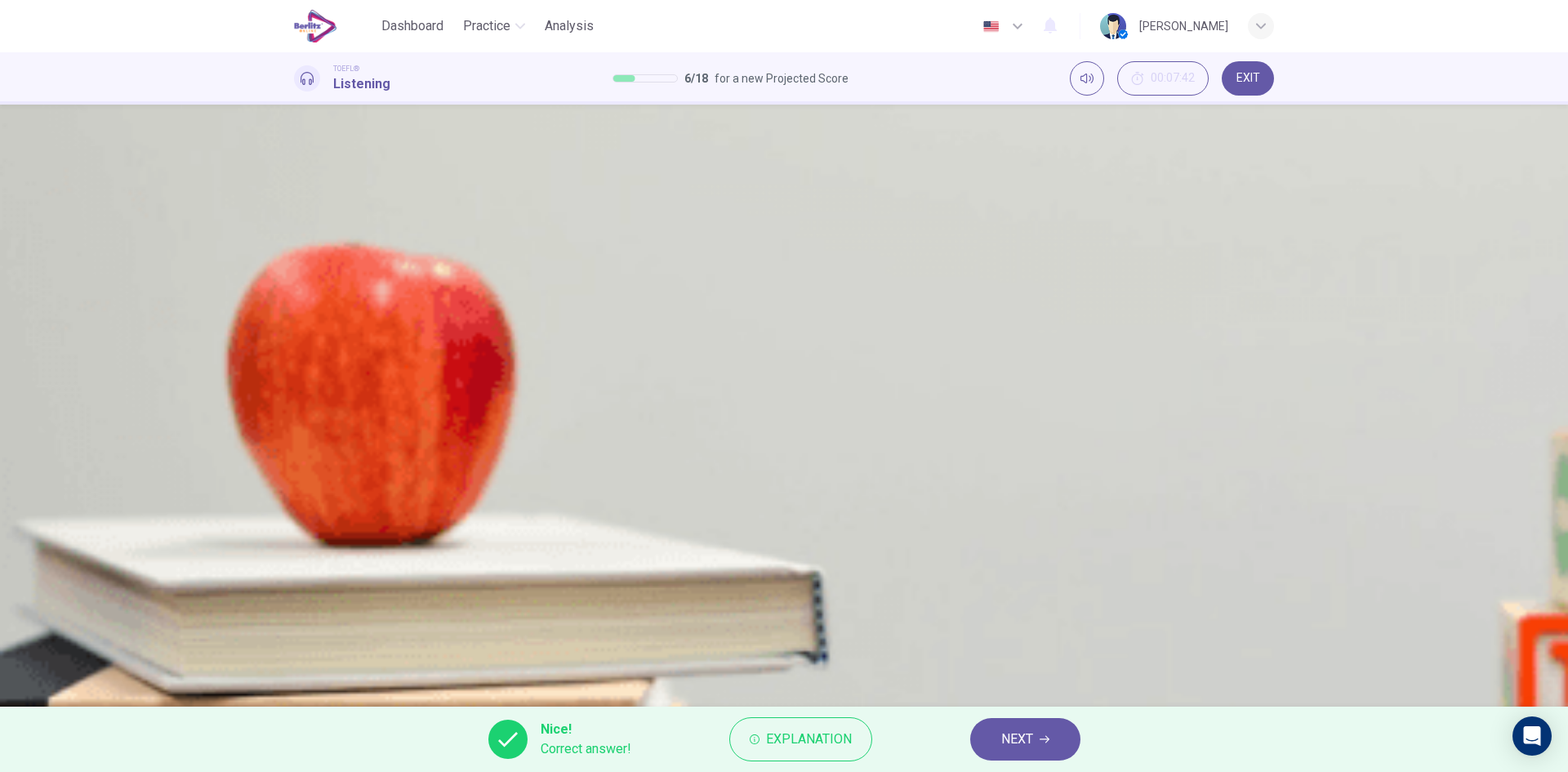
click at [301, 409] on button "button" at bounding box center [301, 416] width 13 height 13
click at [1004, 736] on span "NEXT" at bounding box center [1017, 739] width 32 height 23
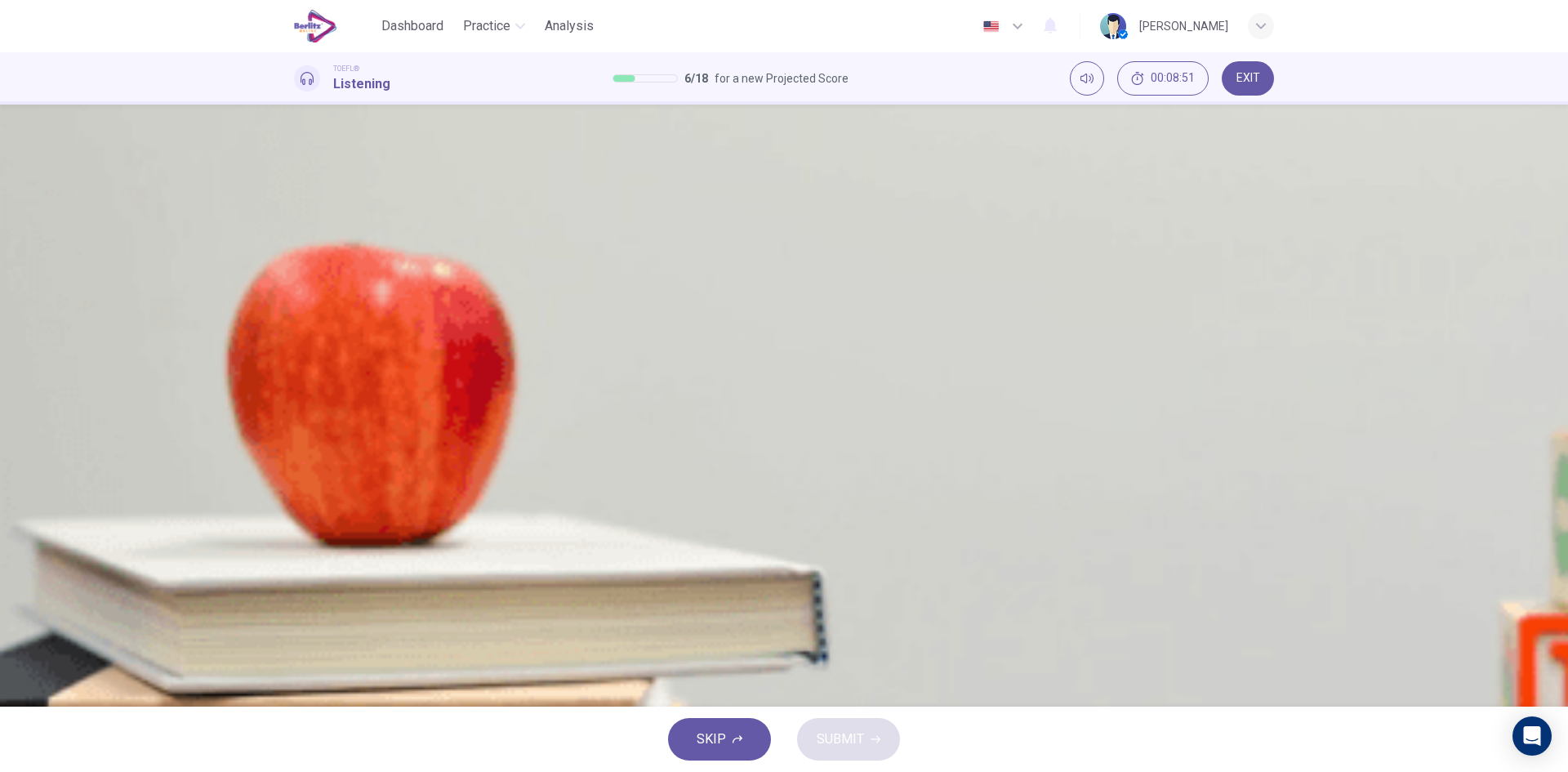
click at [294, 426] on span at bounding box center [294, 426] width 0 height 0
click at [313, 416] on icon "button" at bounding box center [311, 425] width 17 height 19
click at [301, 416] on icon "button" at bounding box center [301, 416] width 0 height 0
click at [294, 426] on span at bounding box center [294, 426] width 0 height 0
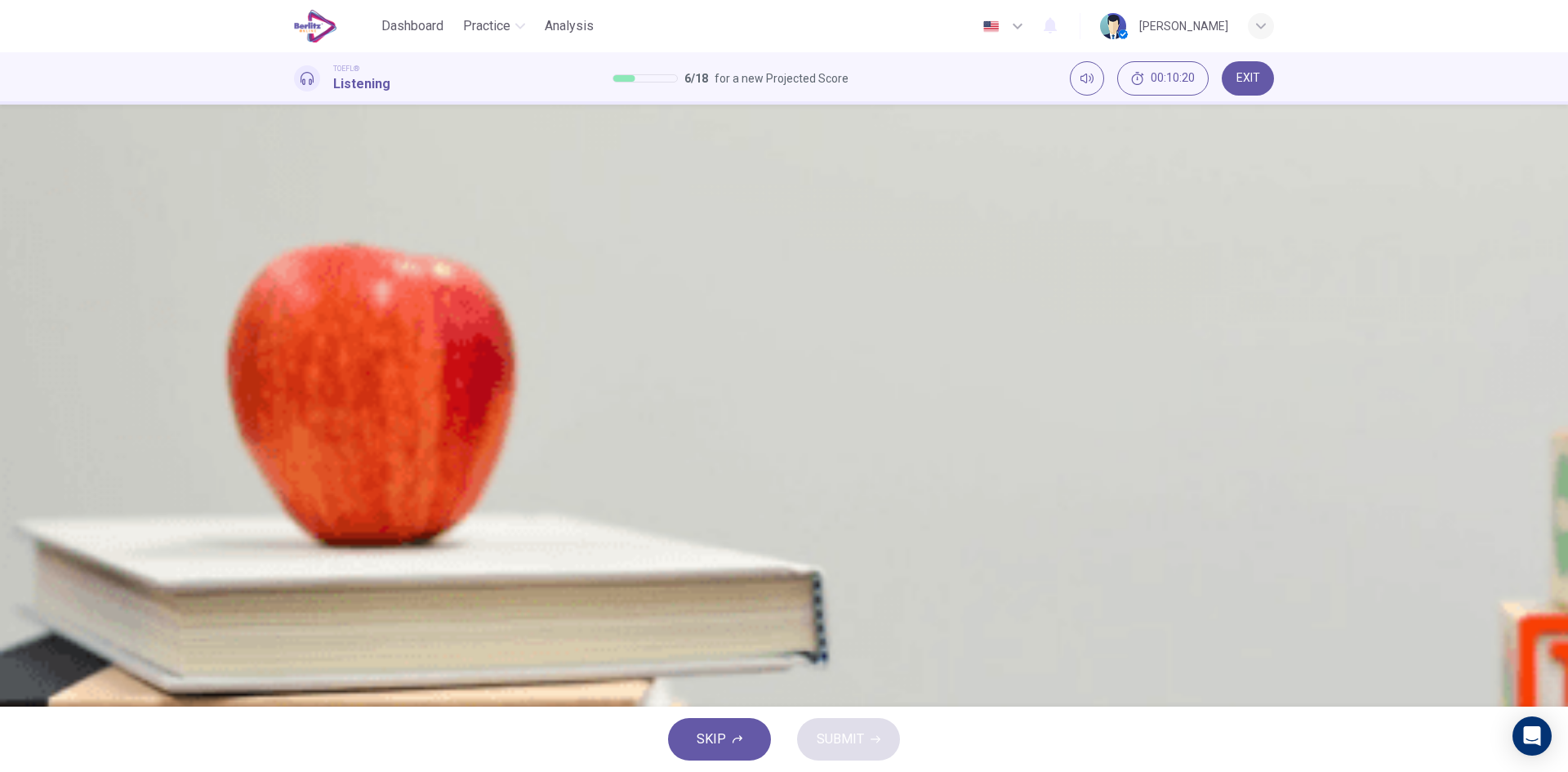
click at [294, 426] on span at bounding box center [294, 426] width 0 height 0
click at [301, 409] on button "button" at bounding box center [301, 416] width 13 height 13
click at [294, 426] on span at bounding box center [294, 426] width 0 height 0
click at [327, 297] on div "B" at bounding box center [314, 283] width 26 height 26
click at [863, 735] on button "SUBMIT" at bounding box center [848, 739] width 103 height 42
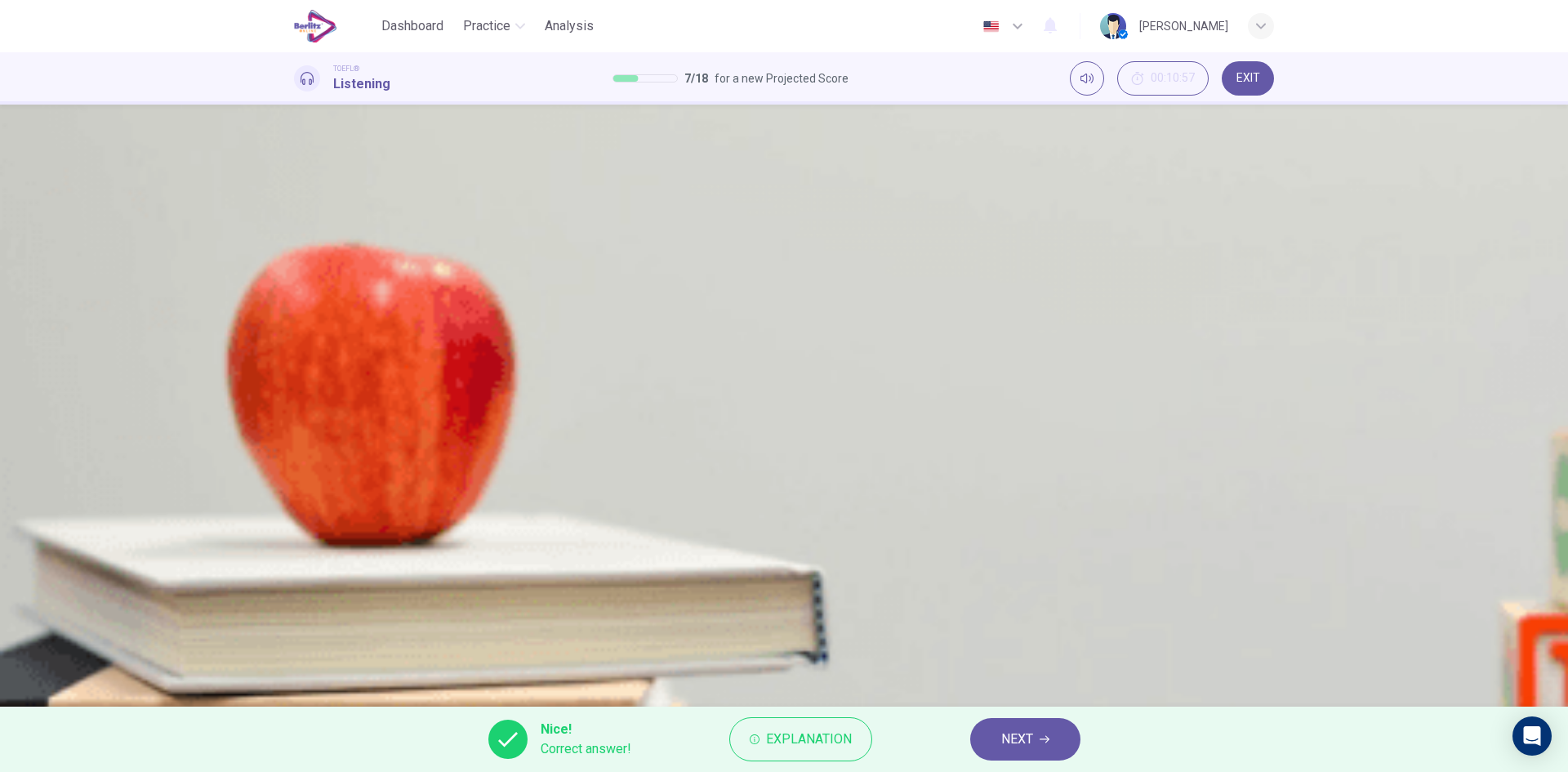
click at [306, 409] on button "button" at bounding box center [301, 416] width 13 height 13
click at [1032, 730] on span "NEXT" at bounding box center [1017, 739] width 32 height 23
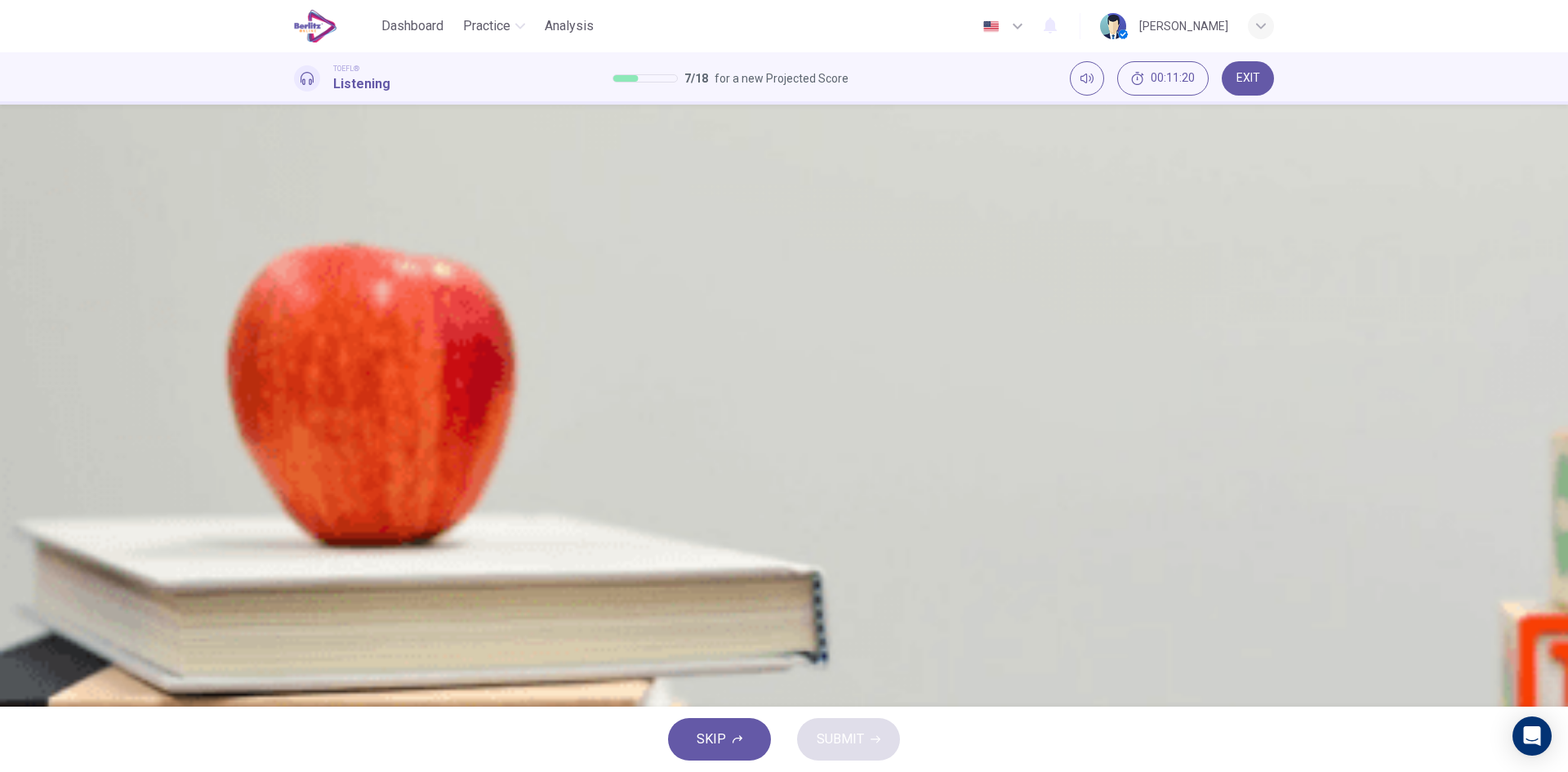
click at [294, 426] on span at bounding box center [294, 426] width 0 height 0
click at [307, 409] on button "button" at bounding box center [301, 416] width 13 height 13
click at [294, 426] on span at bounding box center [294, 426] width 0 height 0
click at [307, 409] on button "button" at bounding box center [301, 416] width 13 height 13
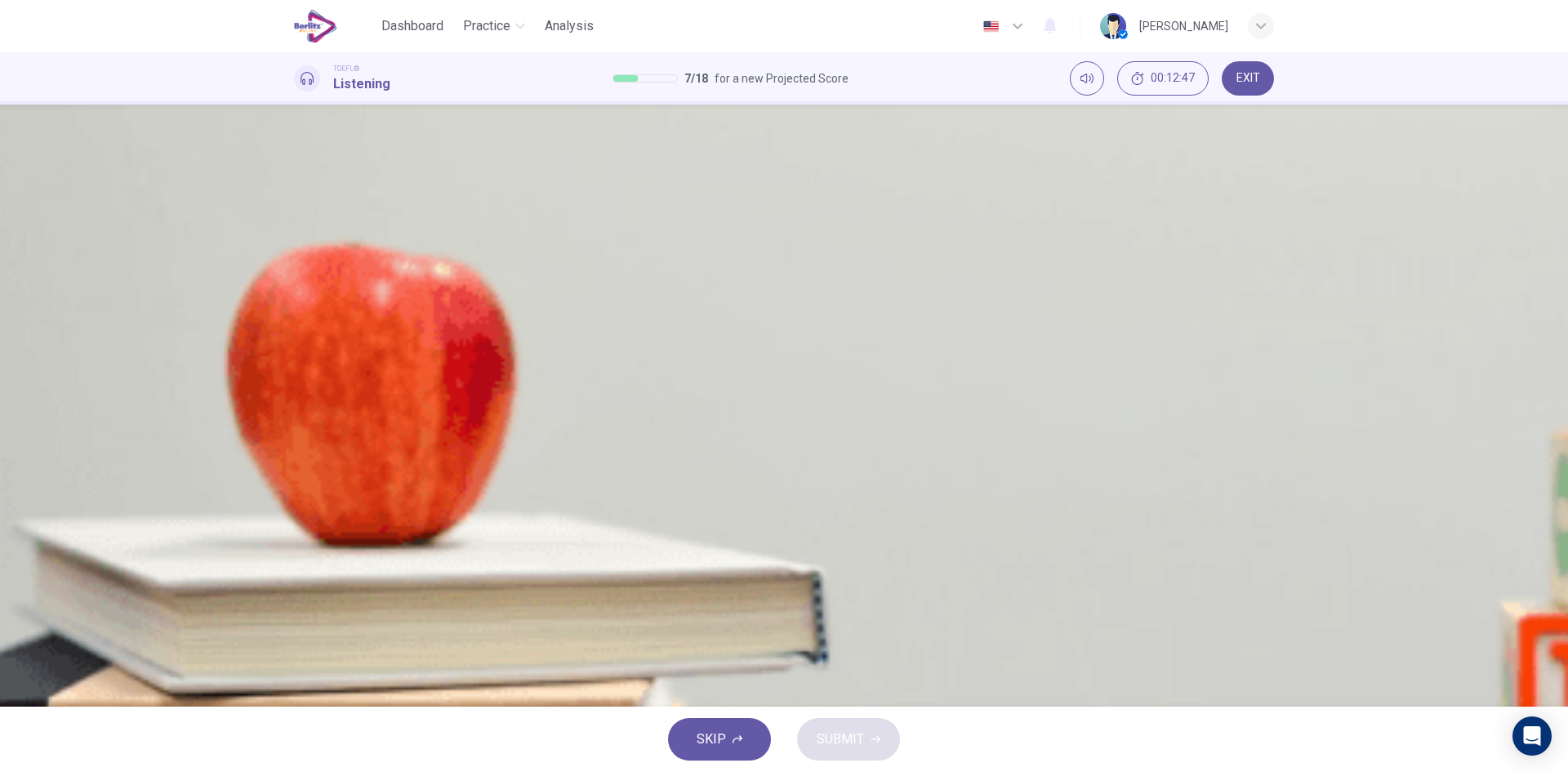
click at [294, 426] on span at bounding box center [294, 426] width 0 height 0
click at [743, 263] on button "A Look closely at how every word, every line of the poem contributes to the ove…" at bounding box center [784, 242] width 980 height 41
click at [294, 426] on span at bounding box center [294, 426] width 0 height 0
click at [298, 409] on button "button" at bounding box center [301, 416] width 13 height 13
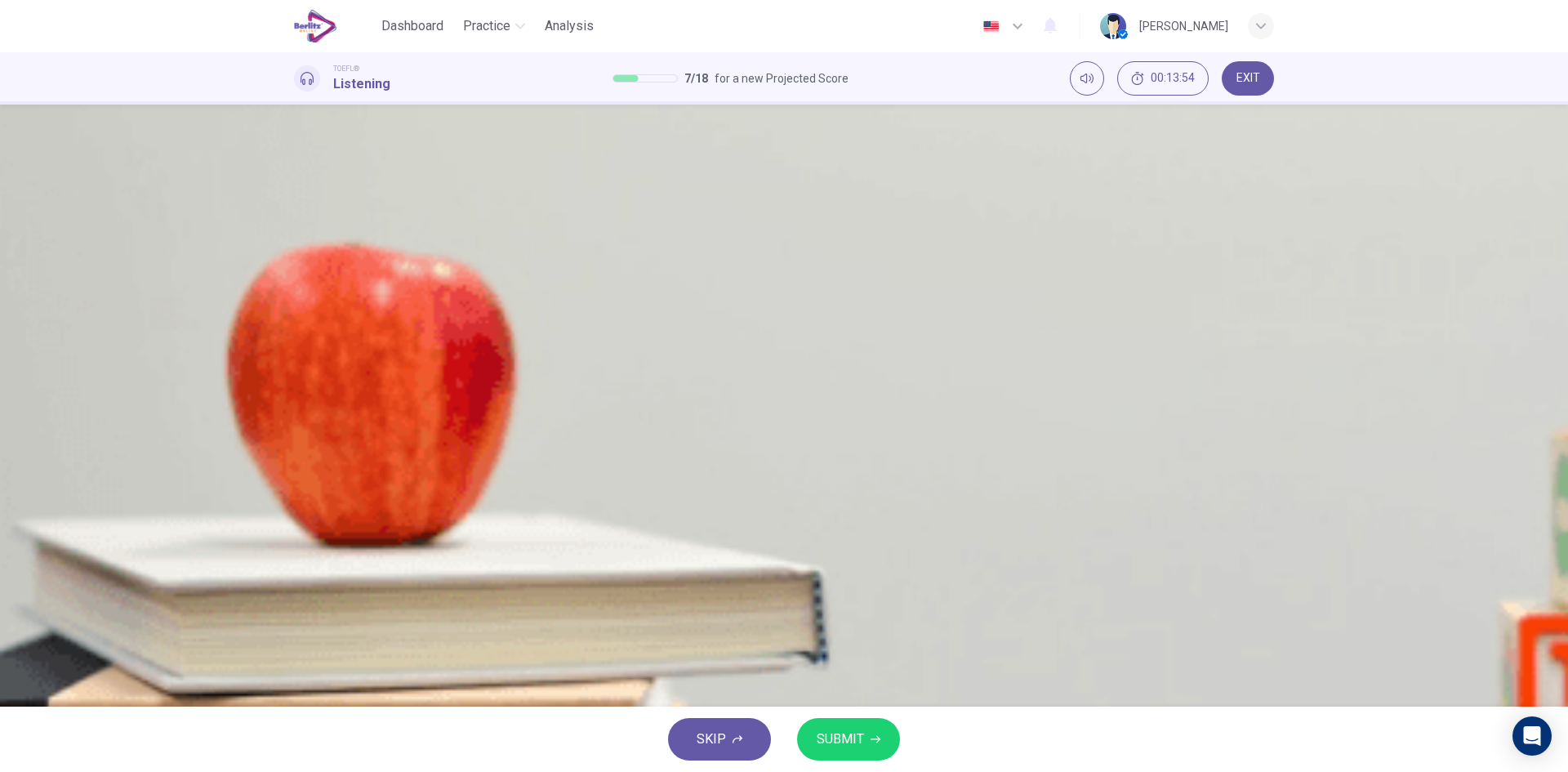
click at [866, 758] on button "SUBMIT" at bounding box center [848, 739] width 103 height 42
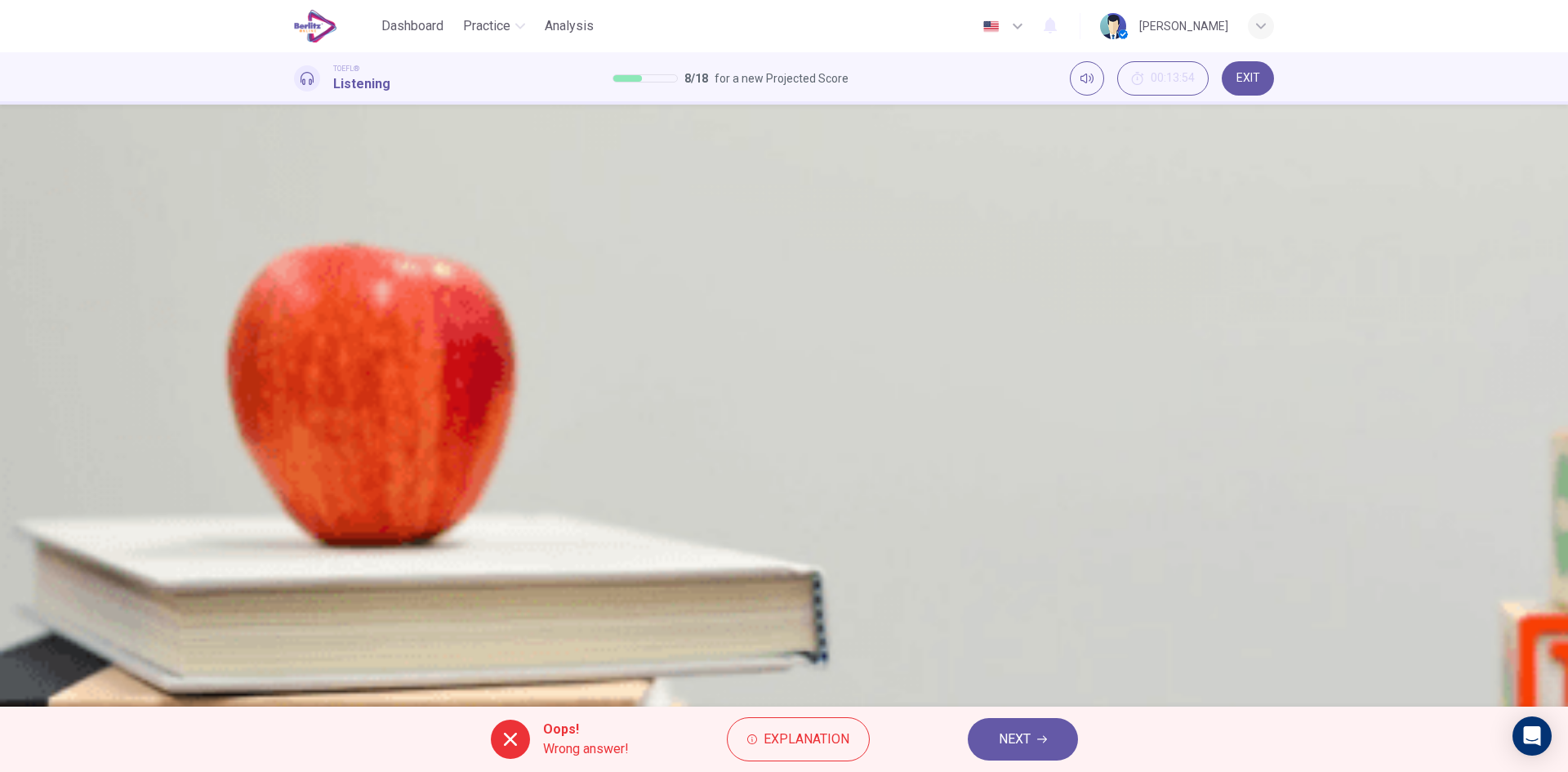
click at [1004, 739] on span "NEXT" at bounding box center [1014, 739] width 32 height 23
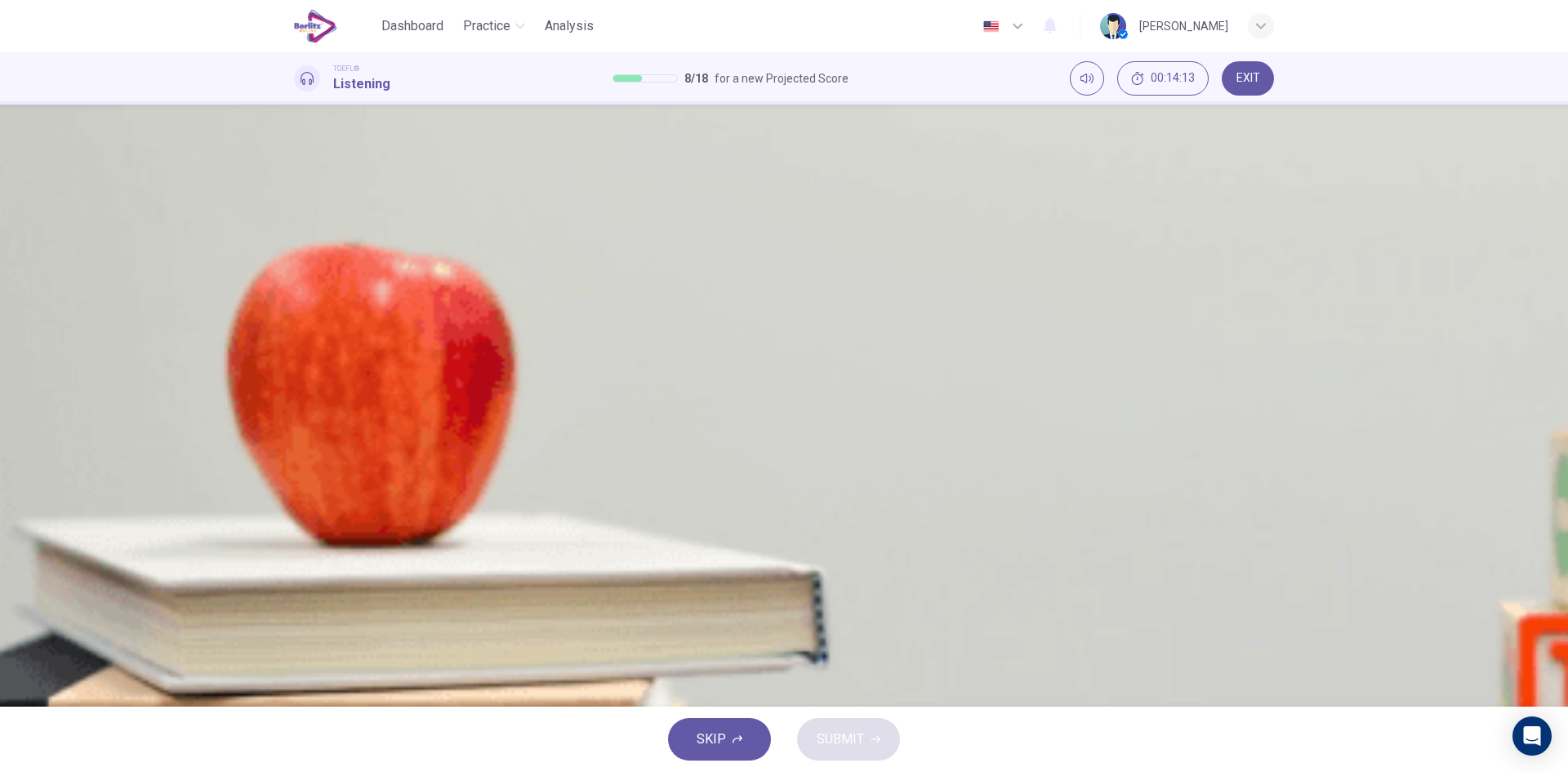
type input "*"
click at [320, 253] on icon "button" at bounding box center [311, 242] width 17 height 19
click at [301, 232] on icon "button" at bounding box center [301, 232] width 0 height 0
click at [307, 239] on button "button" at bounding box center [301, 233] width 13 height 13
click at [327, 380] on div "B" at bounding box center [314, 366] width 26 height 26
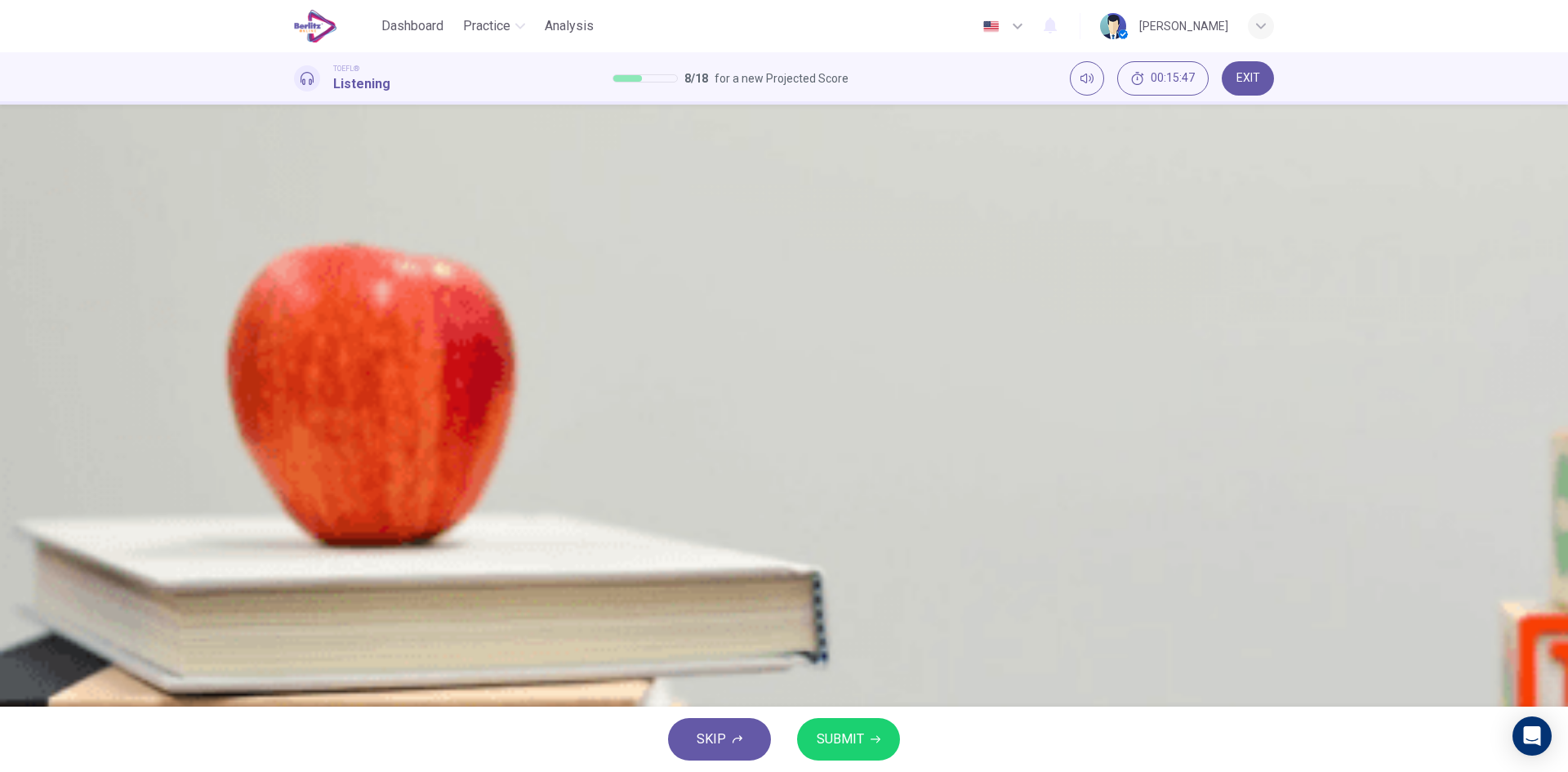
click at [725, 283] on div "00m 11s" at bounding box center [784, 263] width 980 height 84
click at [301, 232] on icon "button" at bounding box center [301, 232] width 0 height 0
type input "*"
click at [873, 728] on button "SUBMIT" at bounding box center [848, 739] width 103 height 42
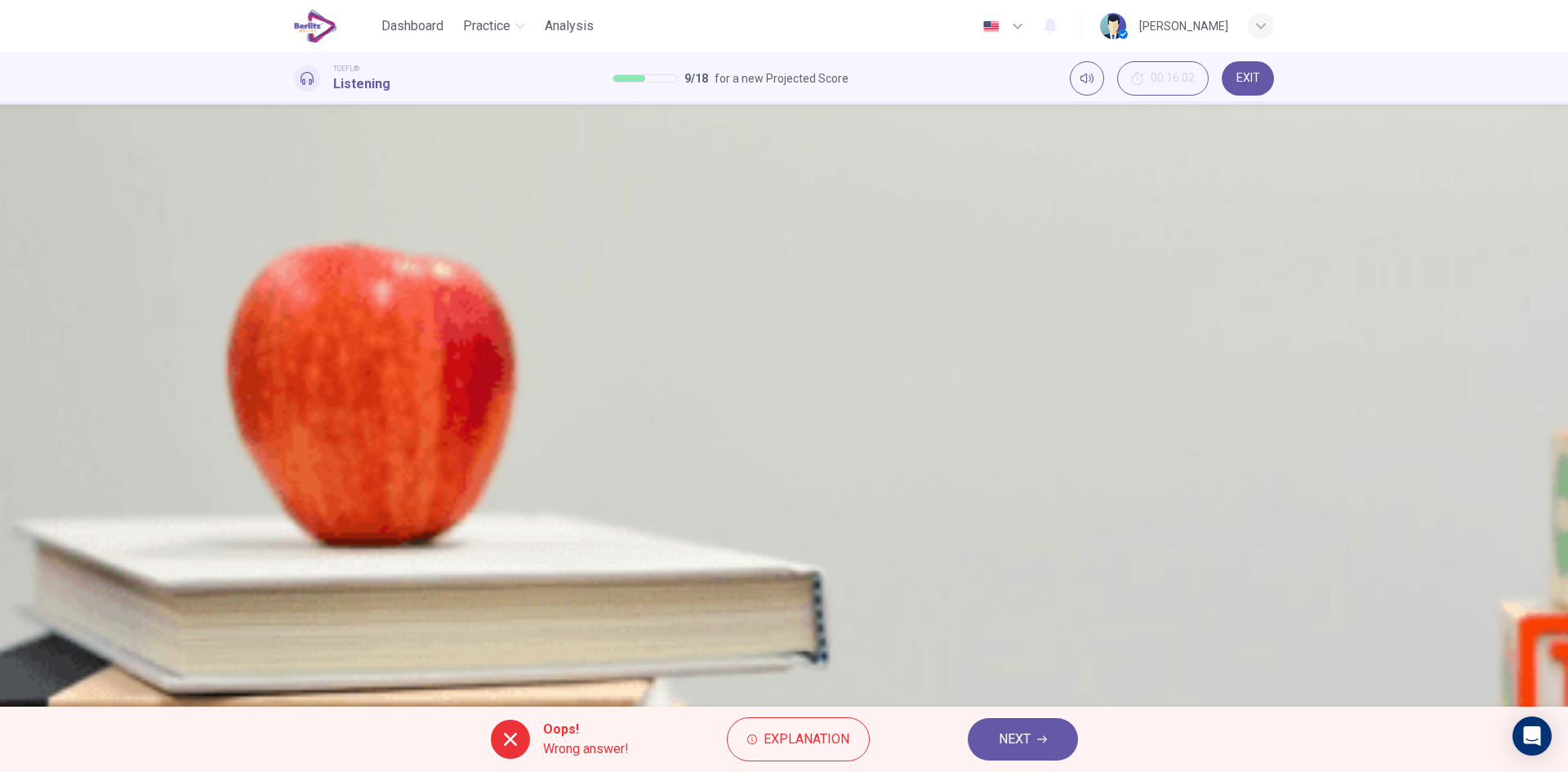
click at [998, 727] on button "NEXT" at bounding box center [1023, 739] width 110 height 42
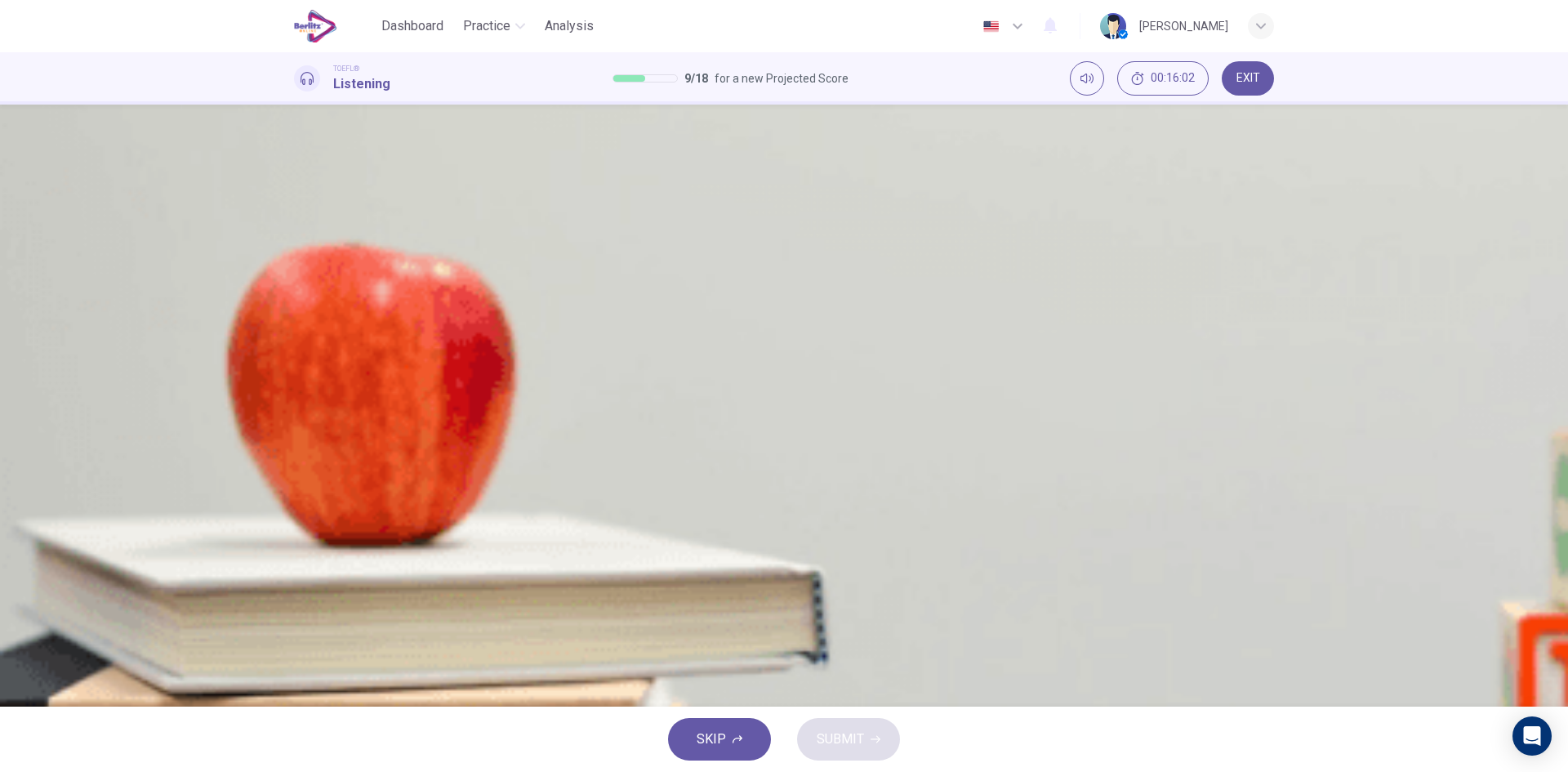
scroll to position [31, 0]
click at [302, 409] on button "button" at bounding box center [301, 416] width 13 height 13
click at [327, 297] on div "B" at bounding box center [314, 283] width 26 height 26
click at [827, 741] on span "SUBMIT" at bounding box center [840, 739] width 47 height 23
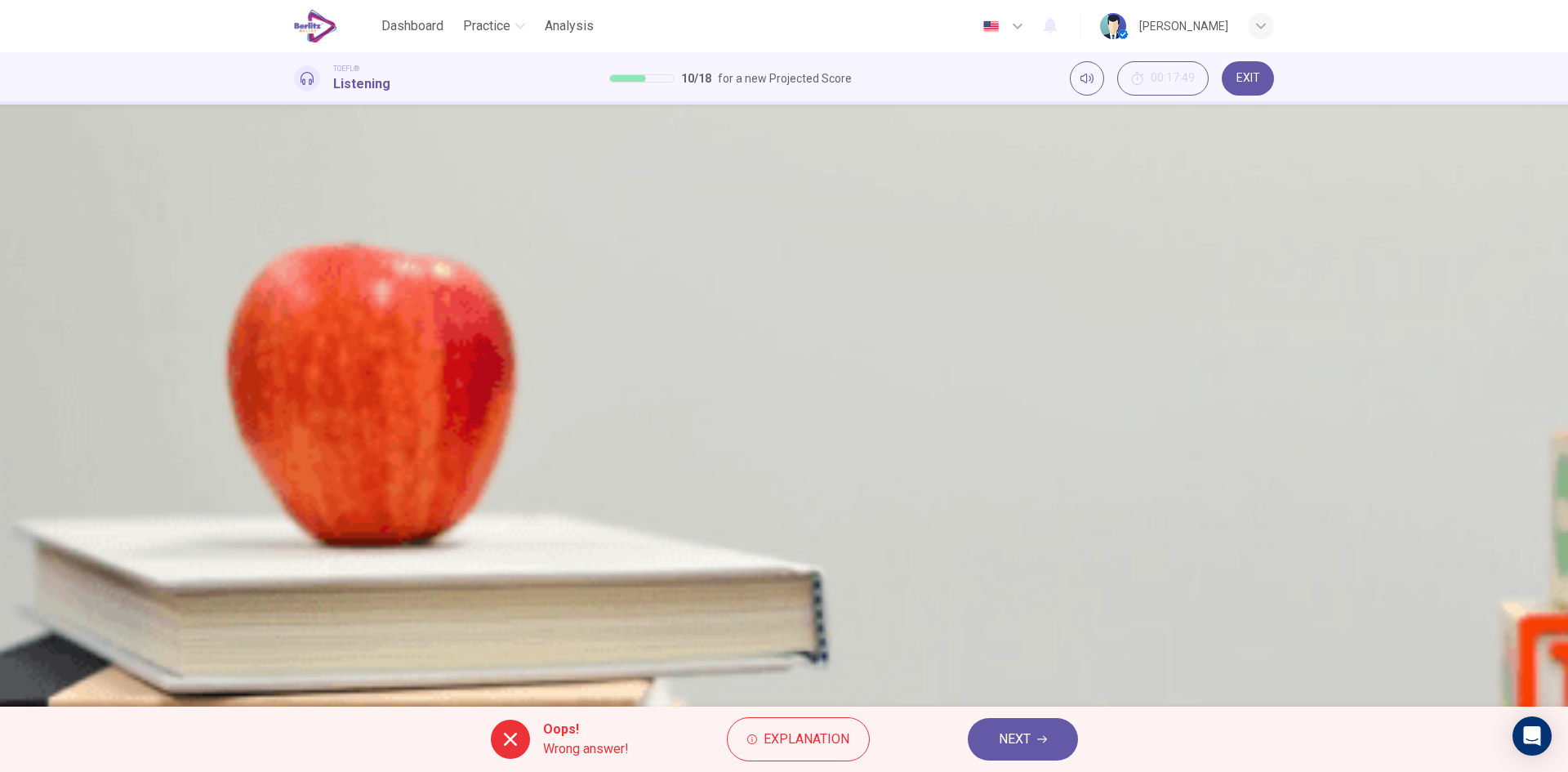
click at [301, 416] on icon "button" at bounding box center [301, 416] width 0 height 0
click at [298, 450] on button "Click to see the audio transcription" at bounding box center [295, 458] width 3 height 15
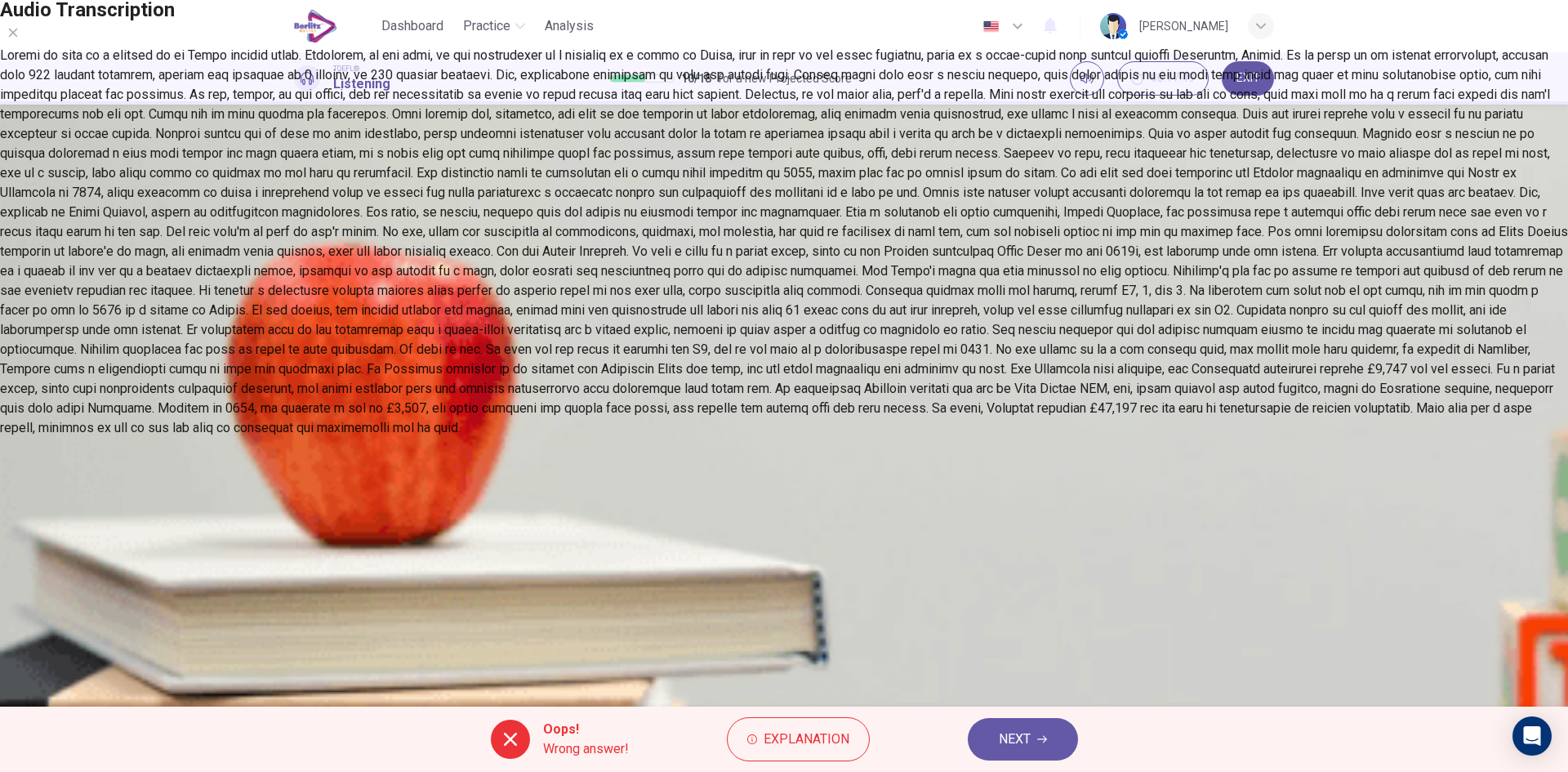
scroll to position [943, 0]
click at [26, 46] on button "button" at bounding box center [12, 32] width 26 height 26
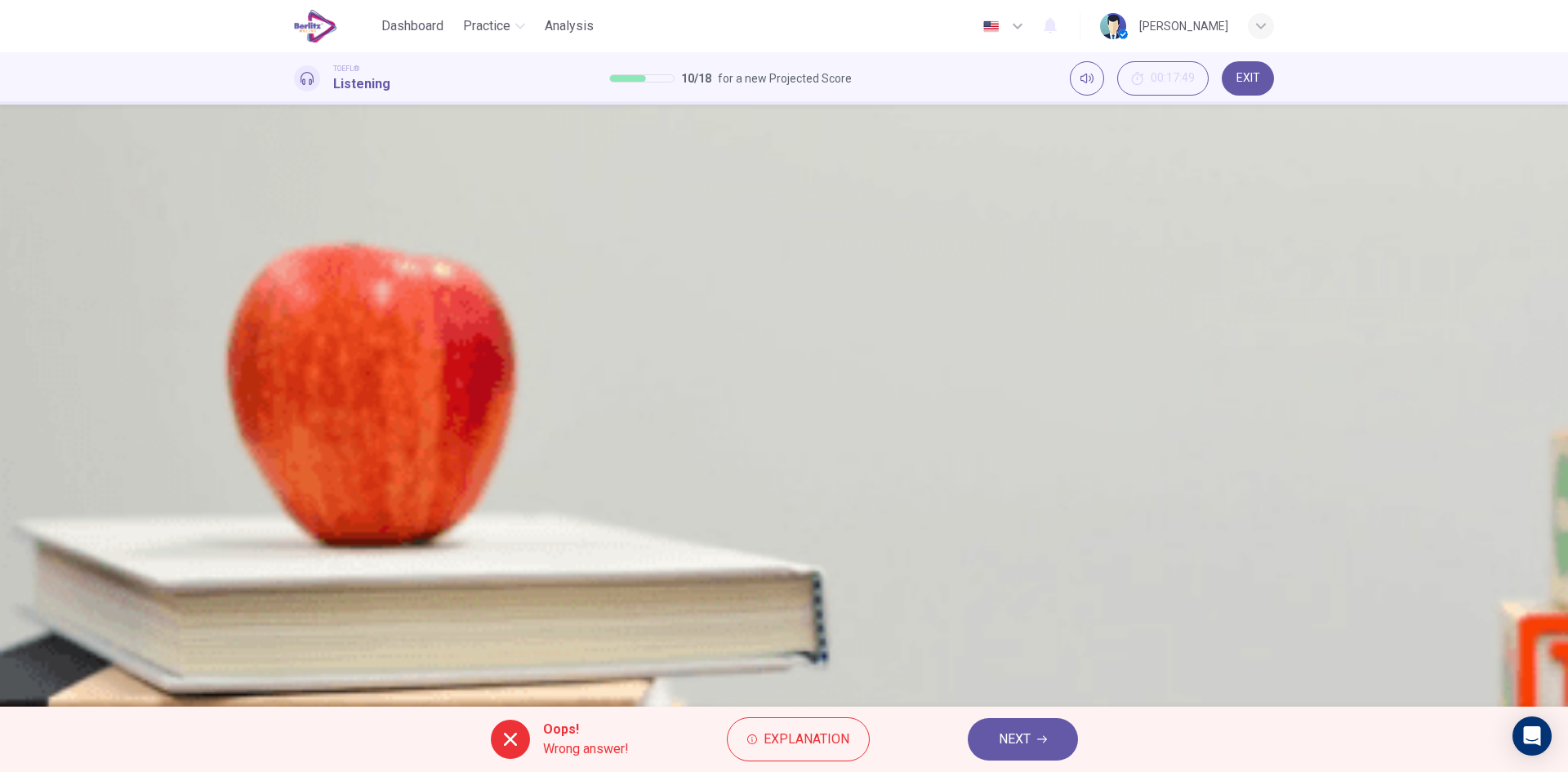
click at [1025, 741] on span "NEXT" at bounding box center [1014, 739] width 32 height 23
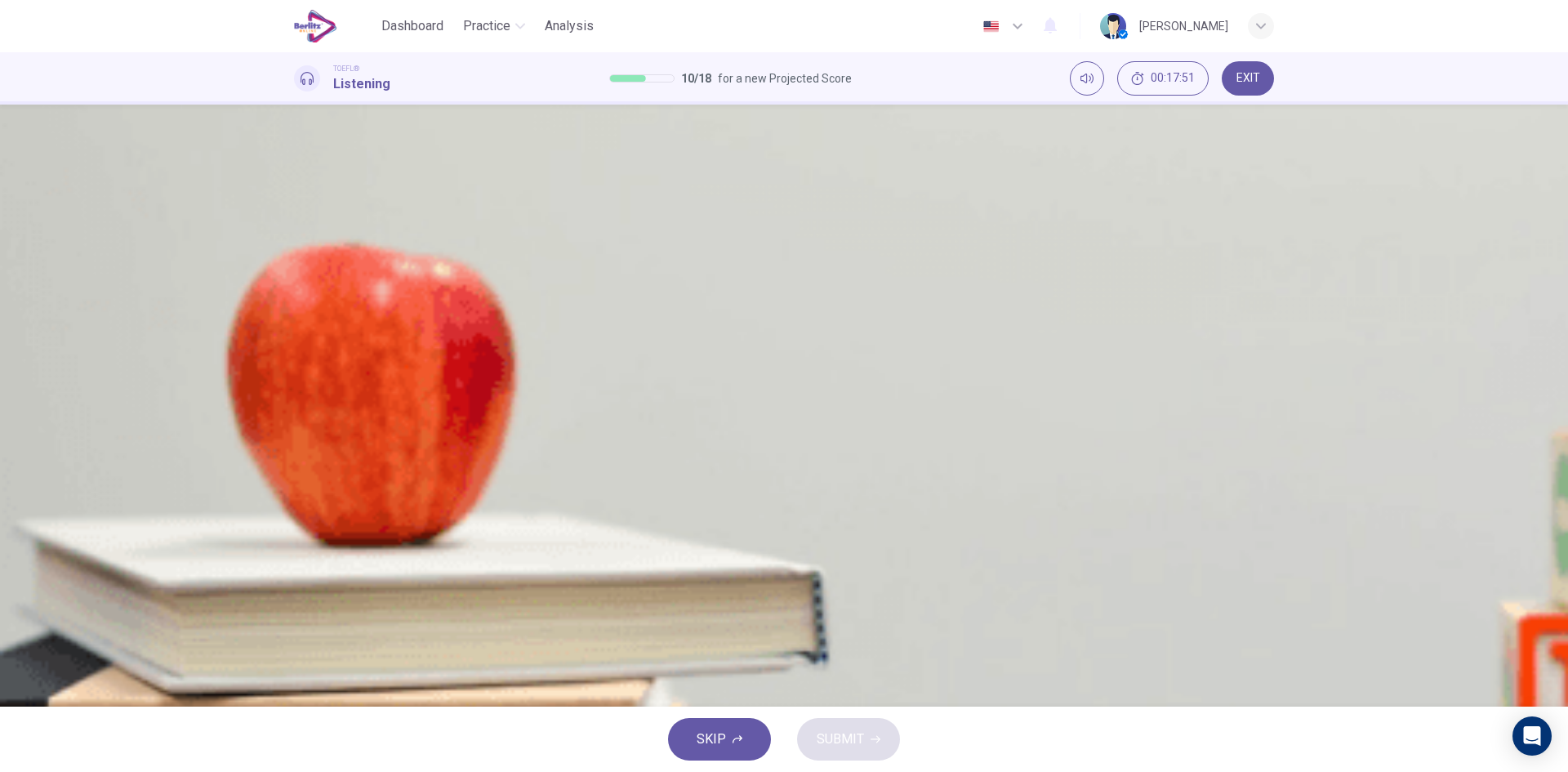
click at [294, 426] on span at bounding box center [294, 426] width 0 height 0
click at [306, 409] on button "button" at bounding box center [301, 416] width 13 height 13
type input "**"
click at [1242, 63] on button "EXIT" at bounding box center [1248, 79] width 52 height 35
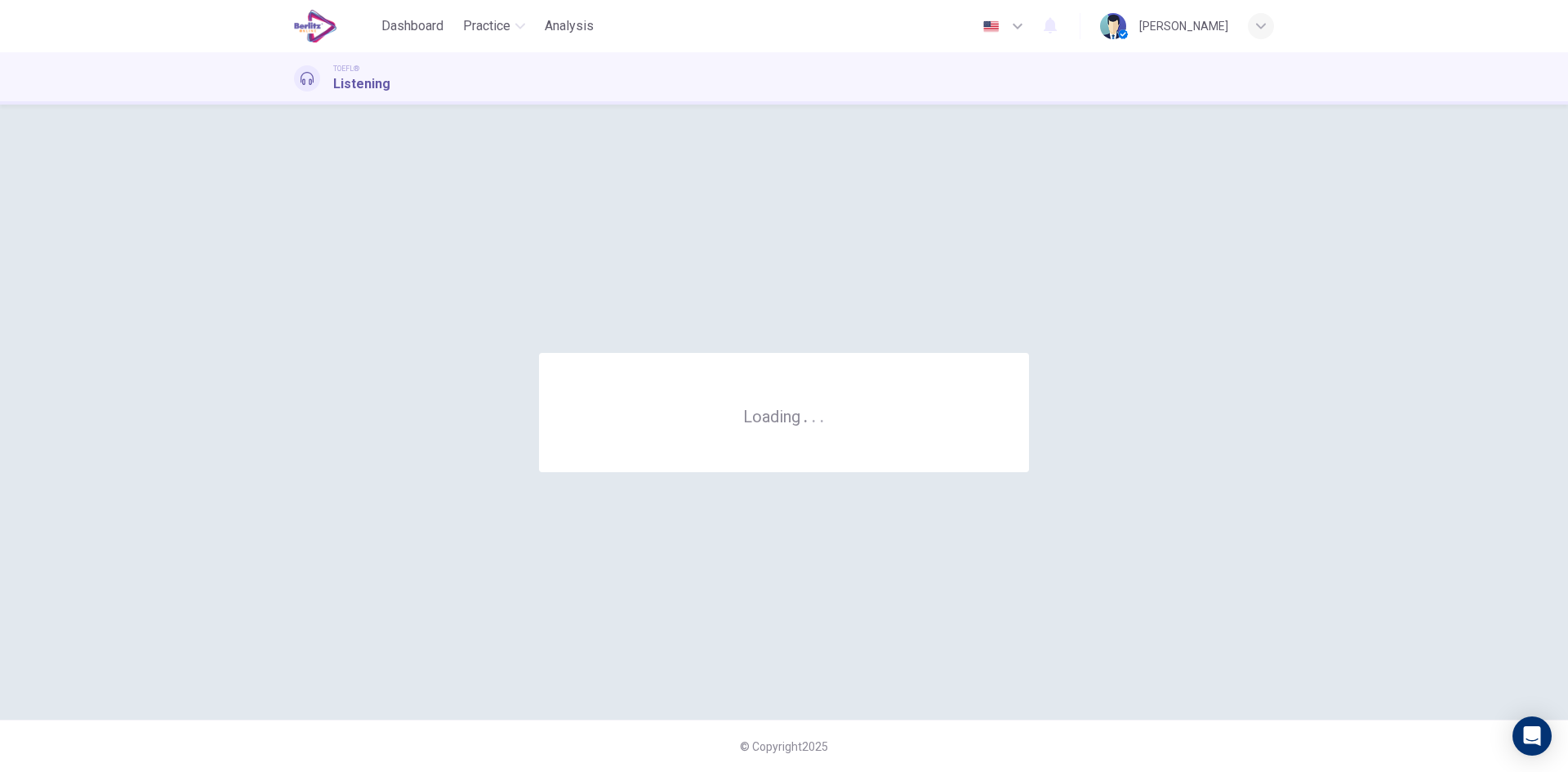
scroll to position [0, 0]
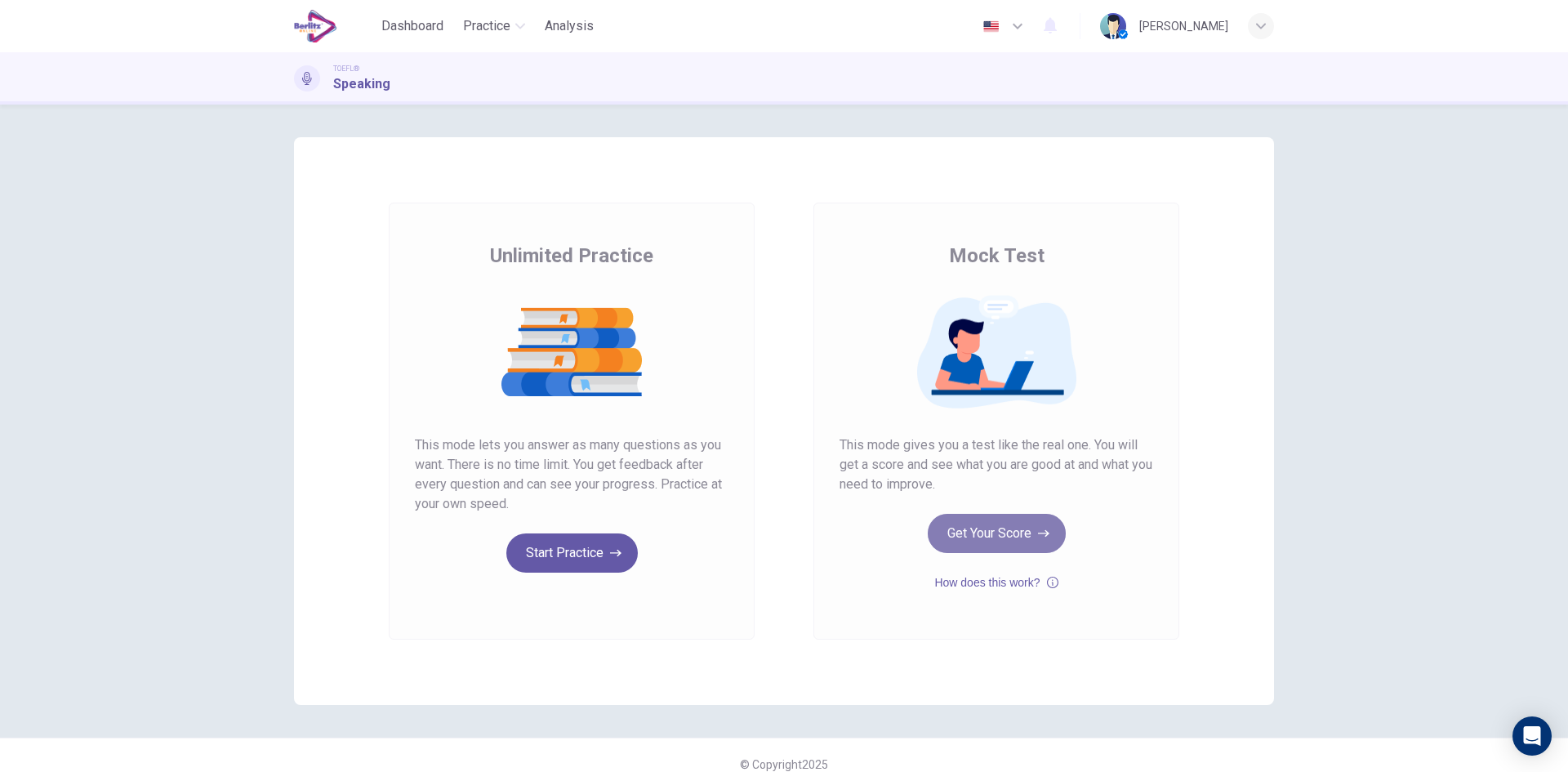
click at [955, 524] on button "Get Your Score" at bounding box center [997, 533] width 138 height 39
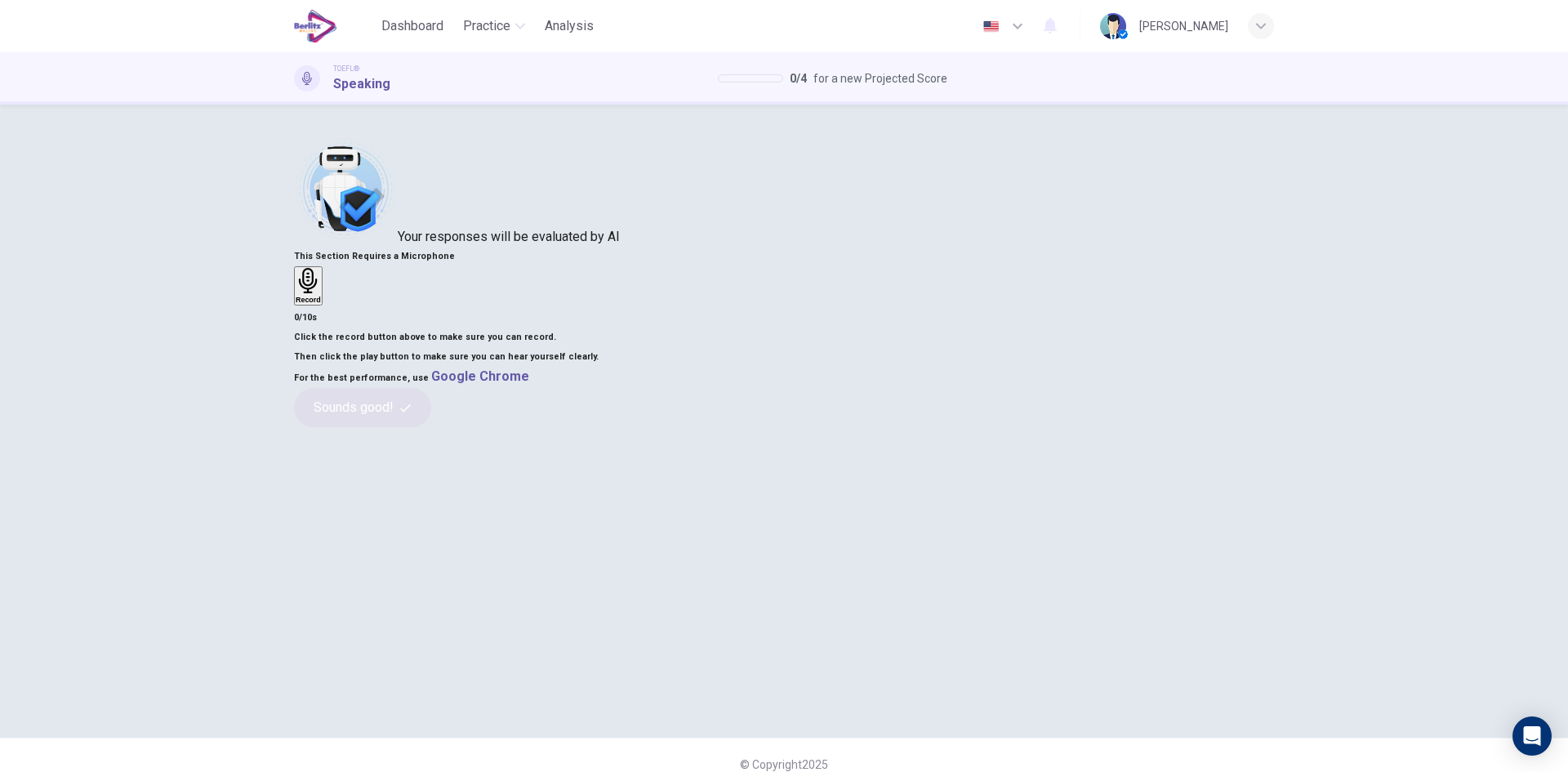
click at [321, 303] on div "Record" at bounding box center [308, 285] width 25 height 36
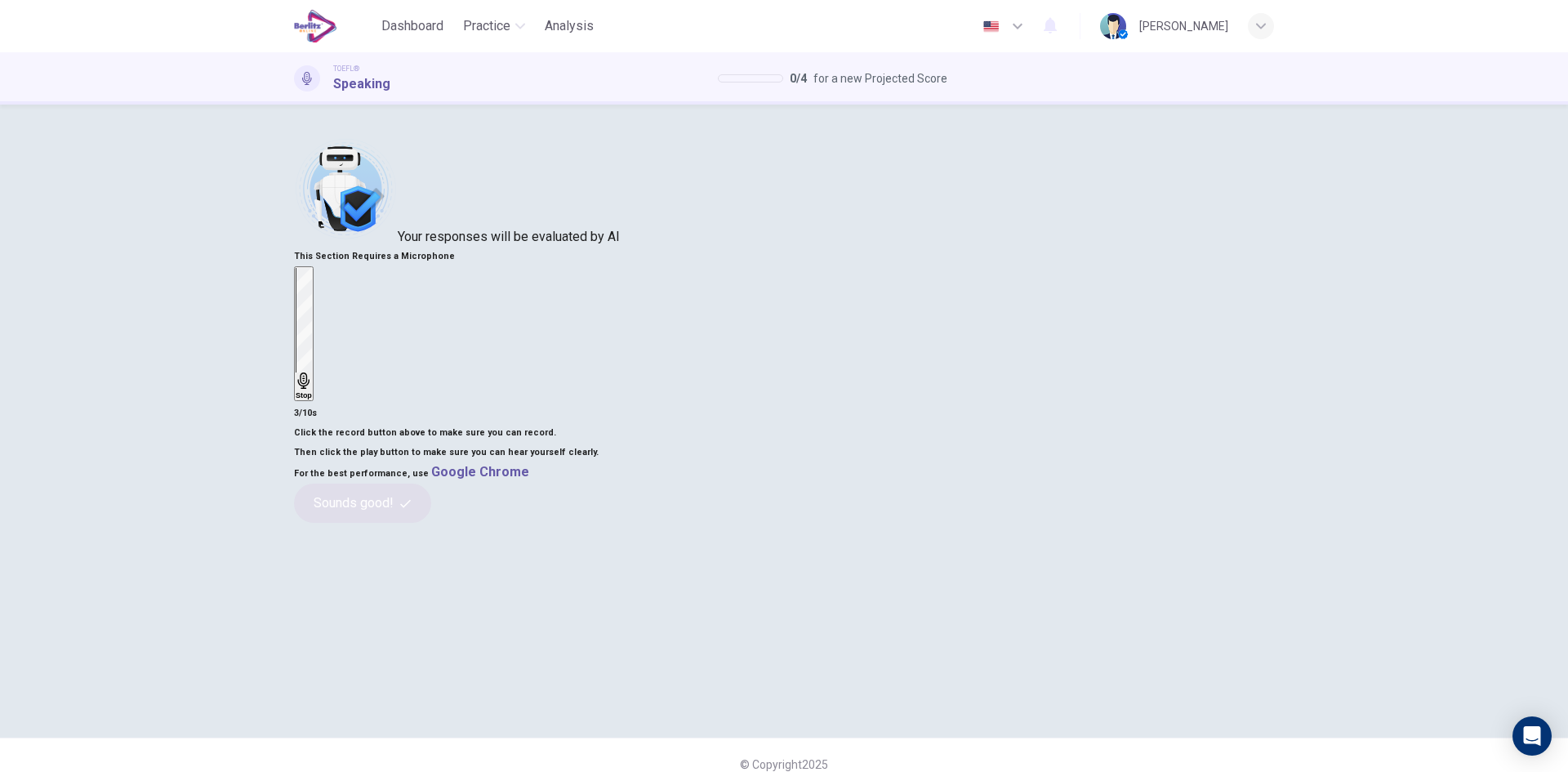
click at [312, 308] on div "Stop" at bounding box center [303, 333] width 16 height 132
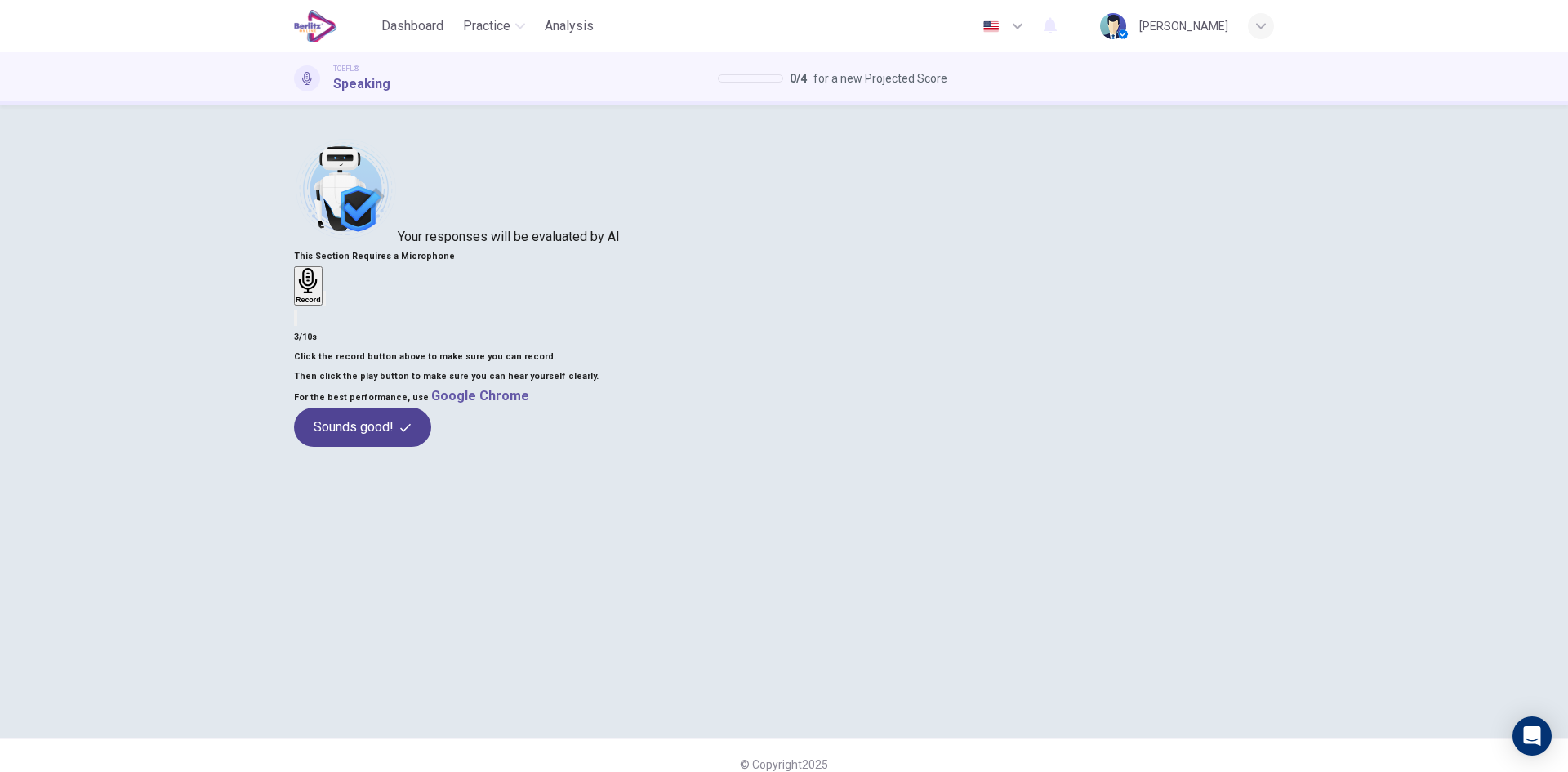
click at [431, 446] on button "Sounds good!" at bounding box center [362, 427] width 137 height 39
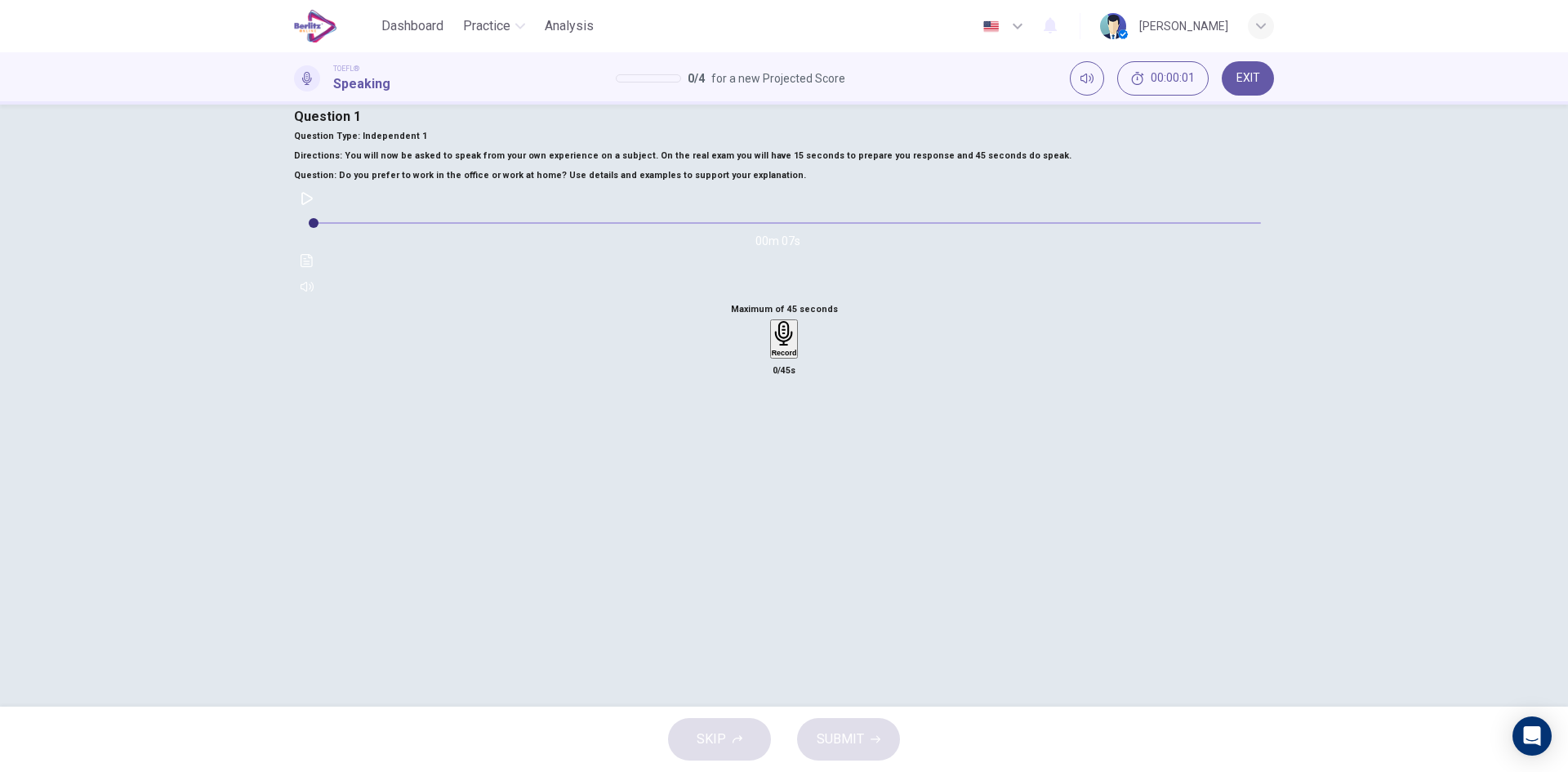
scroll to position [31, 0]
click at [313, 205] on icon "button" at bounding box center [307, 198] width 12 height 13
type input "*"
click at [772, 346] on icon "button" at bounding box center [784, 332] width 25 height 25
click at [792, 451] on div "Stop" at bounding box center [784, 385] width 16 height 132
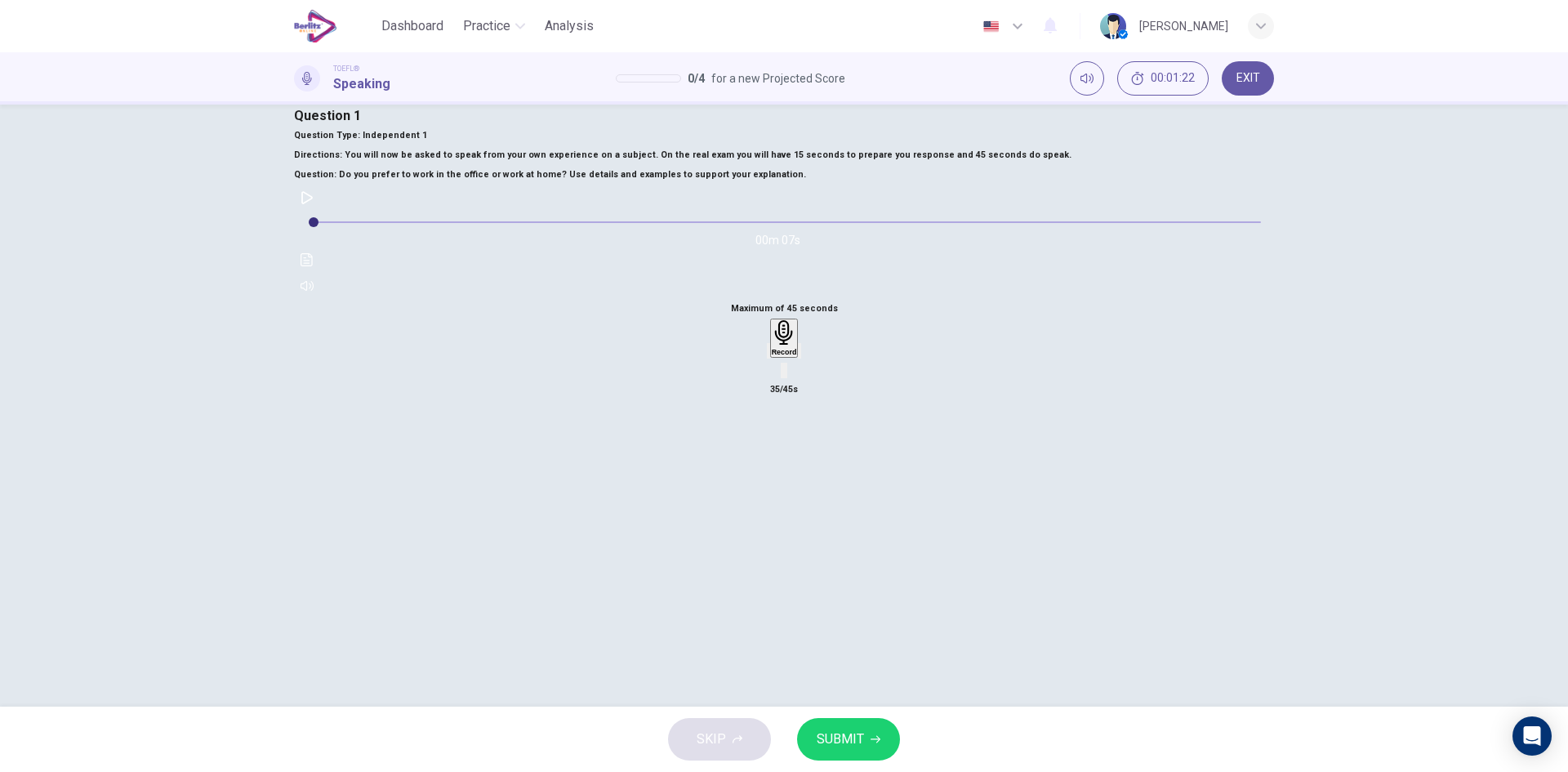
click at [769, 354] on icon "button" at bounding box center [769, 354] width 0 height 0
click at [772, 356] on div "Record" at bounding box center [784, 337] width 25 height 36
click at [776, 451] on div "Stop" at bounding box center [784, 385] width 16 height 132
click at [769, 357] on div "button" at bounding box center [769, 350] width 0 height 12
click at [772, 346] on icon "button" at bounding box center [784, 332] width 25 height 25
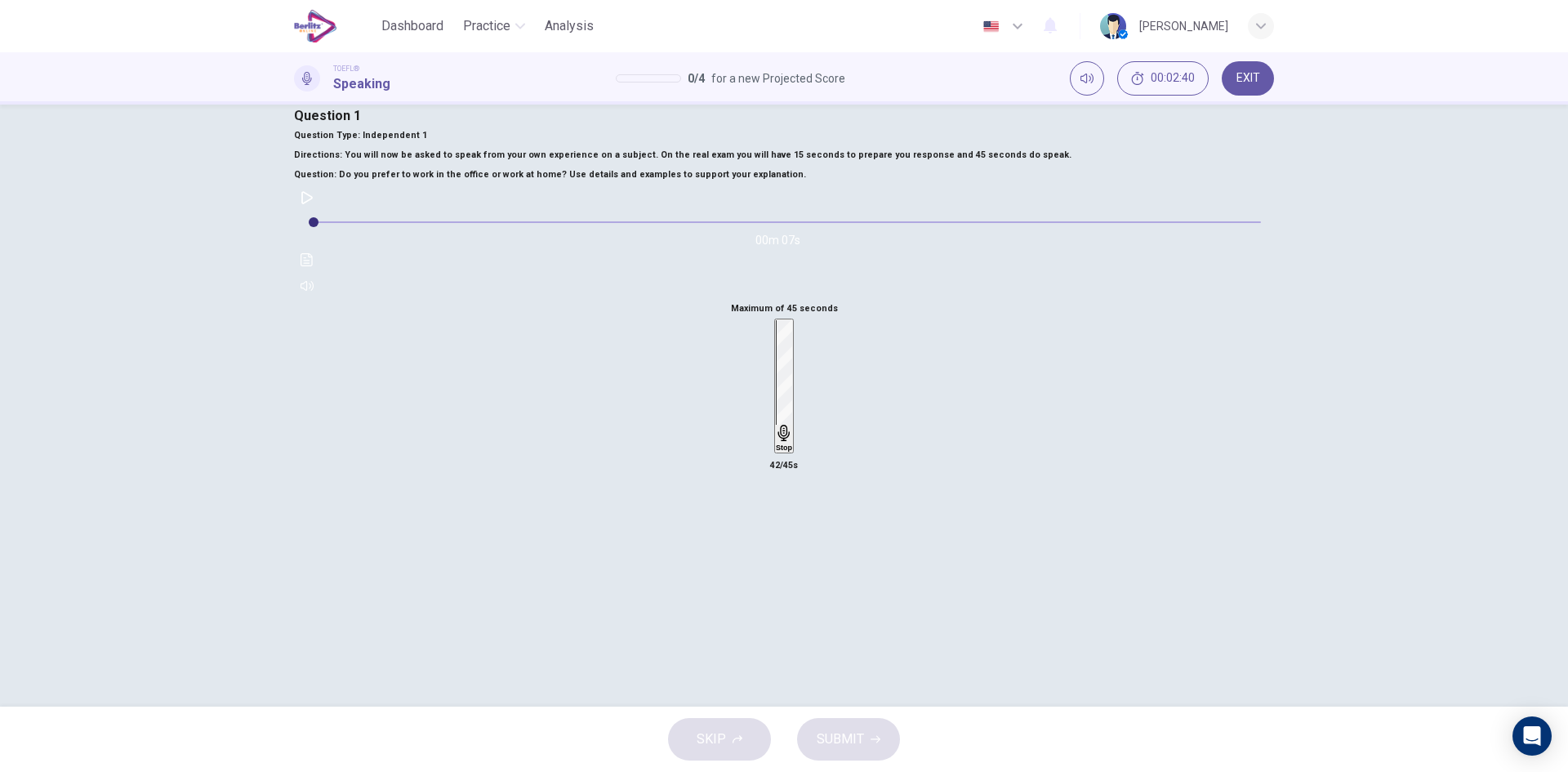
click at [789, 441] on icon "button" at bounding box center [784, 432] width 16 height 16
click at [853, 736] on span "SUBMIT" at bounding box center [840, 739] width 47 height 23
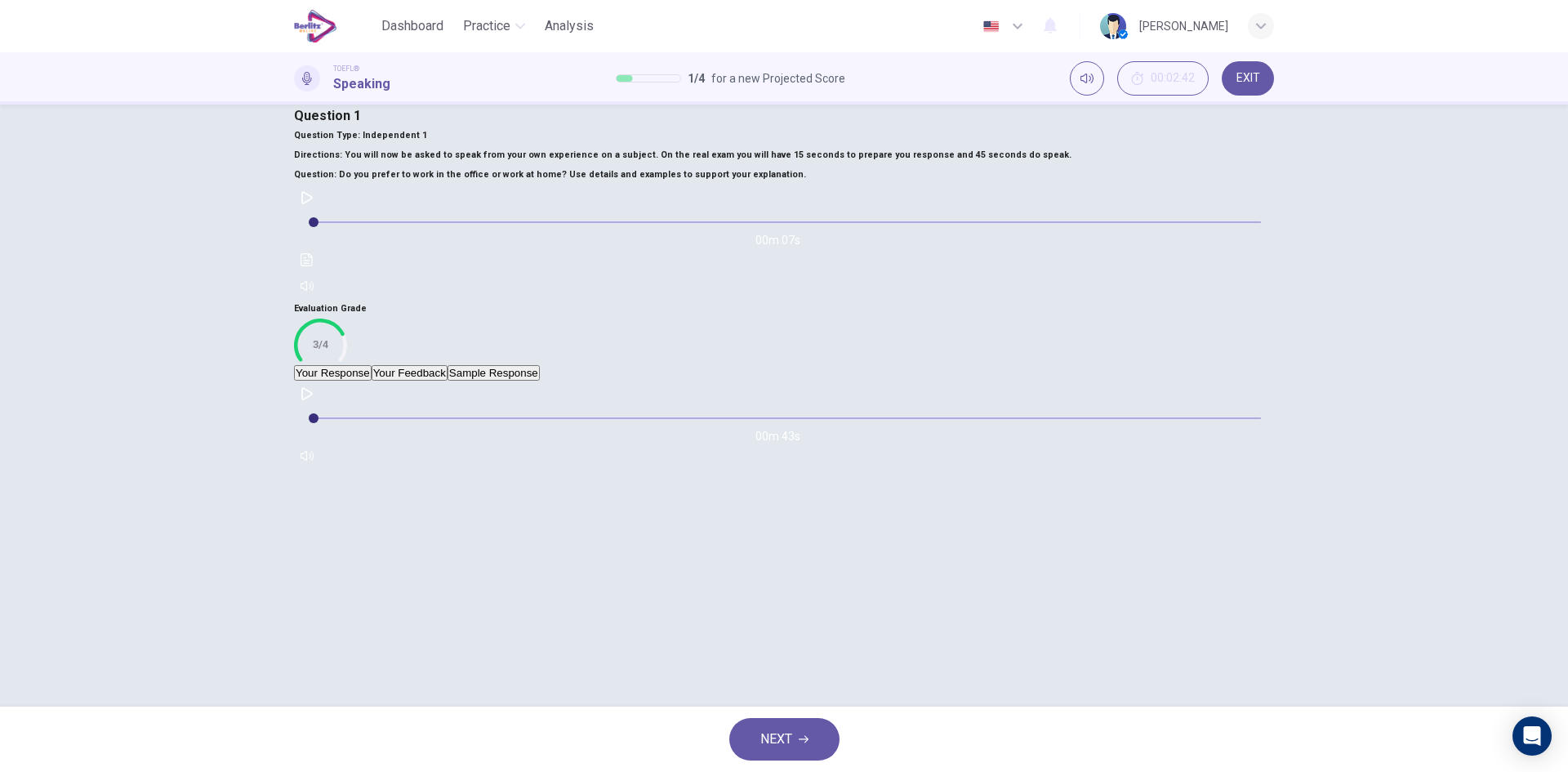
scroll to position [50, 0]
click at [447, 380] on button "Your Feedback" at bounding box center [409, 373] width 76 height 15
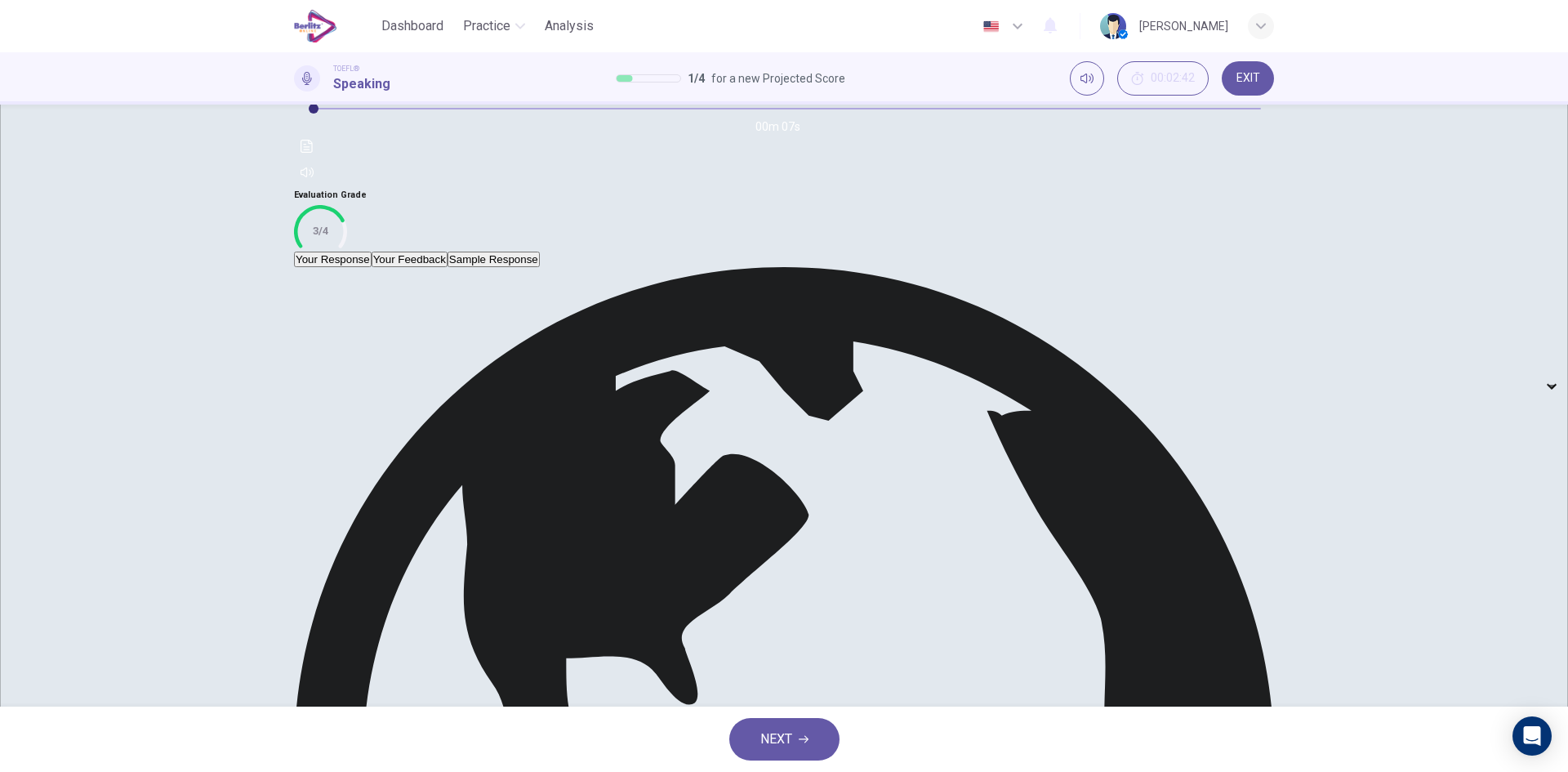
scroll to position [149, 0]
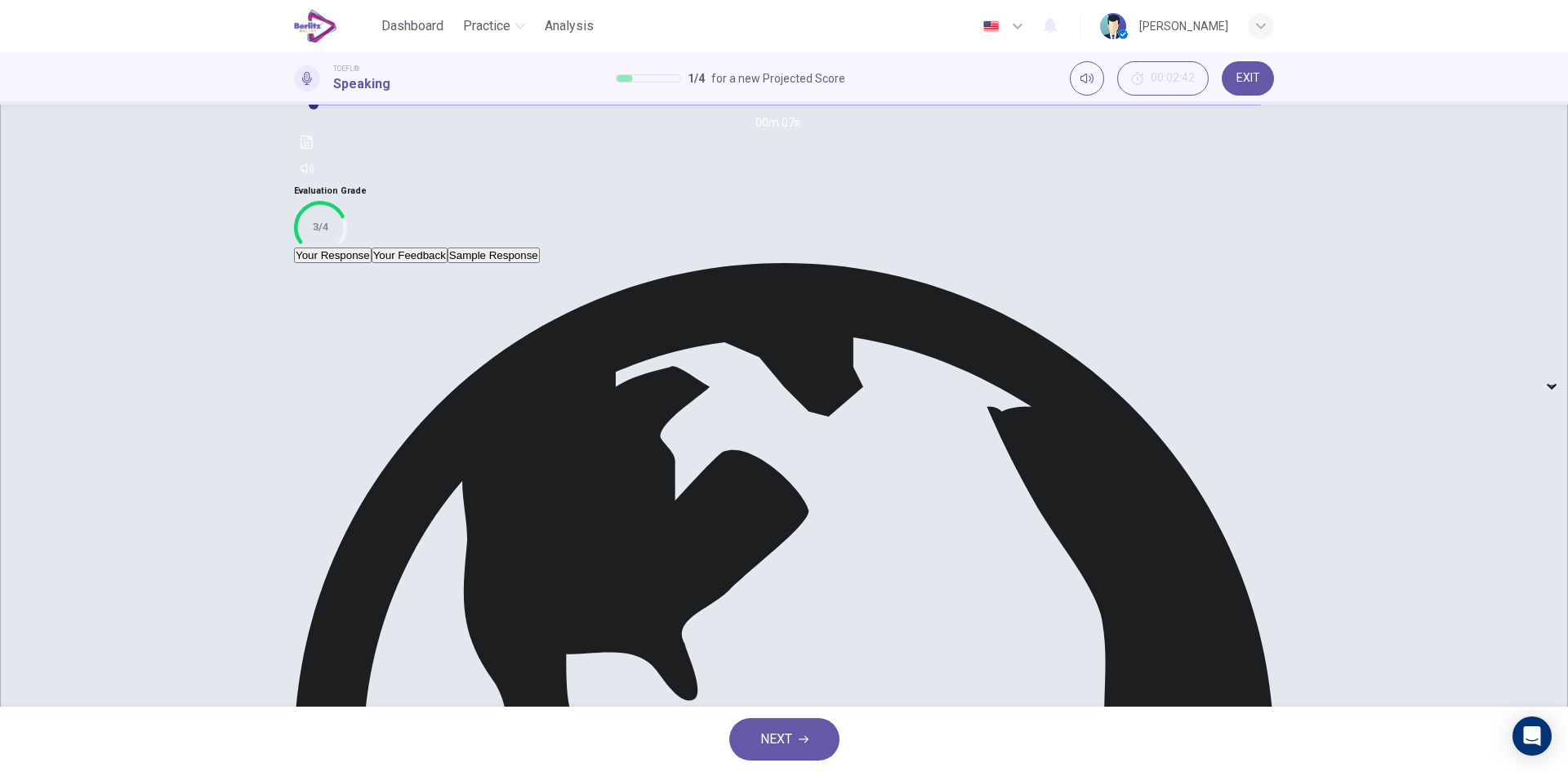
click at [540, 263] on button "Sample Response" at bounding box center [494, 255] width 92 height 15
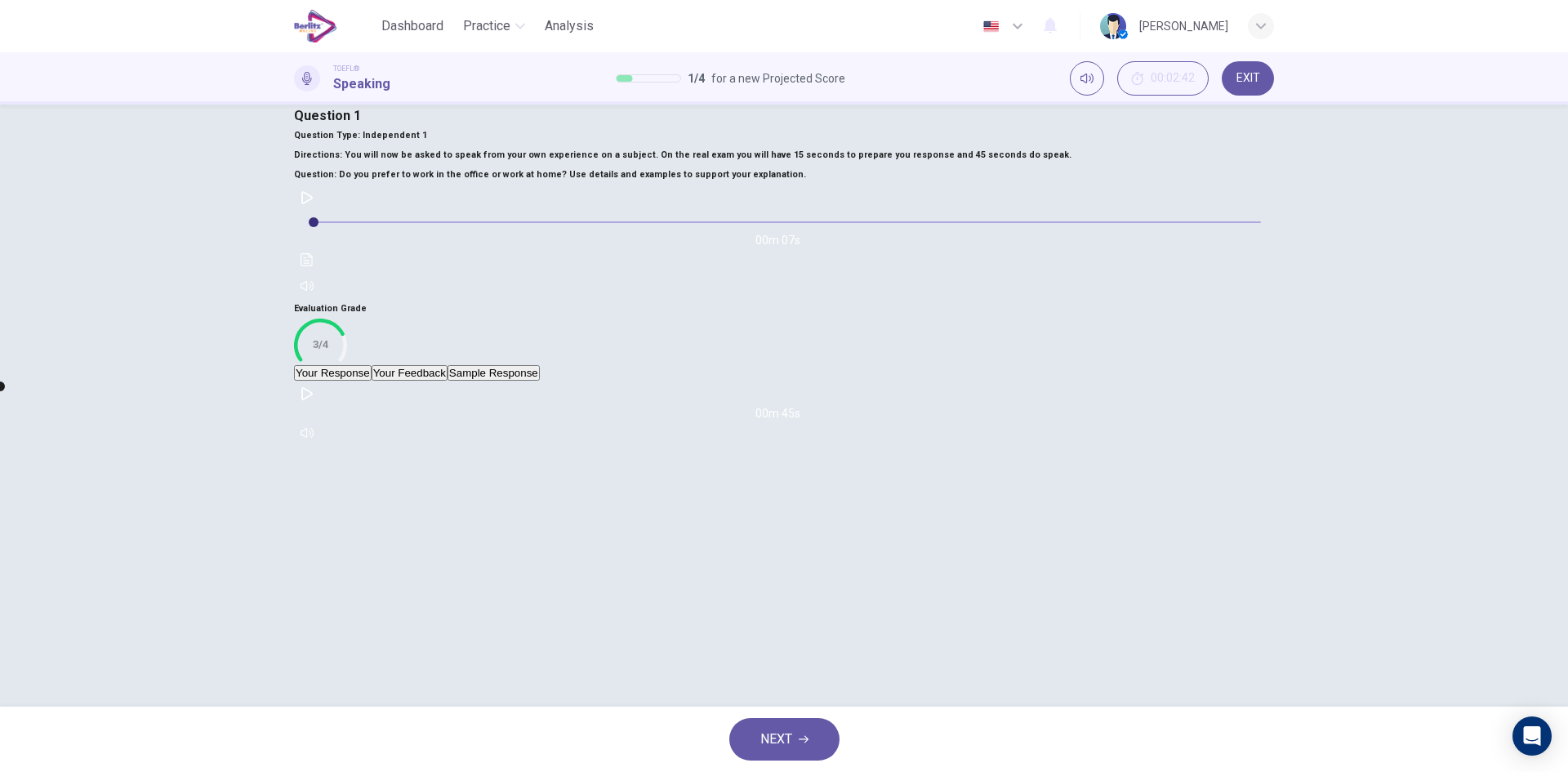
click at [314, 400] on icon "button" at bounding box center [307, 394] width 13 height 13
type input "*"
click at [776, 750] on span "NEXT" at bounding box center [776, 739] width 32 height 23
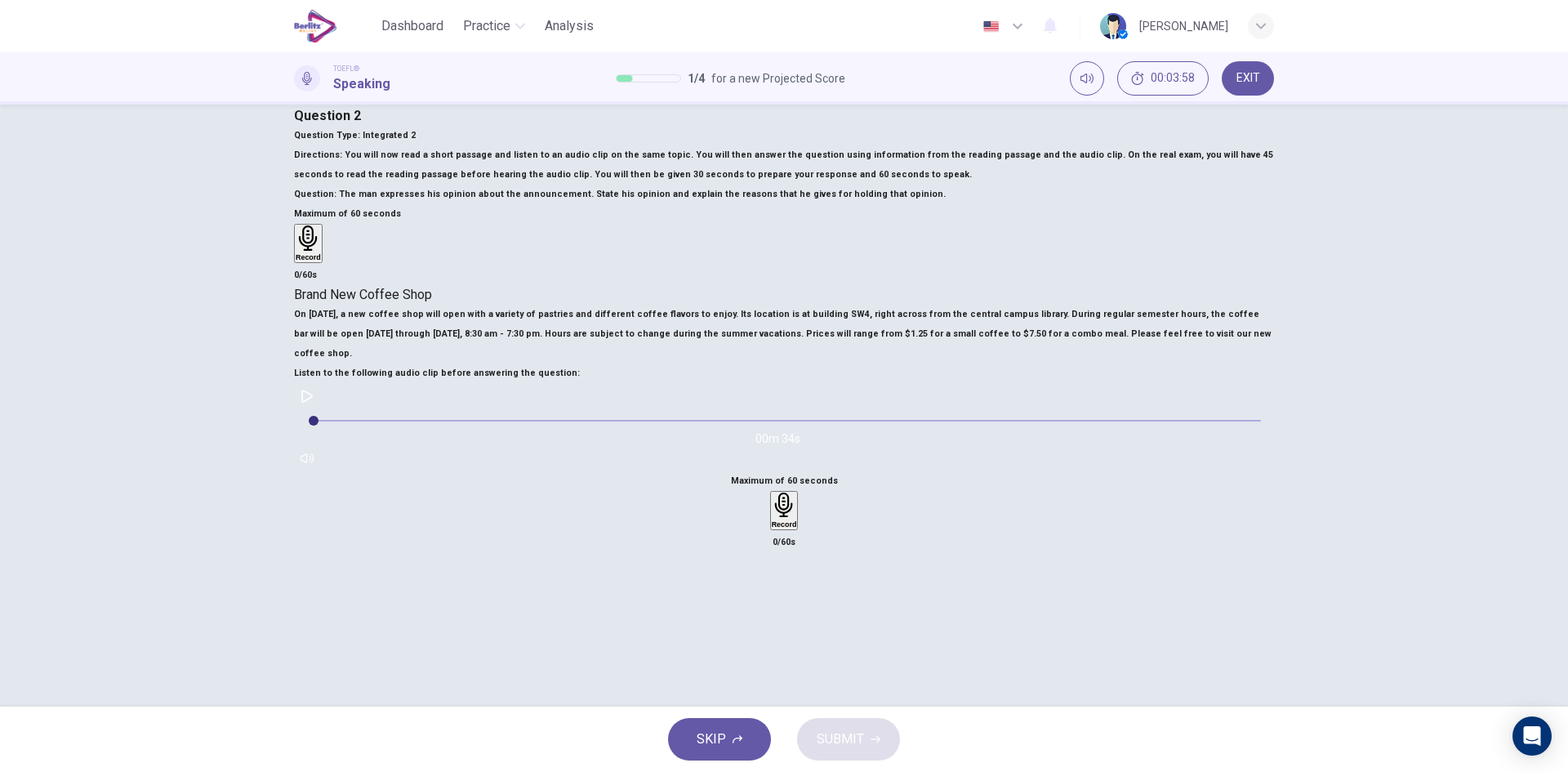
scroll to position [254, 0]
click at [320, 383] on button "button" at bounding box center [306, 396] width 26 height 26
click at [314, 390] on icon "button" at bounding box center [307, 397] width 13 height 13
type input "*"
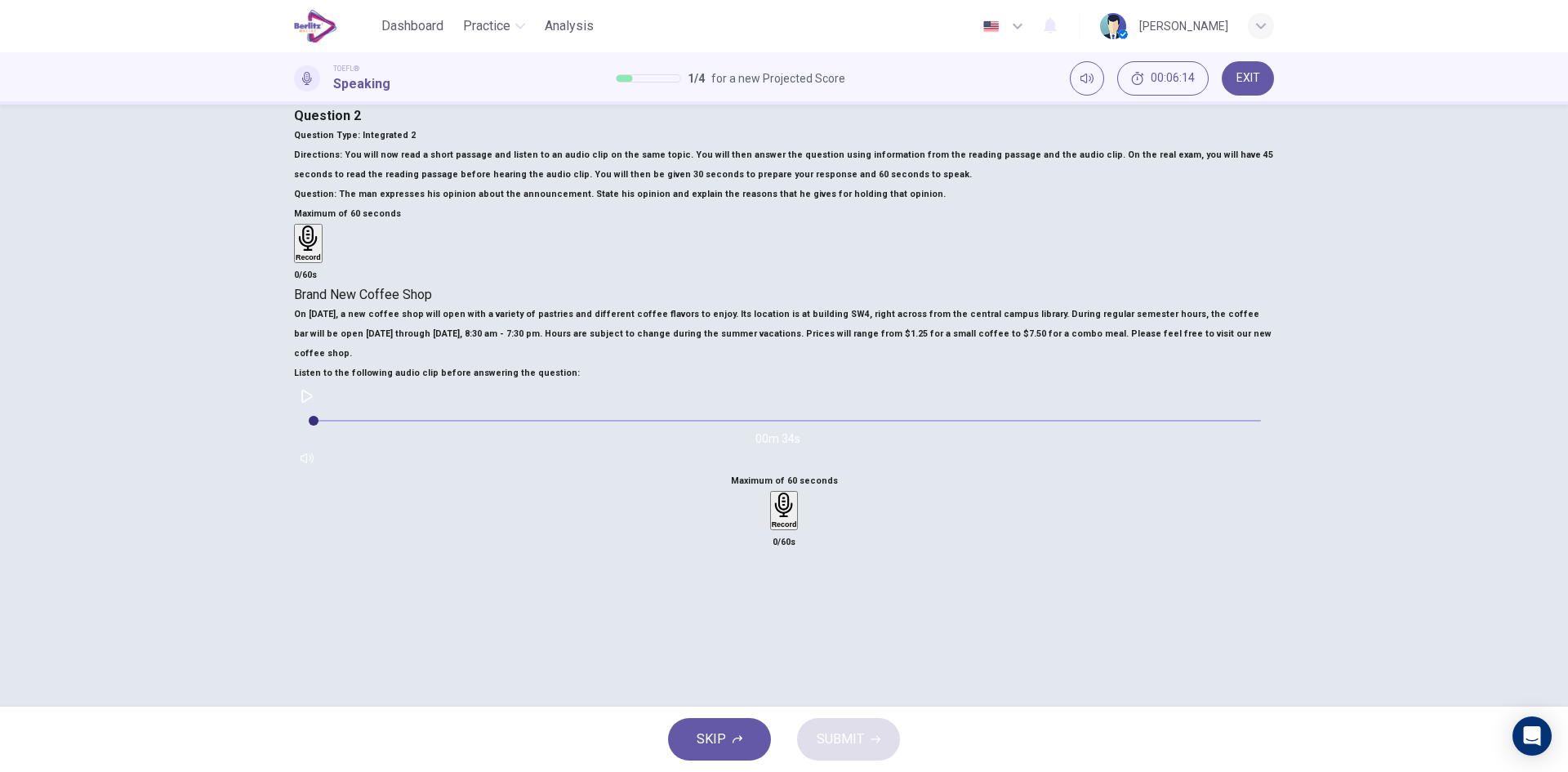
click at [797, 528] on div "Record" at bounding box center [784, 510] width 25 height 36
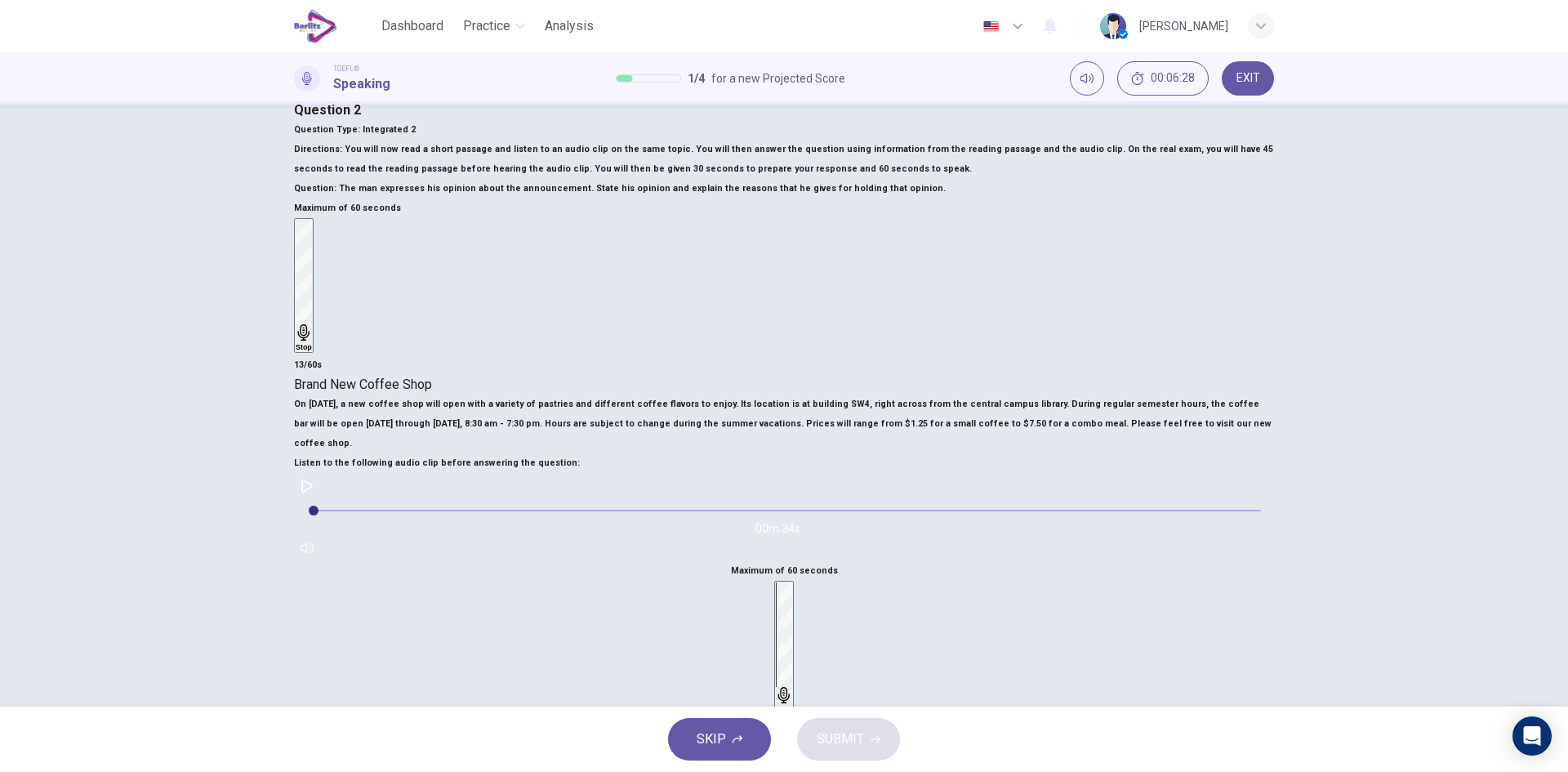
click at [792, 609] on div "Stop" at bounding box center [784, 648] width 16 height 132
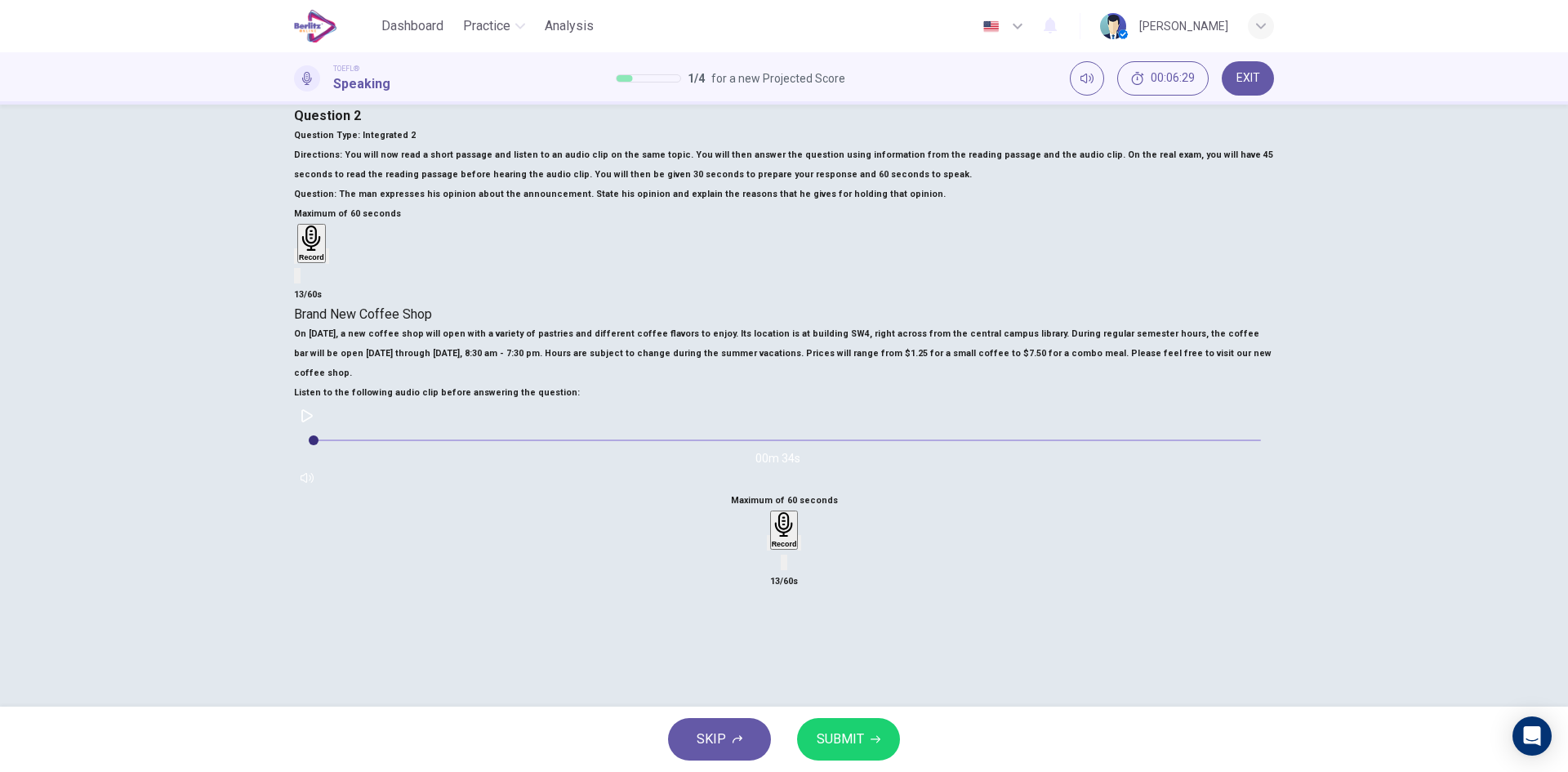
click at [769, 549] on div "button" at bounding box center [769, 543] width 0 height 12
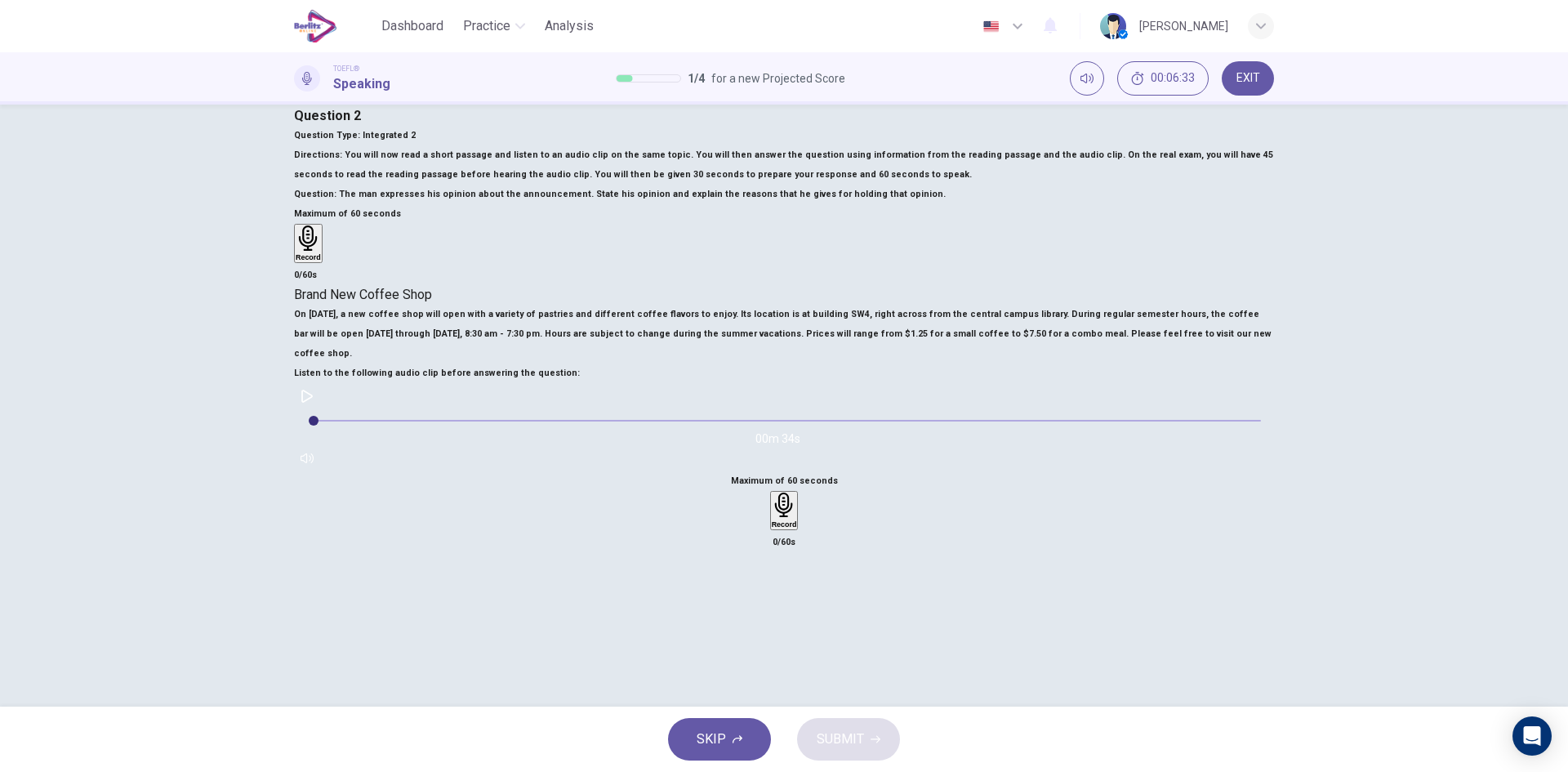
click at [797, 528] on div "Record" at bounding box center [784, 510] width 25 height 36
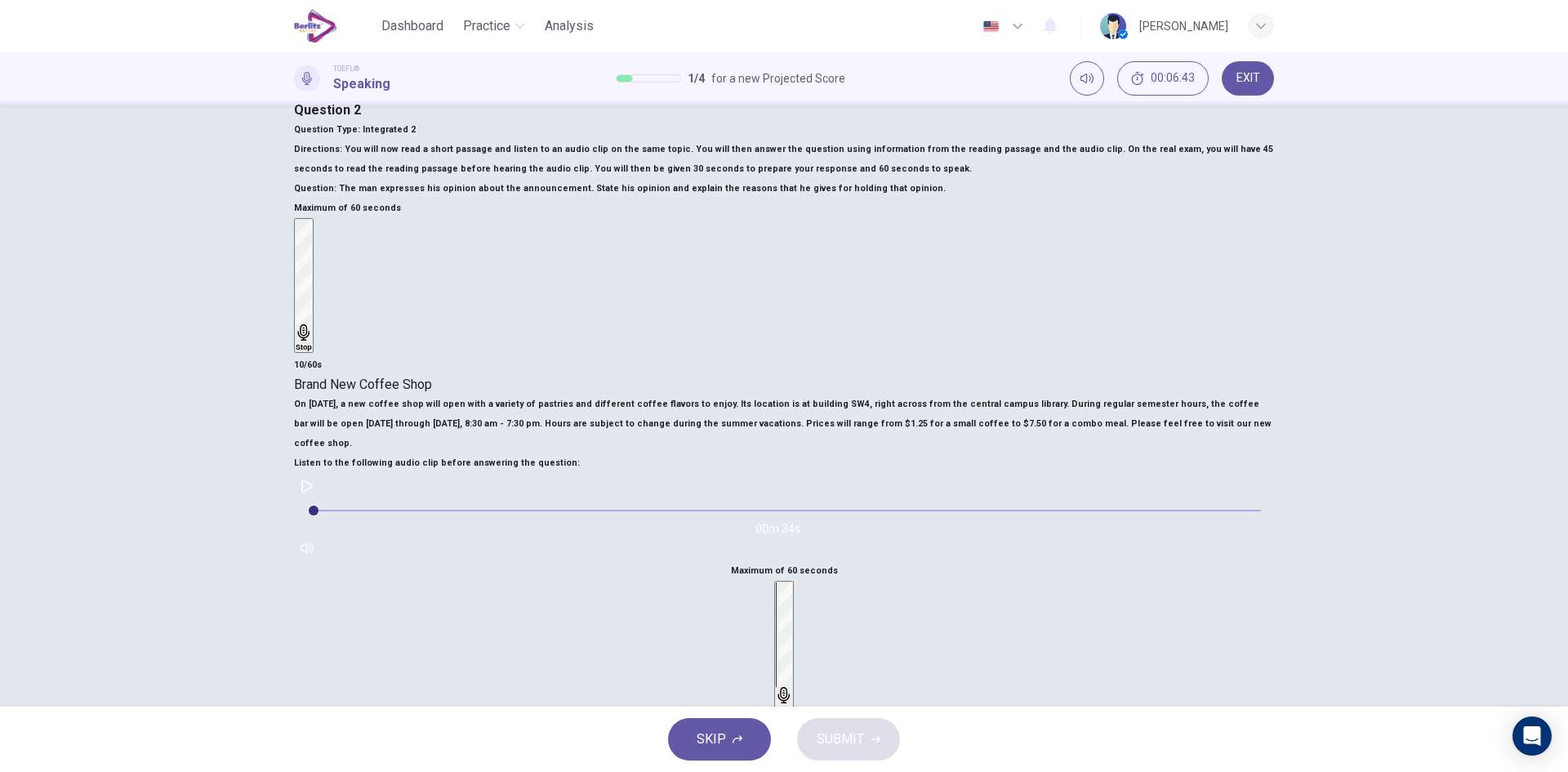
click at [792, 641] on div "Stop" at bounding box center [784, 648] width 16 height 132
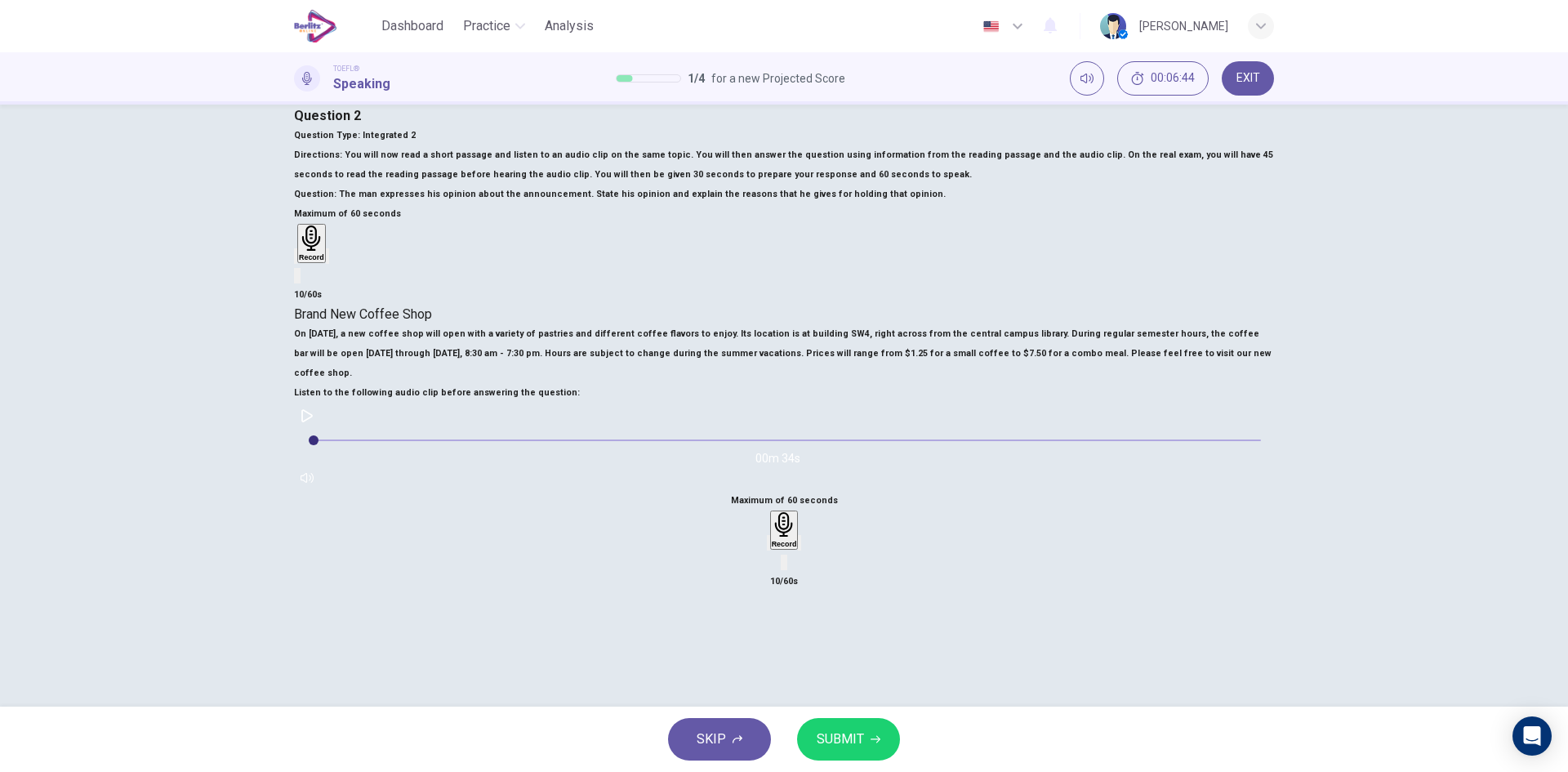
click at [924, 591] on div "Maximum of 60 seconds Record 10/60s" at bounding box center [784, 541] width 980 height 101
click at [769, 549] on div "button" at bounding box center [769, 543] width 0 height 12
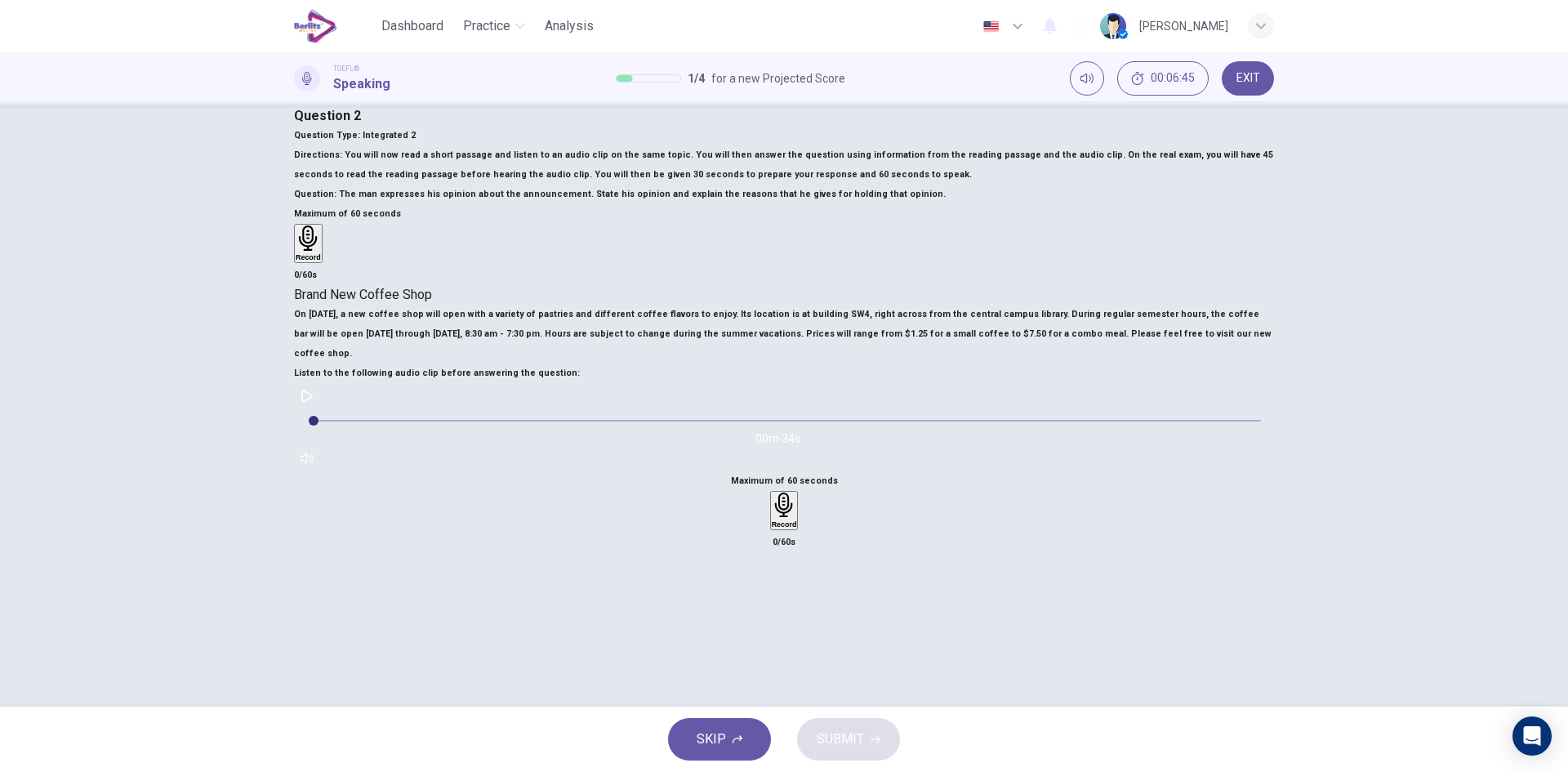
click at [797, 528] on div "Record" at bounding box center [784, 510] width 25 height 36
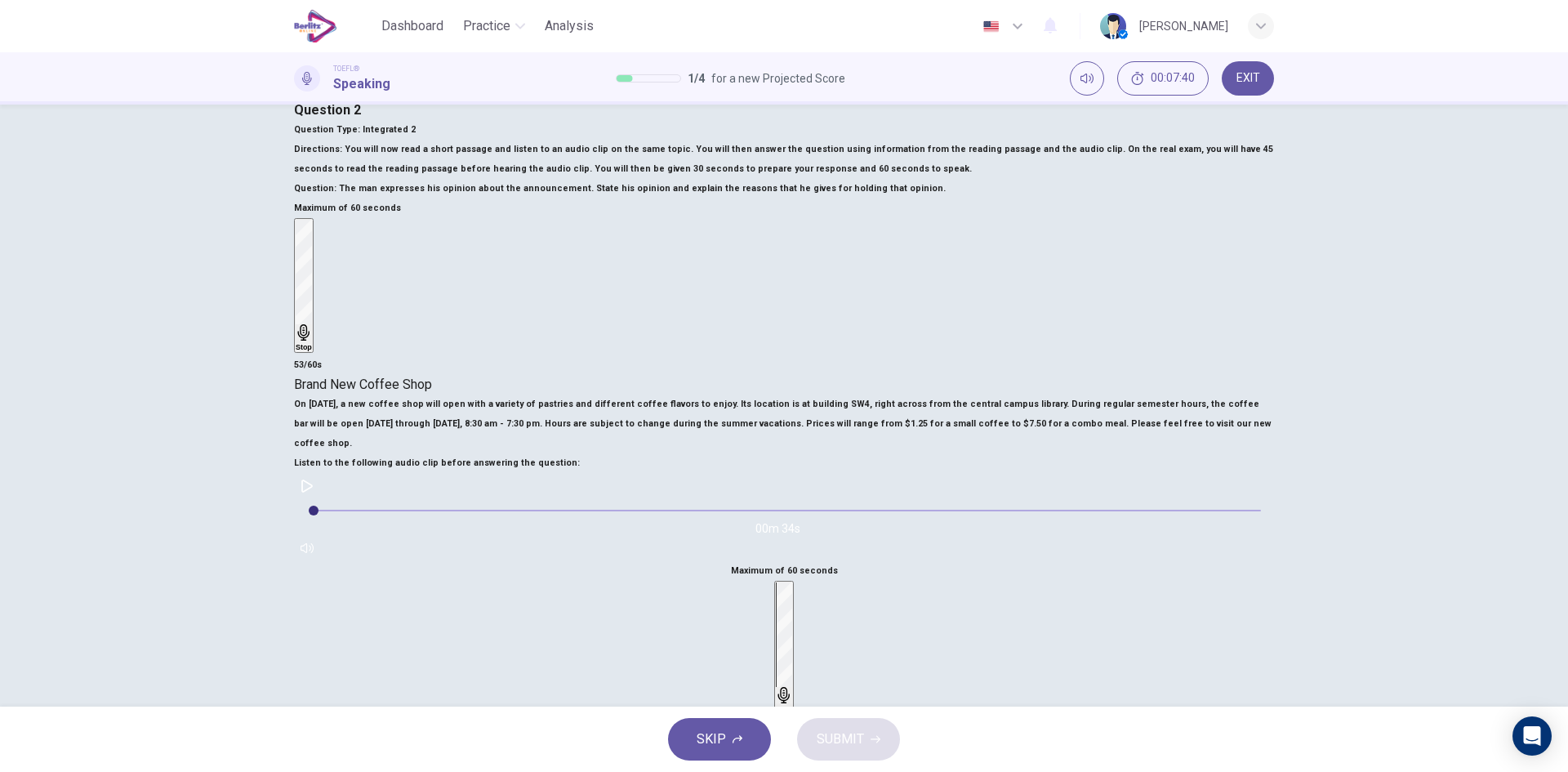
click at [790, 687] on icon "button" at bounding box center [784, 694] width 12 height 16
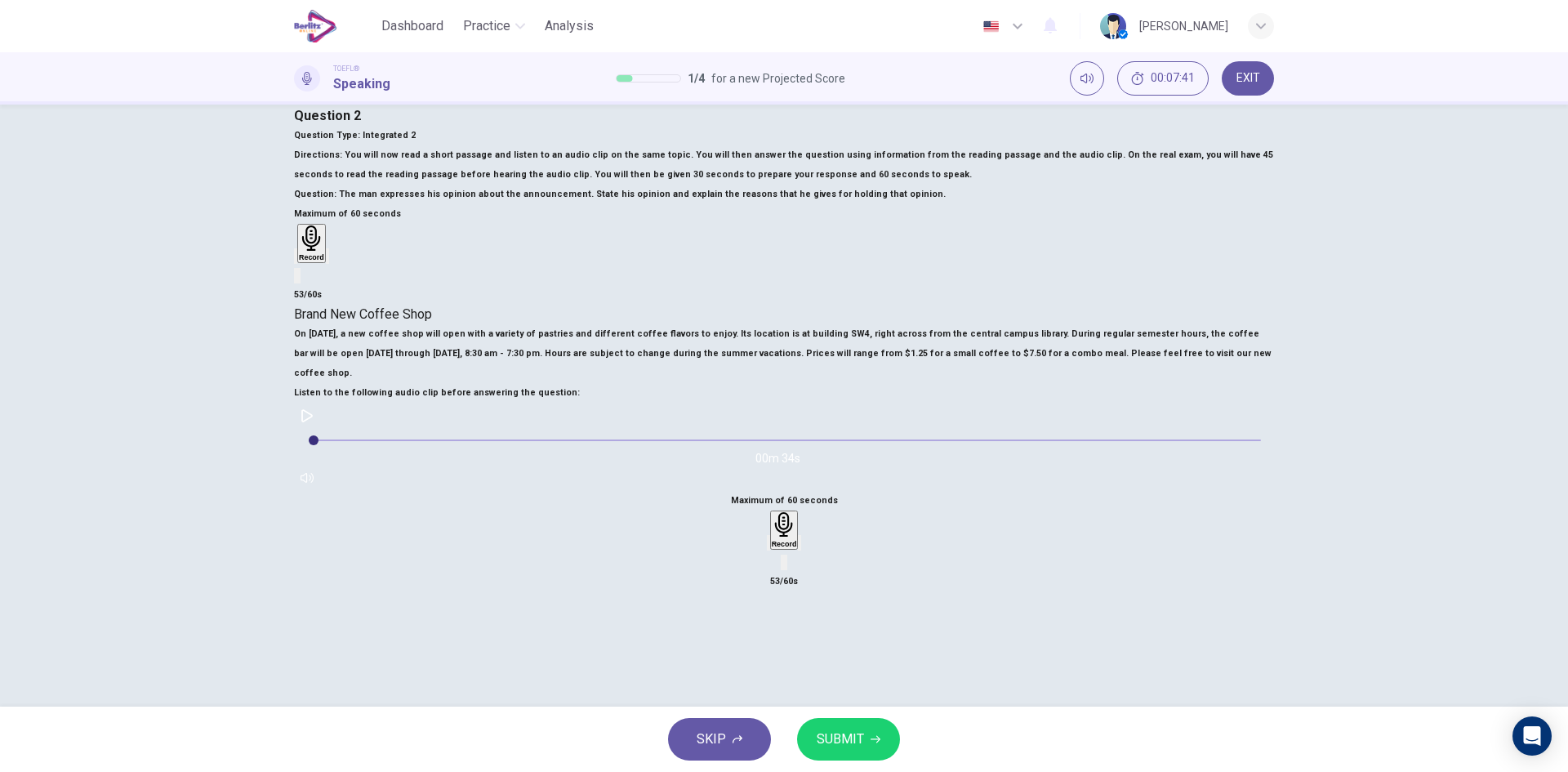
click at [785, 563] on icon "button" at bounding box center [779, 557] width 13 height 13
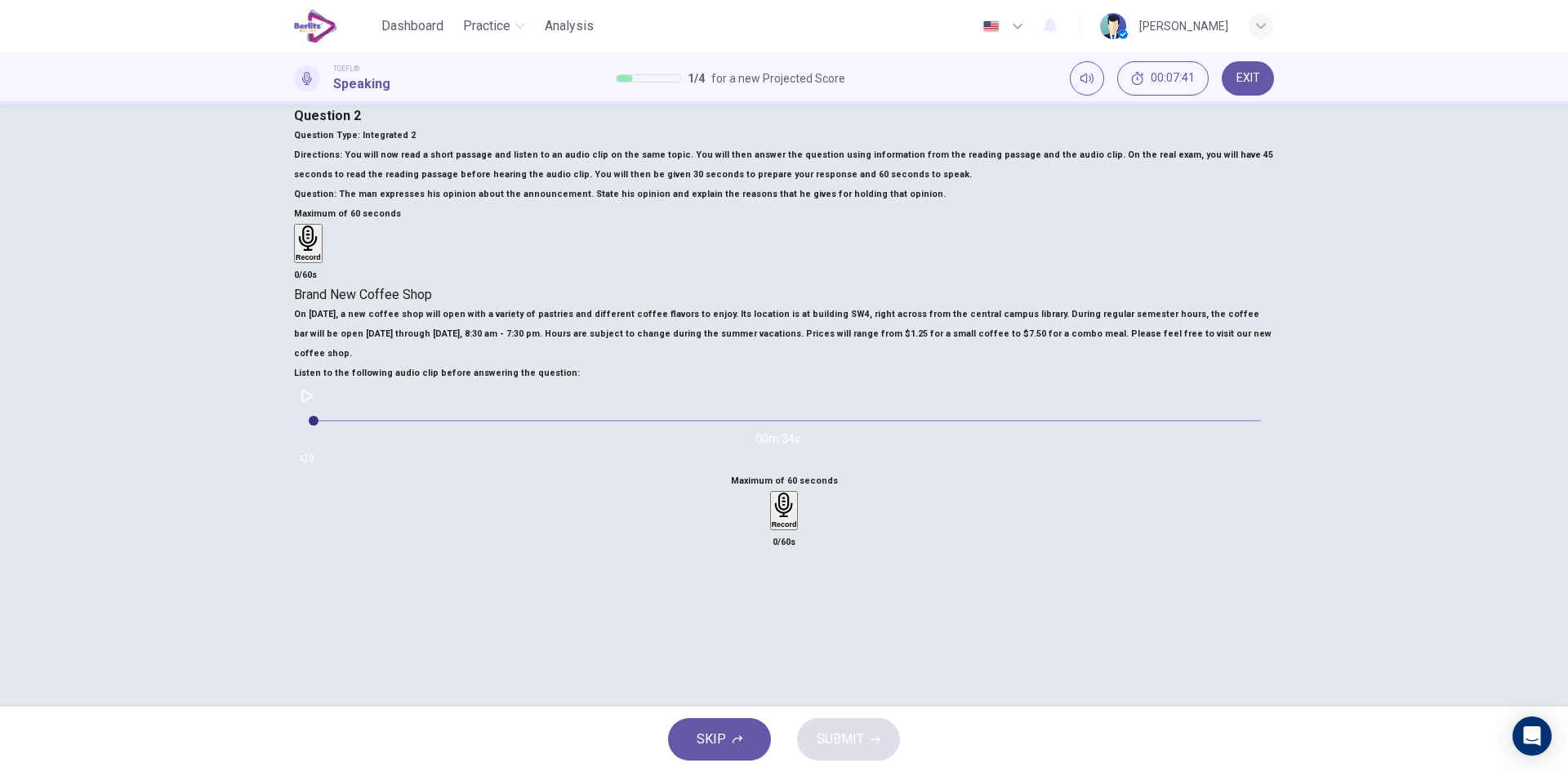
click at [797, 528] on div "Record" at bounding box center [784, 510] width 25 height 36
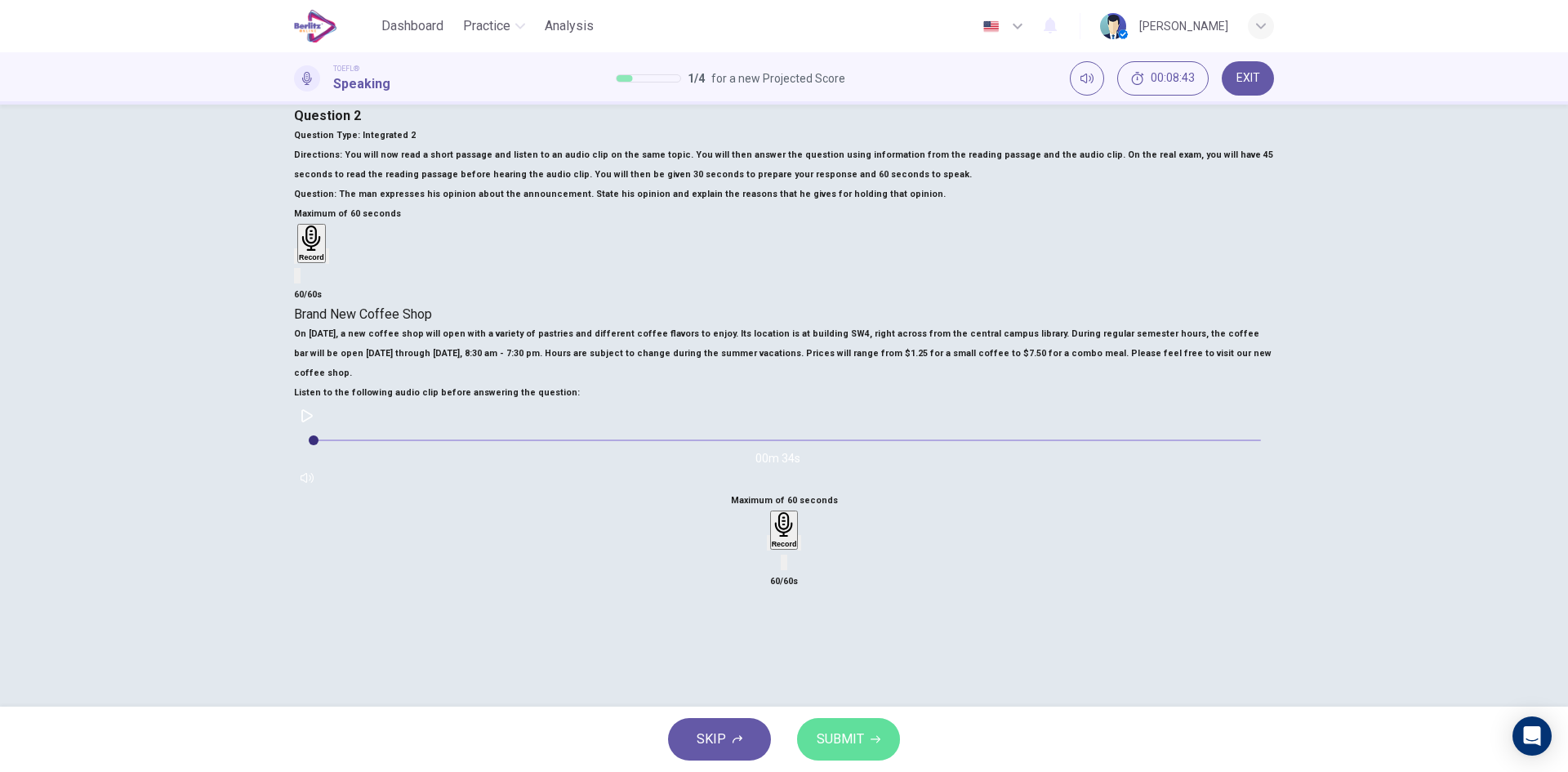
click at [834, 731] on span "SUBMIT" at bounding box center [840, 739] width 47 height 23
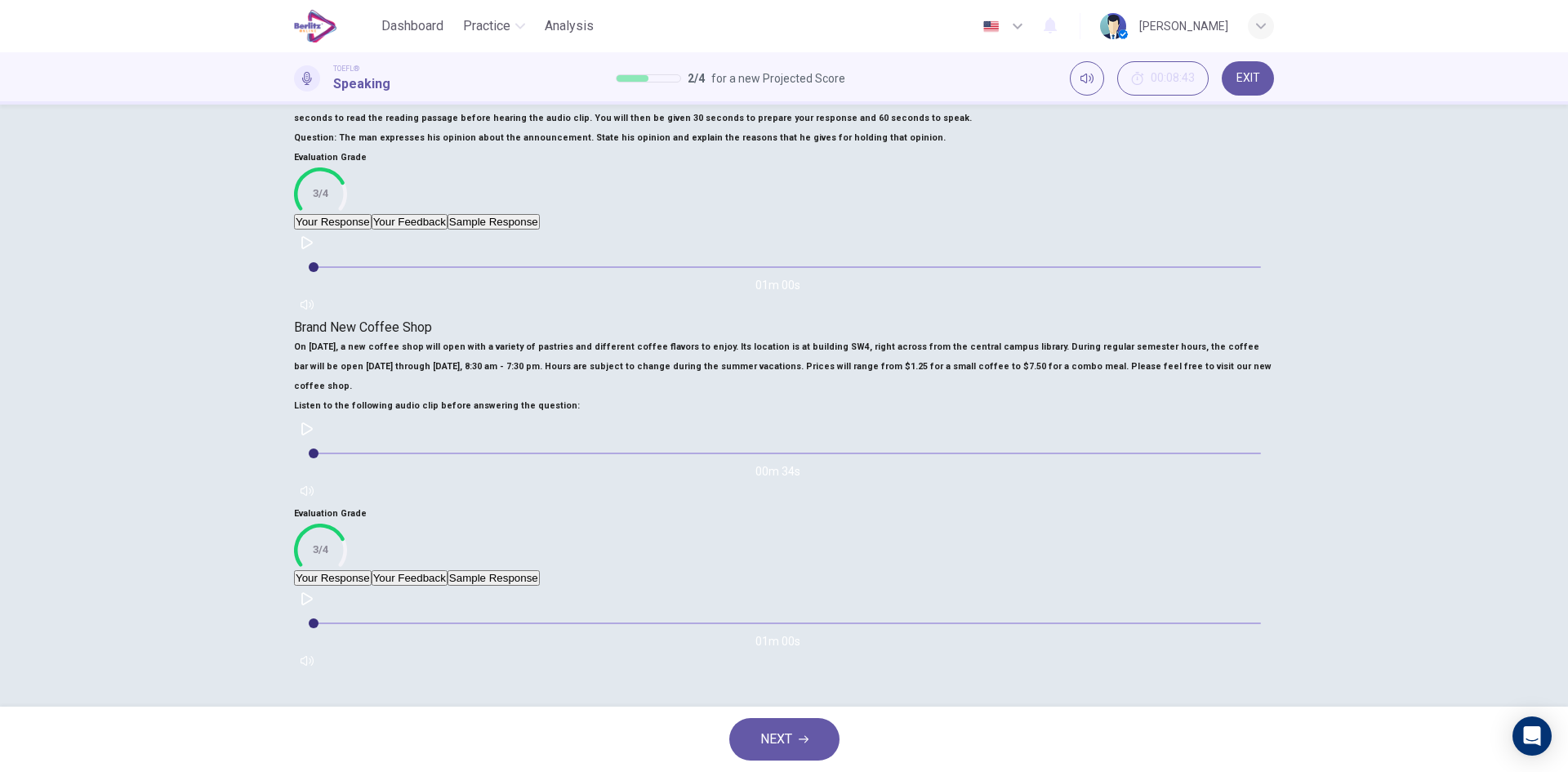
click at [447, 570] on button "Your Feedback" at bounding box center [409, 578] width 76 height 15
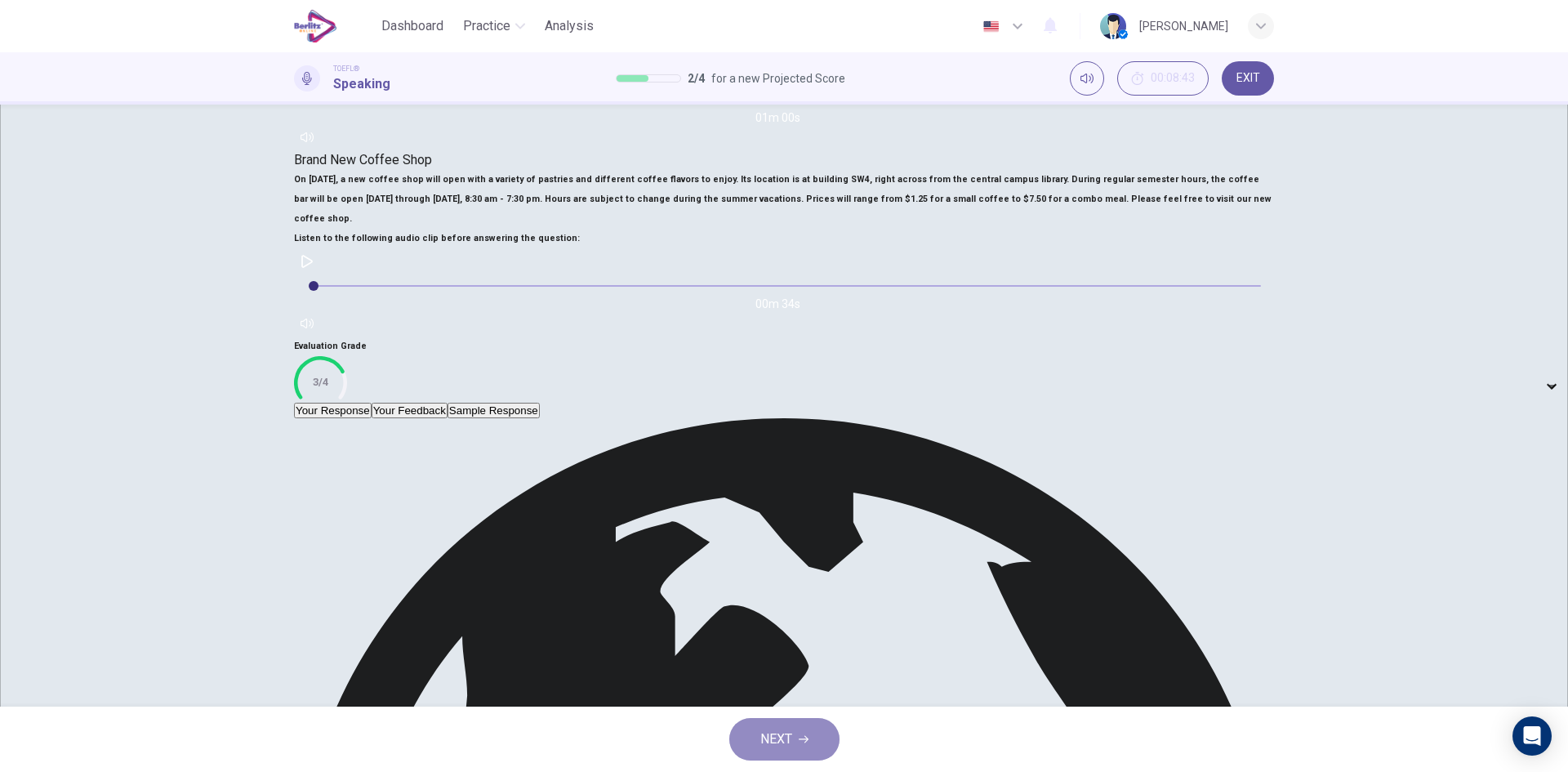
click at [808, 748] on button "NEXT" at bounding box center [784, 739] width 110 height 42
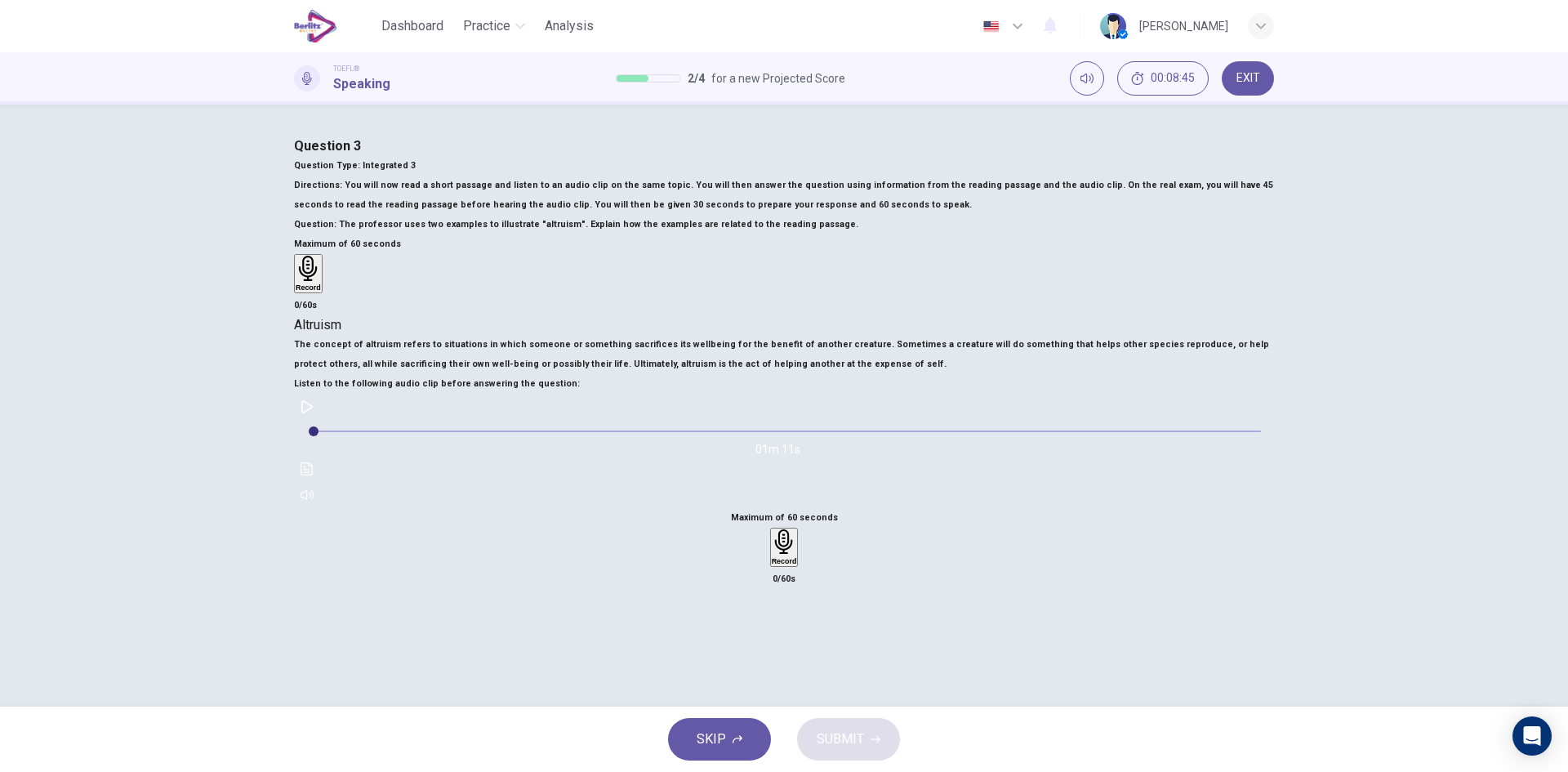
scroll to position [0, 0]
click at [320, 421] on button "button" at bounding box center [306, 407] width 26 height 26
type input "*"
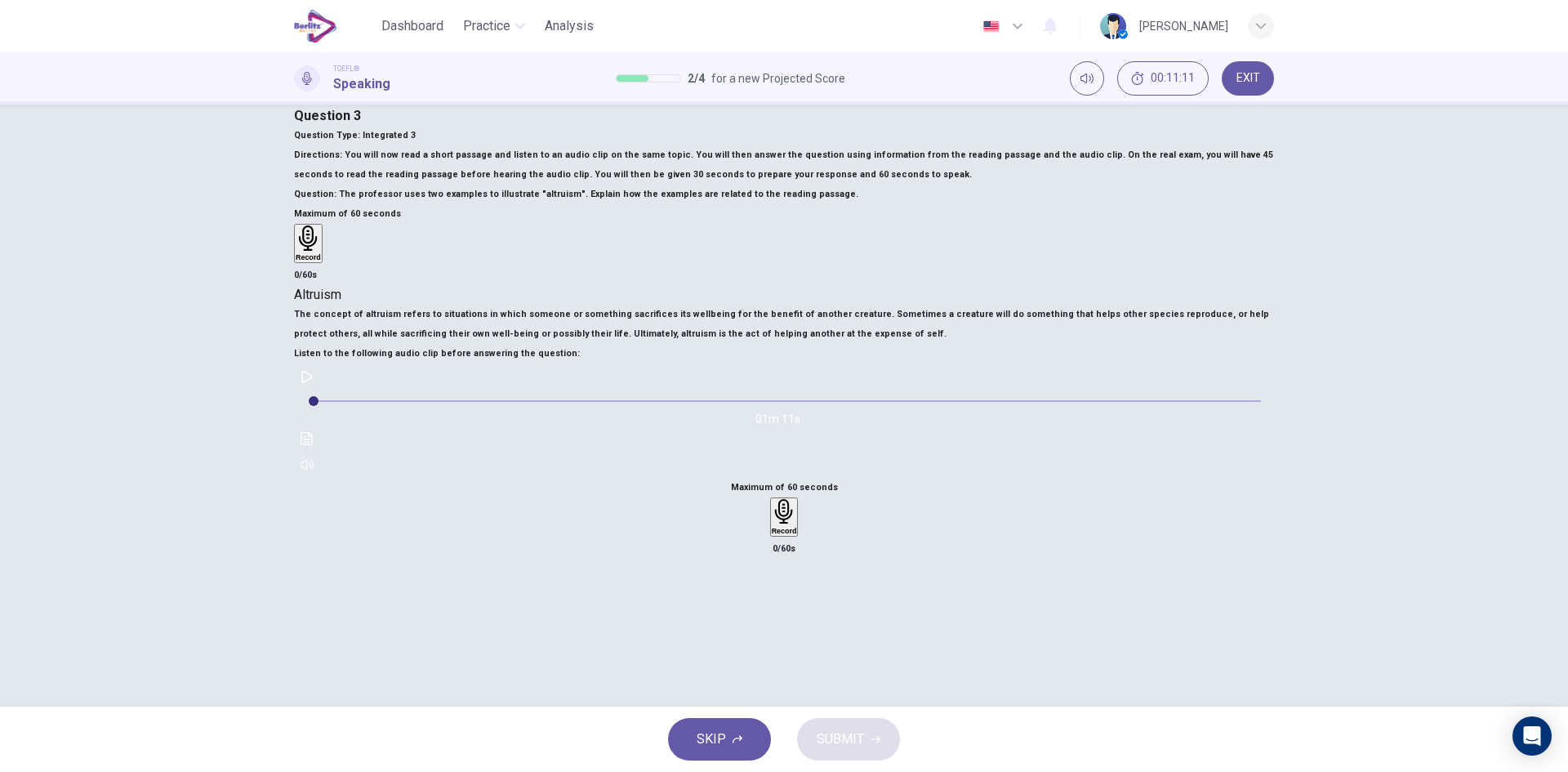
click at [797, 499] on div "Record" at bounding box center [784, 517] width 25 height 36
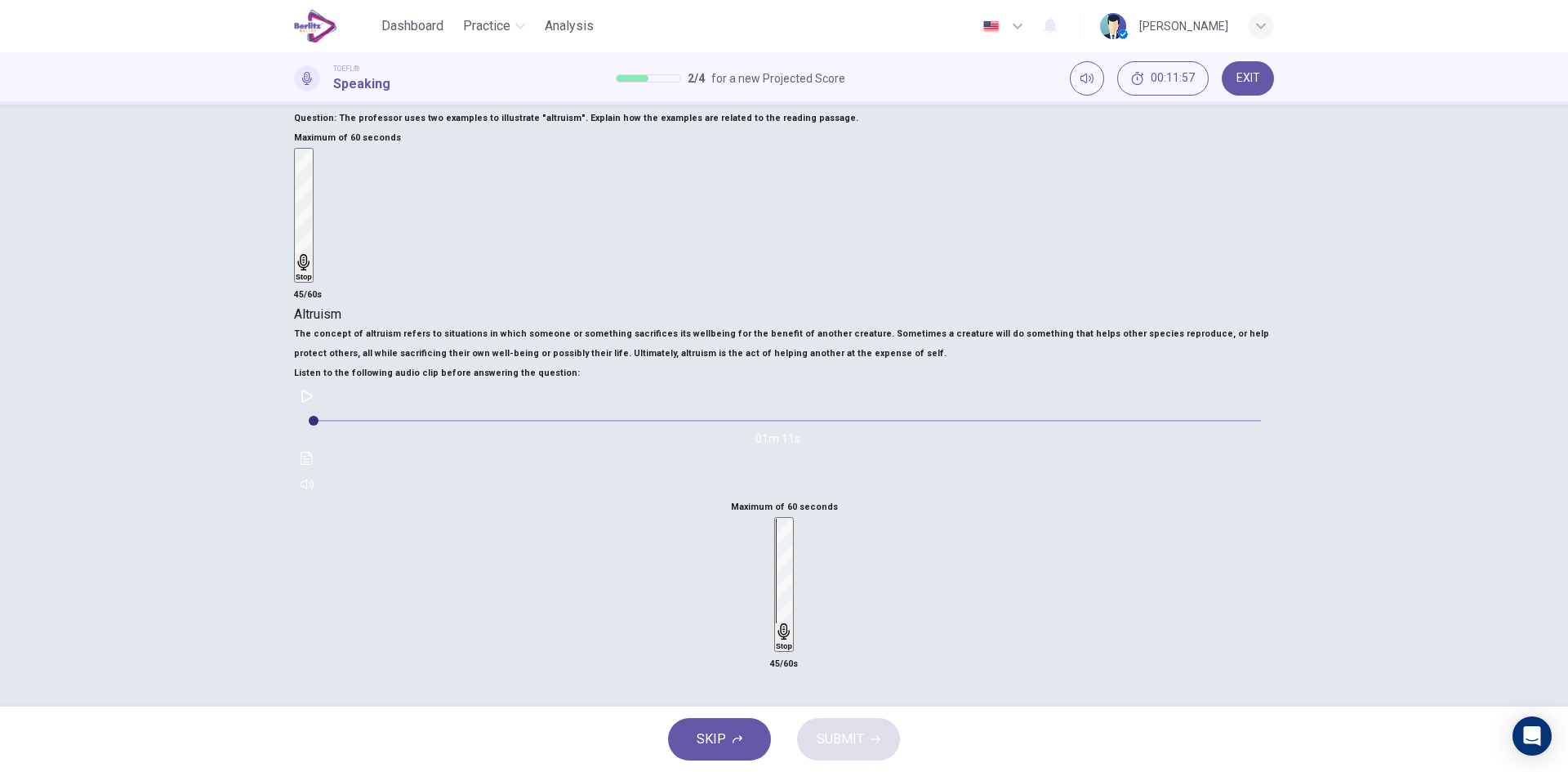
click at [792, 642] on h6 "Stop" at bounding box center [784, 646] width 16 height 9
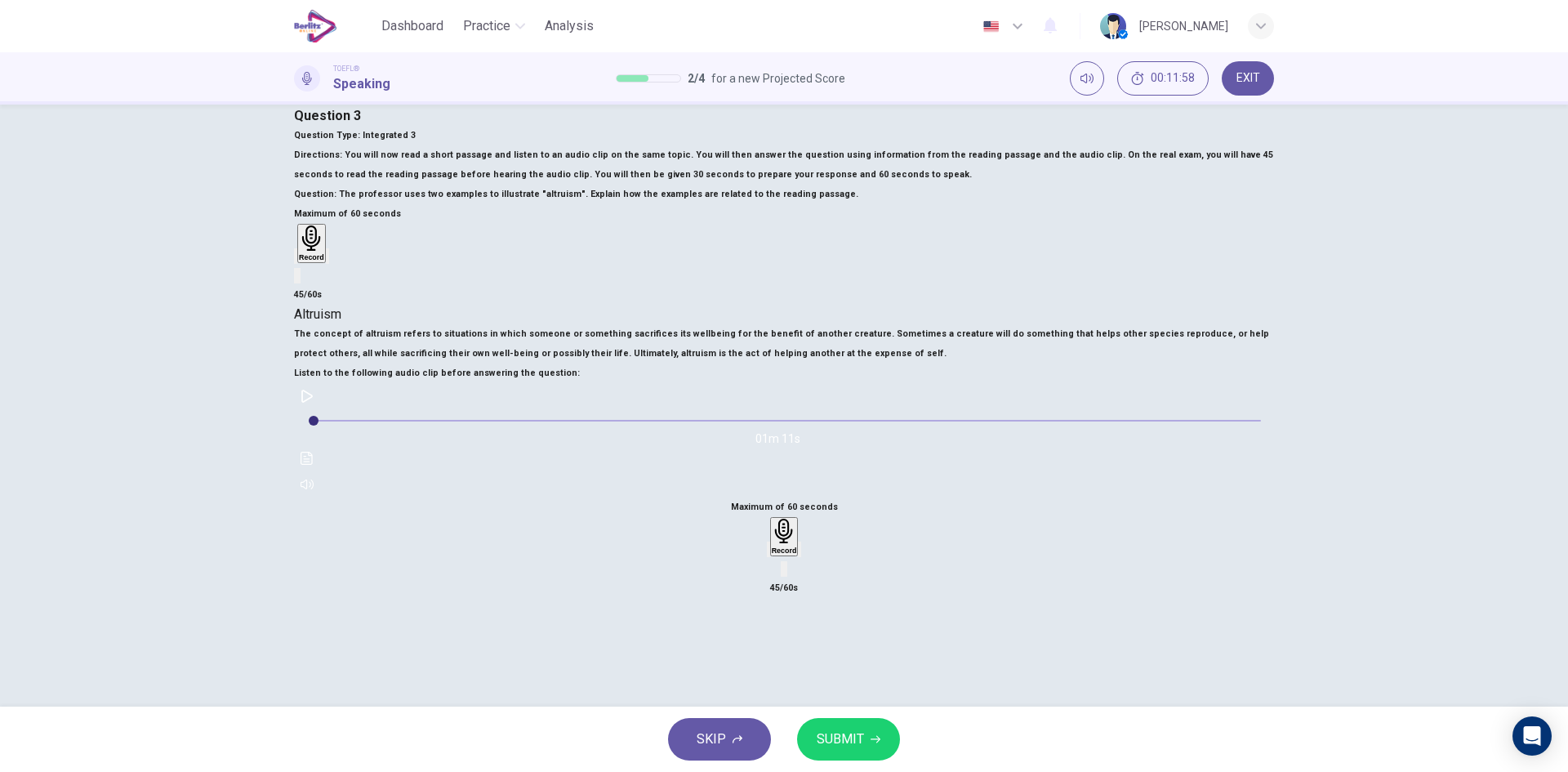
click at [769, 553] on icon "button" at bounding box center [769, 553] width 0 height 0
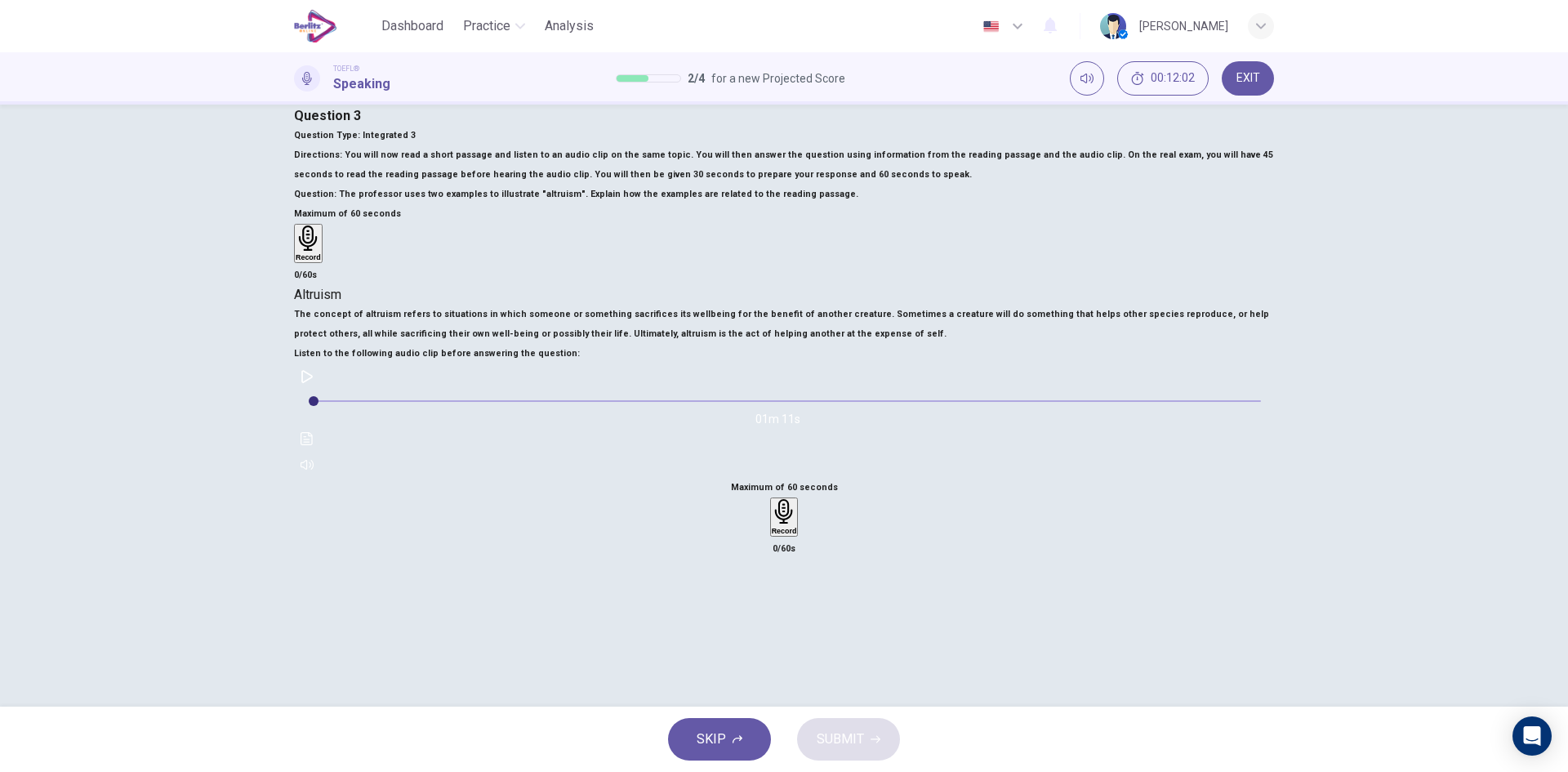
click at [797, 527] on h6 "Record" at bounding box center [784, 531] width 25 height 9
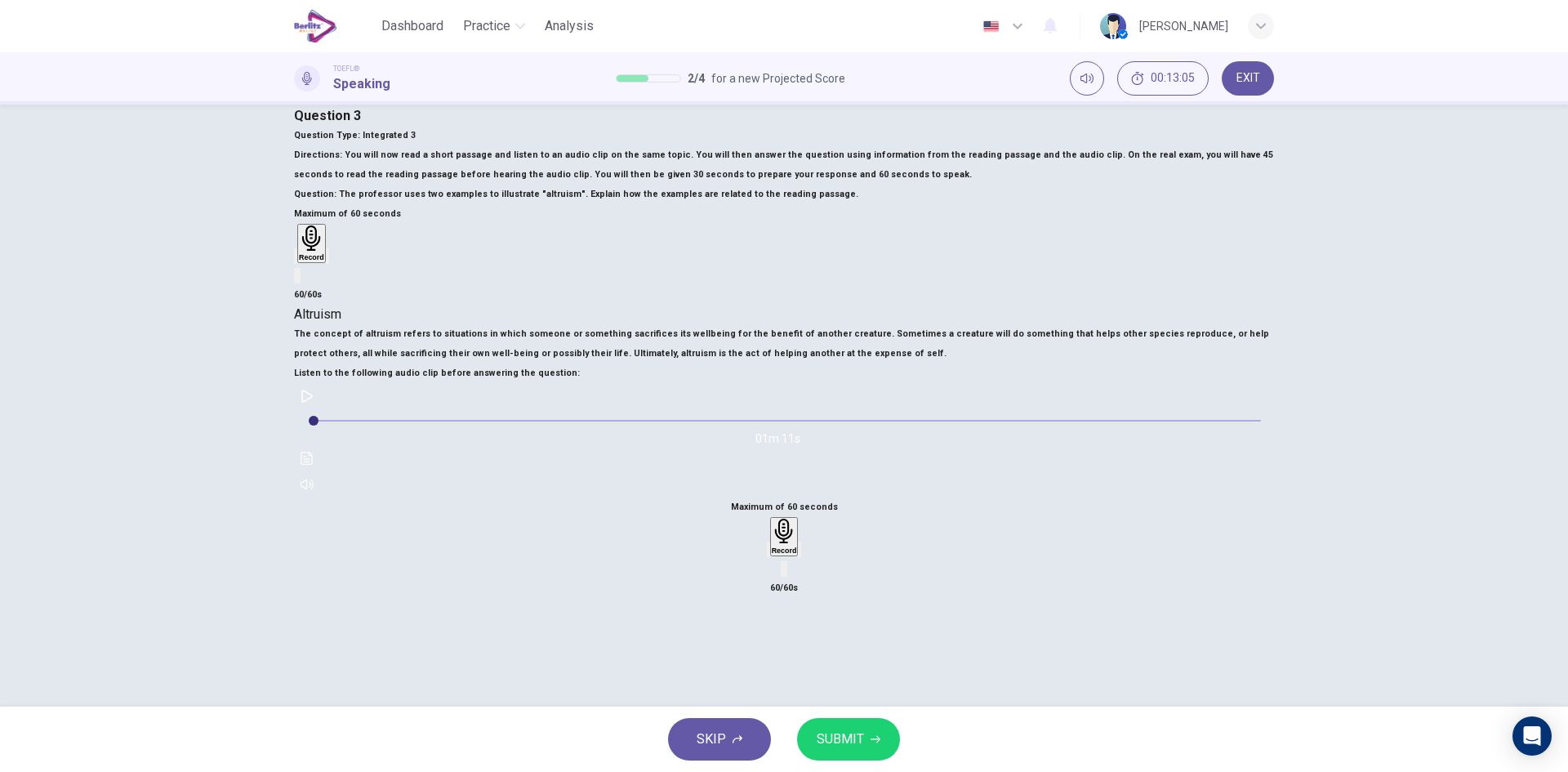
click at [802, 518] on div "Record" at bounding box center [784, 548] width 36 height 61
click at [785, 556] on icon "button" at bounding box center [779, 563] width 13 height 13
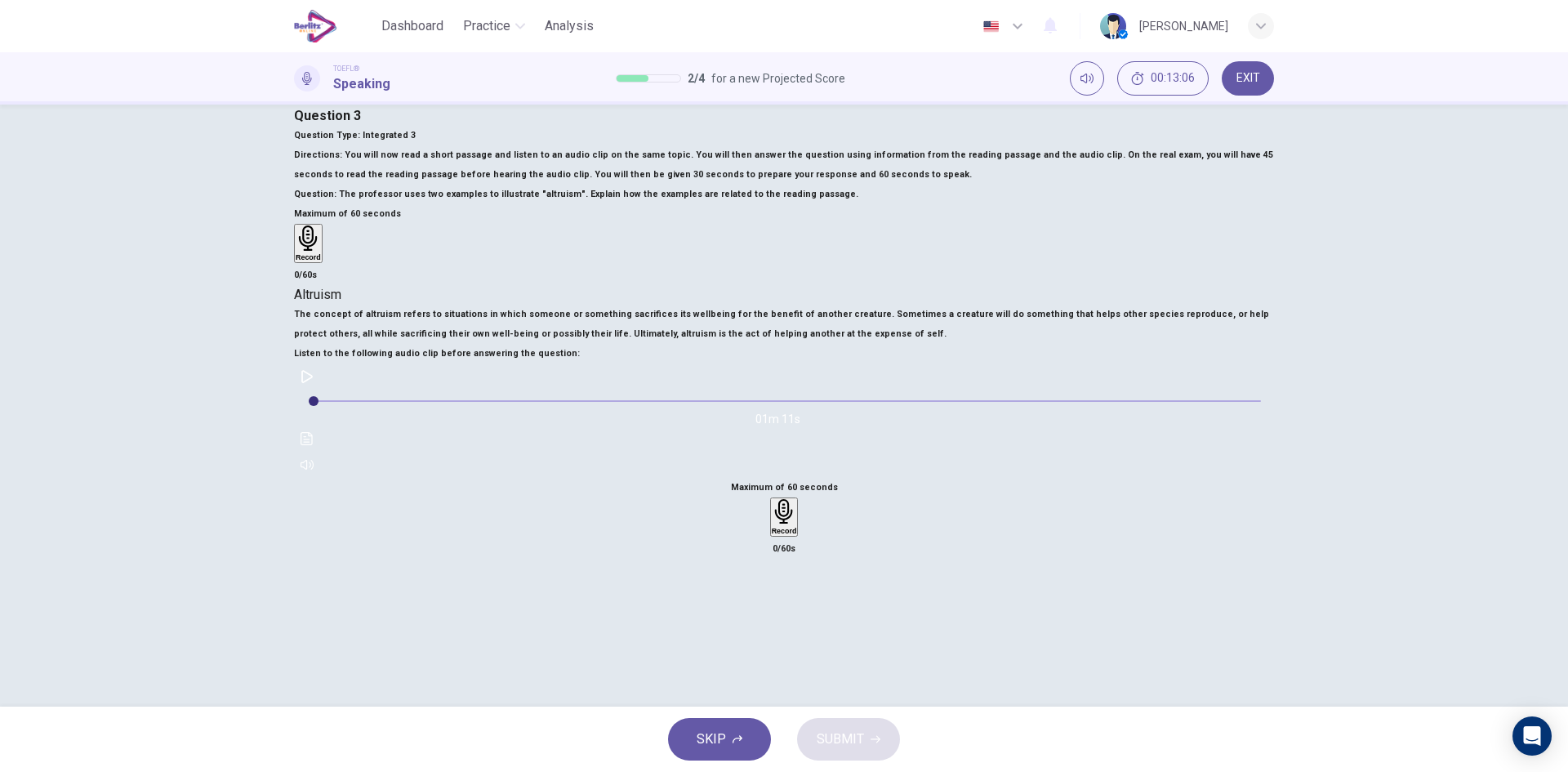
click at [797, 499] on div "Record" at bounding box center [784, 517] width 25 height 36
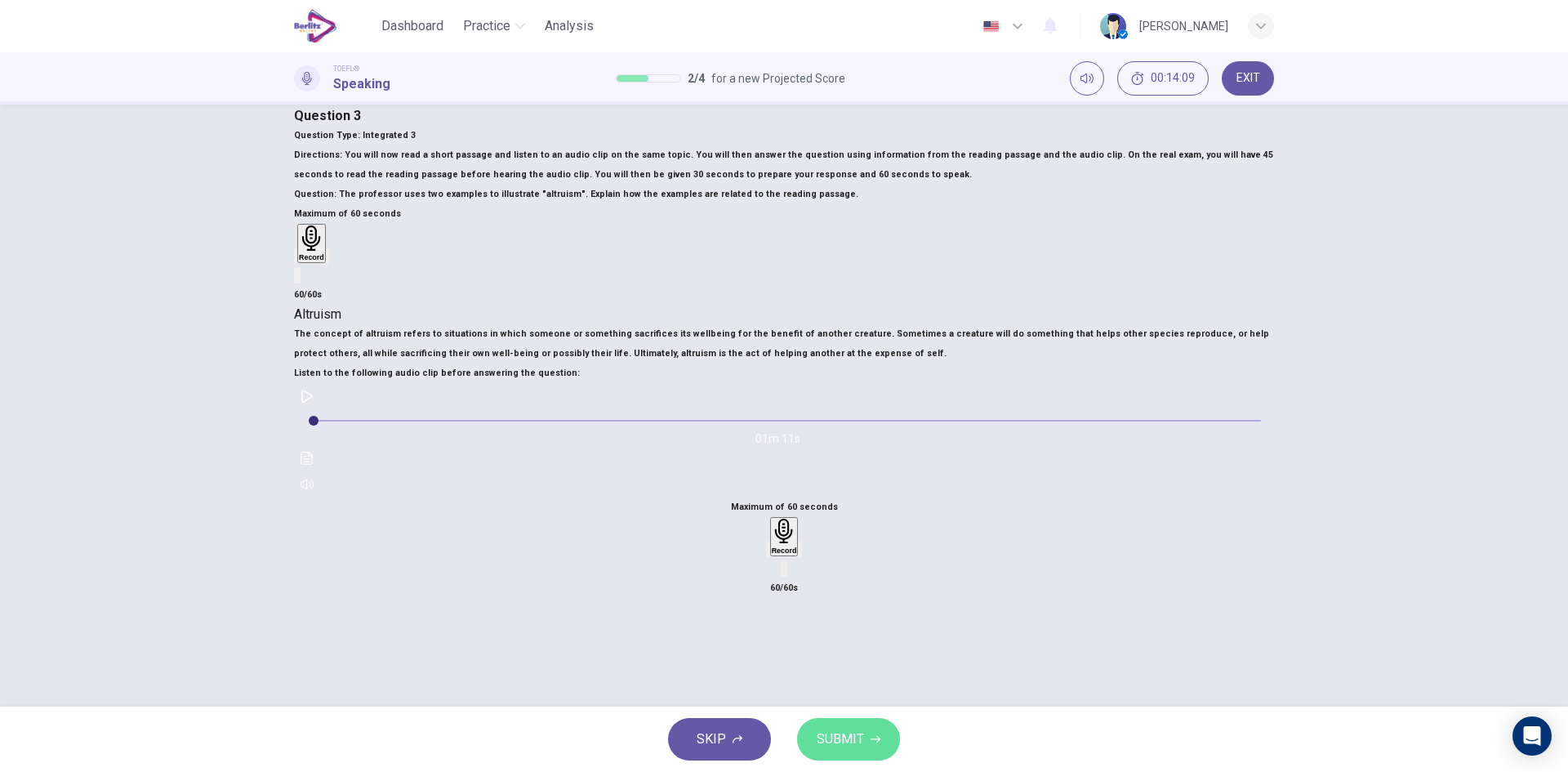
click at [878, 731] on button "SUBMIT" at bounding box center [848, 739] width 103 height 42
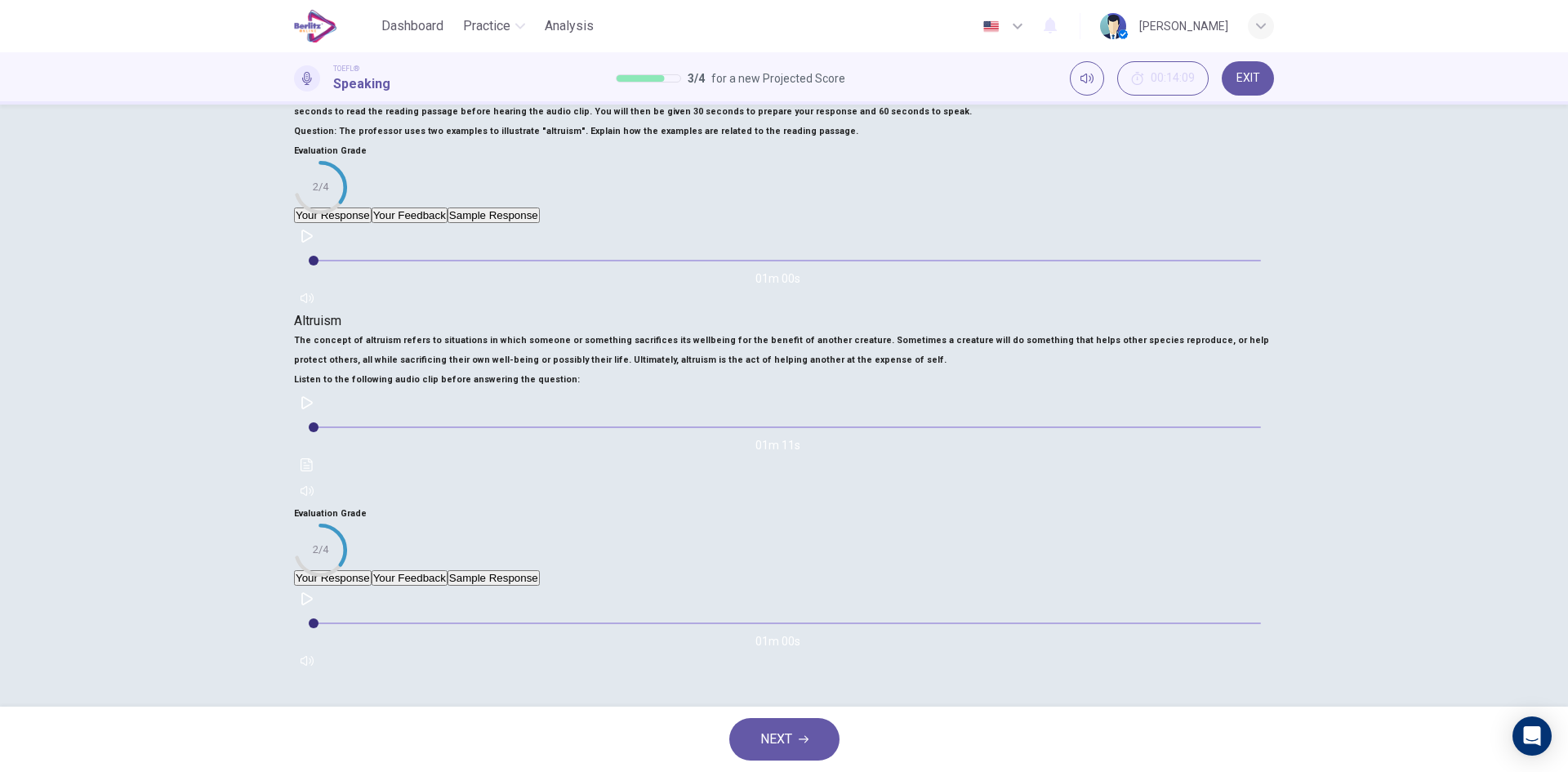
click at [447, 570] on button "Your Feedback" at bounding box center [409, 578] width 76 height 15
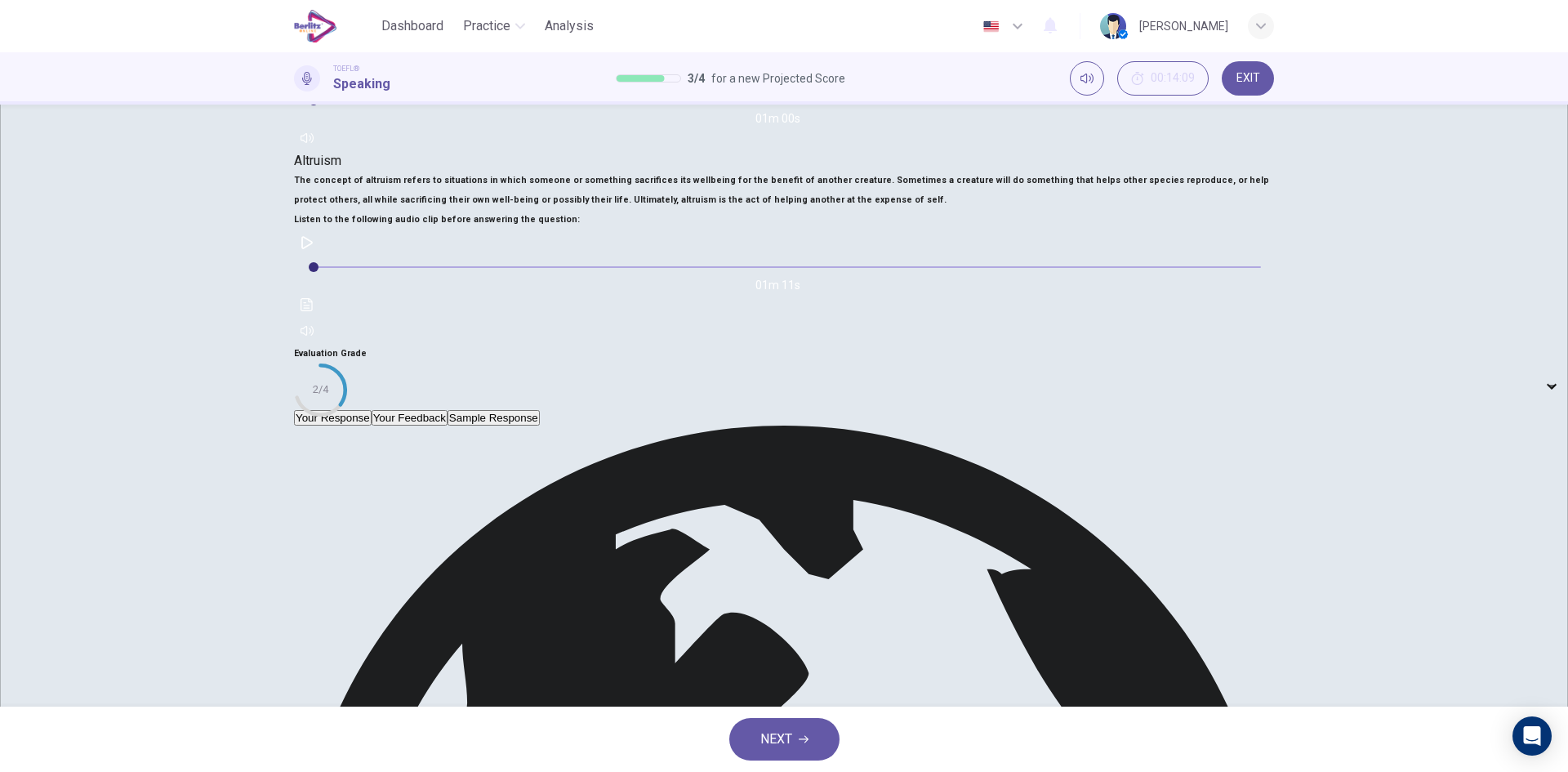
scroll to position [254, 0]
click at [540, 409] on button "Sample Response" at bounding box center [494, 417] width 92 height 15
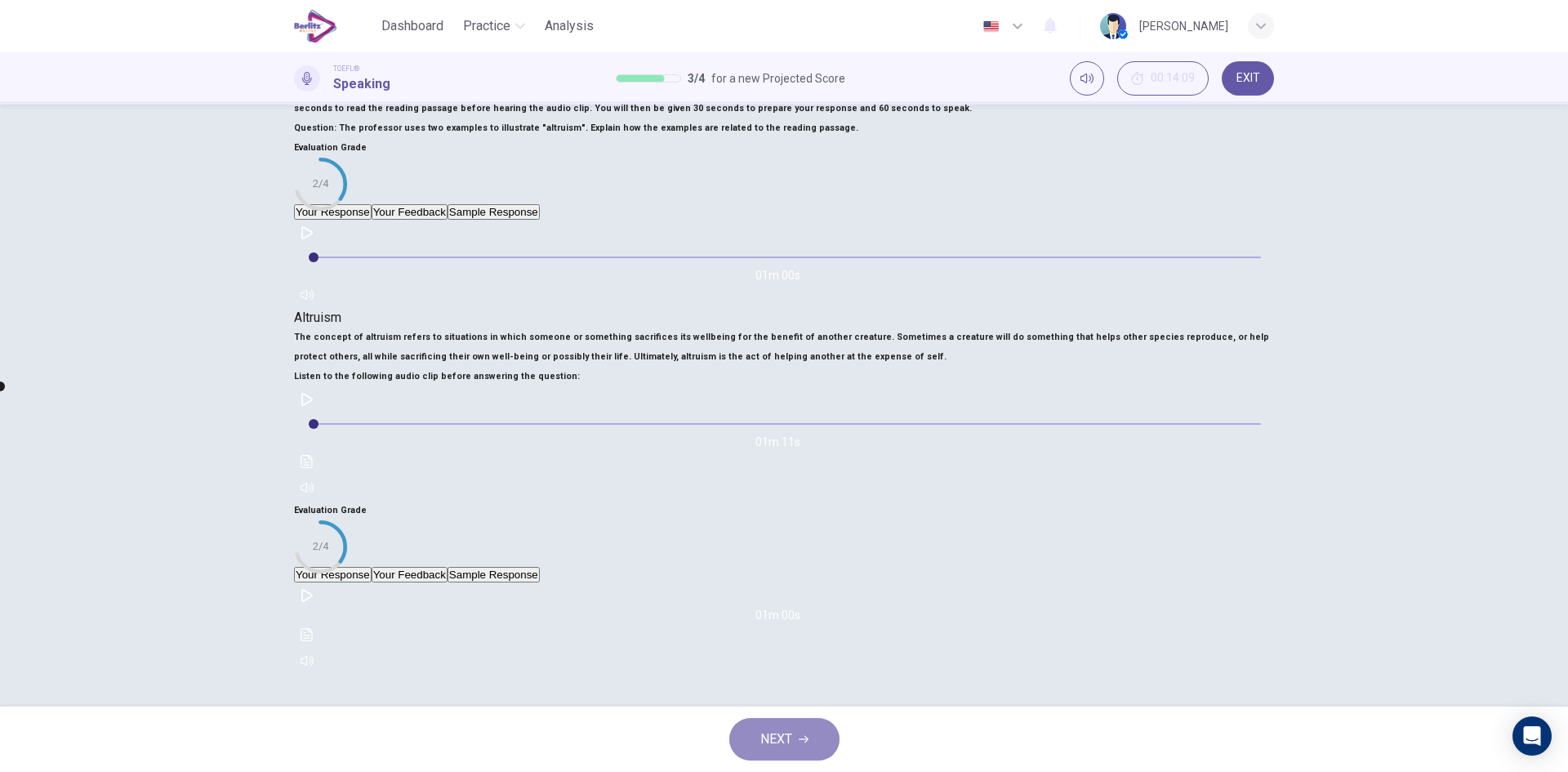
click at [771, 736] on span "NEXT" at bounding box center [776, 739] width 32 height 23
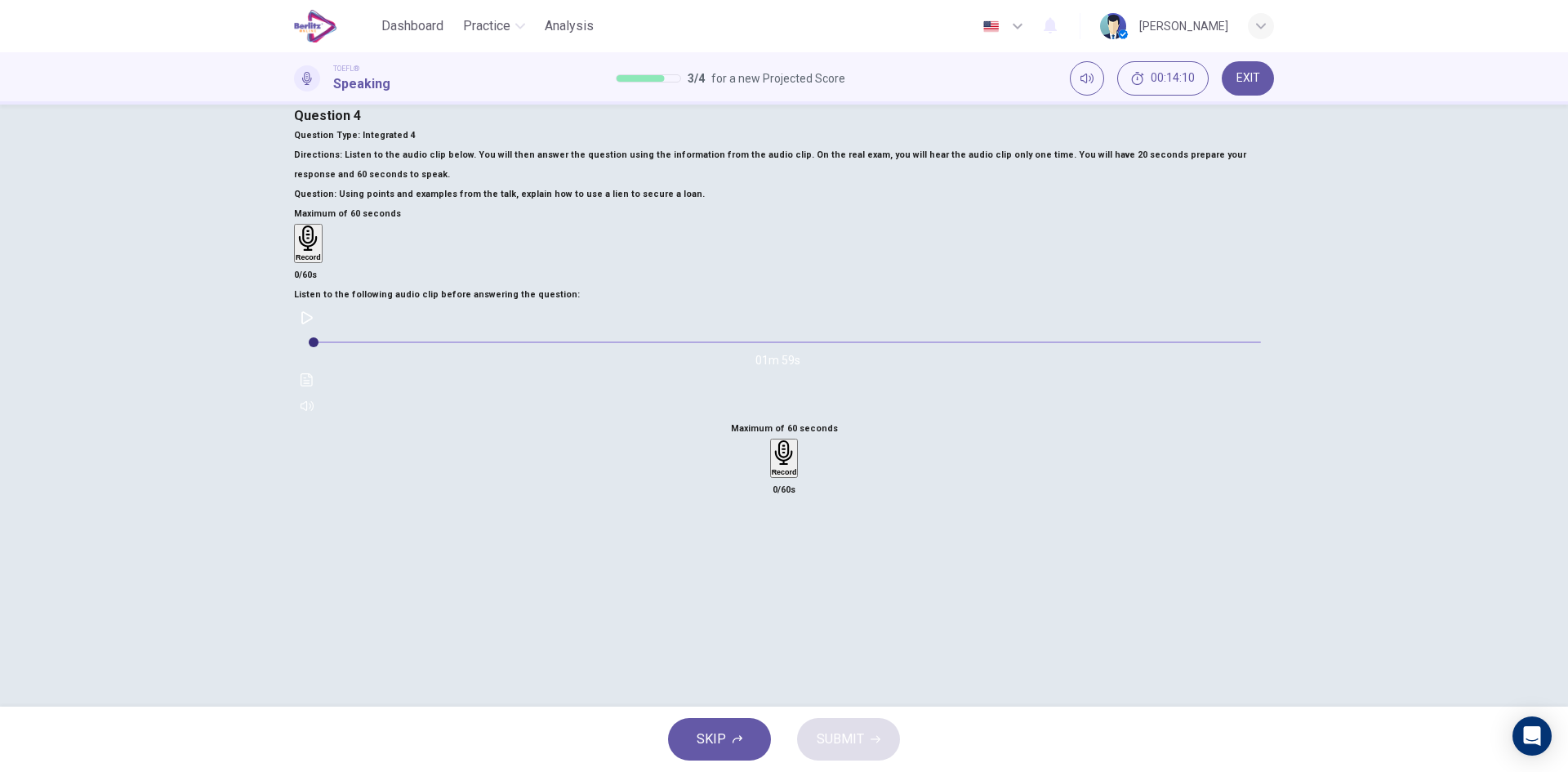
scroll to position [0, 0]
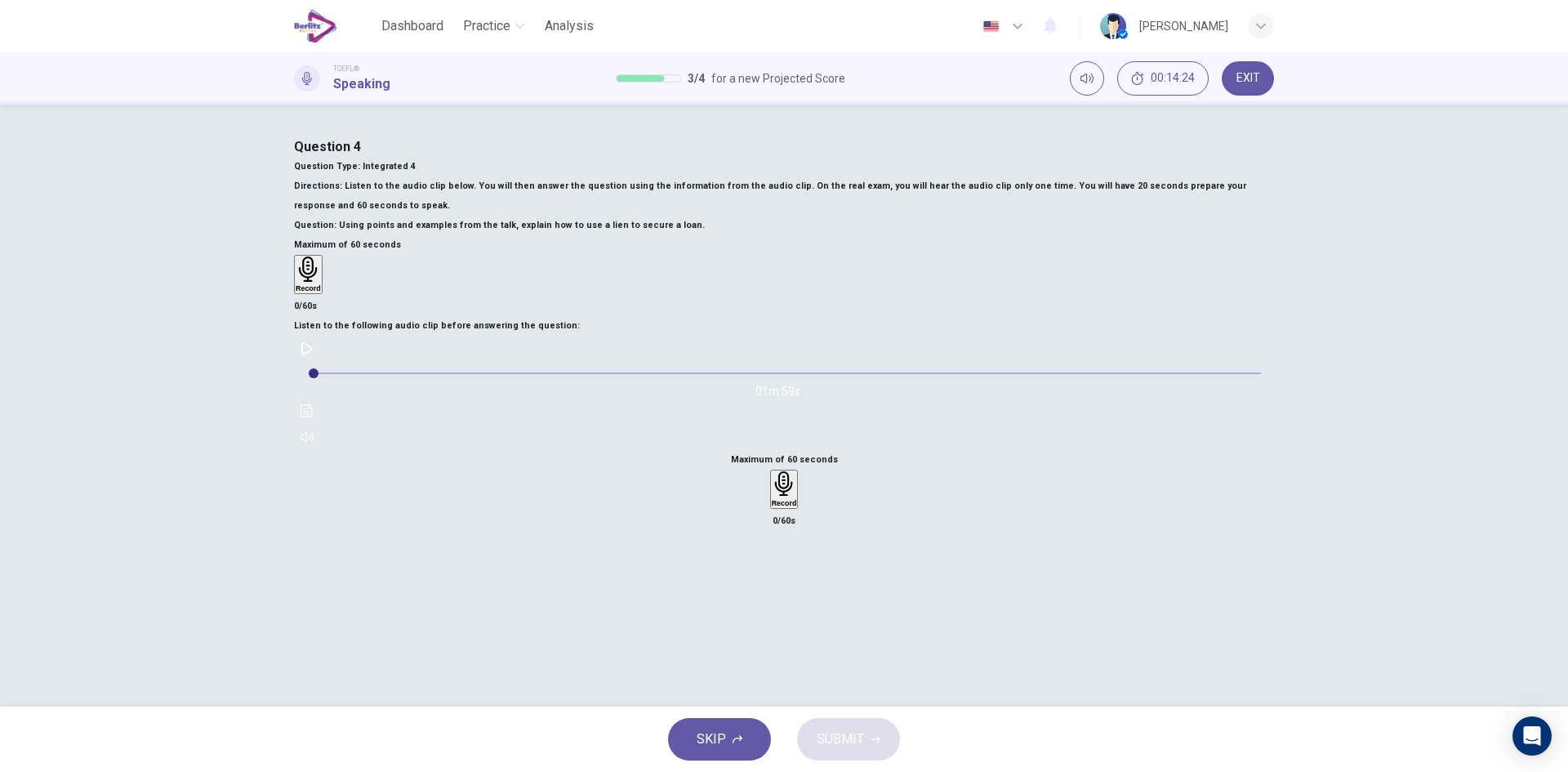
click at [314, 355] on icon "button" at bounding box center [307, 349] width 13 height 13
click at [320, 424] on button "Click to see the audio transcription" at bounding box center [306, 410] width 26 height 26
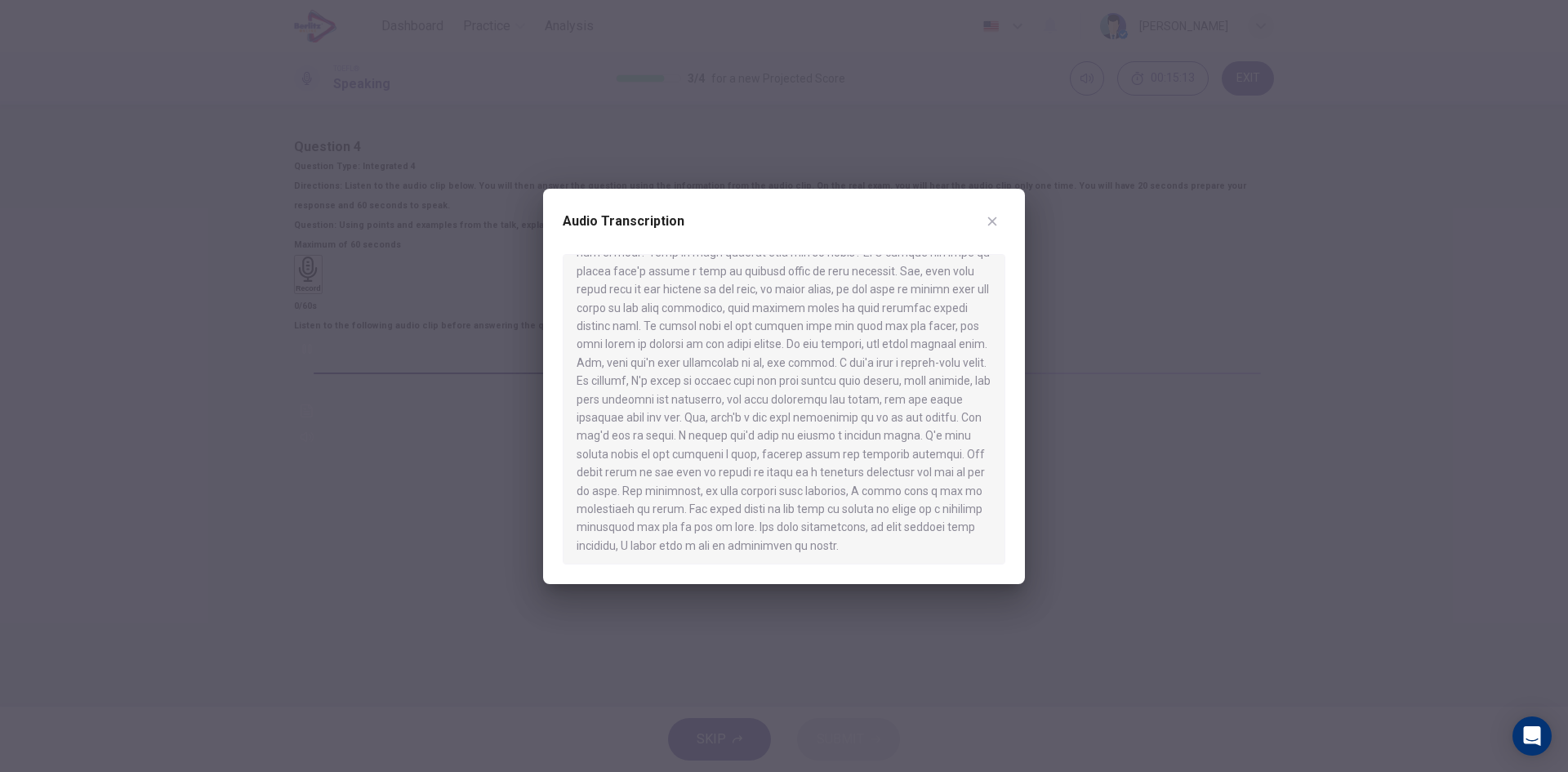
scroll to position [119, 0]
type input "*"
click at [989, 217] on icon "button" at bounding box center [992, 220] width 9 height 9
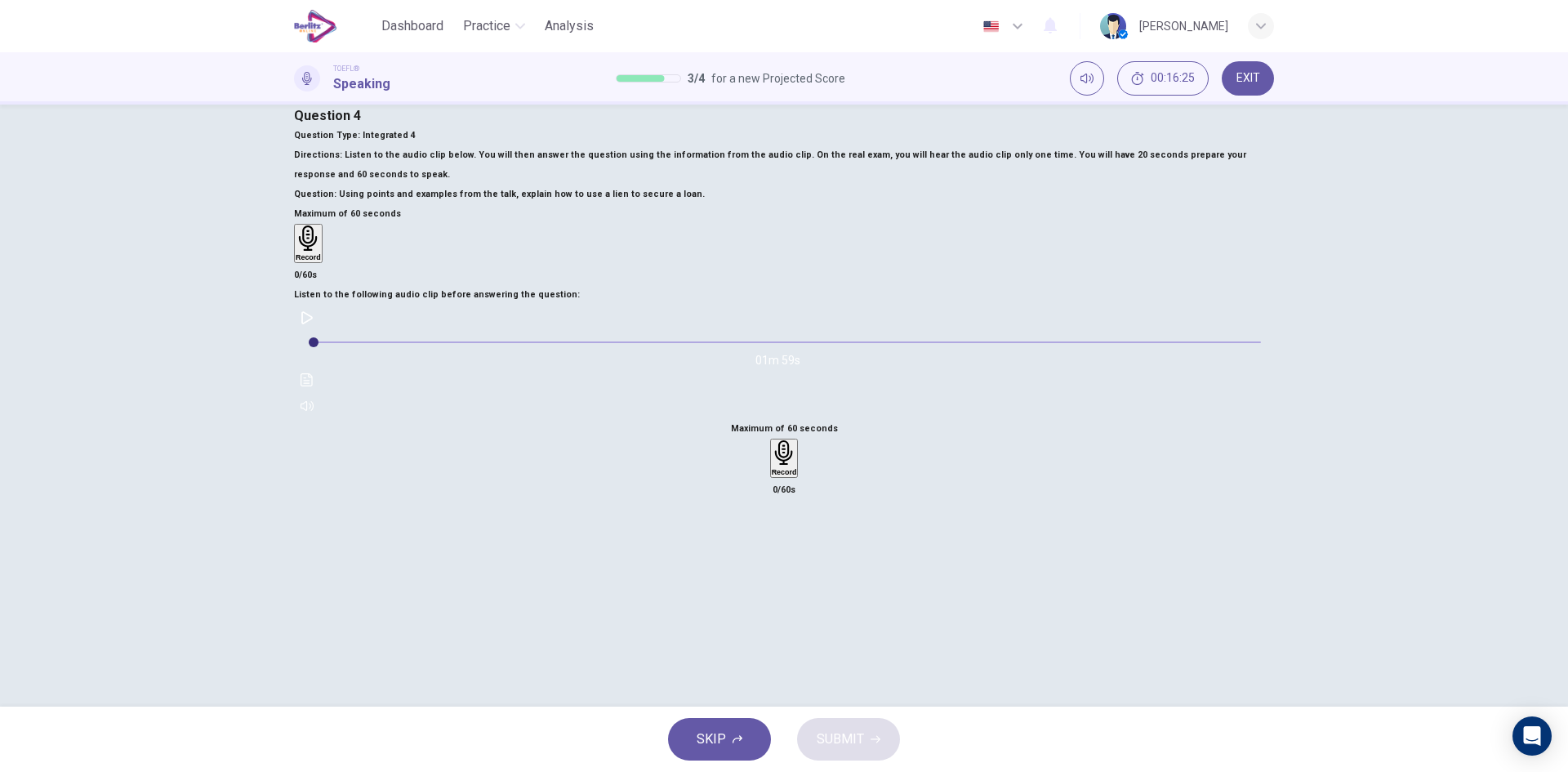
scroll to position [235, 0]
click at [797, 441] on div "Record" at bounding box center [784, 458] width 25 height 36
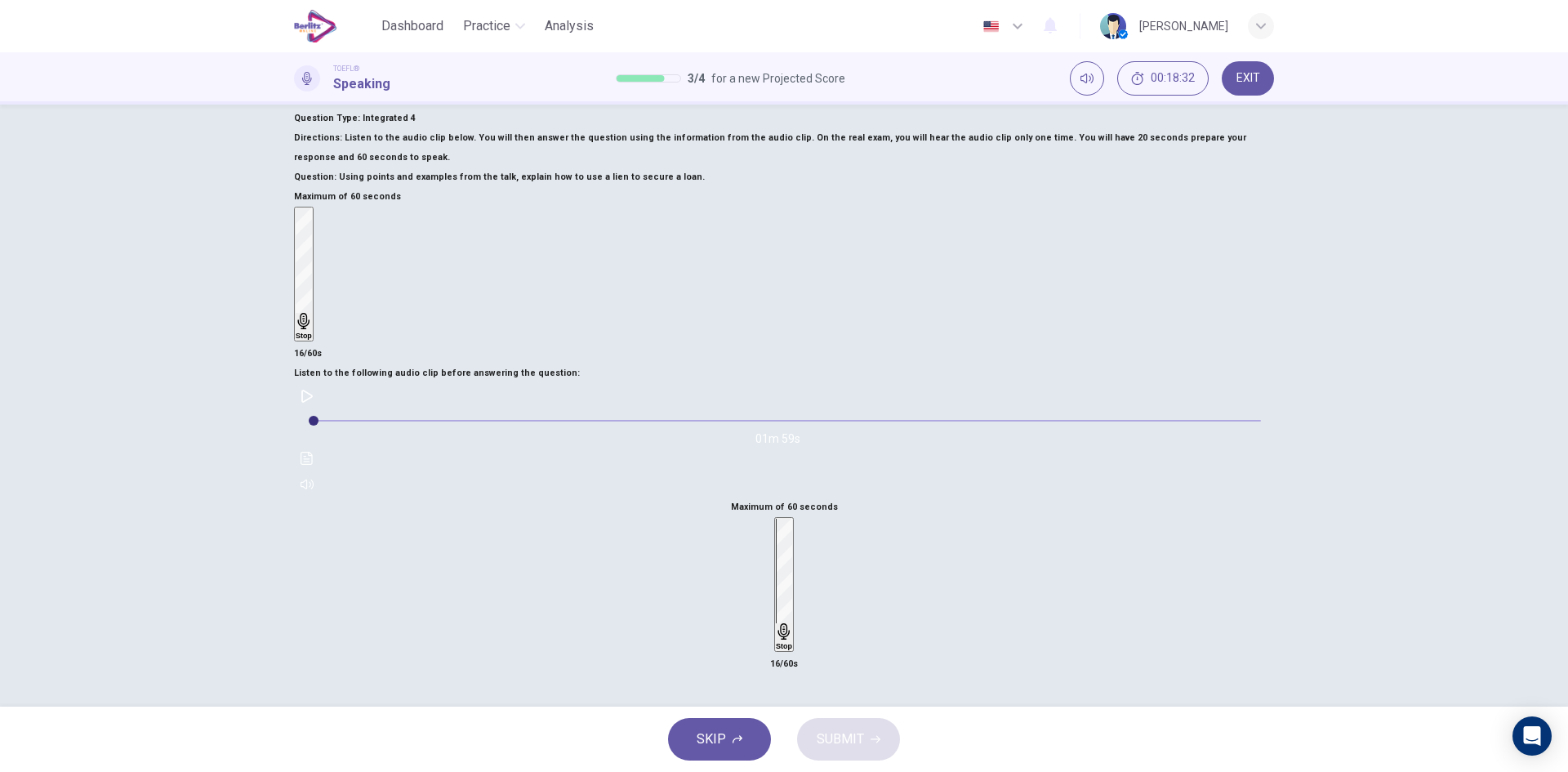
click at [792, 519] on div "Stop" at bounding box center [784, 584] width 16 height 132
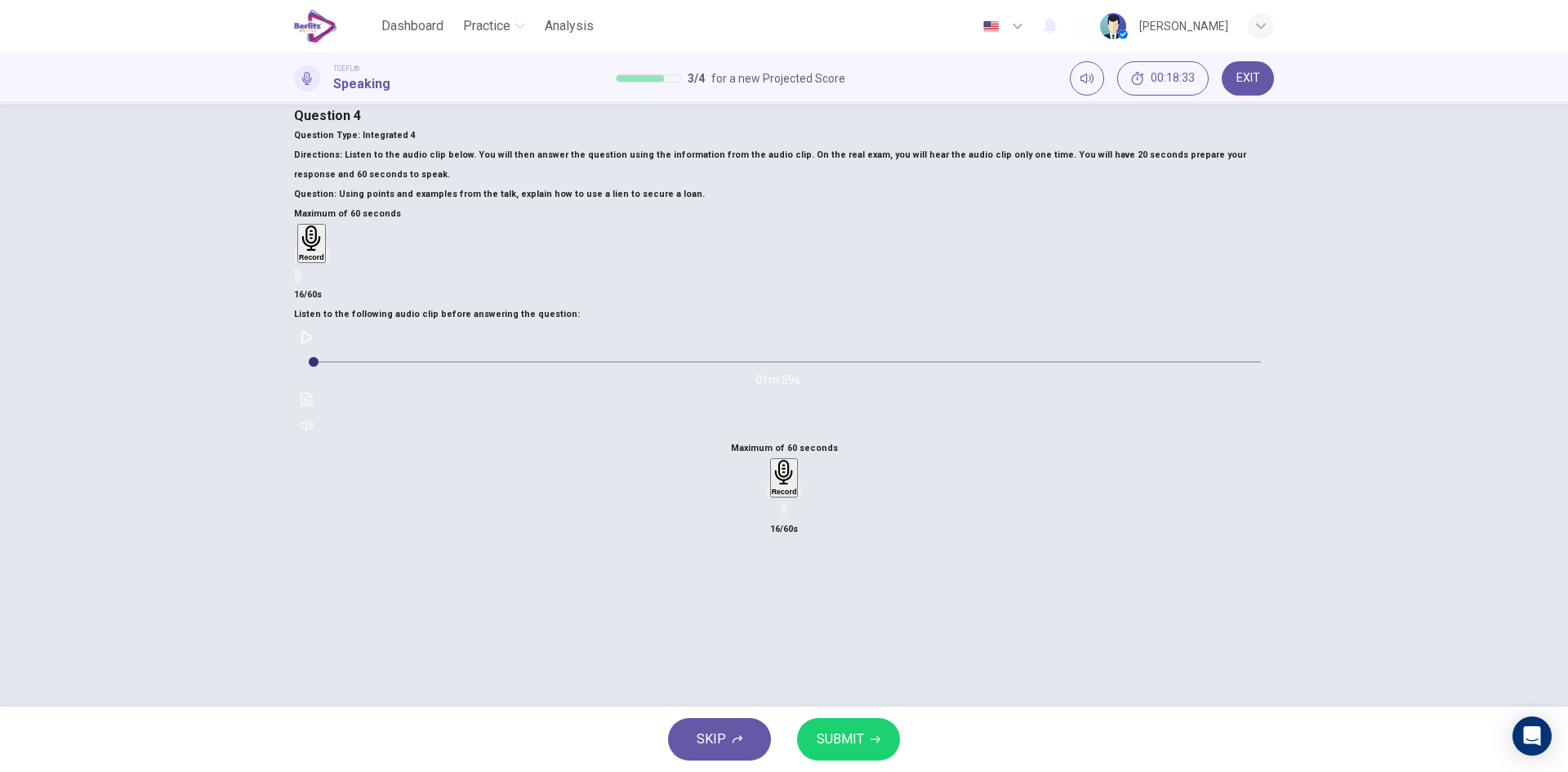
click at [769, 495] on icon "button" at bounding box center [769, 495] width 0 height 0
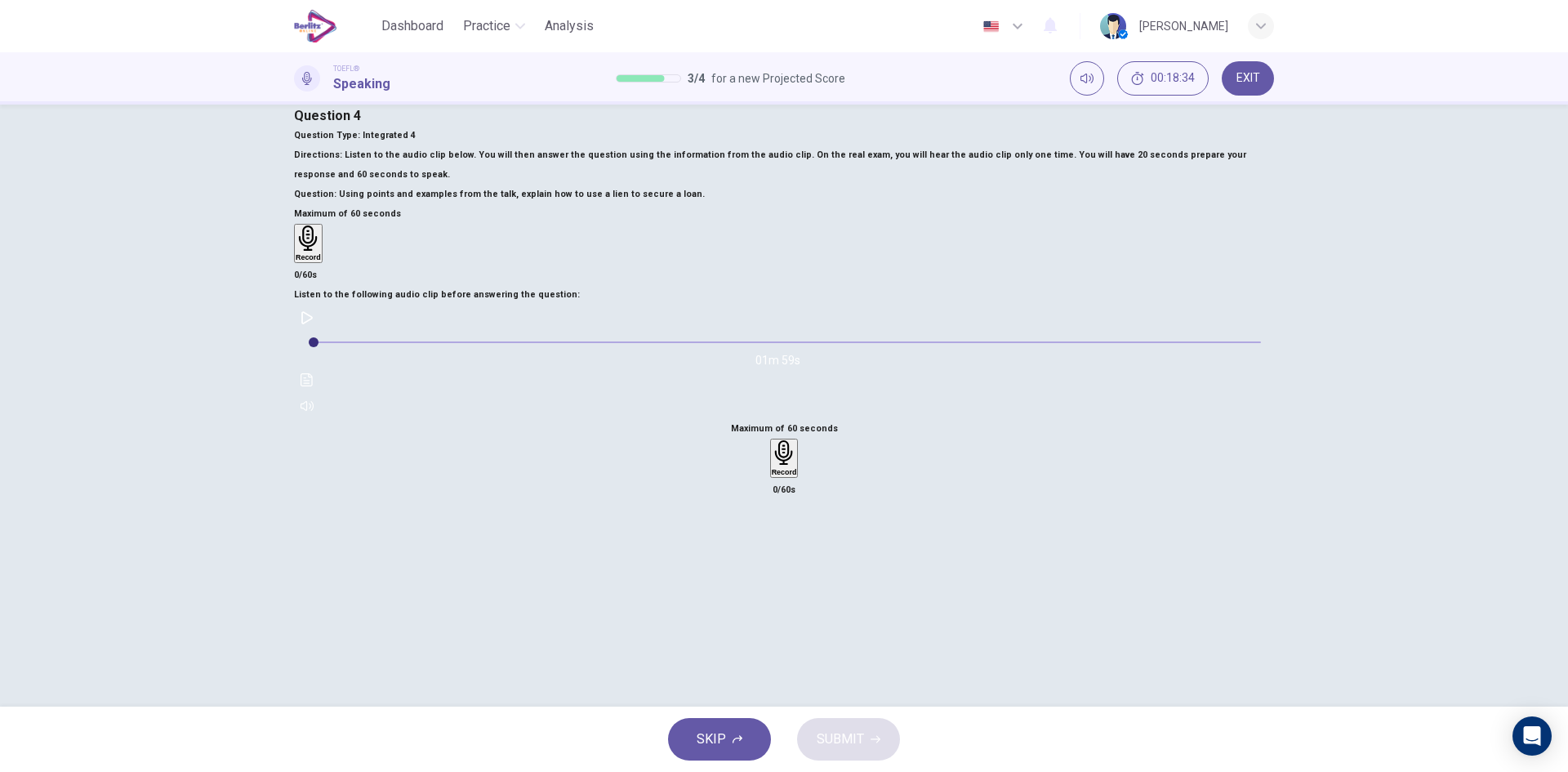
click at [792, 441] on icon "button" at bounding box center [784, 453] width 18 height 25
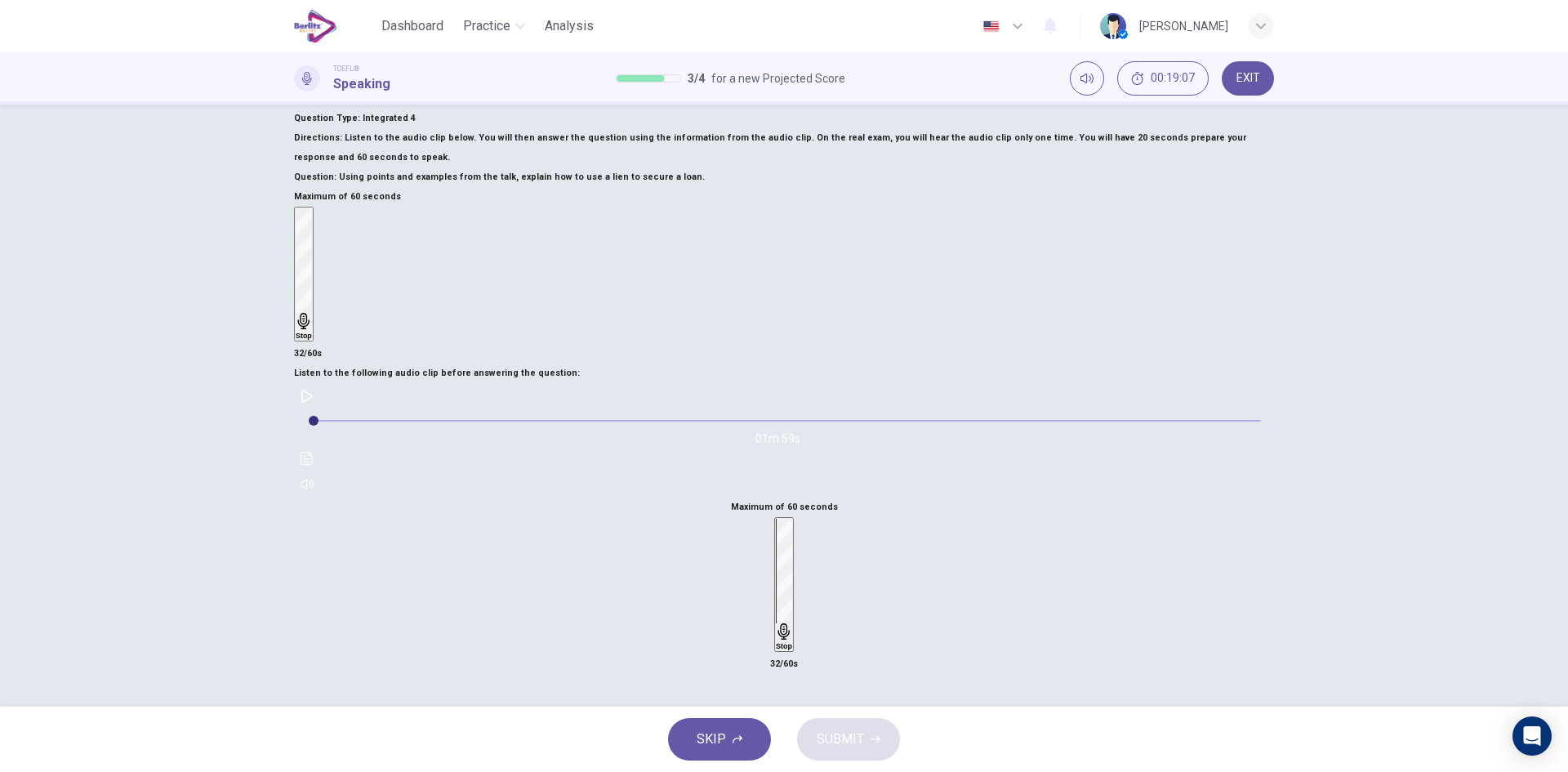
click at [792, 642] on h6 "Stop" at bounding box center [784, 646] width 16 height 9
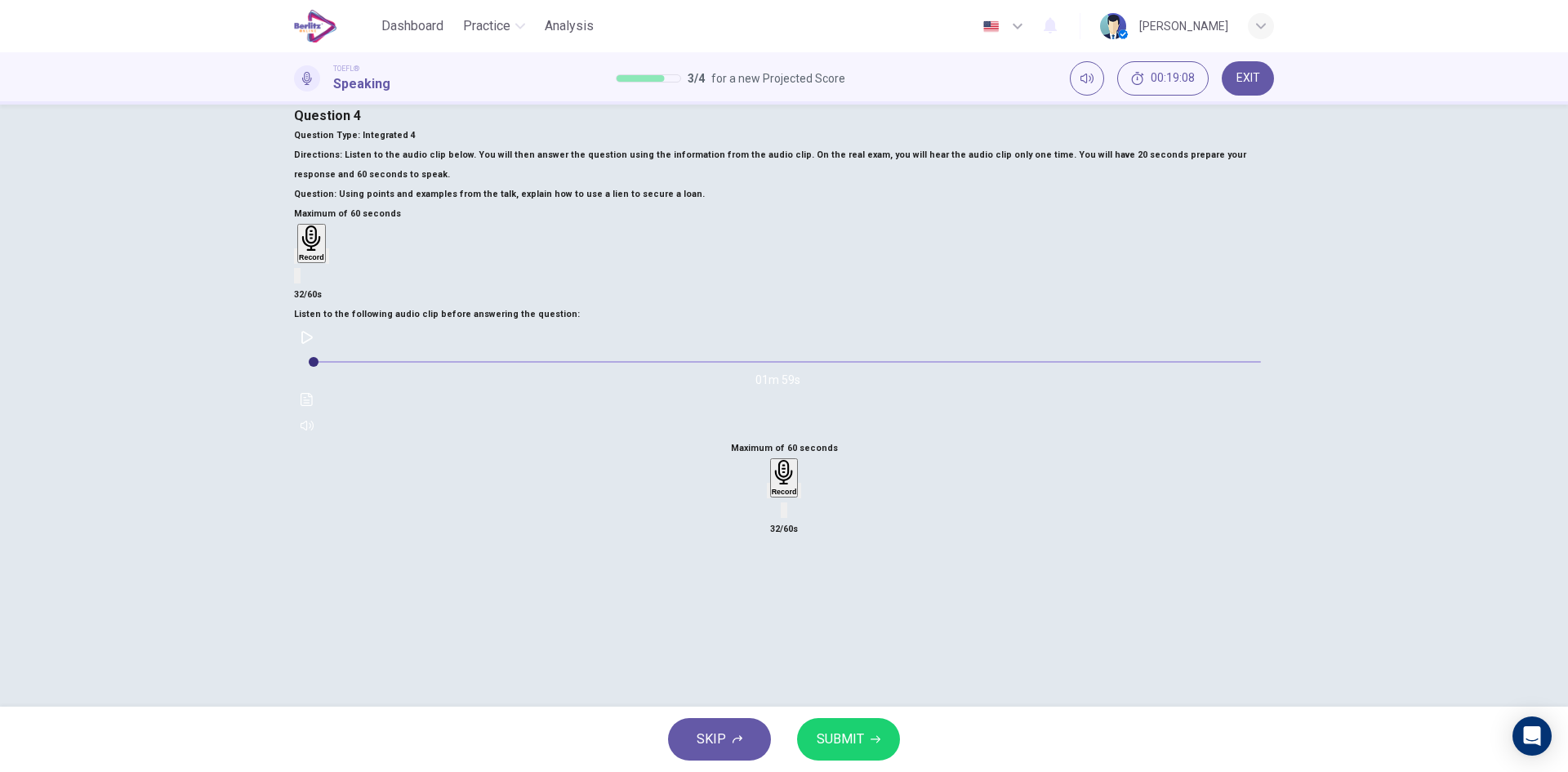
click at [769, 495] on icon "button" at bounding box center [769, 495] width 0 height 0
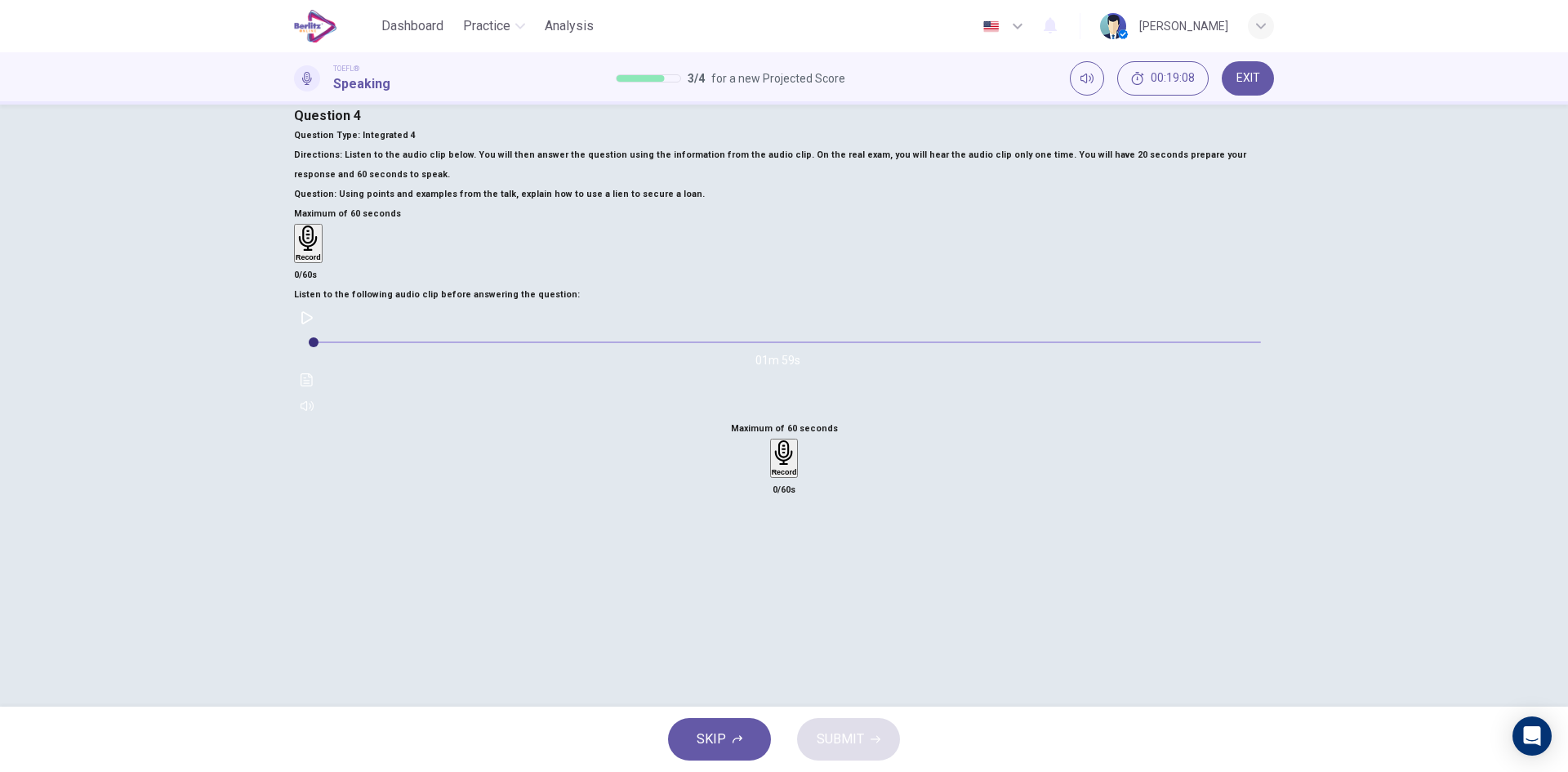
click at [797, 468] on h6 "Record" at bounding box center [784, 471] width 25 height 9
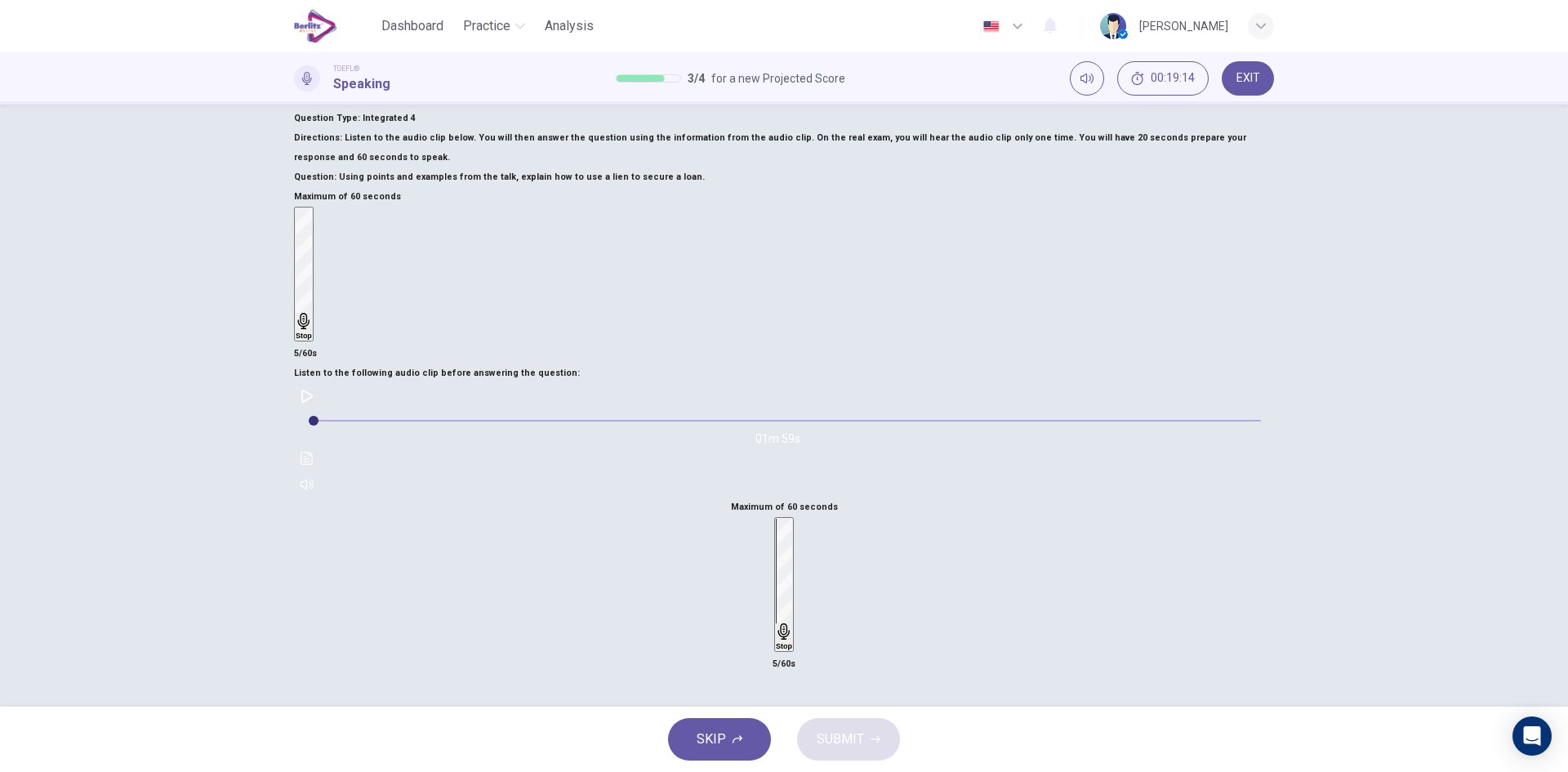
click at [792, 642] on h6 "Stop" at bounding box center [784, 646] width 16 height 9
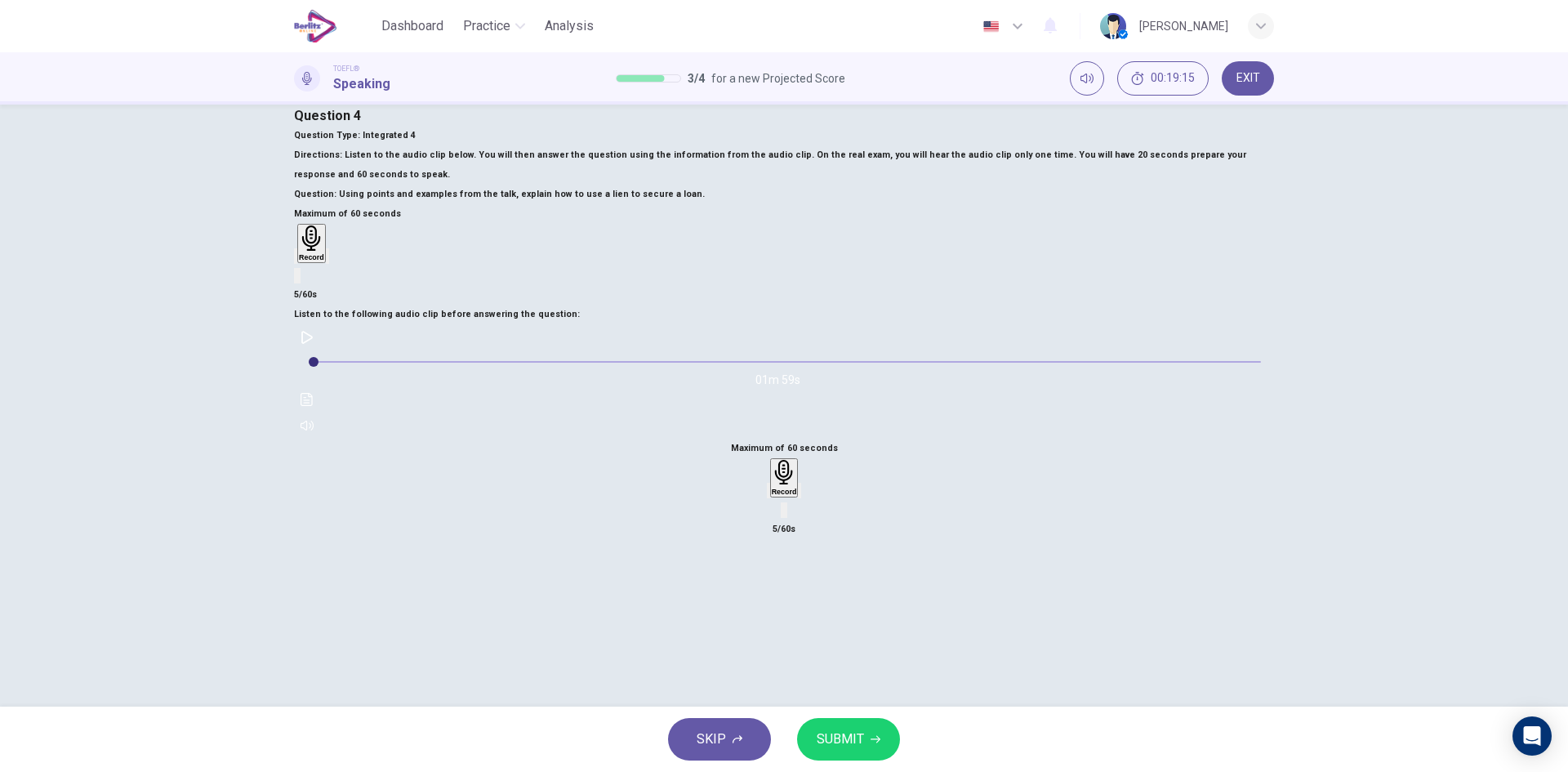
click at [785, 497] on icon "button" at bounding box center [779, 504] width 13 height 13
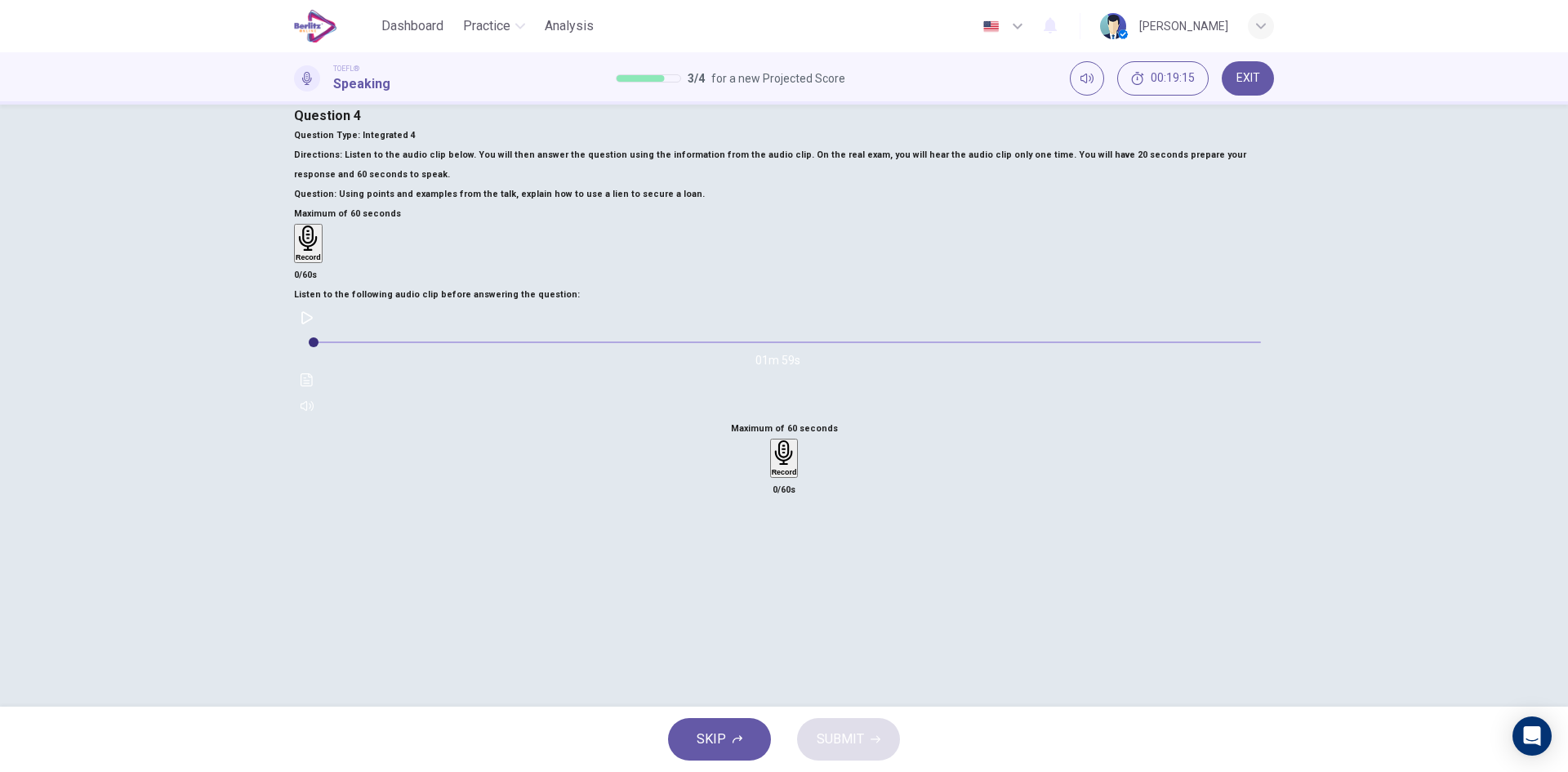
click at [320, 367] on button "Click to see the audio transcription" at bounding box center [306, 379] width 26 height 26
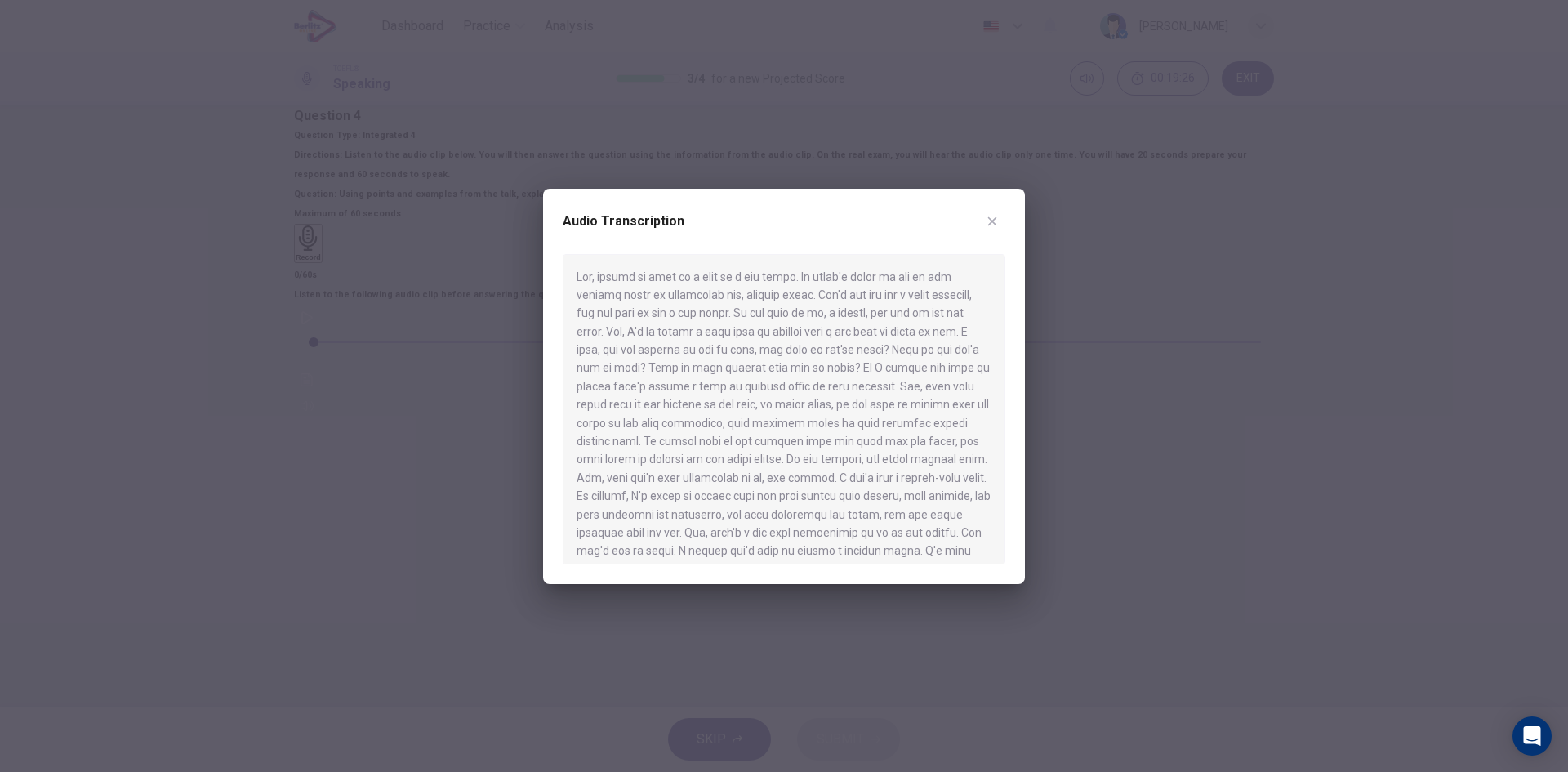
click at [988, 223] on icon "button" at bounding box center [993, 222] width 13 height 13
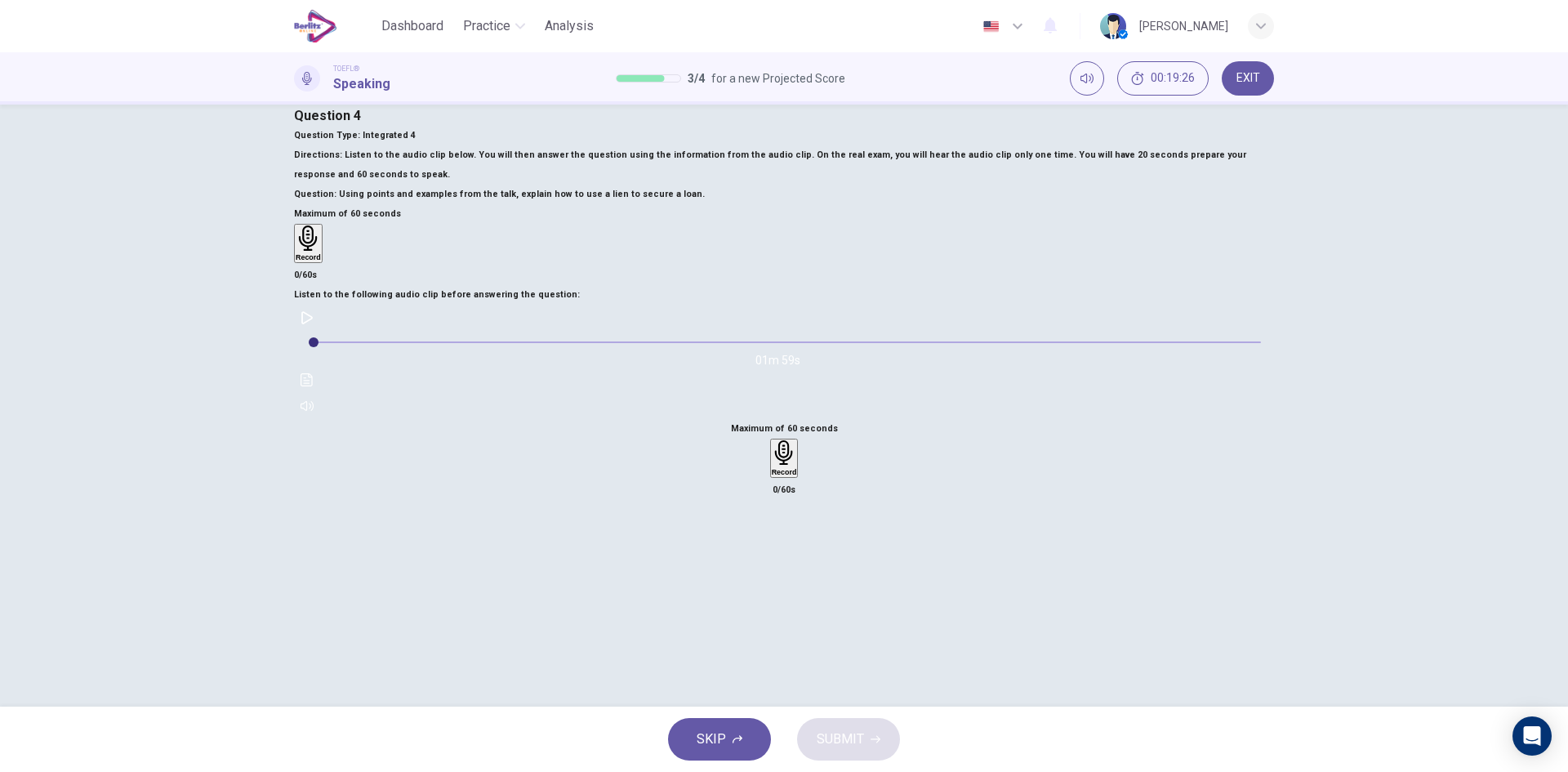
click at [792, 441] on icon "button" at bounding box center [784, 453] width 18 height 25
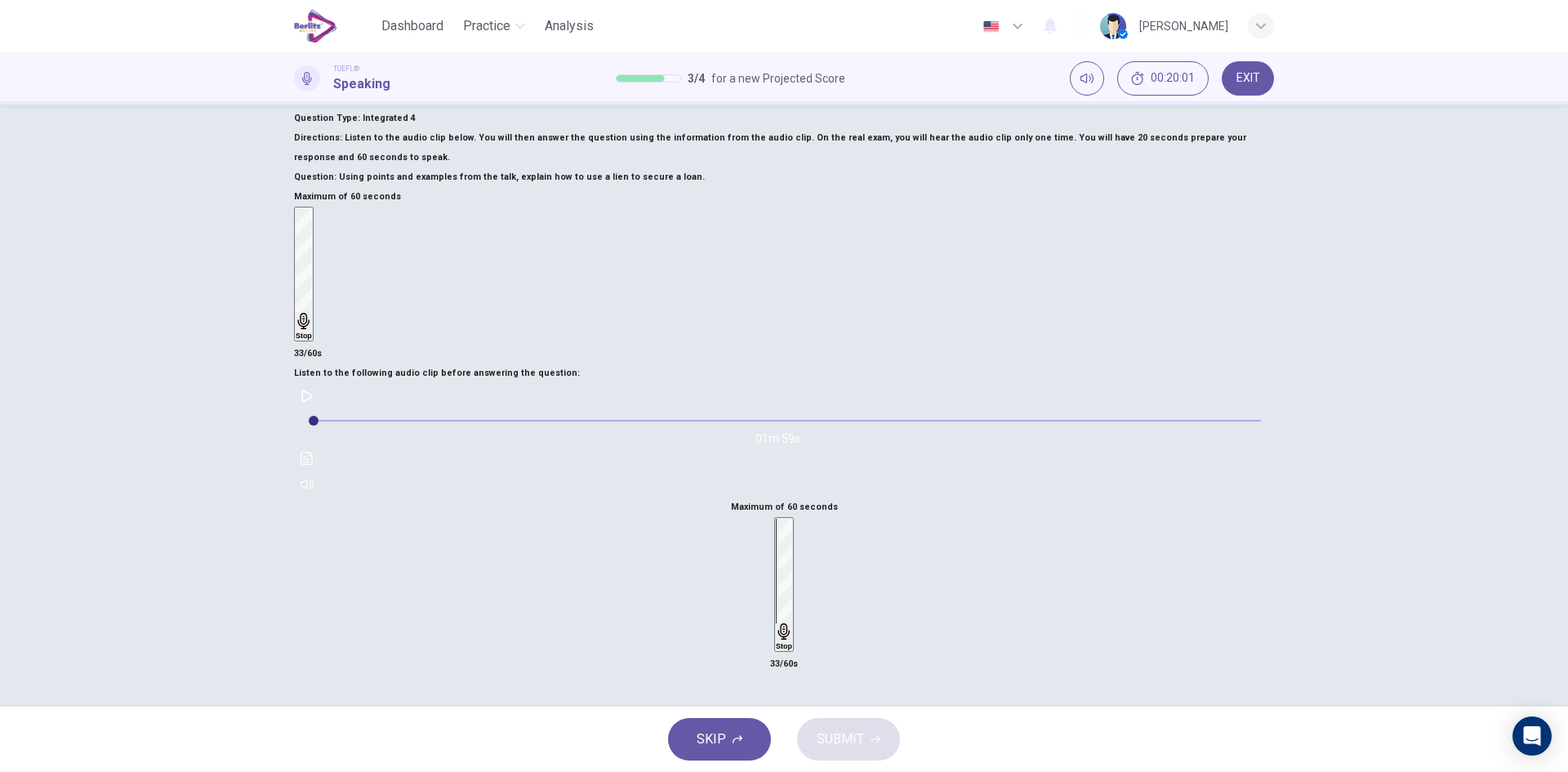
click at [792, 642] on h6 "Stop" at bounding box center [784, 646] width 16 height 9
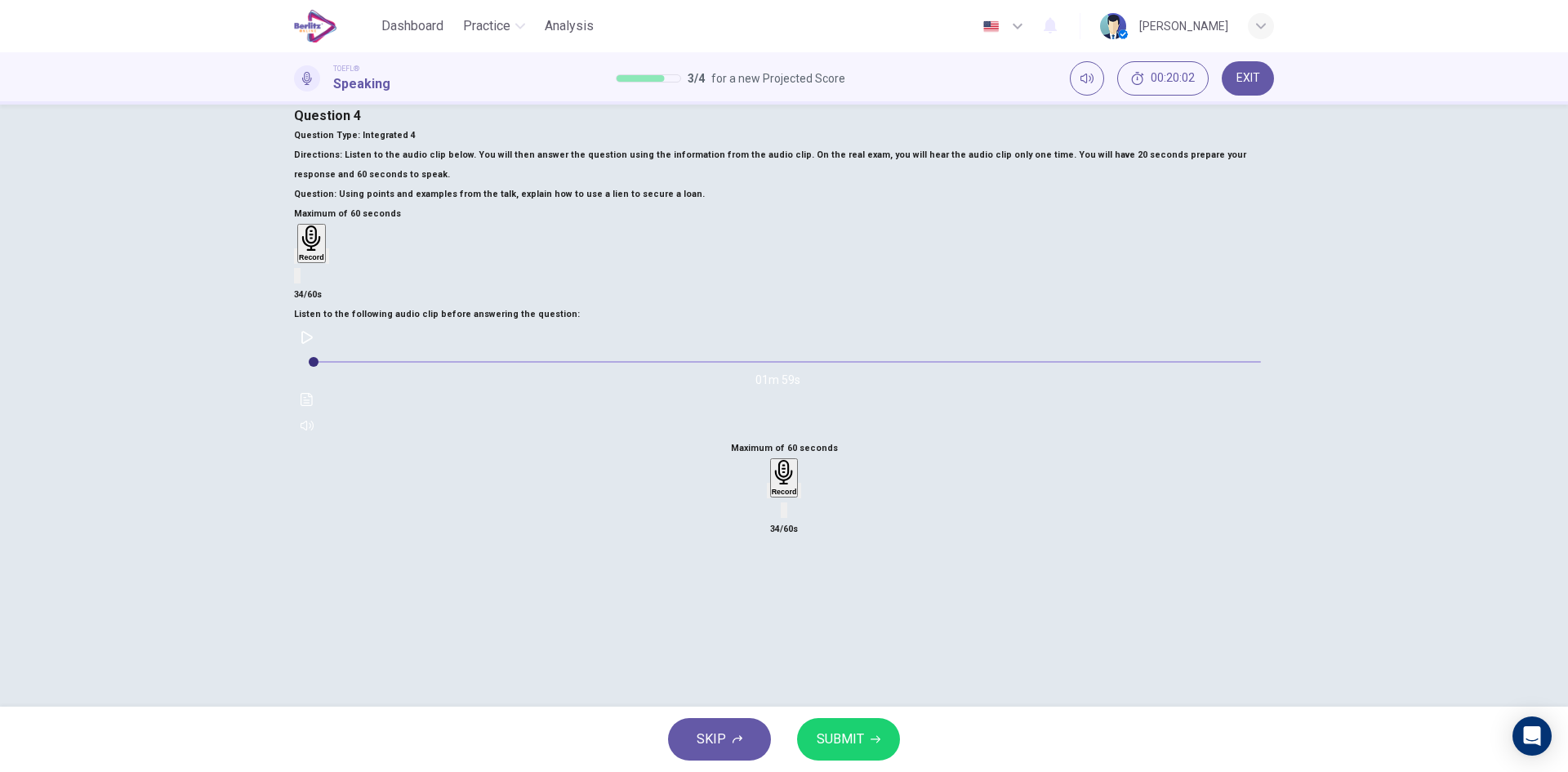
click at [769, 495] on icon "button" at bounding box center [769, 495] width 0 height 0
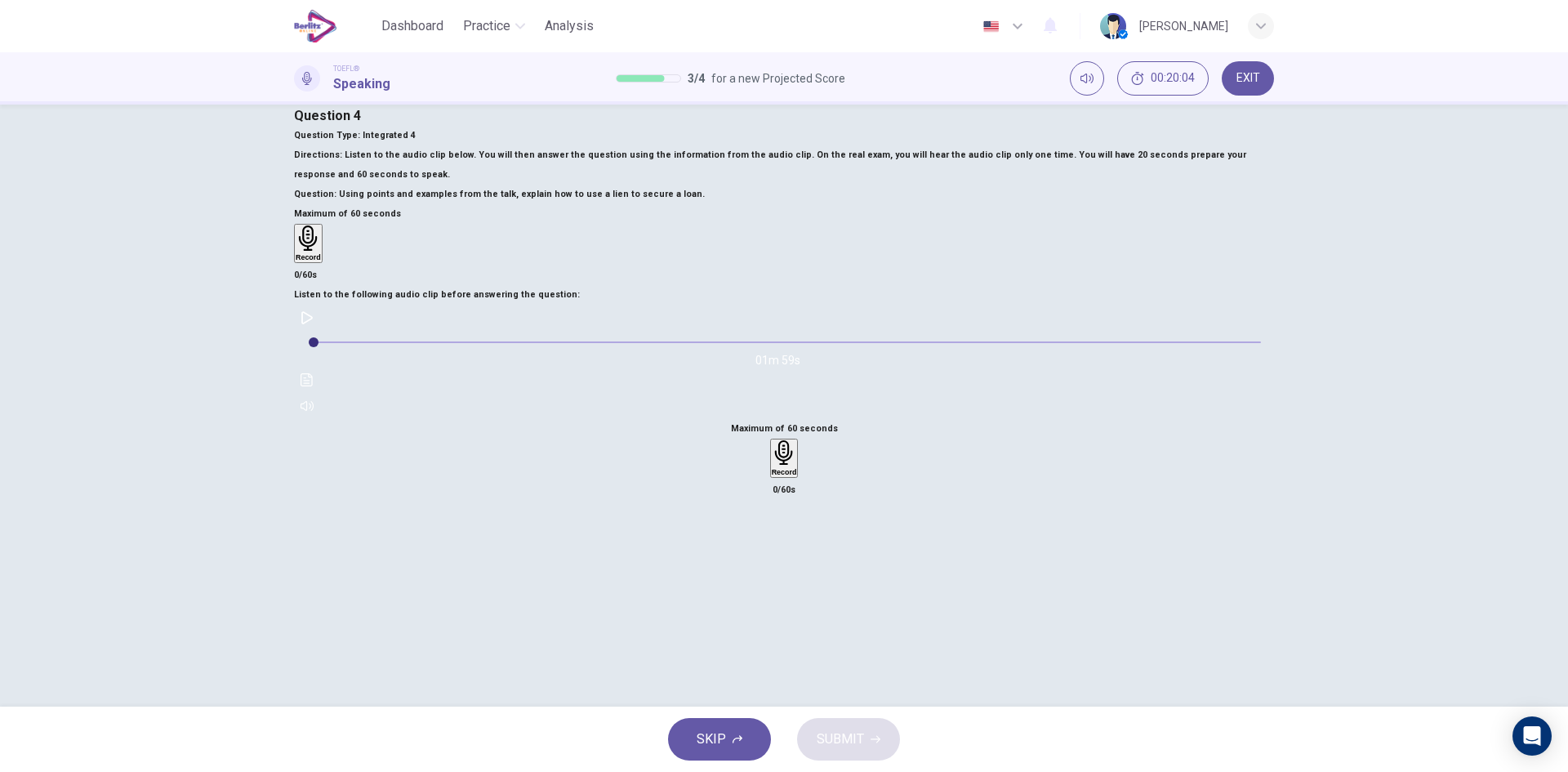
click at [797, 468] on h6 "Record" at bounding box center [784, 471] width 25 height 9
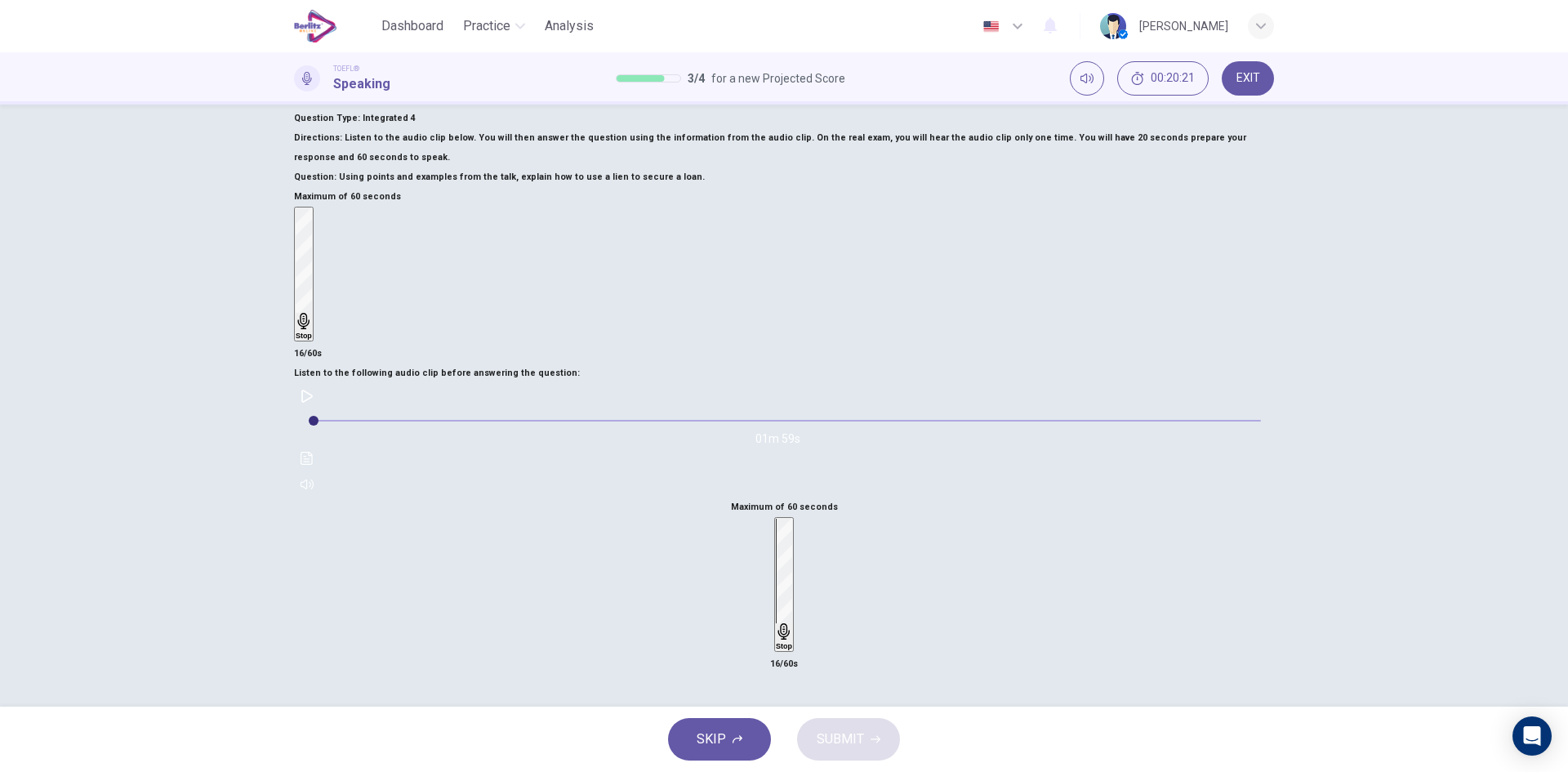
click at [792, 519] on div "Stop" at bounding box center [784, 584] width 16 height 132
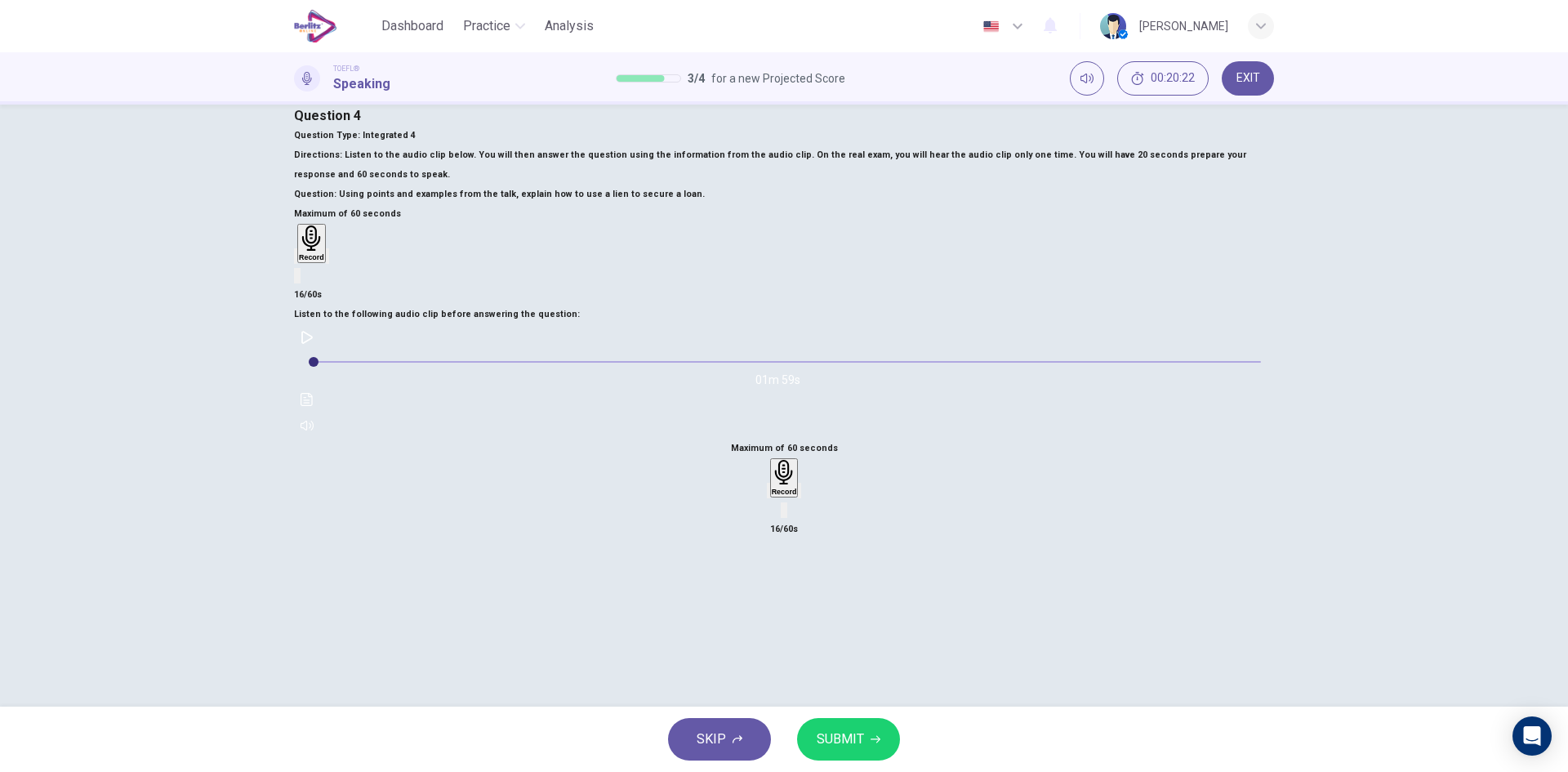
click at [769, 495] on icon "button" at bounding box center [769, 495] width 0 height 0
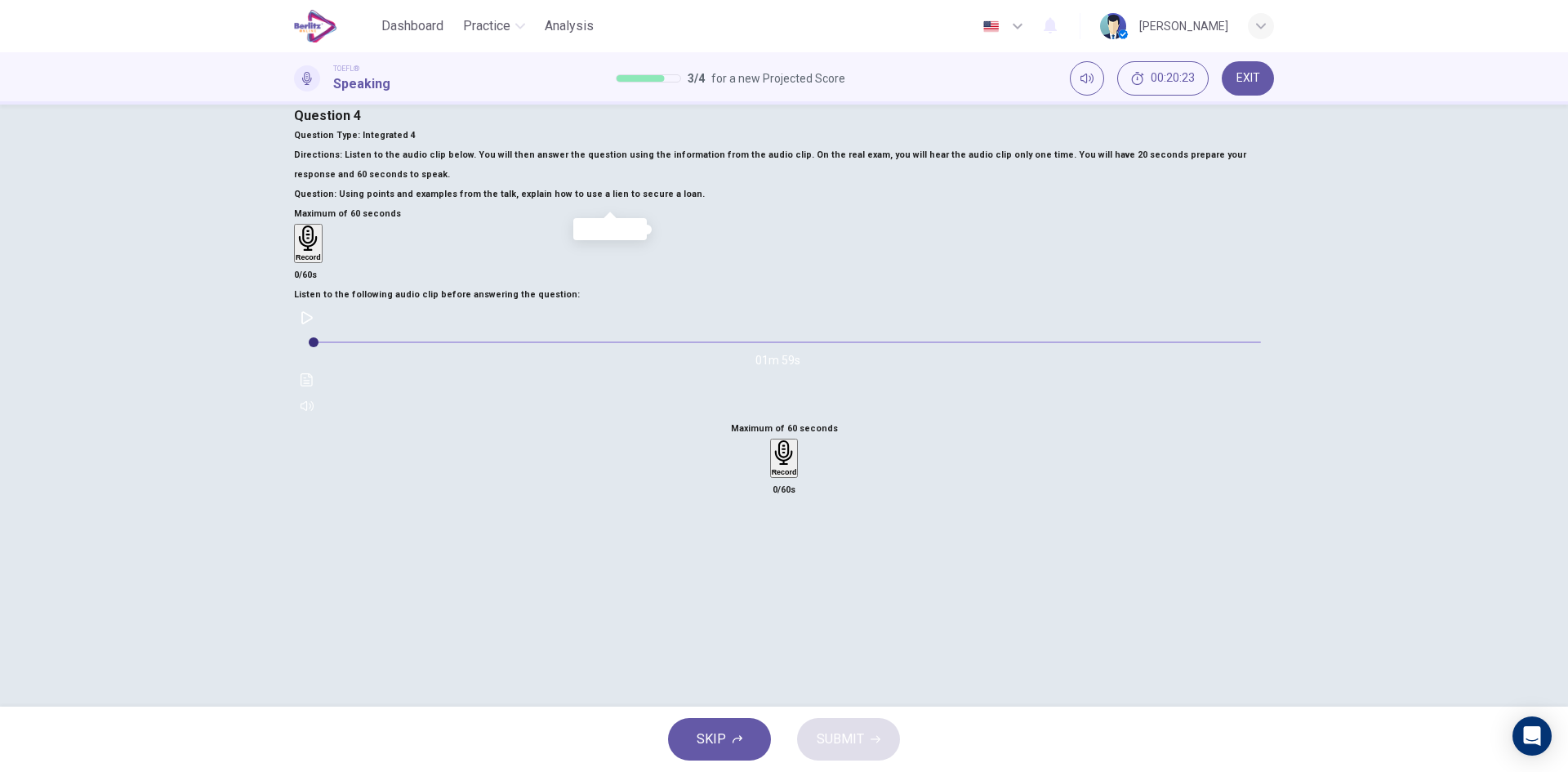
click at [320, 367] on button "Click to see the audio transcription" at bounding box center [306, 379] width 26 height 26
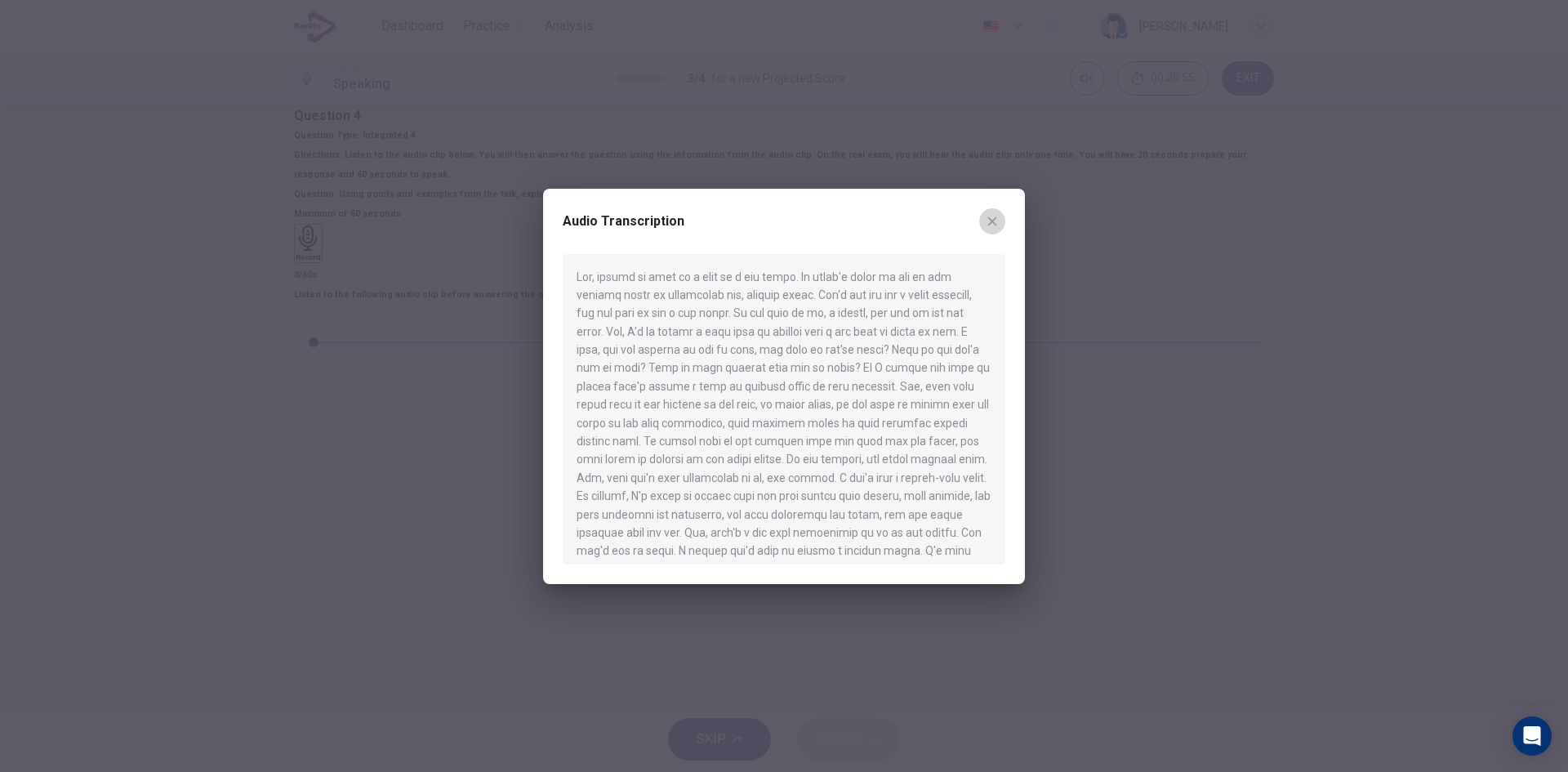
click at [999, 215] on icon "button" at bounding box center [993, 222] width 13 height 13
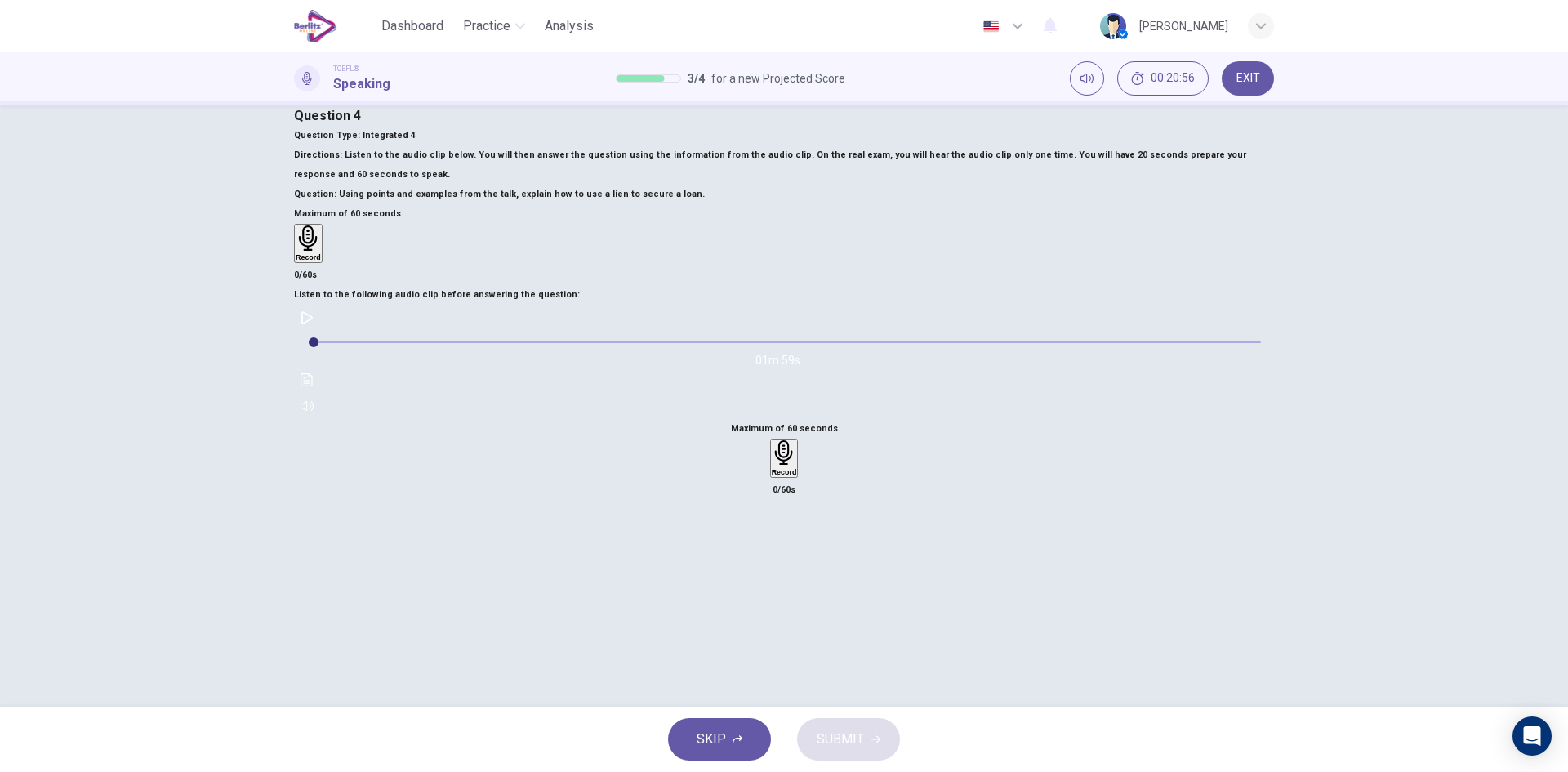
click at [797, 441] on icon "button" at bounding box center [784, 453] width 25 height 25
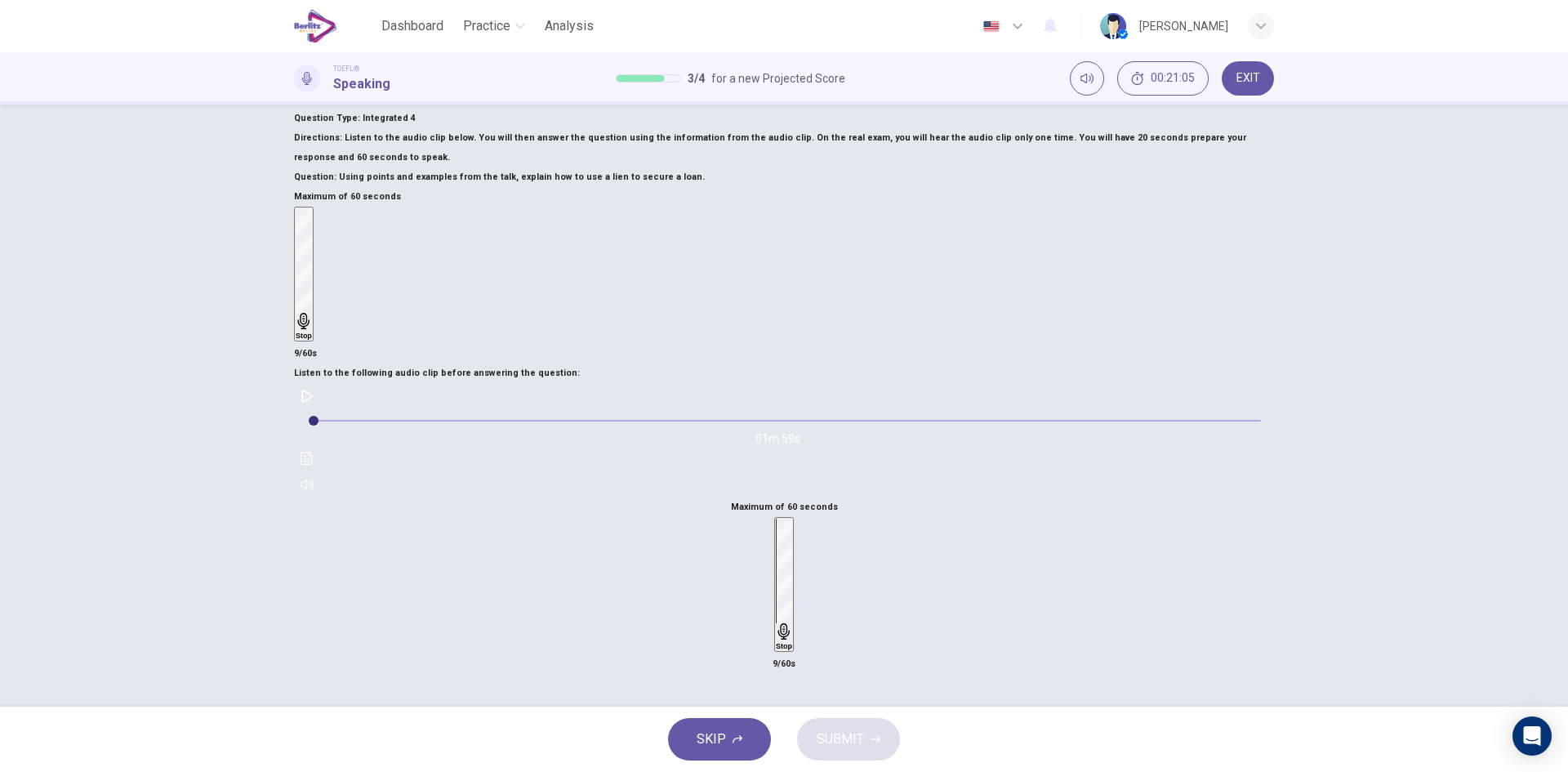
click at [792, 519] on div "Stop" at bounding box center [784, 584] width 16 height 132
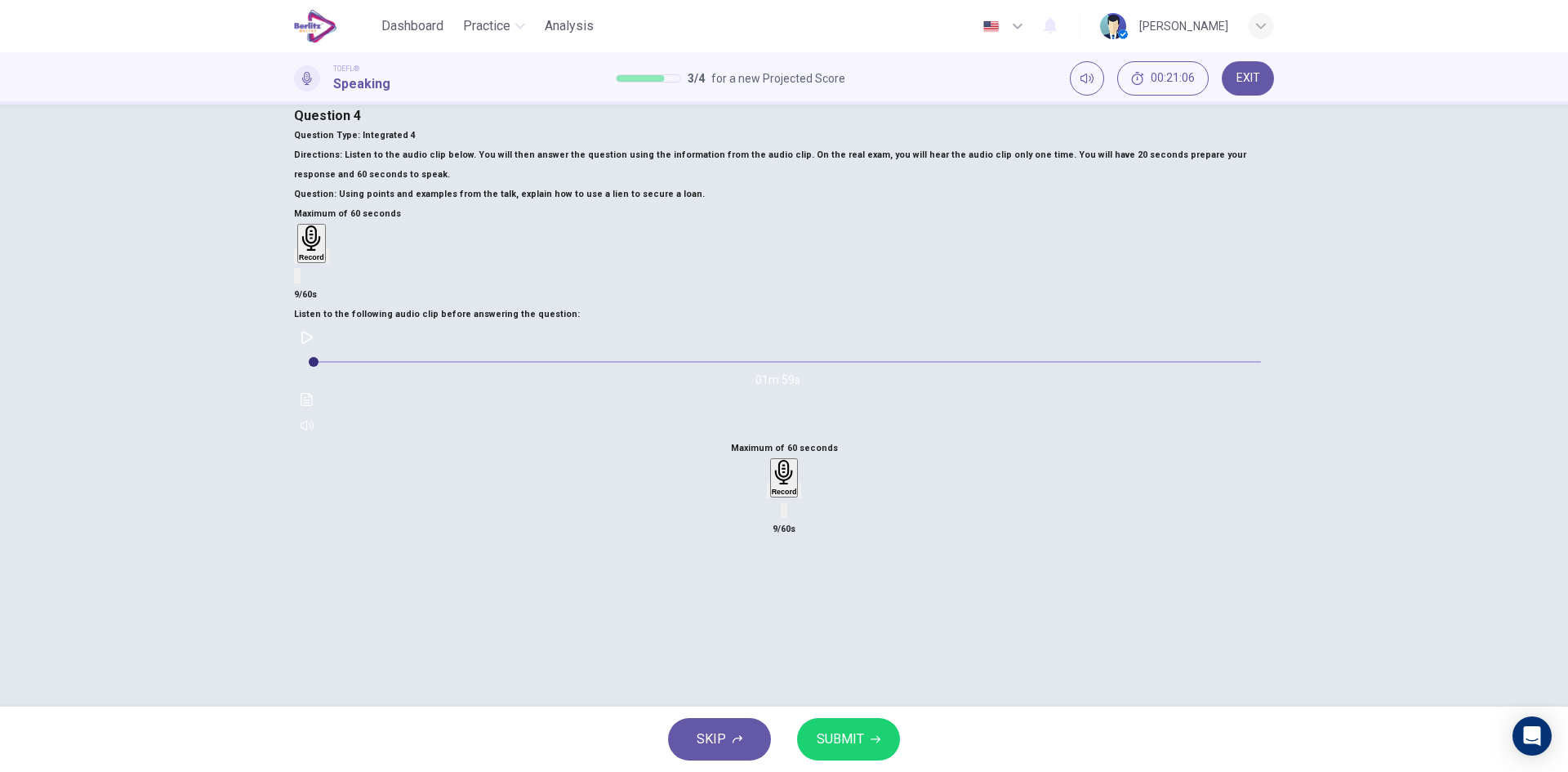
click at [939, 446] on div "Maximum of 60 seconds Record 9/60s" at bounding box center [784, 489] width 980 height 101
click at [769, 495] on icon "button" at bounding box center [769, 495] width 0 height 0
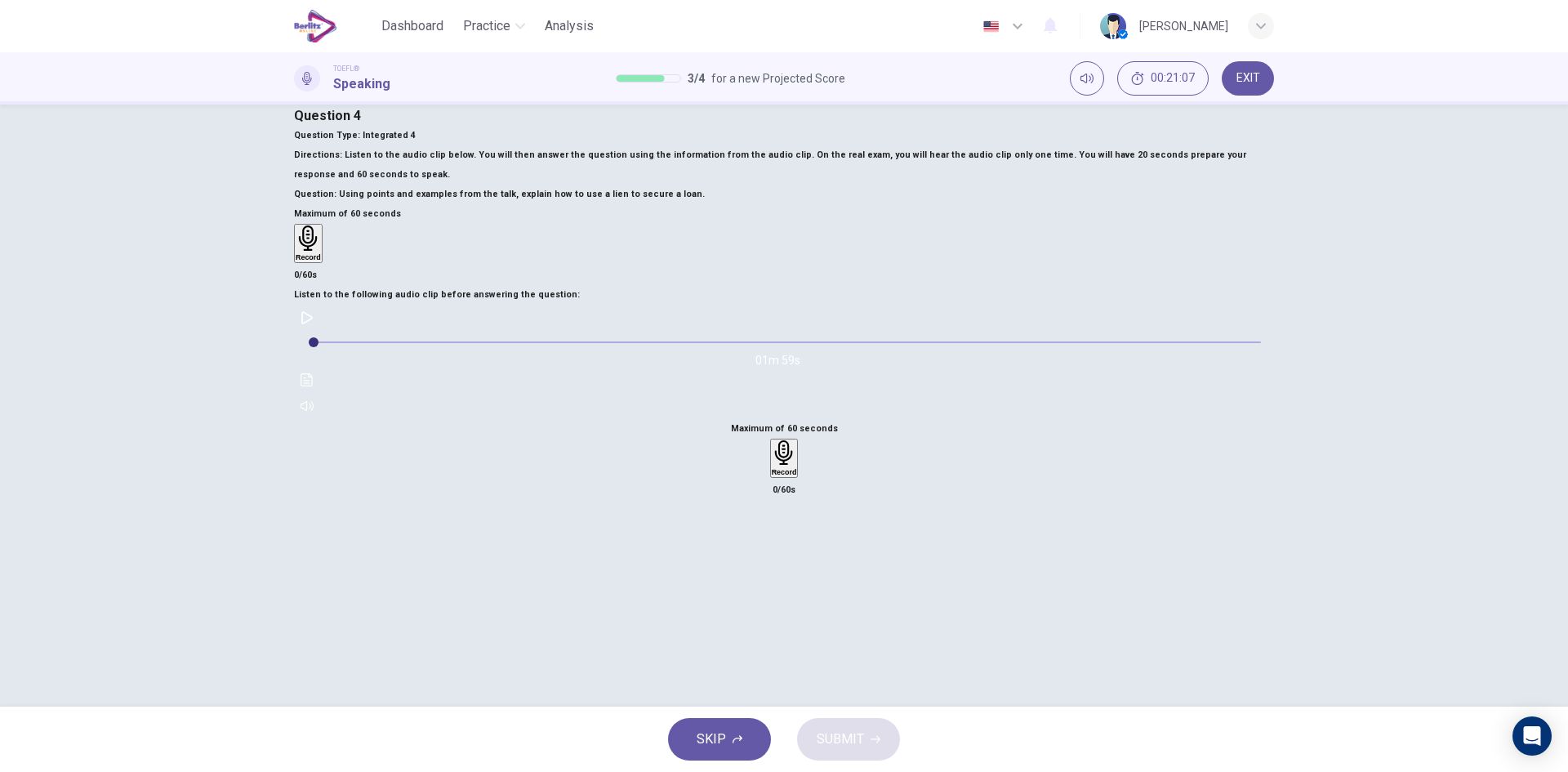
click at [797, 468] on h6 "Record" at bounding box center [784, 471] width 25 height 9
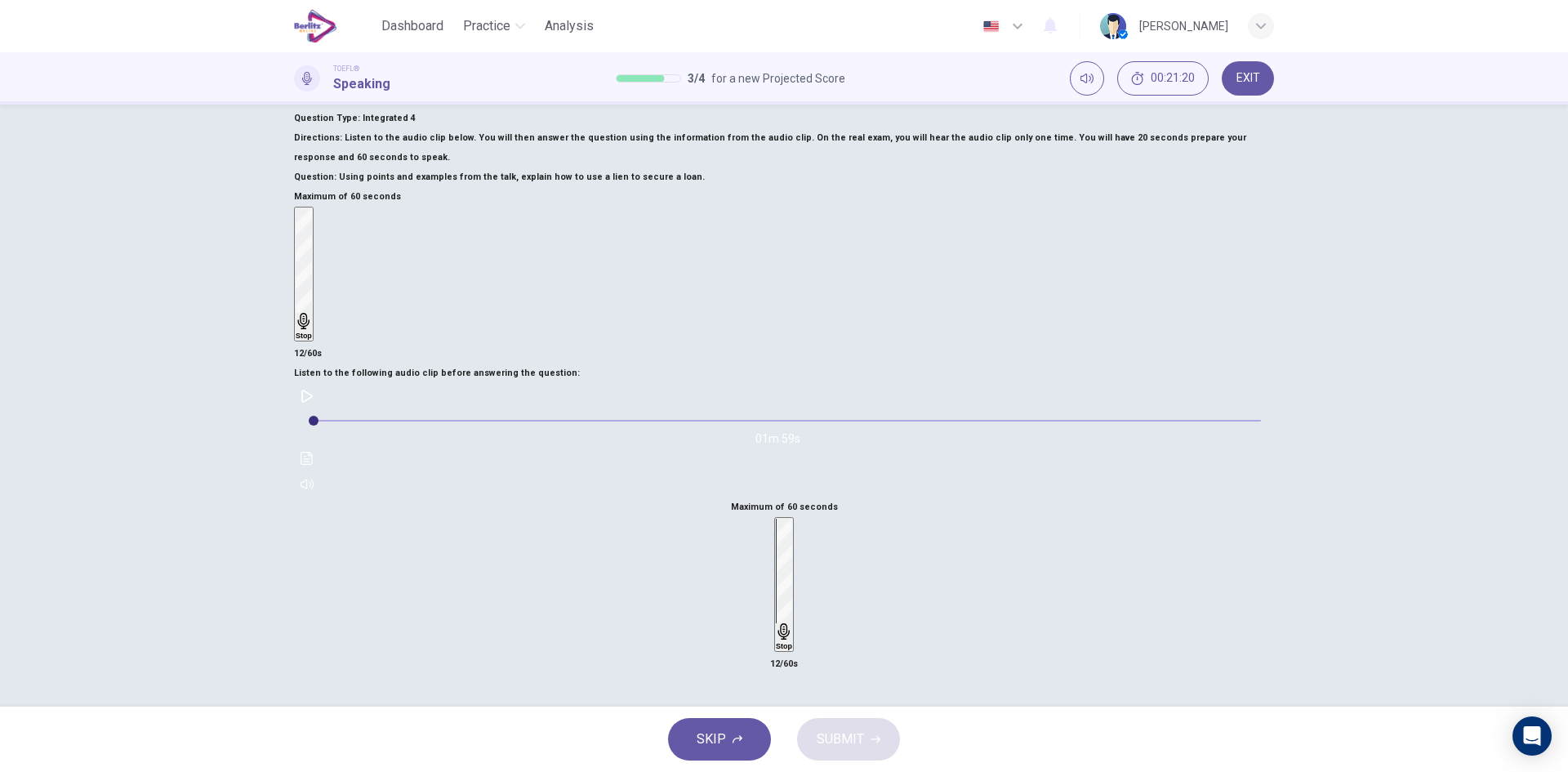
drag, startPoint x: 1013, startPoint y: 412, endPoint x: 982, endPoint y: 422, distance: 32.6
click at [792, 519] on div "Stop" at bounding box center [784, 584] width 16 height 132
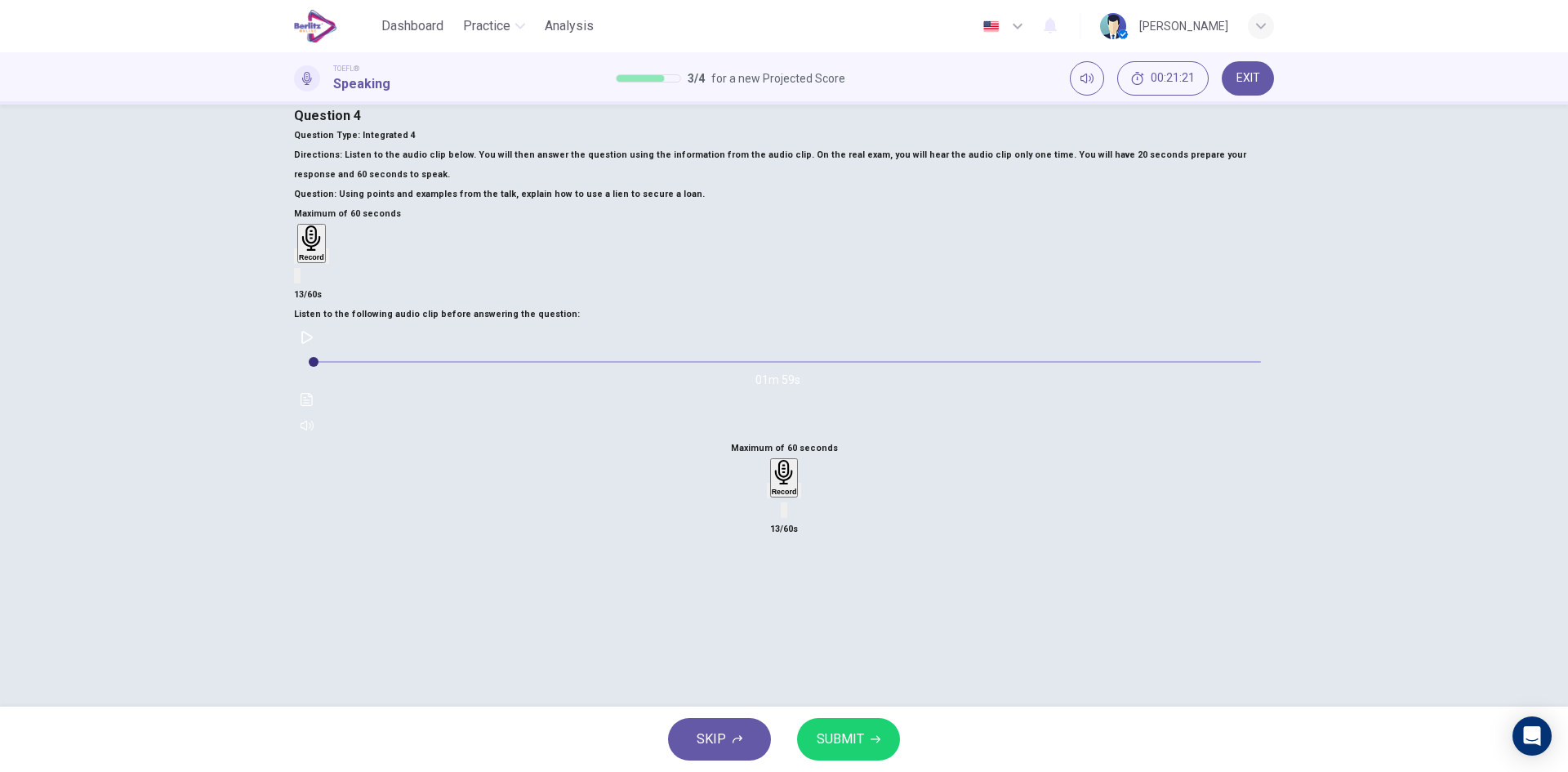
click at [802, 458] on div "Record" at bounding box center [784, 489] width 36 height 61
click at [769, 484] on div "button" at bounding box center [769, 490] width 0 height 12
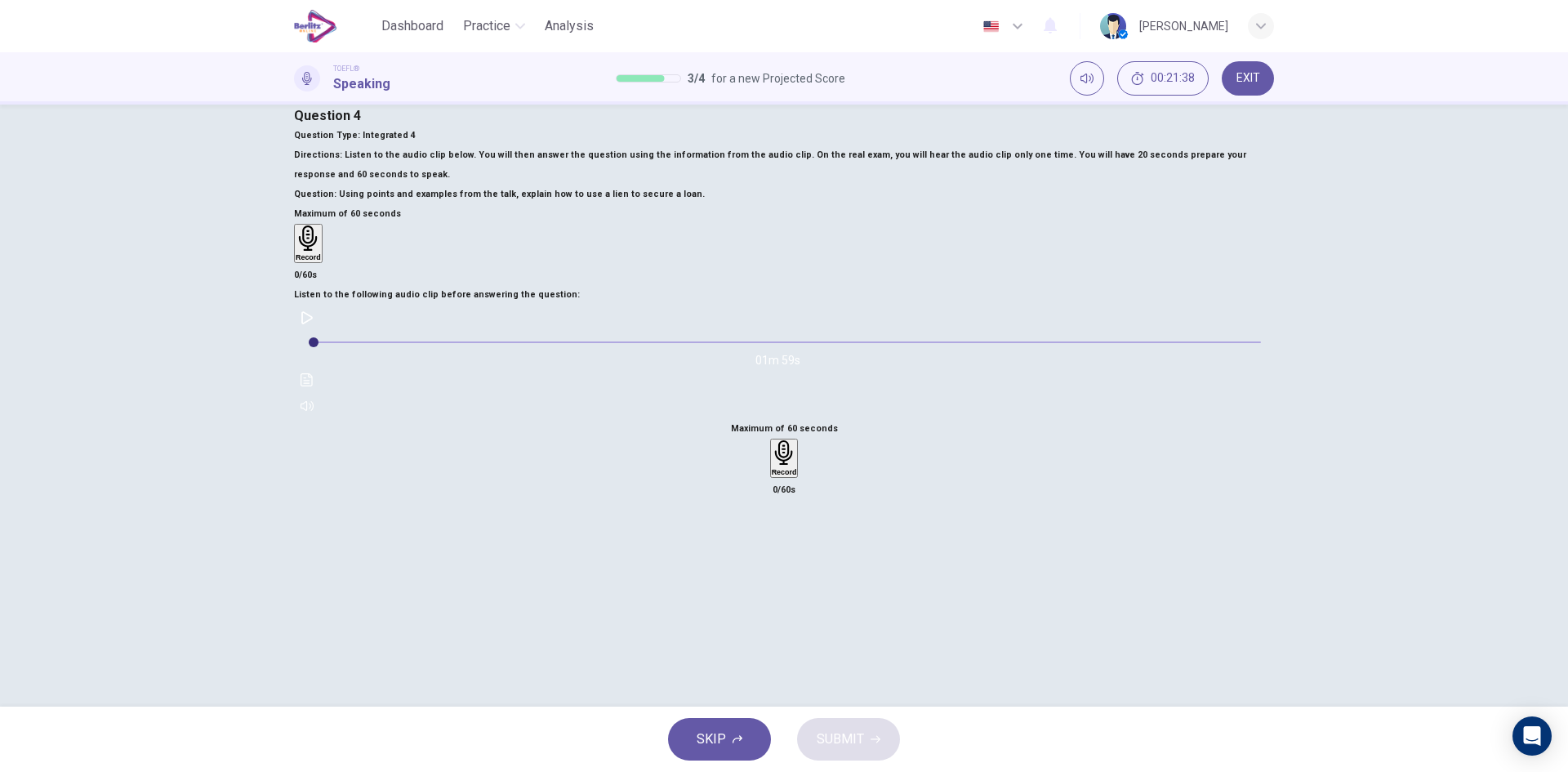
click at [797, 441] on div "Record" at bounding box center [784, 458] width 25 height 36
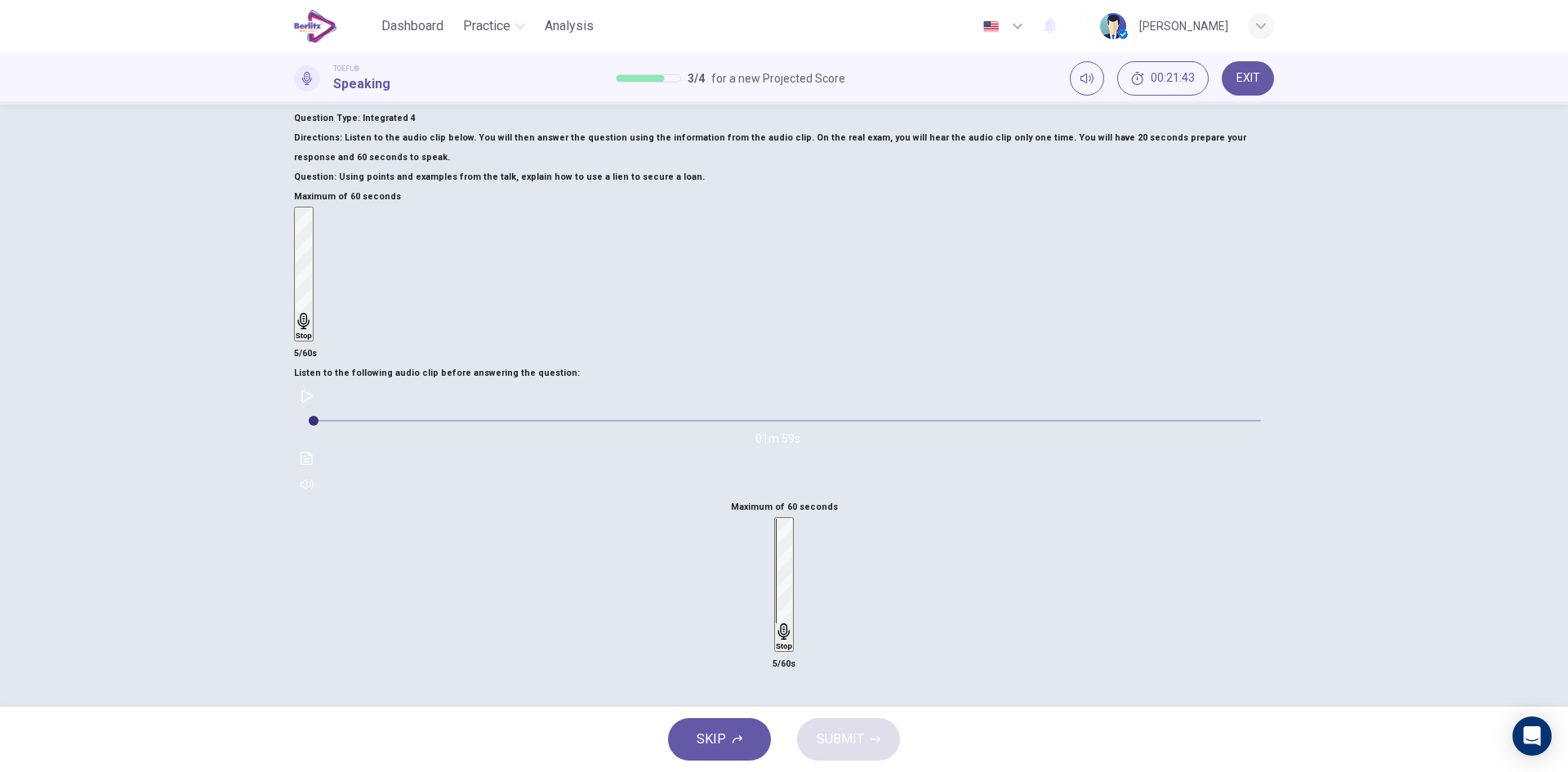
click at [792, 519] on div "Stop" at bounding box center [784, 584] width 16 height 132
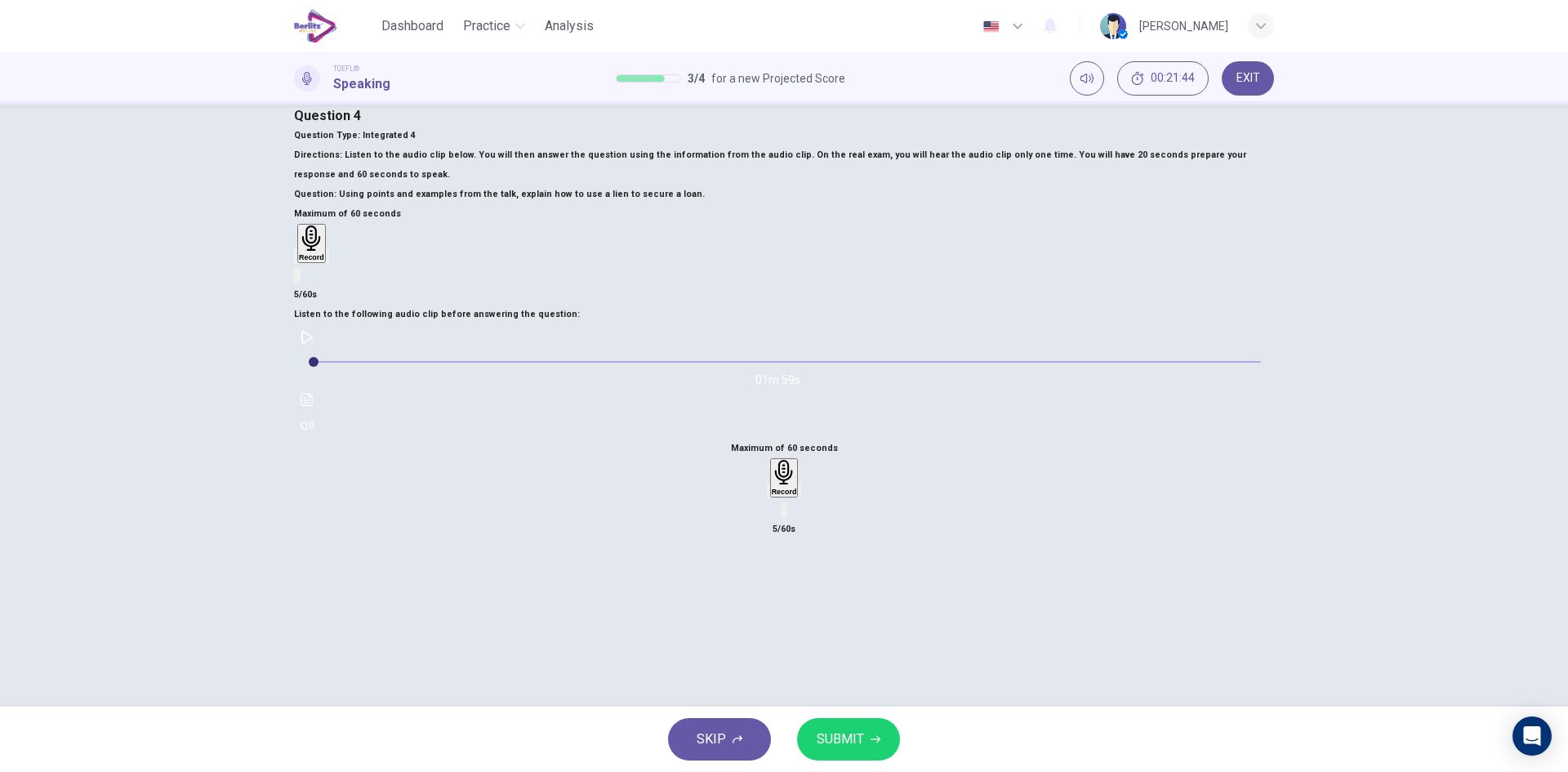
click at [961, 446] on div "Maximum of 60 seconds Record 5/60s" at bounding box center [784, 489] width 980 height 101
click at [785, 497] on icon "button" at bounding box center [779, 504] width 13 height 13
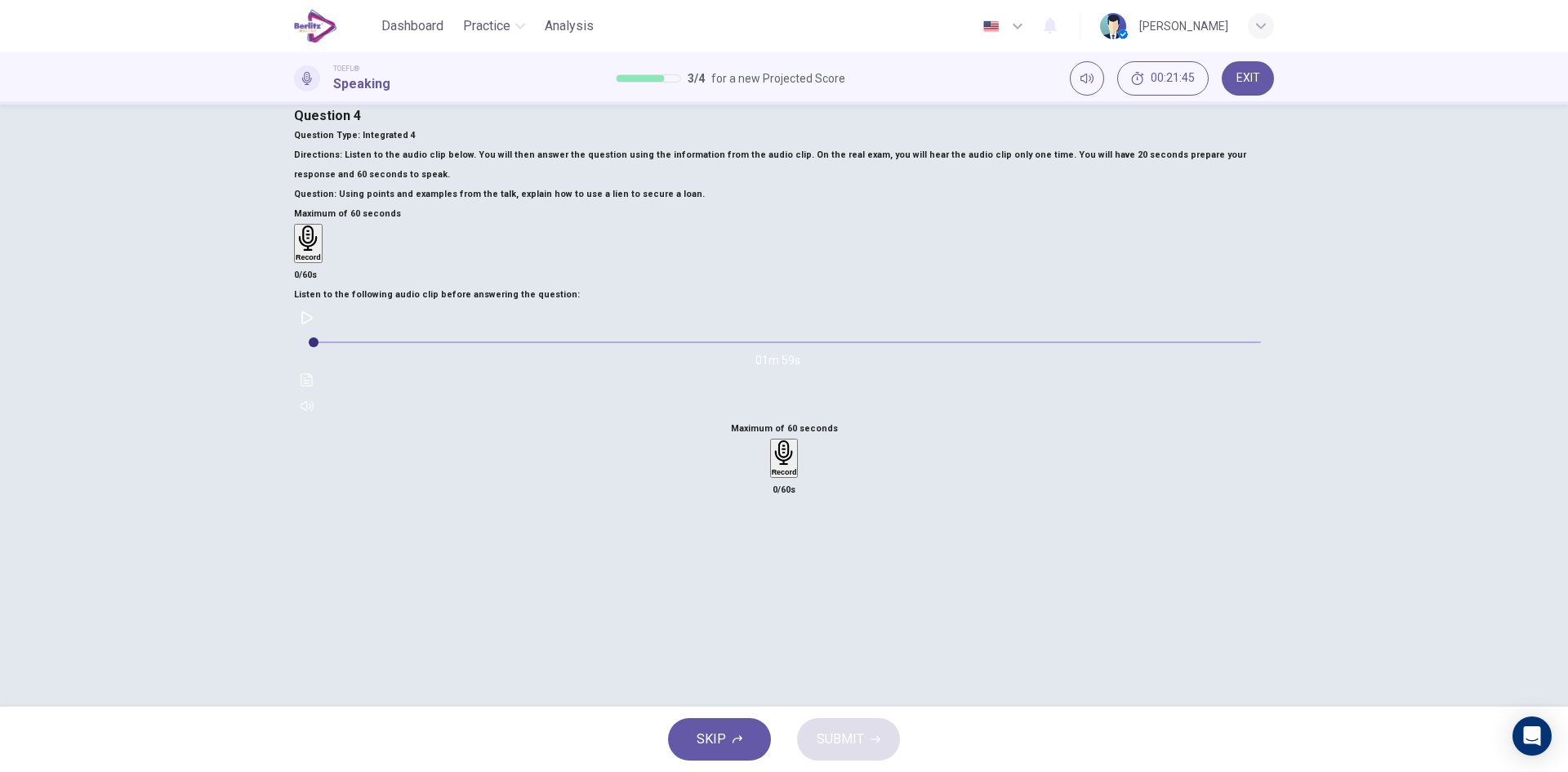
click at [797, 441] on icon "button" at bounding box center [784, 453] width 25 height 25
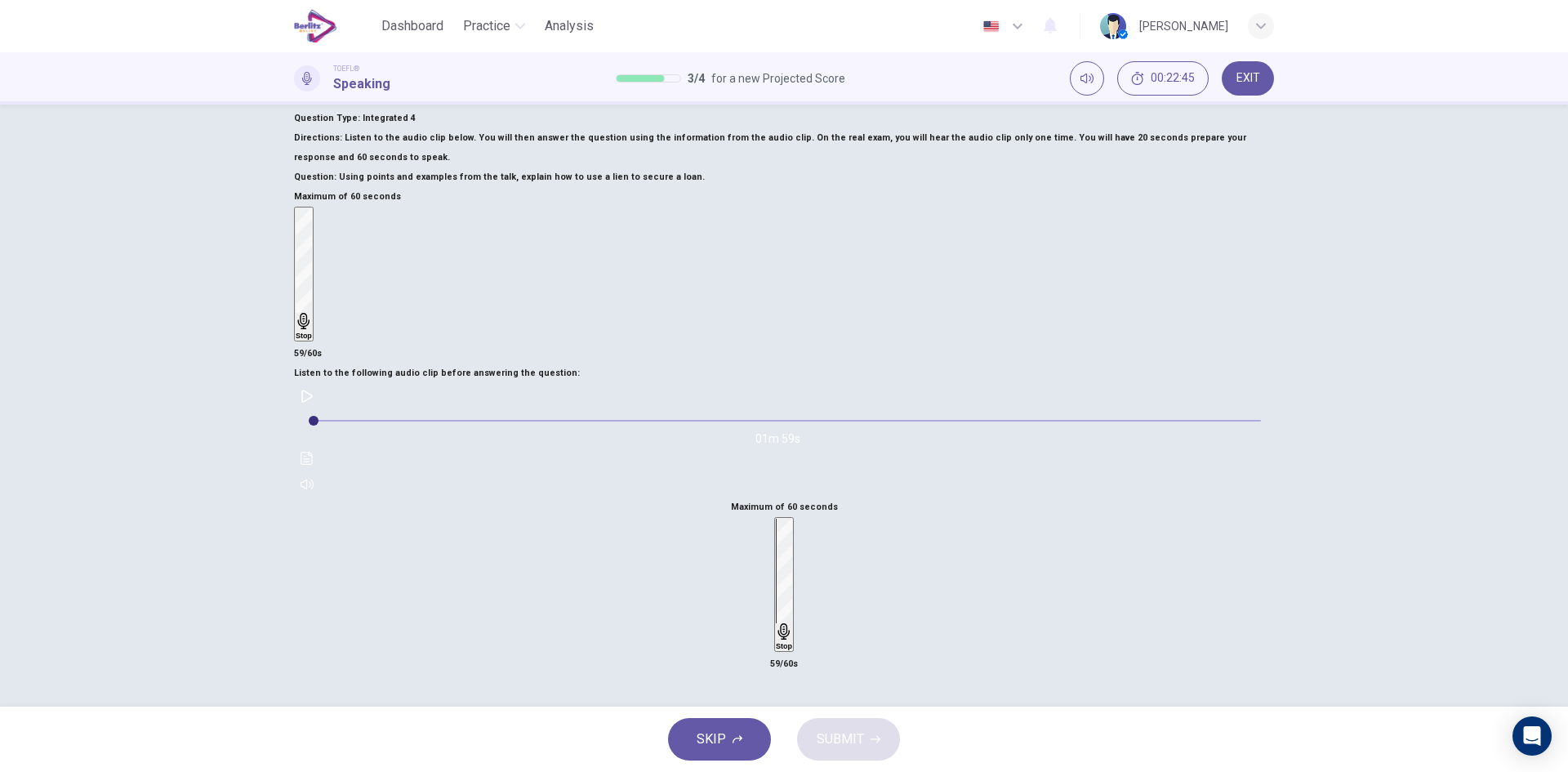
click at [792, 519] on div "Stop" at bounding box center [784, 584] width 16 height 132
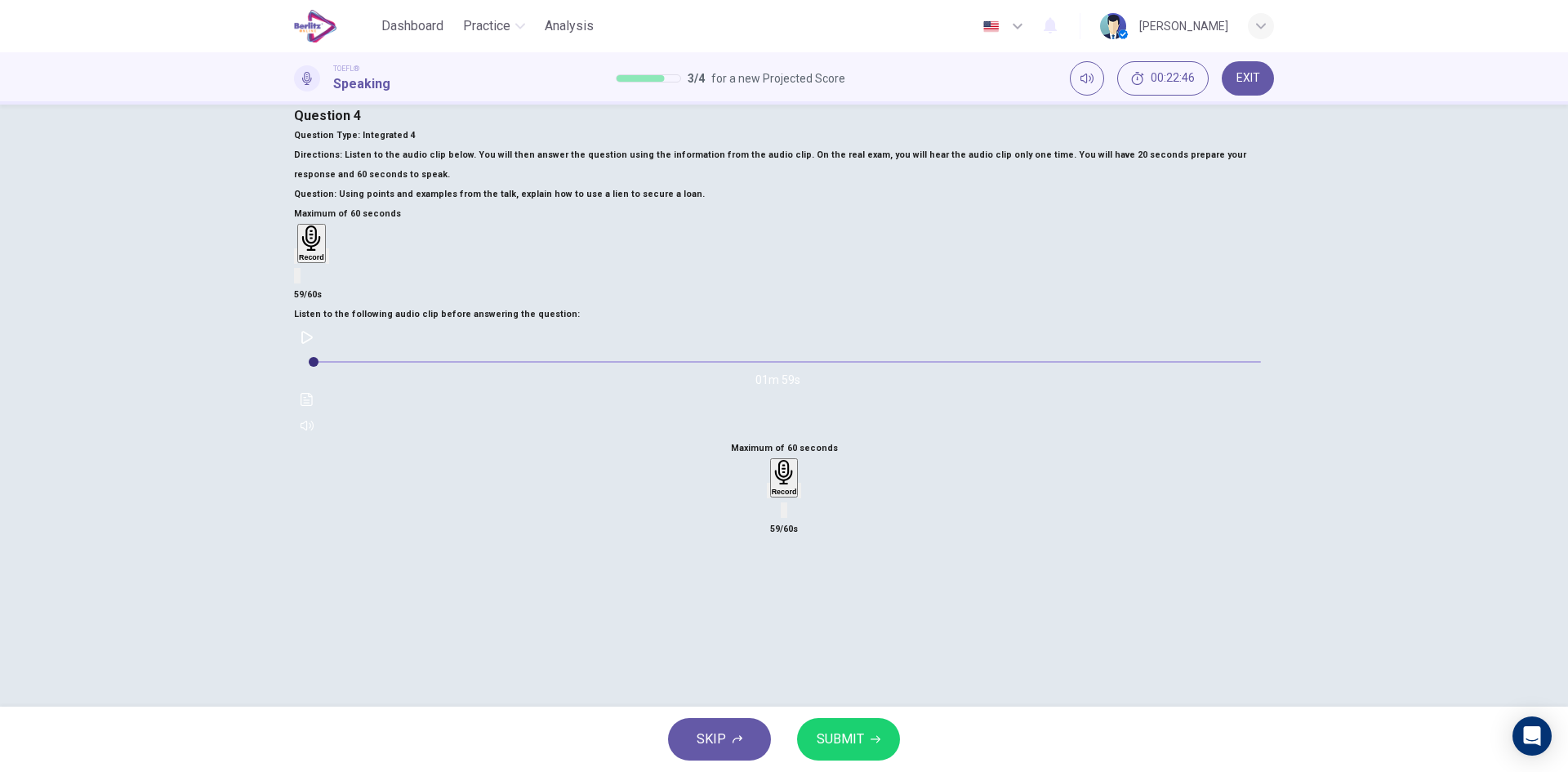
click at [769, 484] on div "button" at bounding box center [769, 490] width 0 height 12
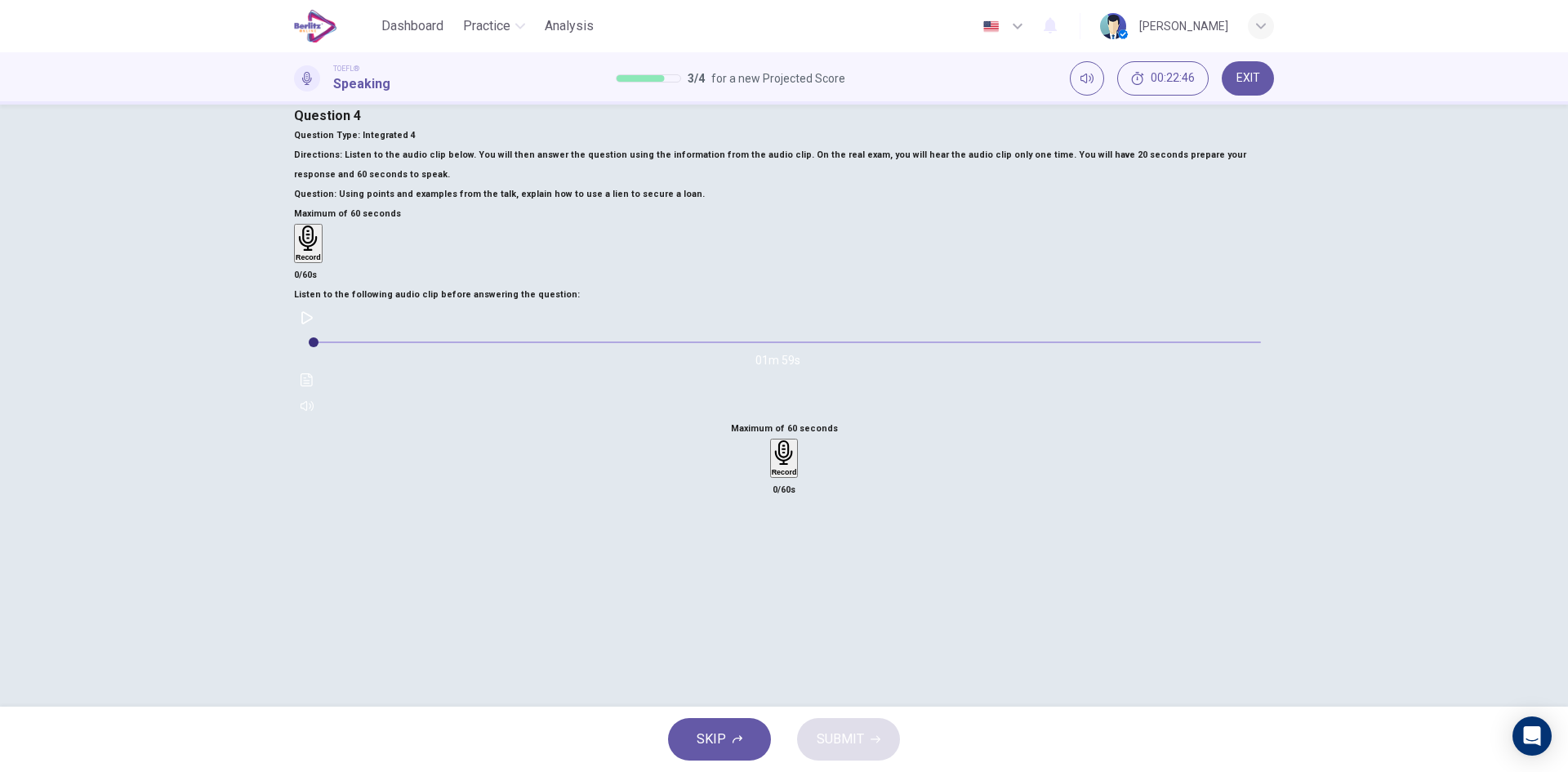
click at [797, 468] on h6 "Record" at bounding box center [784, 471] width 25 height 9
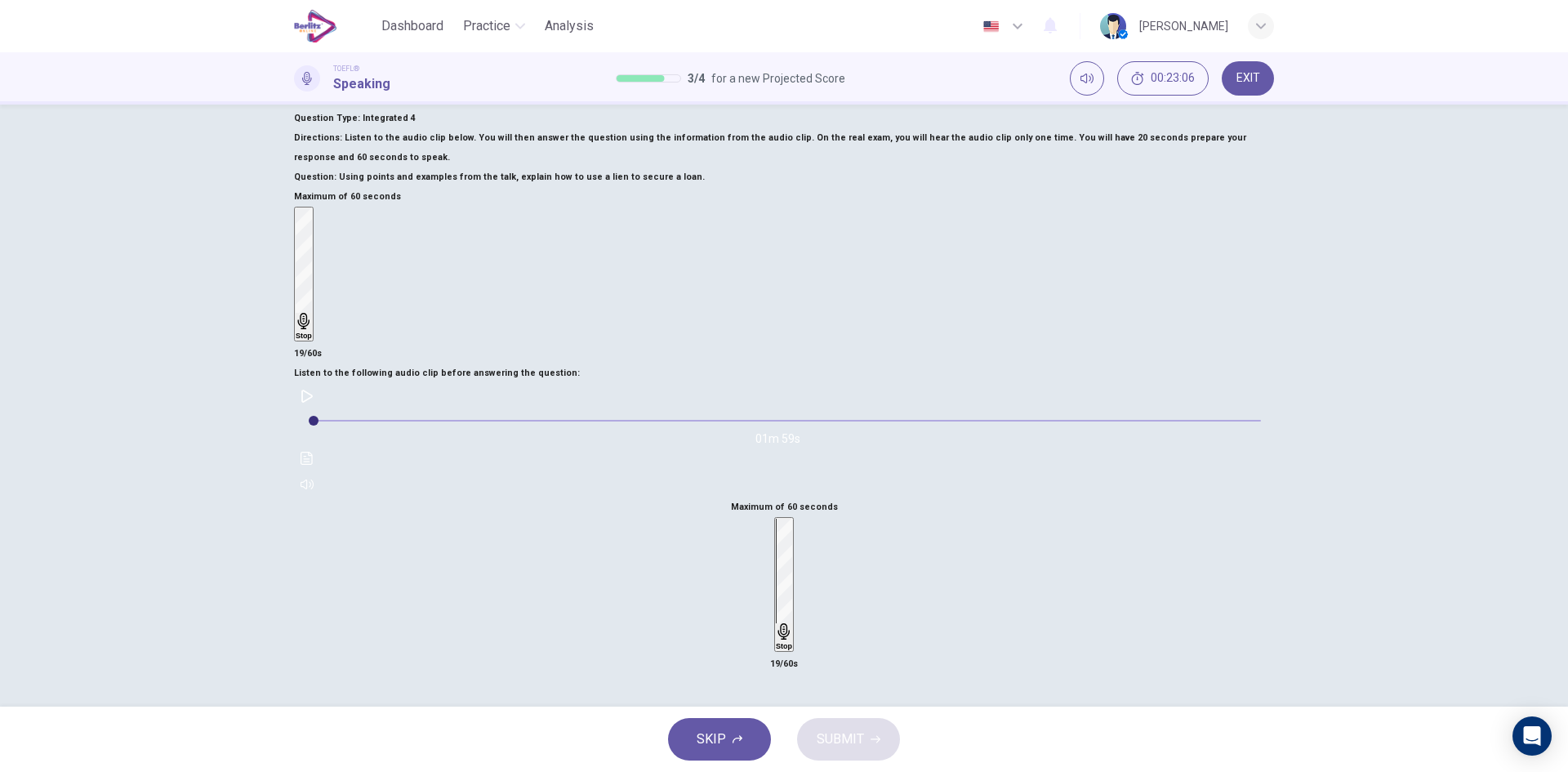
click at [792, 642] on h6 "Stop" at bounding box center [784, 646] width 16 height 9
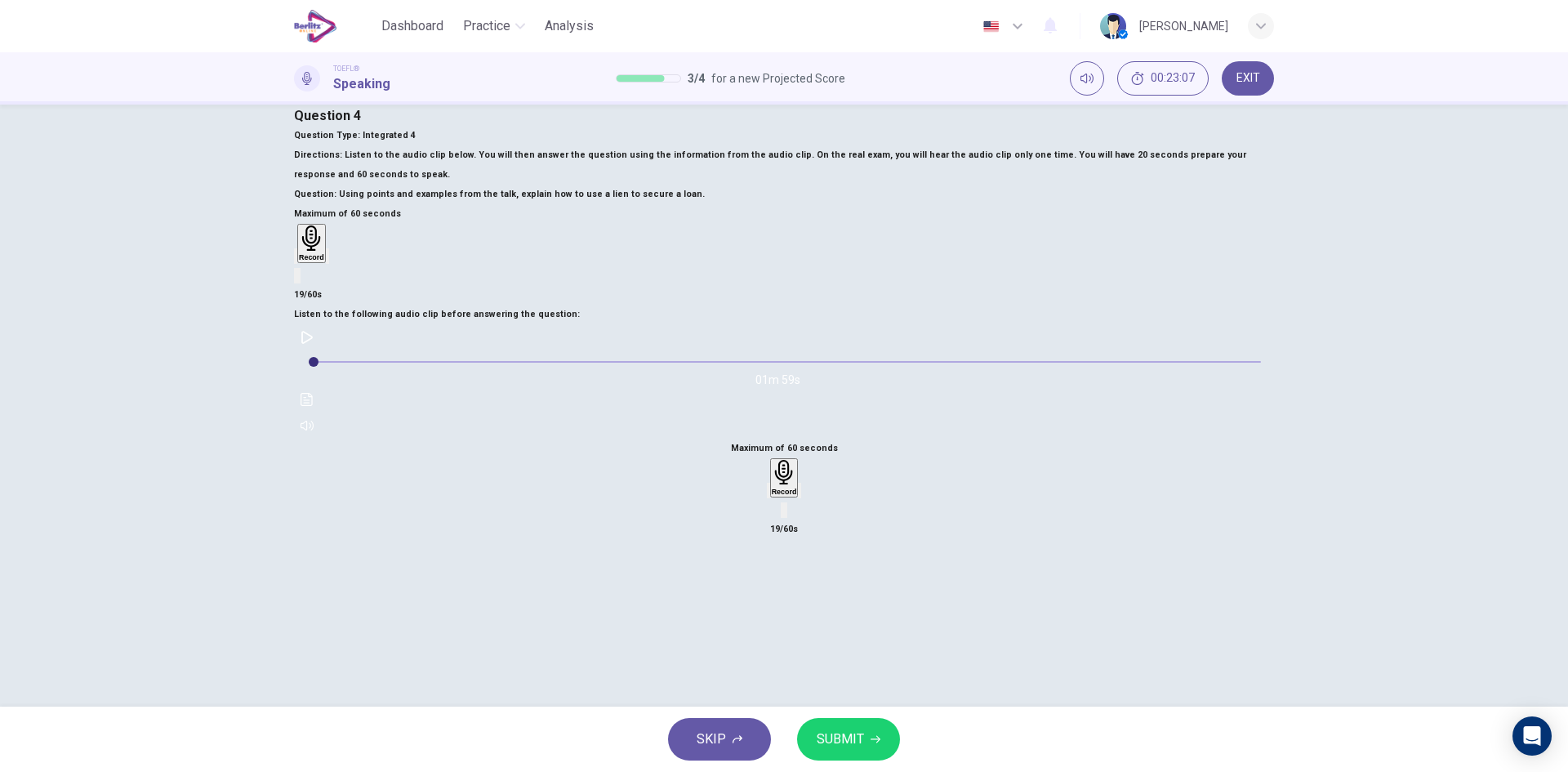
click at [769, 484] on div "button" at bounding box center [769, 490] width 0 height 12
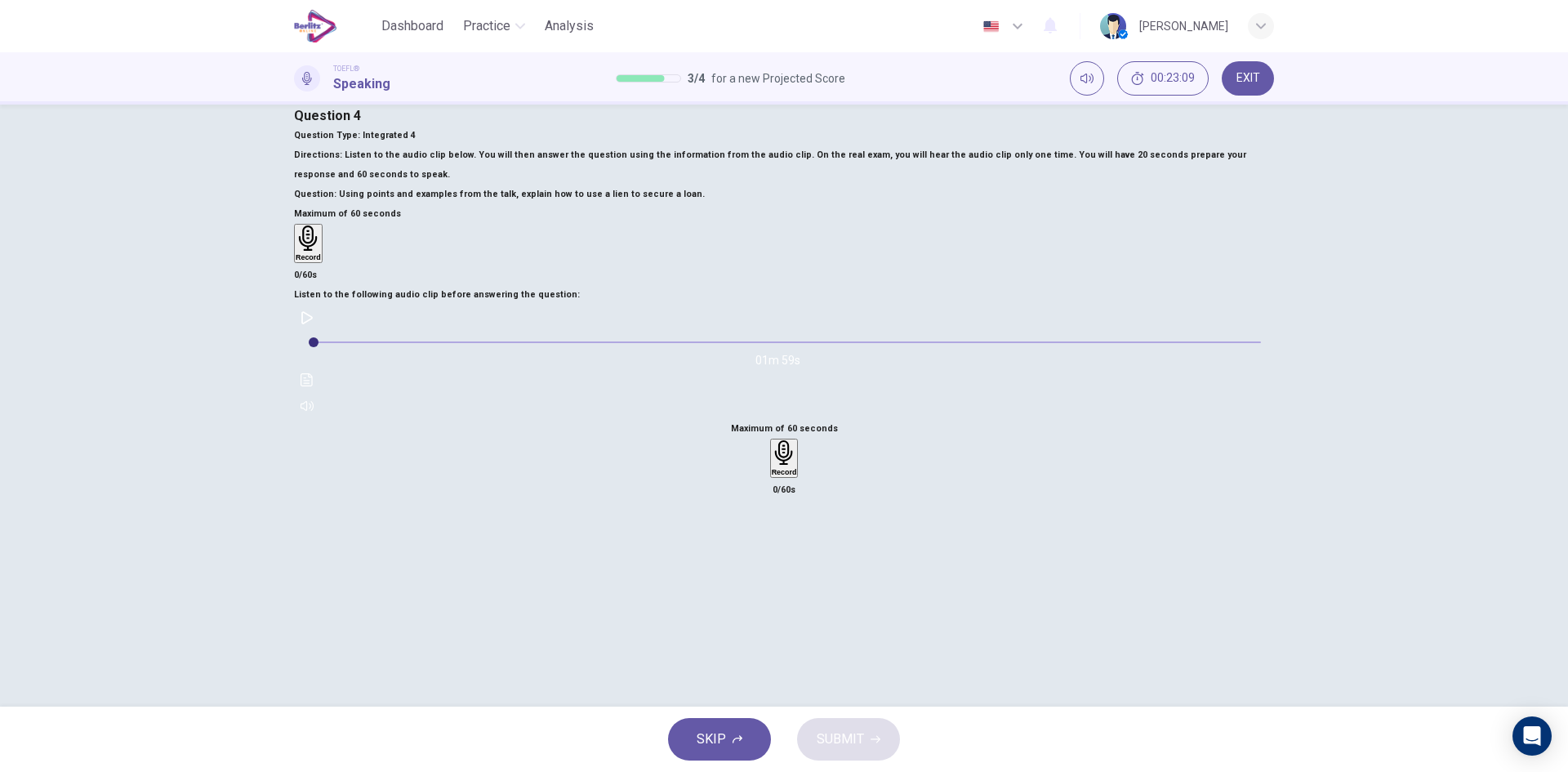
click at [797, 441] on div "Record" at bounding box center [784, 458] width 25 height 36
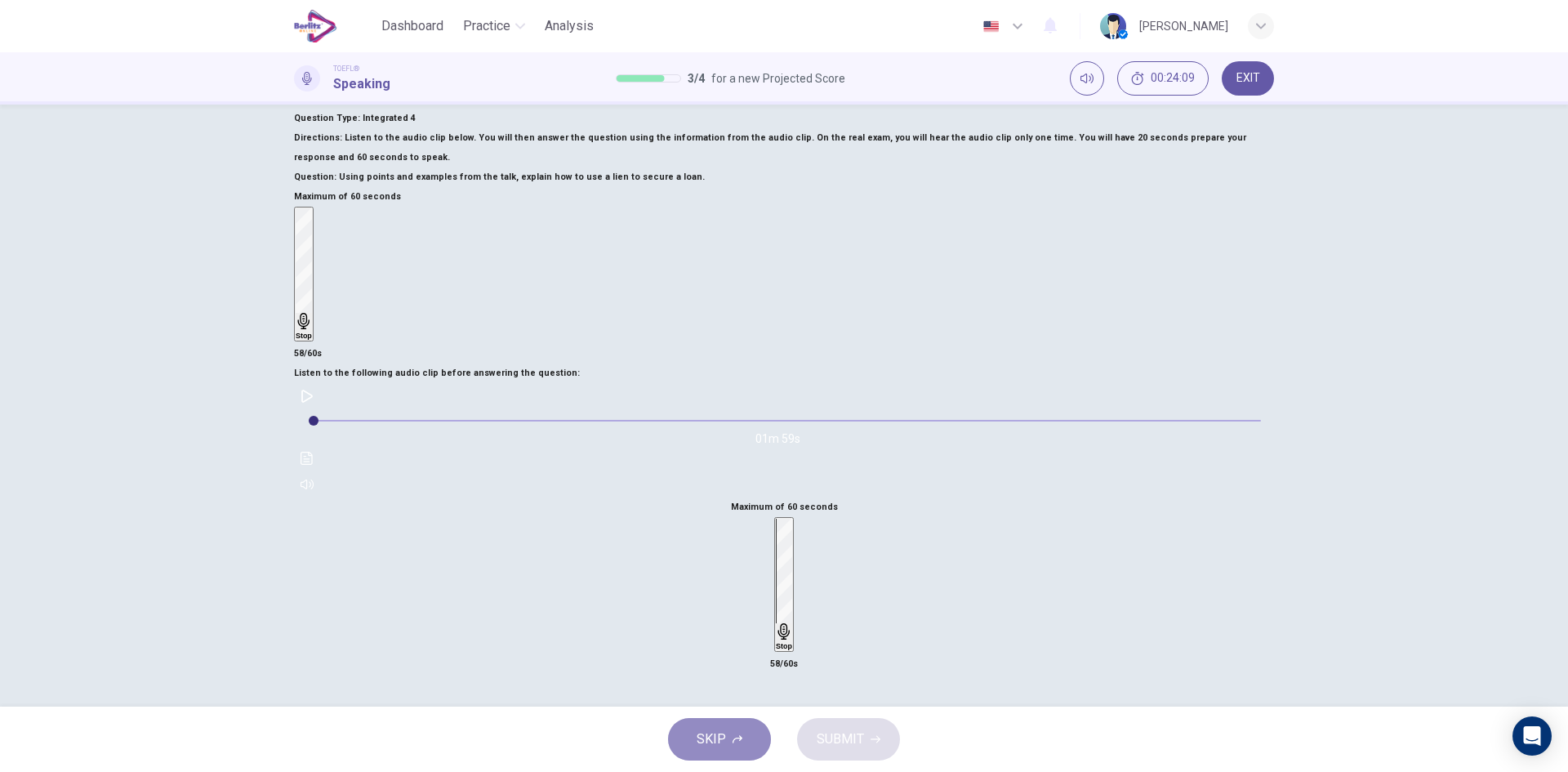
click at [720, 736] on span "SKIP" at bounding box center [712, 739] width 30 height 23
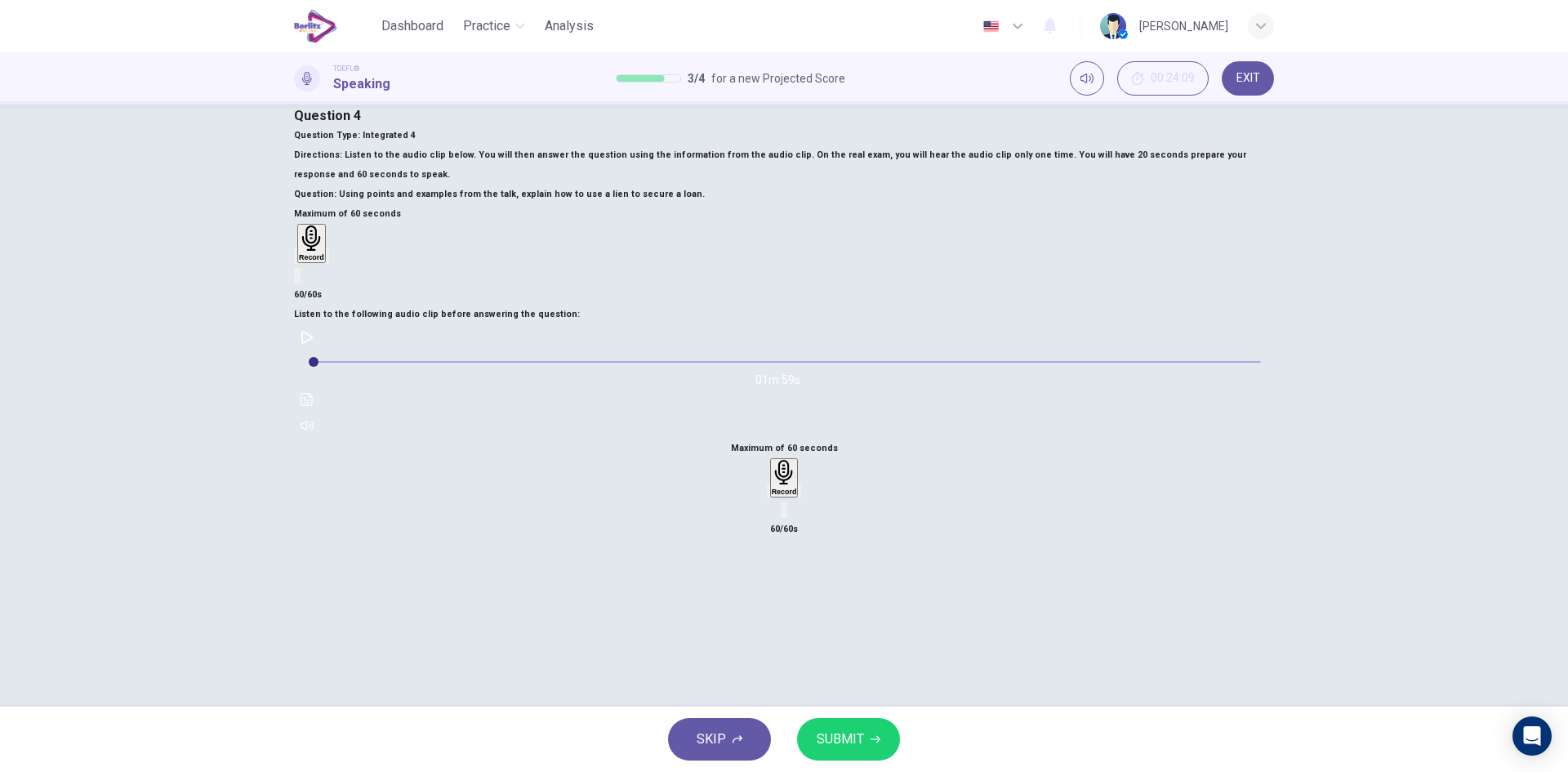
scroll to position [0, 0]
